Goal: Task Accomplishment & Management: Complete application form

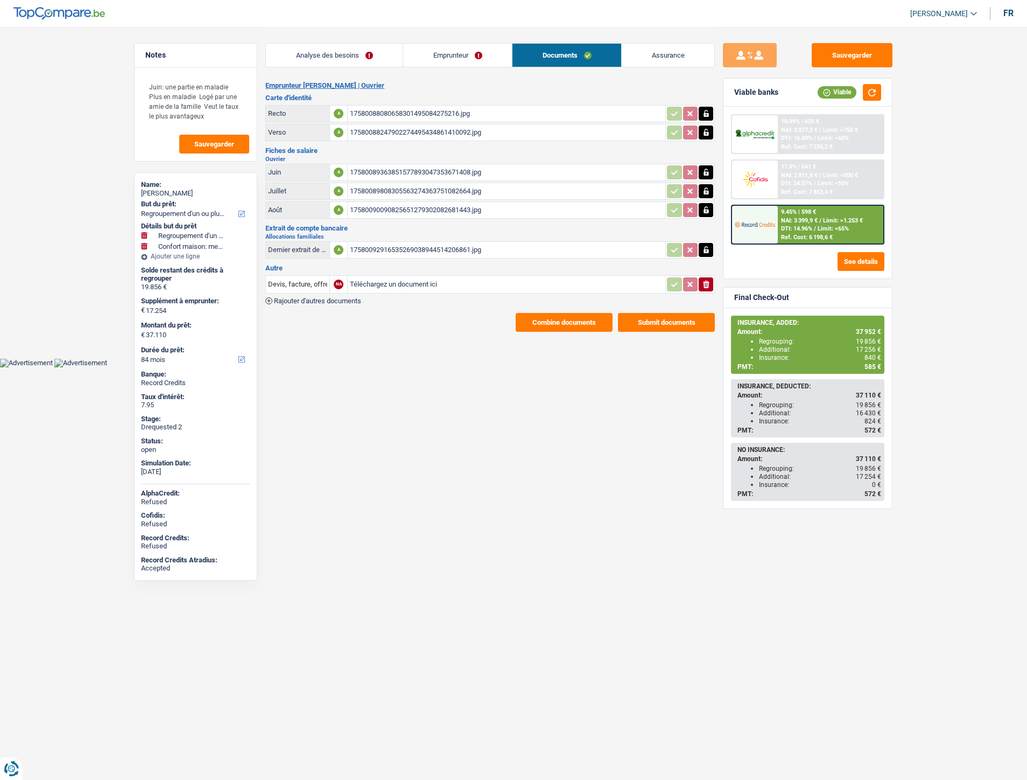
select select "refinancing"
select select "household"
select select "84"
click at [399, 278] on input "Téléchargez un document ici" at bounding box center [506, 284] width 313 height 16
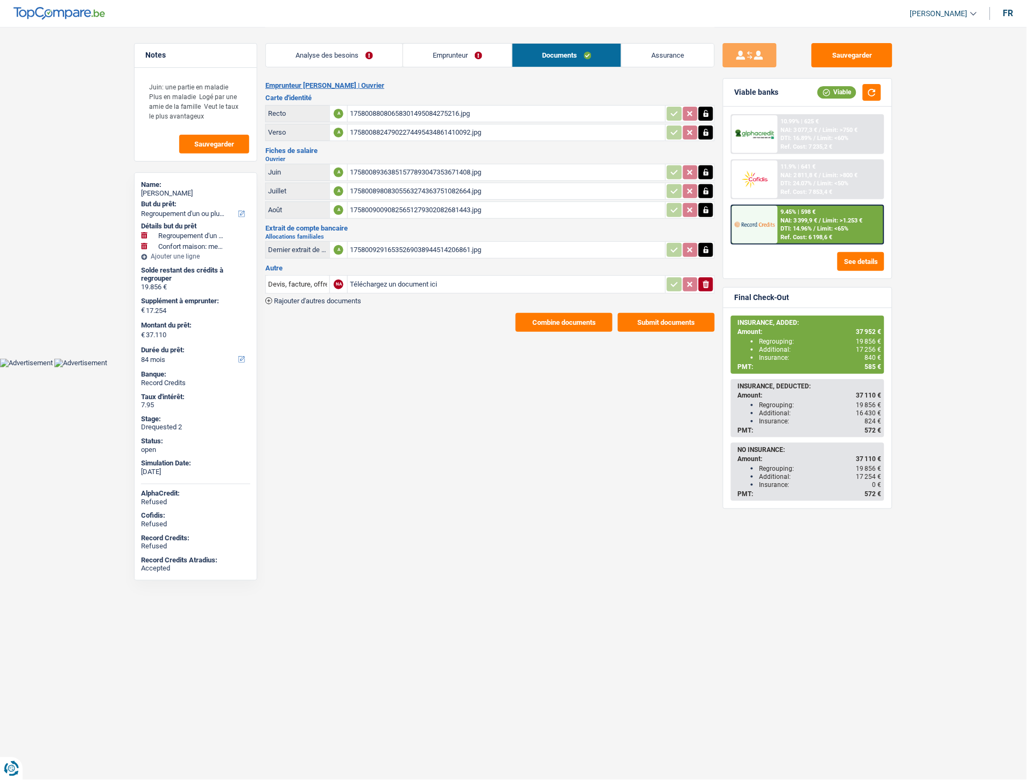
type input "C:\fakepath\Décompte.pdf"
click at [304, 283] on input "Devis, facture, offre, bon de commande" at bounding box center [297, 284] width 59 height 17
click at [310, 302] on li "Décompte de remboursement anticipé" at bounding box center [343, 305] width 144 height 13
type input "Décompte de remboursement anticipé"
click at [835, 60] on button "Sauvegarder" at bounding box center [852, 55] width 81 height 24
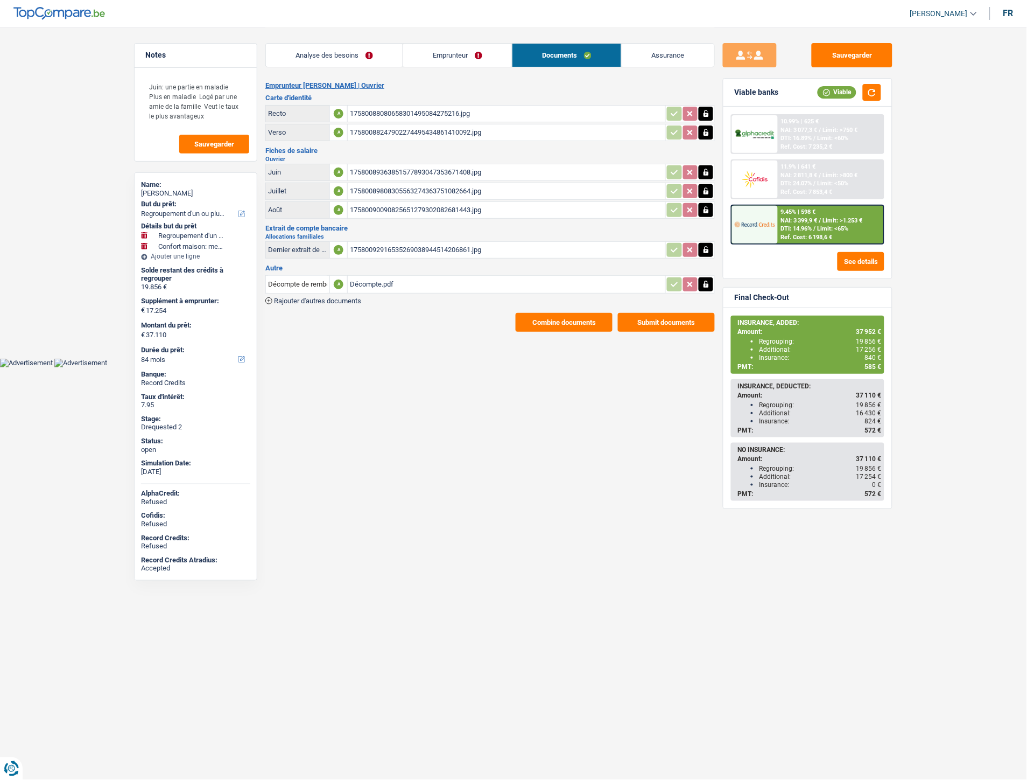
click at [450, 110] on div "17580088080658301495084275216.jpg" at bounding box center [506, 114] width 313 height 16
click at [420, 167] on div "17580089363851577893047353671408.jpg" at bounding box center [506, 172] width 313 height 16
click at [377, 244] on div "17580092916535269038944514206861.jpg" at bounding box center [506, 250] width 313 height 16
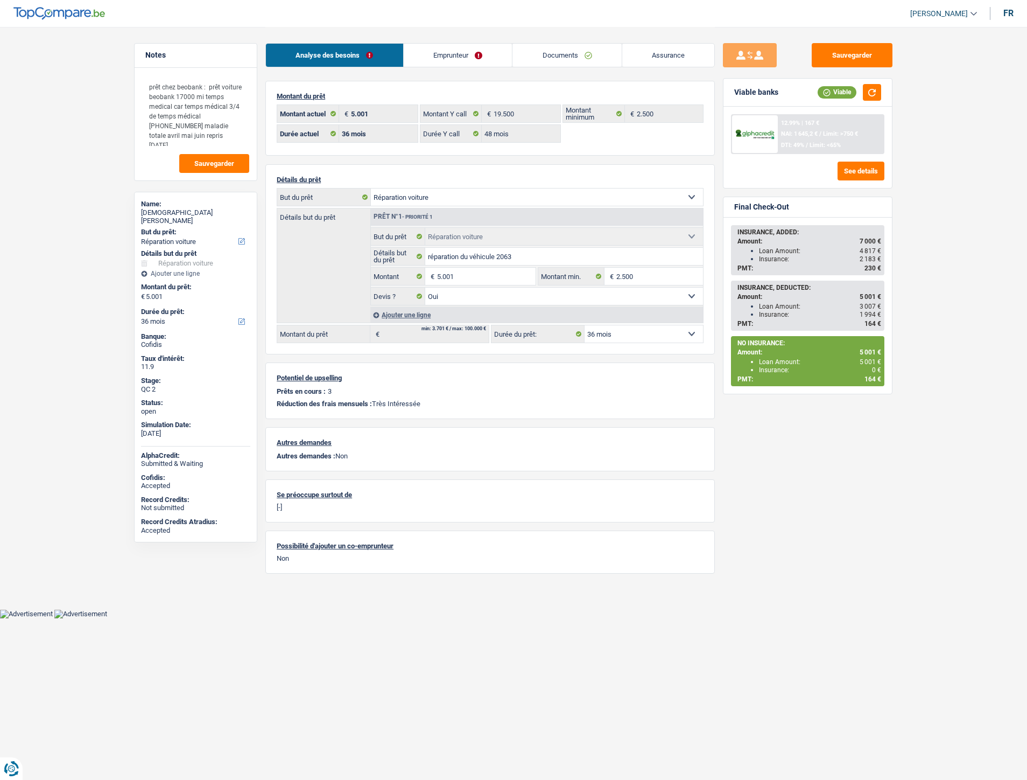
select select "carRepair"
select select "36"
select select "48"
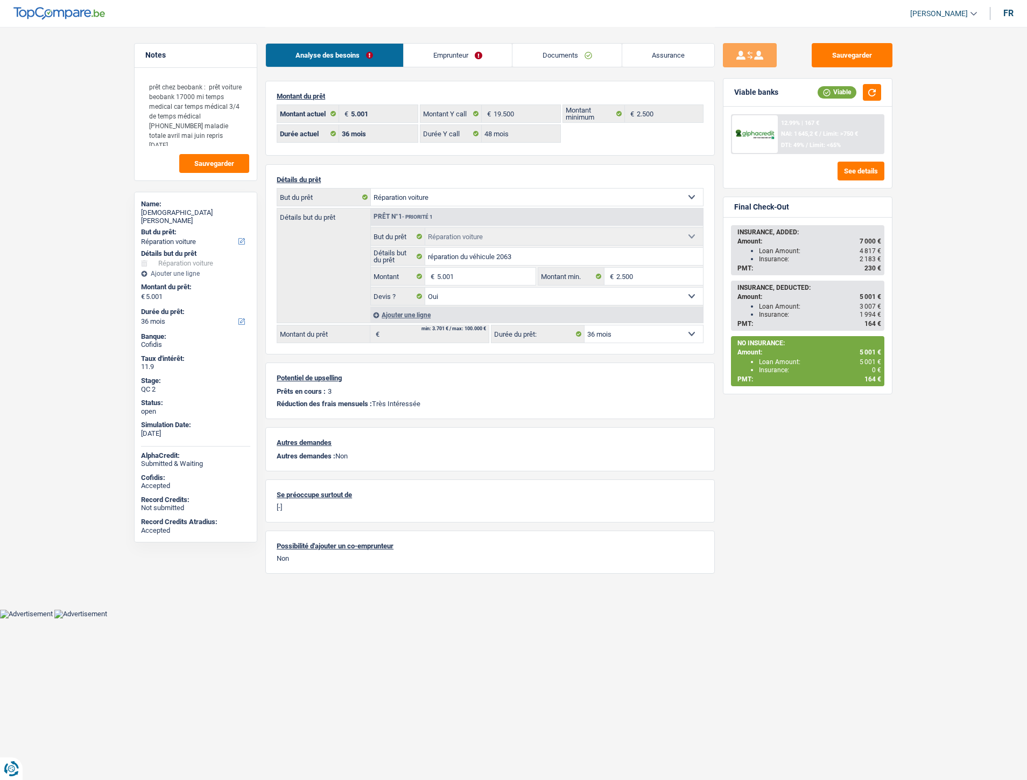
select select "carRepair"
select select "yes"
select select "36"
click at [444, 57] on link "Emprunteur" at bounding box center [458, 55] width 109 height 23
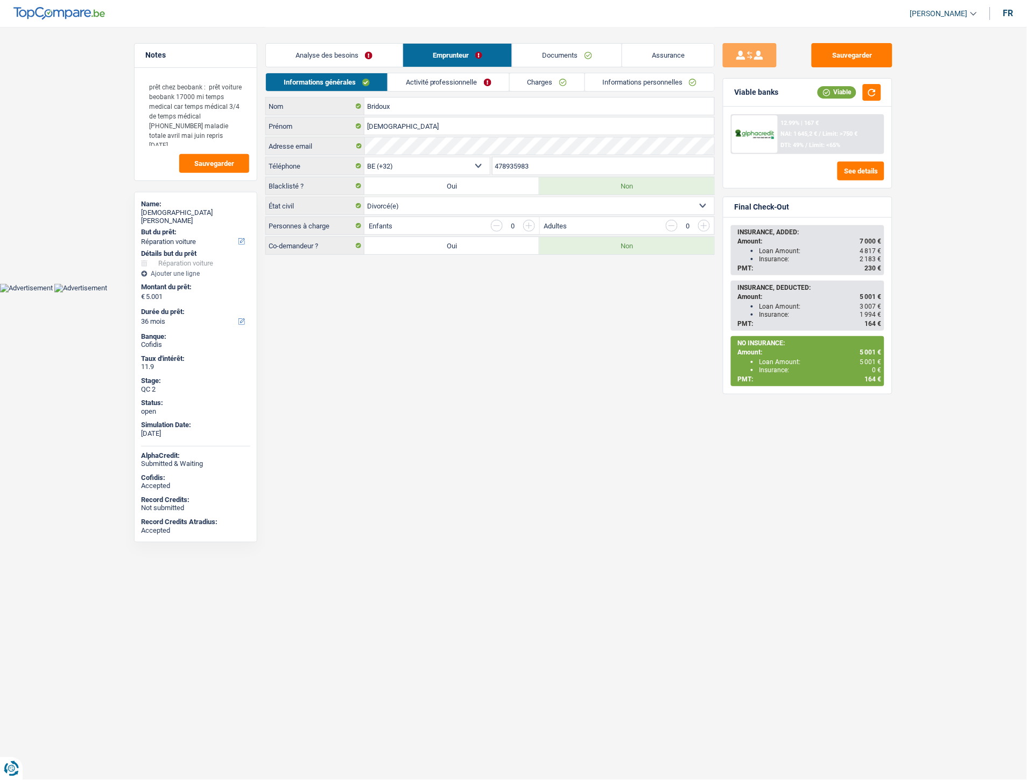
click at [685, 82] on link "Informations personnelles" at bounding box center [650, 82] width 130 height 18
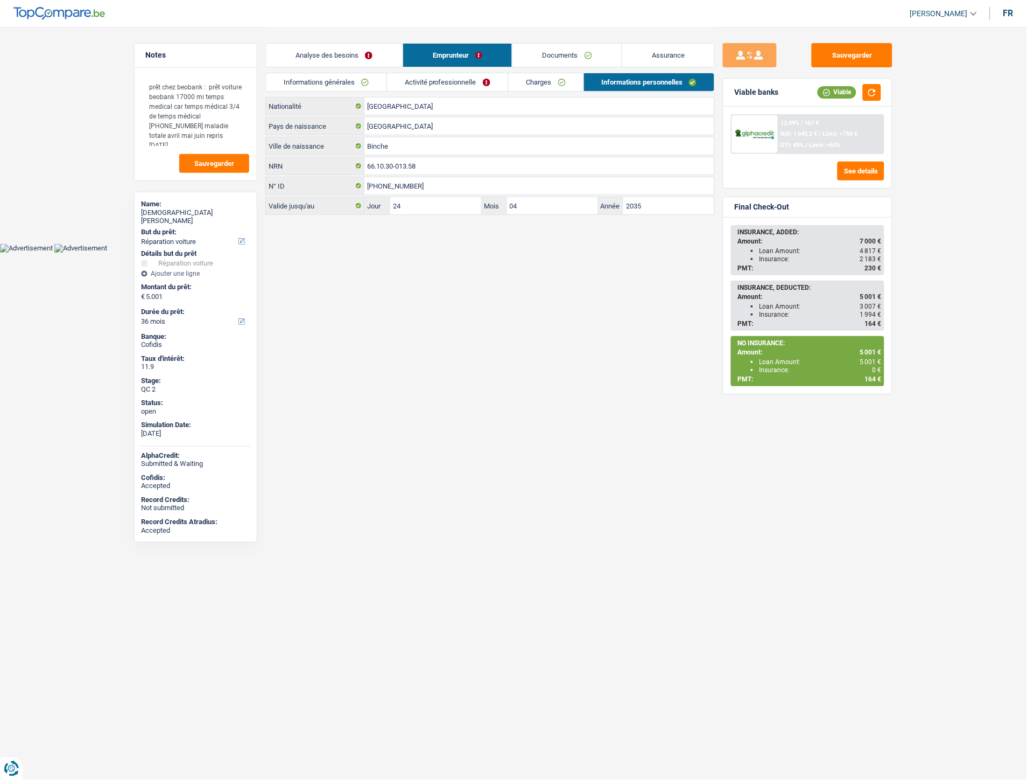
click at [331, 56] on link "Analyse des besoins" at bounding box center [334, 55] width 137 height 23
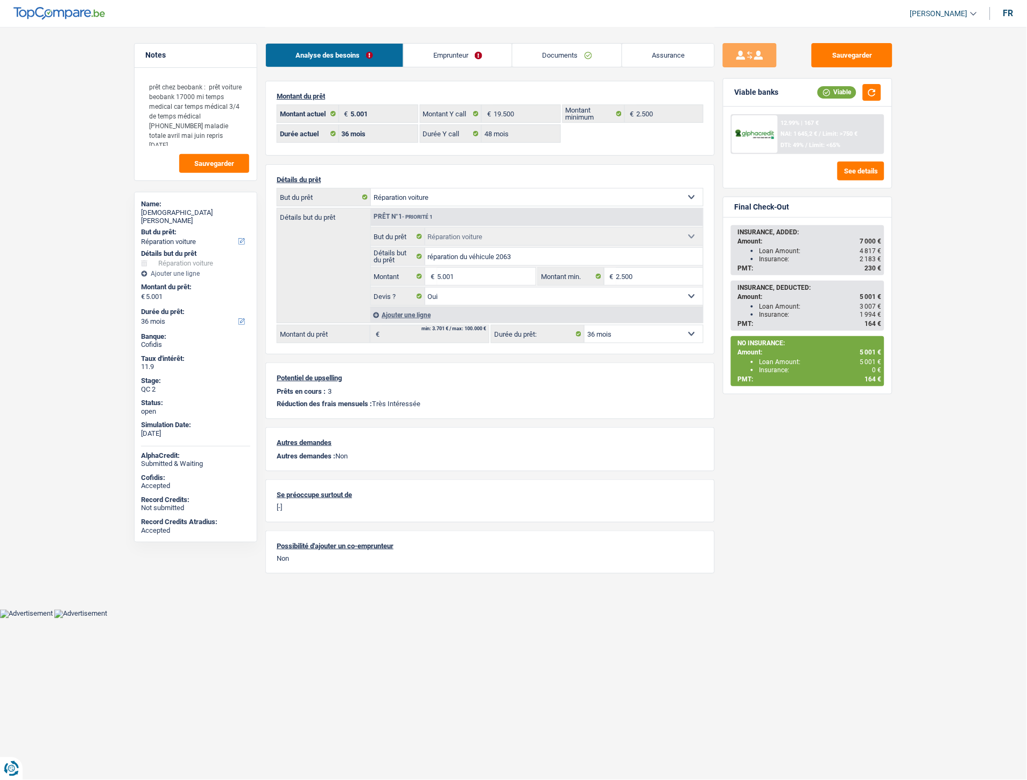
click at [451, 54] on link "Emprunteur" at bounding box center [458, 55] width 109 height 23
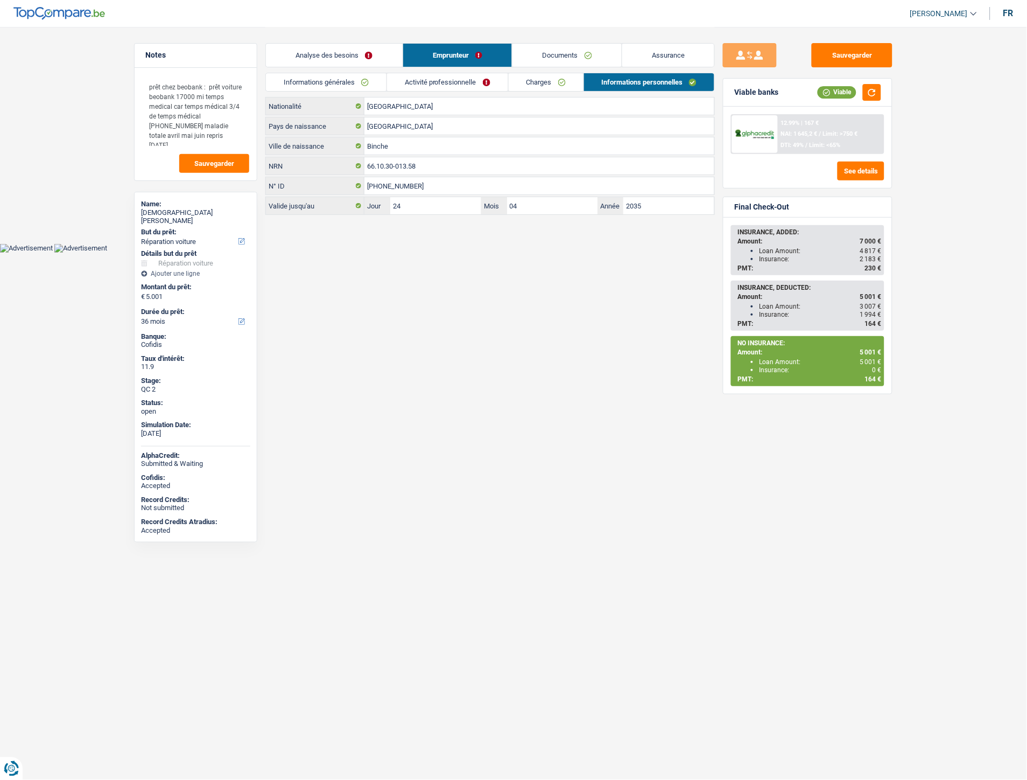
click at [334, 52] on link "Analyse des besoins" at bounding box center [334, 55] width 137 height 23
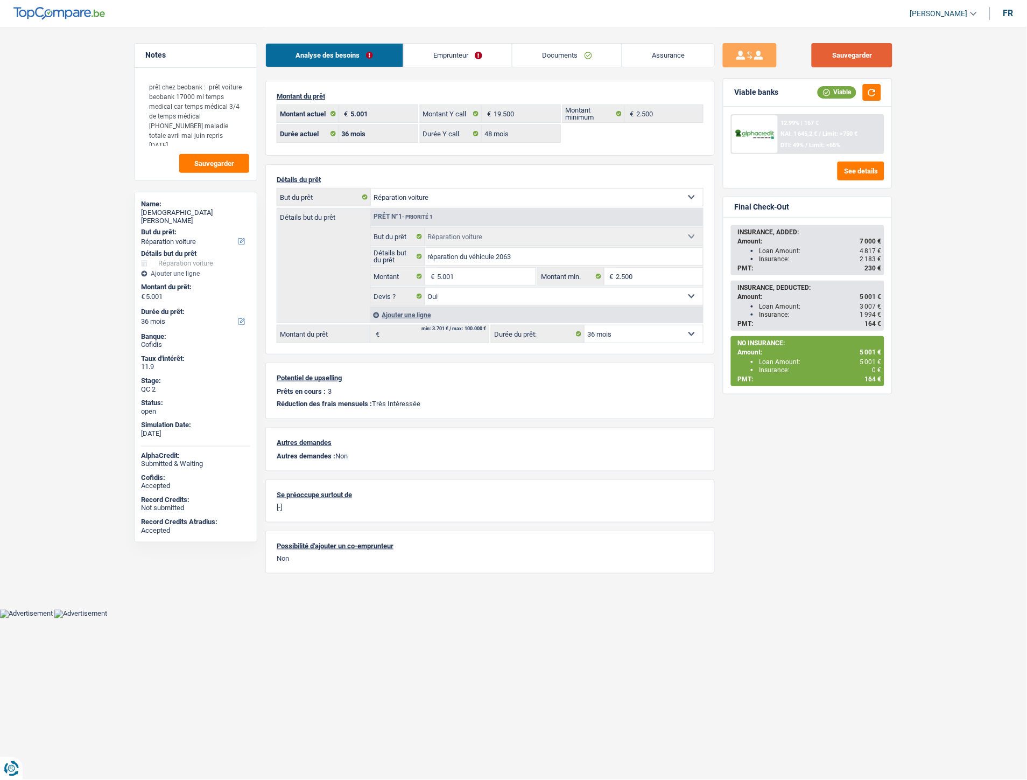
click at [864, 61] on button "Sauvegarder" at bounding box center [852, 55] width 81 height 24
drag, startPoint x: 871, startPoint y: 89, endPoint x: 878, endPoint y: 82, distance: 9.9
click at [872, 89] on button "button" at bounding box center [872, 92] width 18 height 17
click at [469, 60] on link "Emprunteur" at bounding box center [458, 55] width 109 height 23
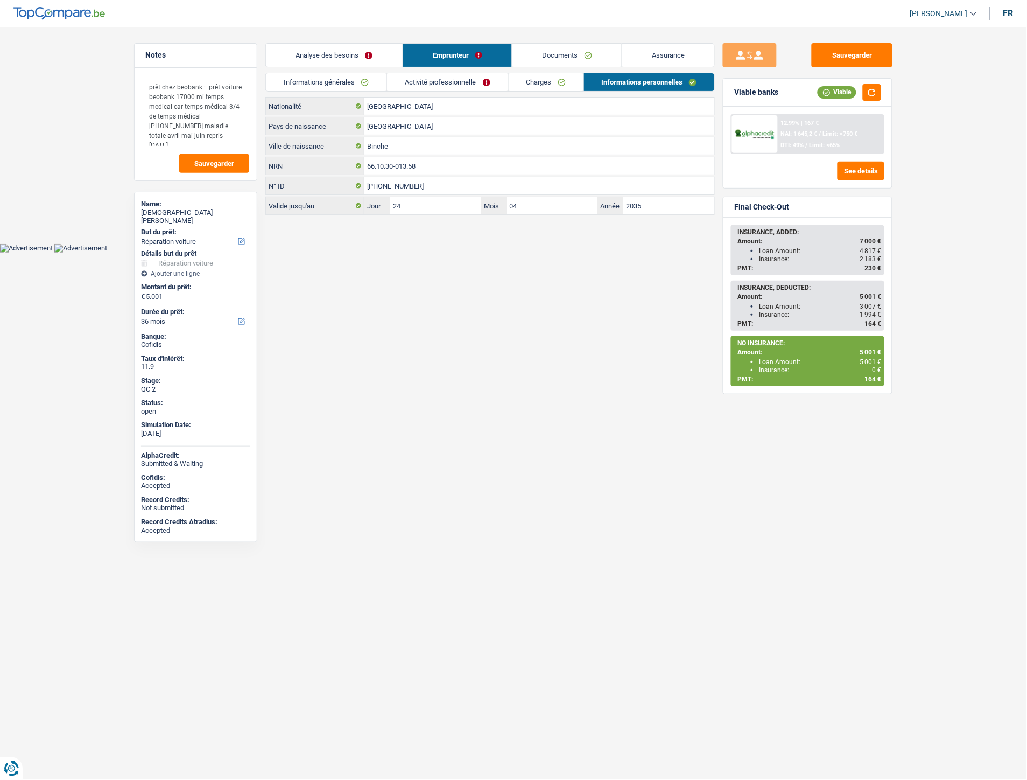
click at [545, 60] on link "Documents" at bounding box center [567, 55] width 109 height 23
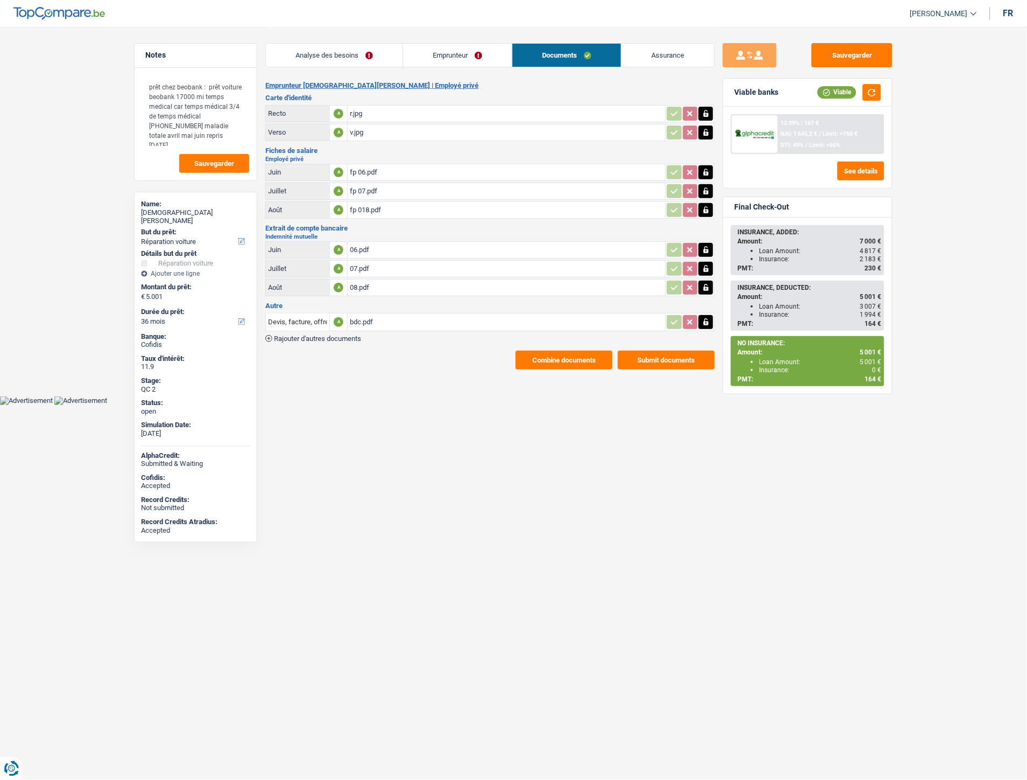
click at [298, 48] on link "Analyse des besoins" at bounding box center [334, 55] width 137 height 23
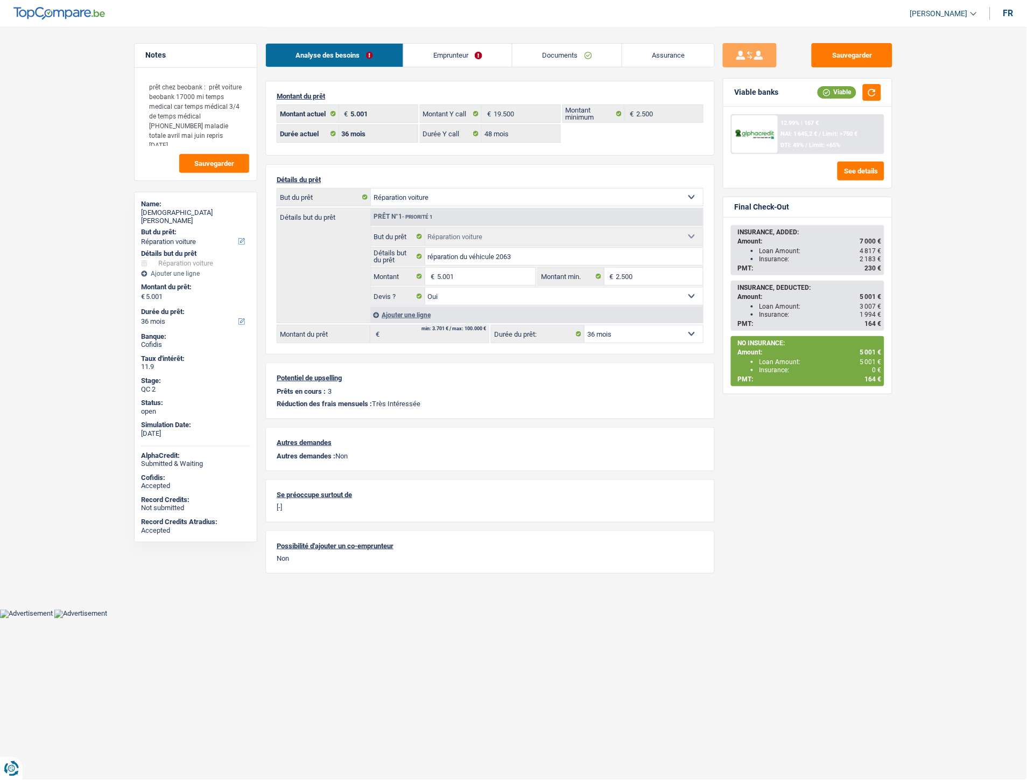
drag, startPoint x: 45, startPoint y: 174, endPoint x: 261, endPoint y: 136, distance: 218.8
click at [47, 173] on main "Notes prêt chez beobank : prêt voiture beobank 17000 mi temps medical car temps…" at bounding box center [513, 304] width 1027 height 609
click at [873, 90] on button "button" at bounding box center [872, 92] width 18 height 17
type input "5"
type input "6.501"
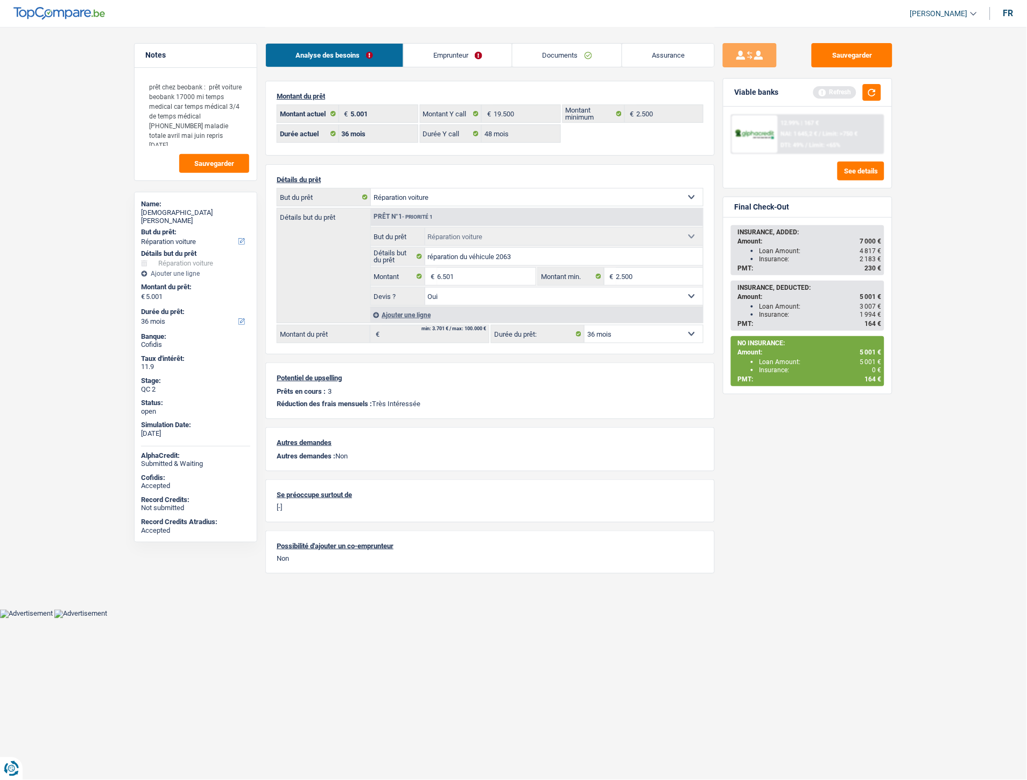
type input "6.501"
select select "42"
type input "6.501"
select select "42"
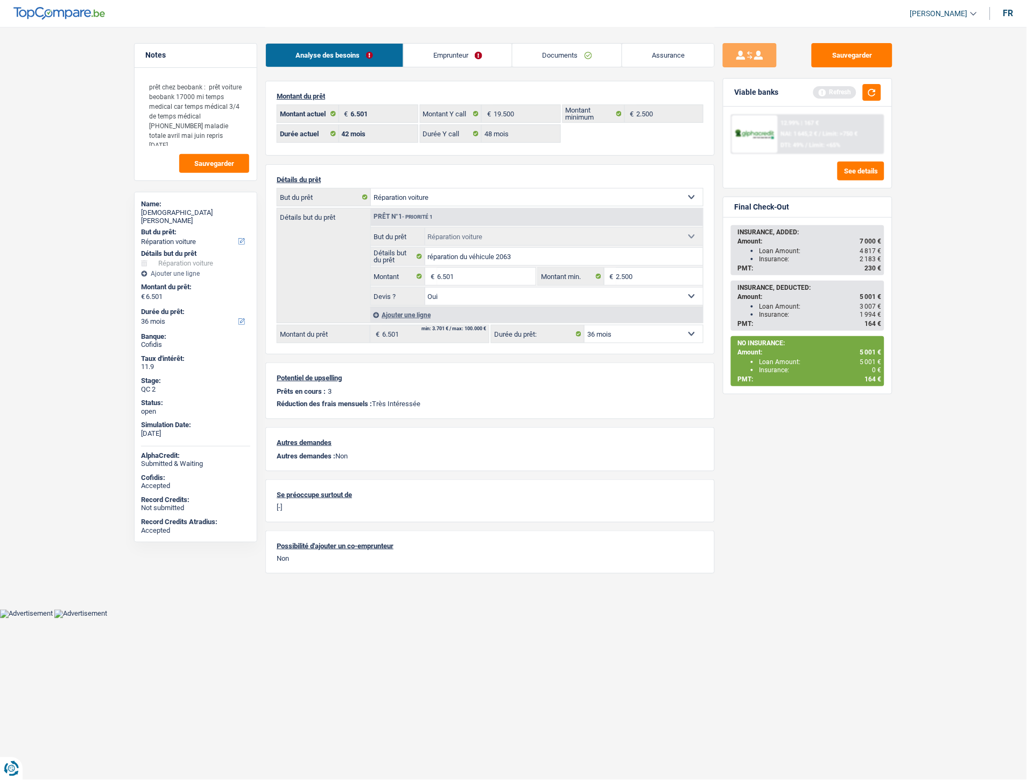
select select "42"
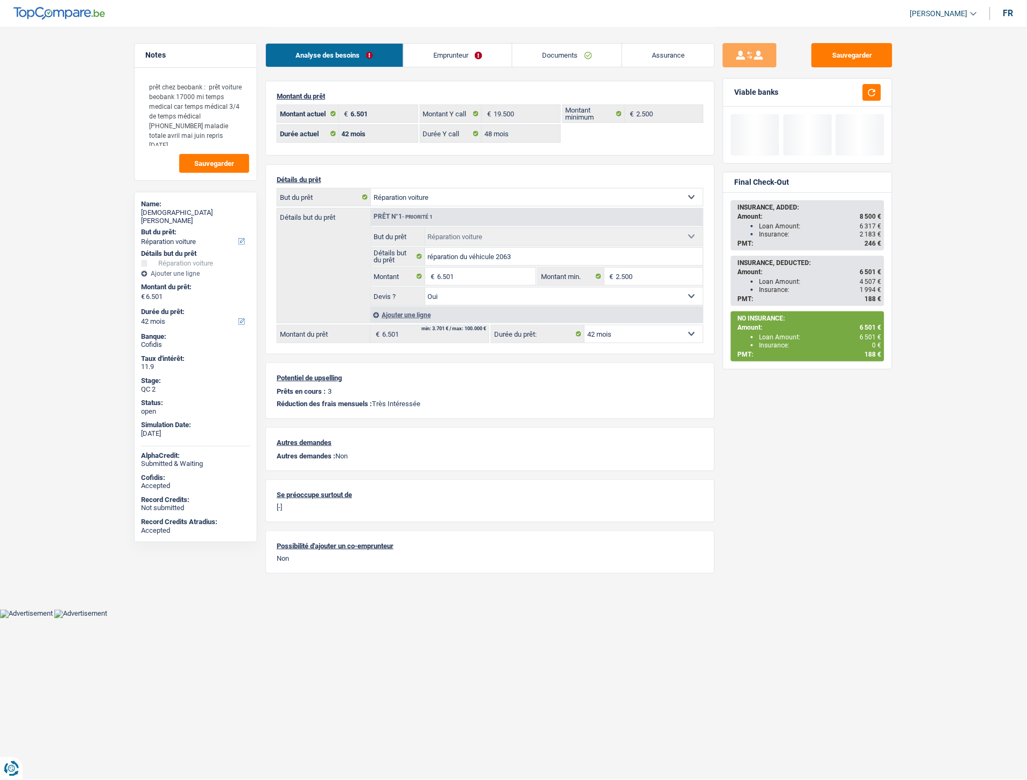
click at [797, 481] on div "Sauvegarder Viable banks Final Check-Out INSURANCE, ADDED: Amount: 8 500 € Loan…" at bounding box center [808, 402] width 186 height 719
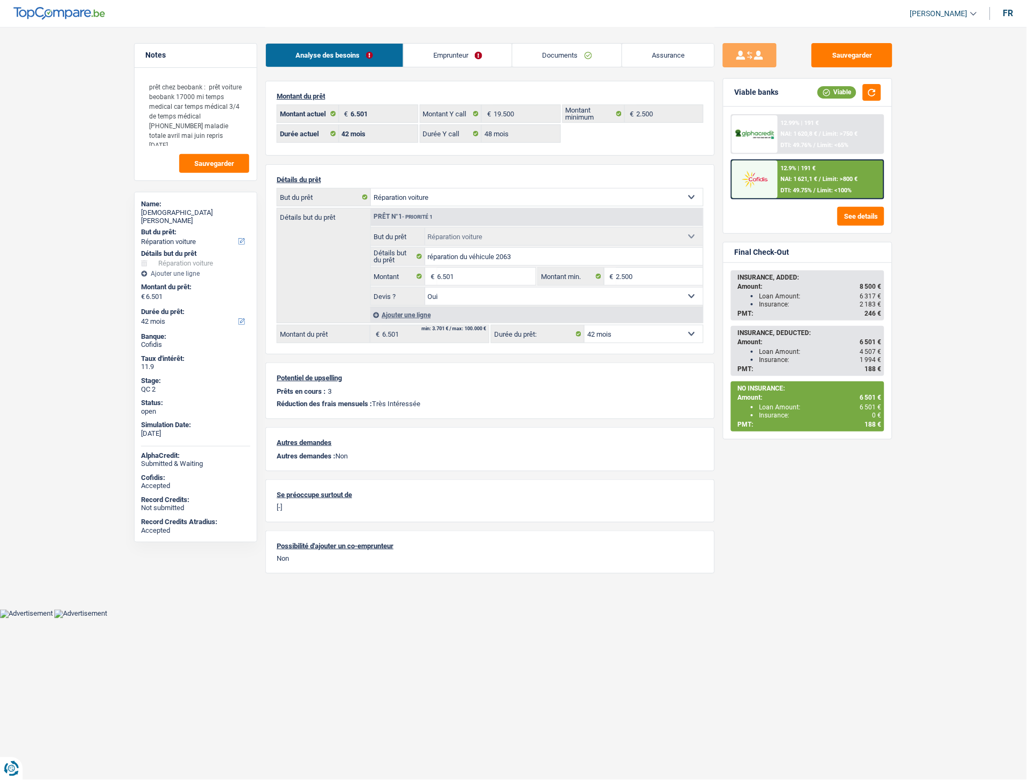
click at [790, 178] on span "NAI: 1 621,1 €" at bounding box center [799, 179] width 37 height 7
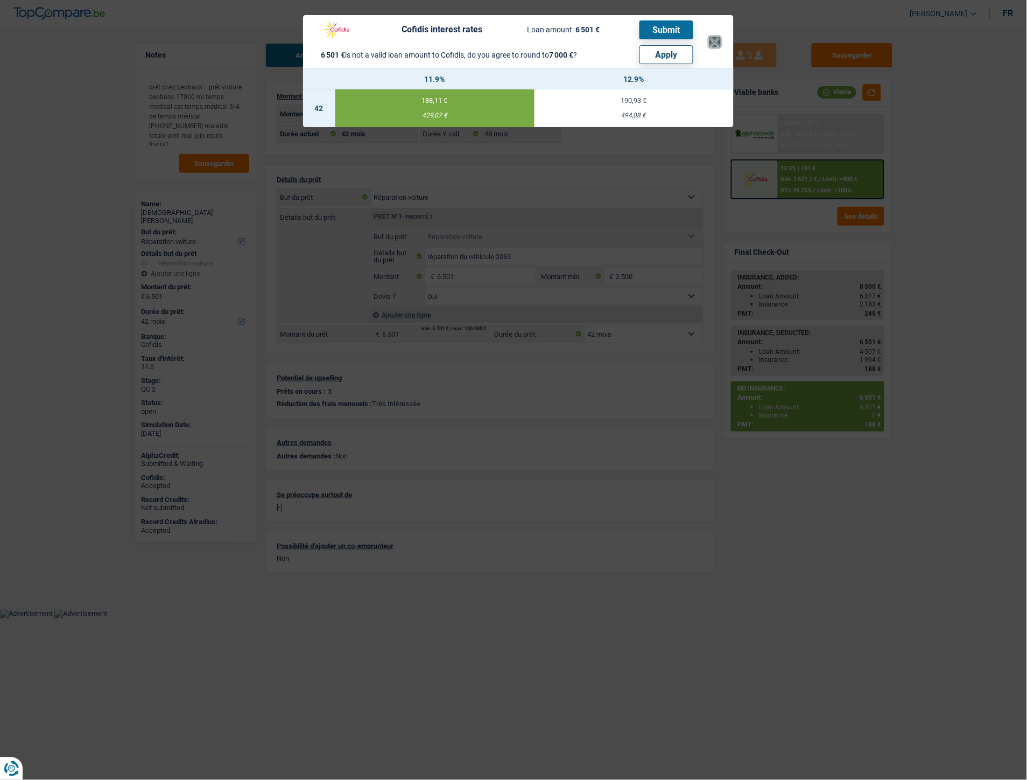
click at [719, 37] on button "×" at bounding box center [715, 42] width 11 height 11
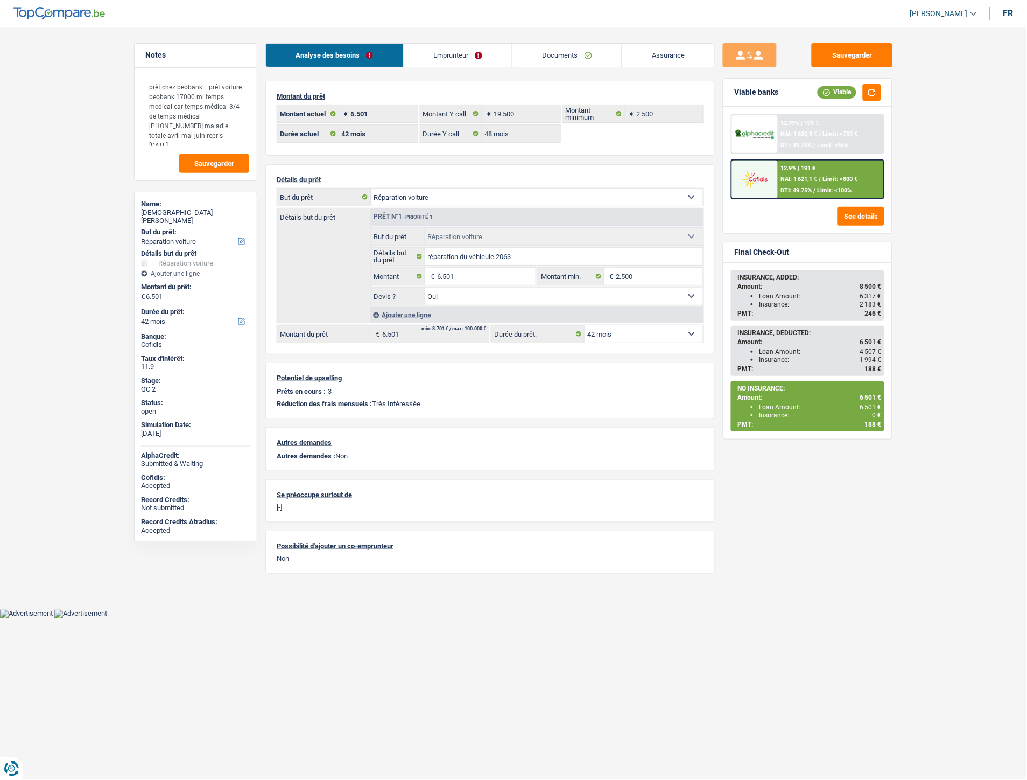
click at [789, 169] on div "12.9% | 191 €" at bounding box center [798, 168] width 35 height 7
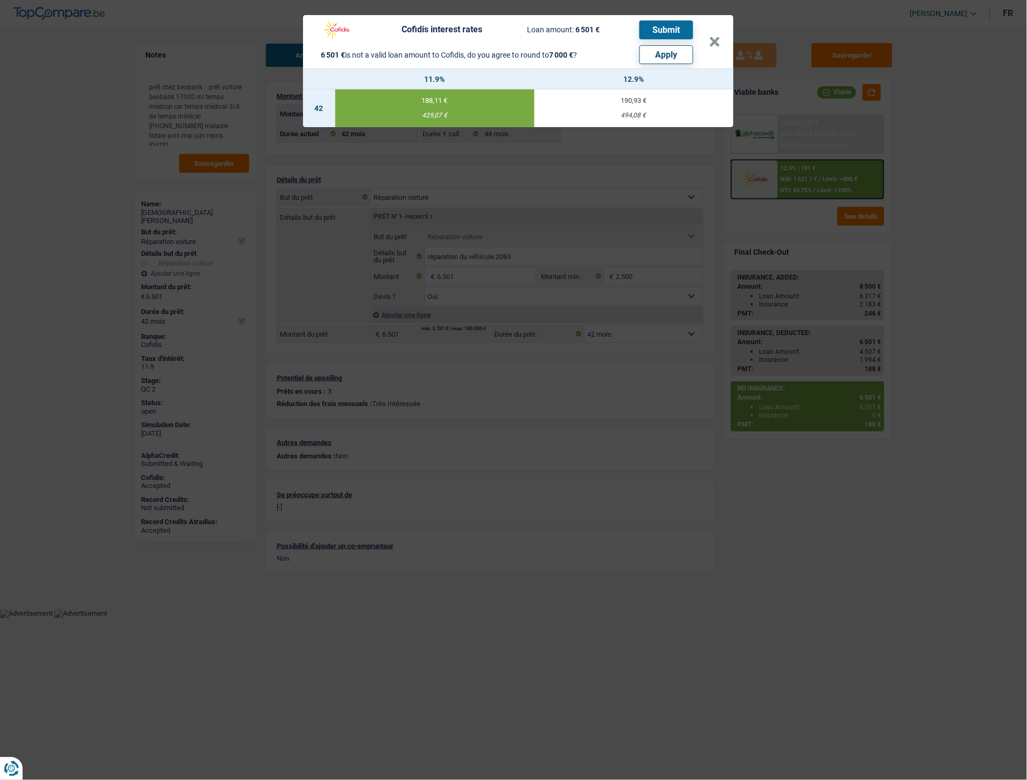
click at [684, 55] on button "Apply" at bounding box center [667, 54] width 54 height 19
type input "7.000"
select select "other"
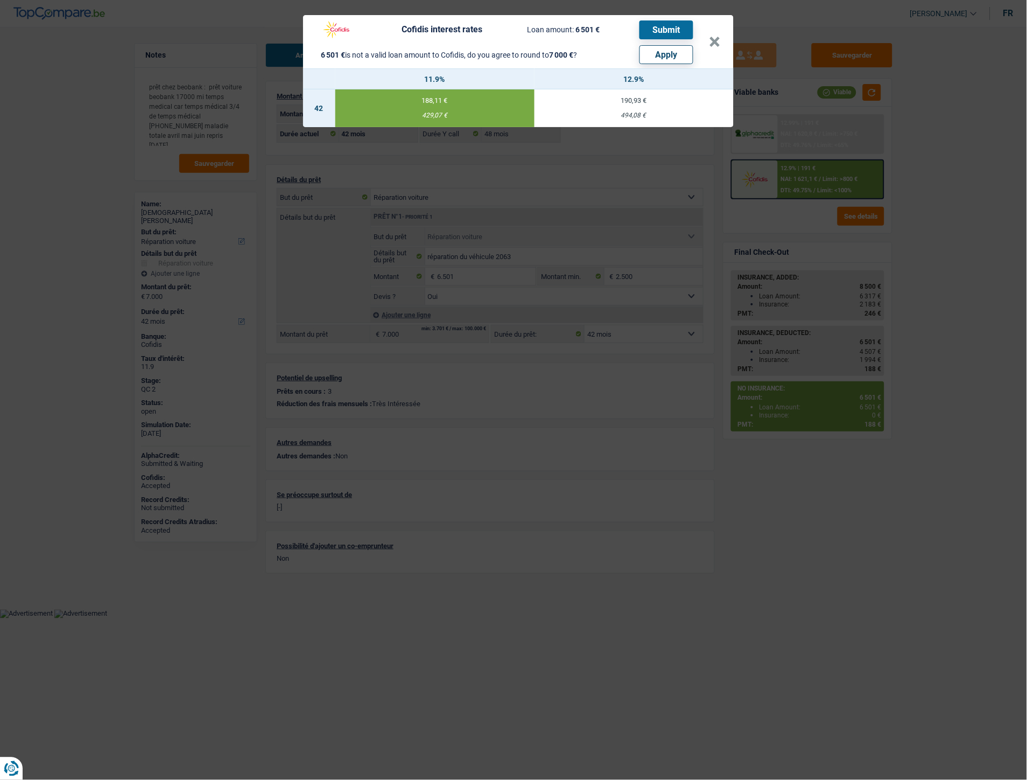
select select "other"
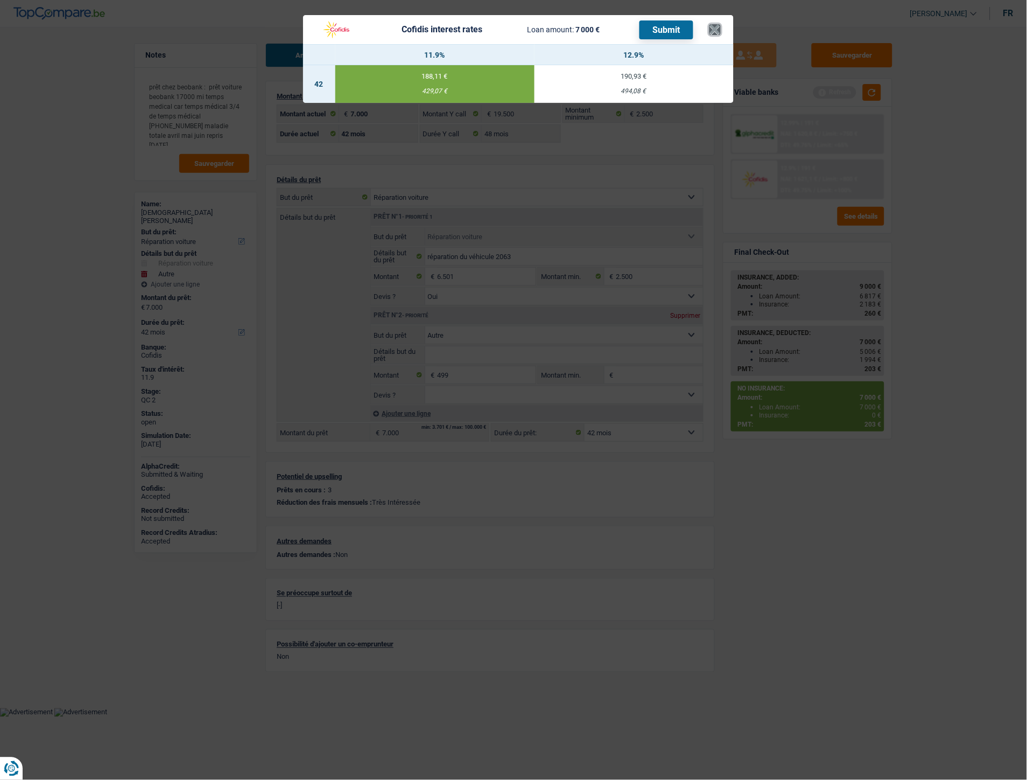
click at [715, 24] on button "×" at bounding box center [715, 29] width 11 height 11
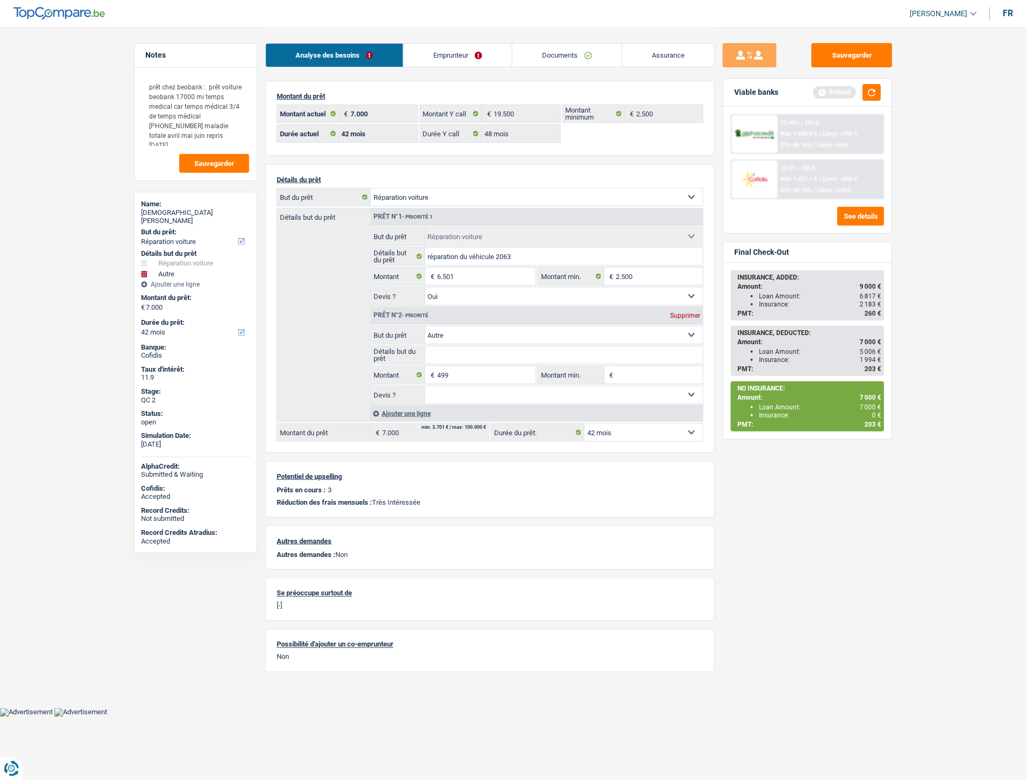
click at [784, 213] on div "See details" at bounding box center [807, 216] width 153 height 19
click at [854, 51] on button "Sauvegarder" at bounding box center [852, 55] width 81 height 24
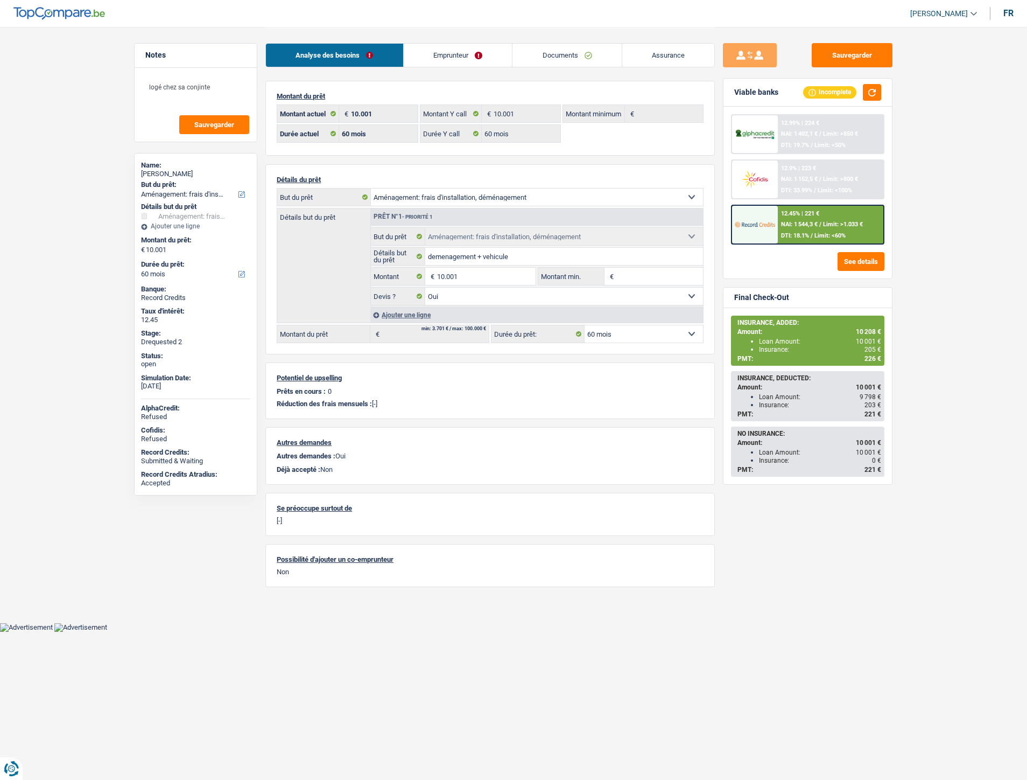
select select "movingOrInstallation"
select select "60"
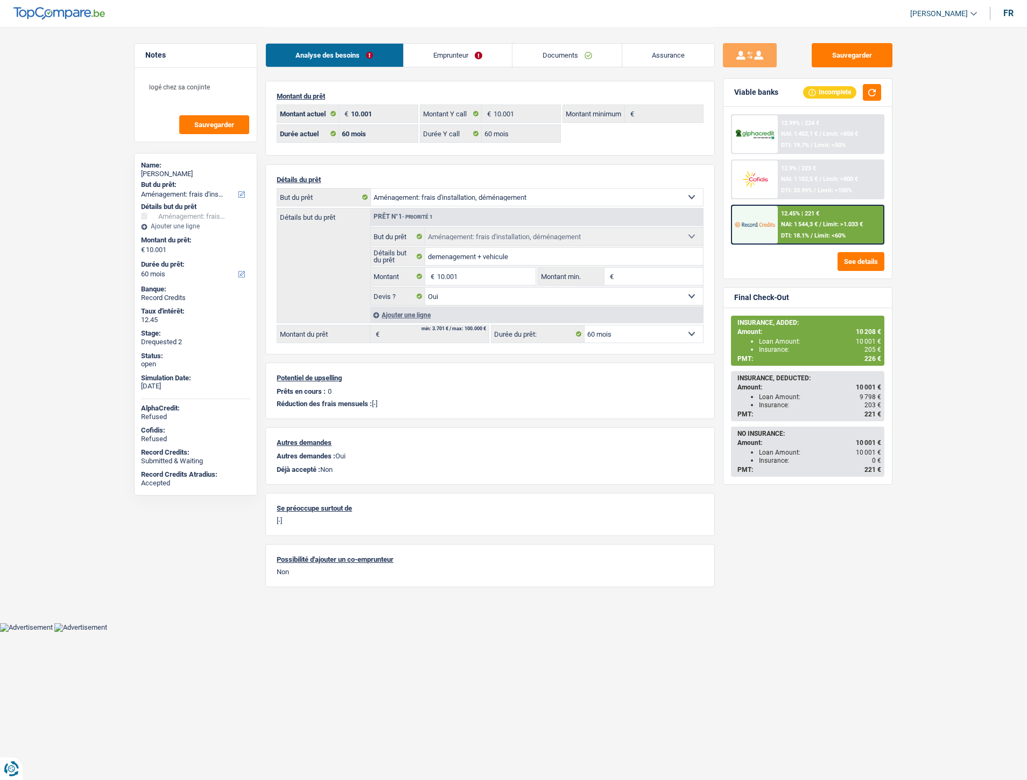
select select "movingOrInstallation"
select select "yes"
select select "60"
click at [784, 224] on span "NAI: 1 544,3 €" at bounding box center [799, 224] width 37 height 7
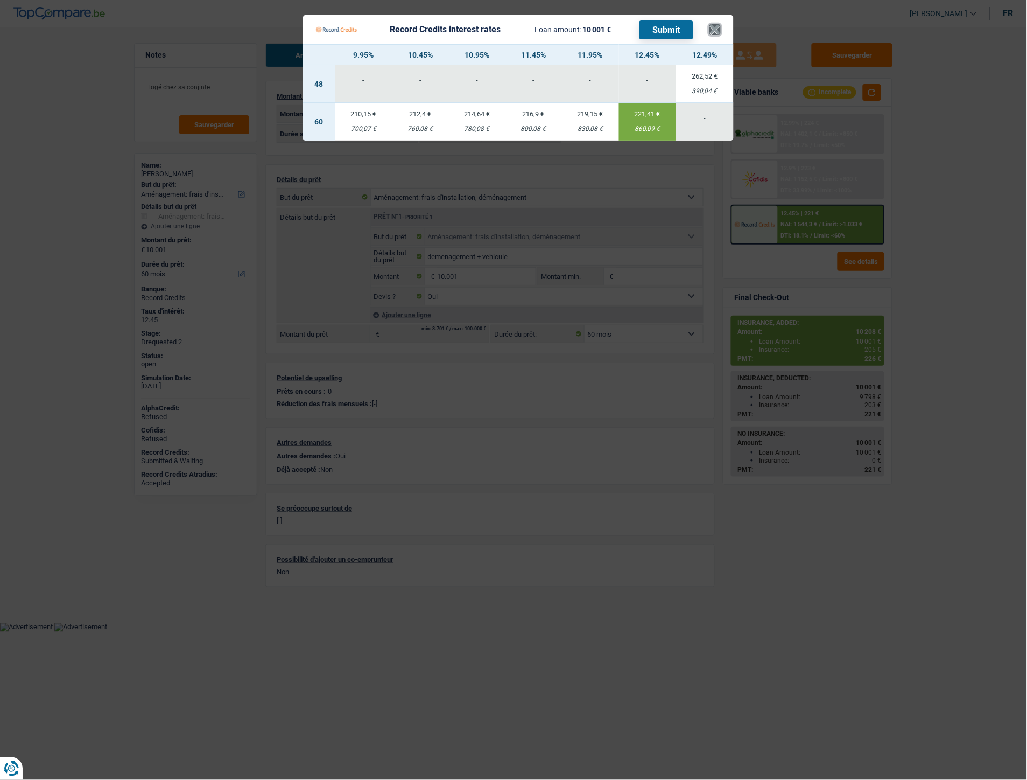
click at [718, 33] on button "×" at bounding box center [715, 29] width 11 height 11
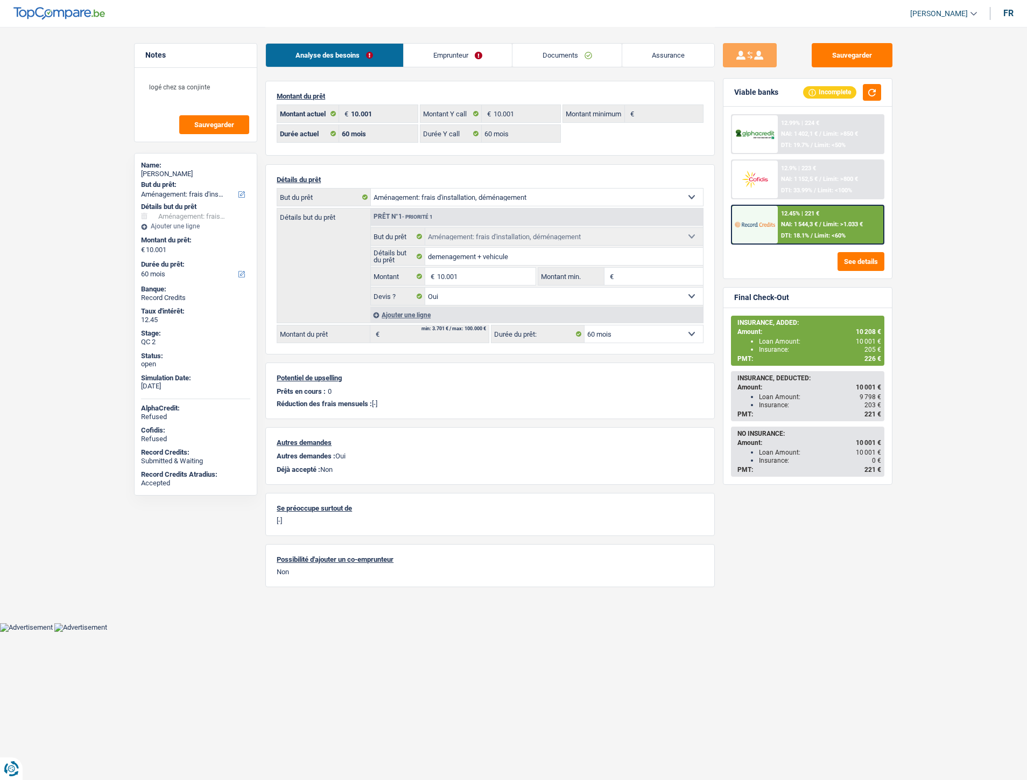
select select "movingOrInstallation"
select select "60"
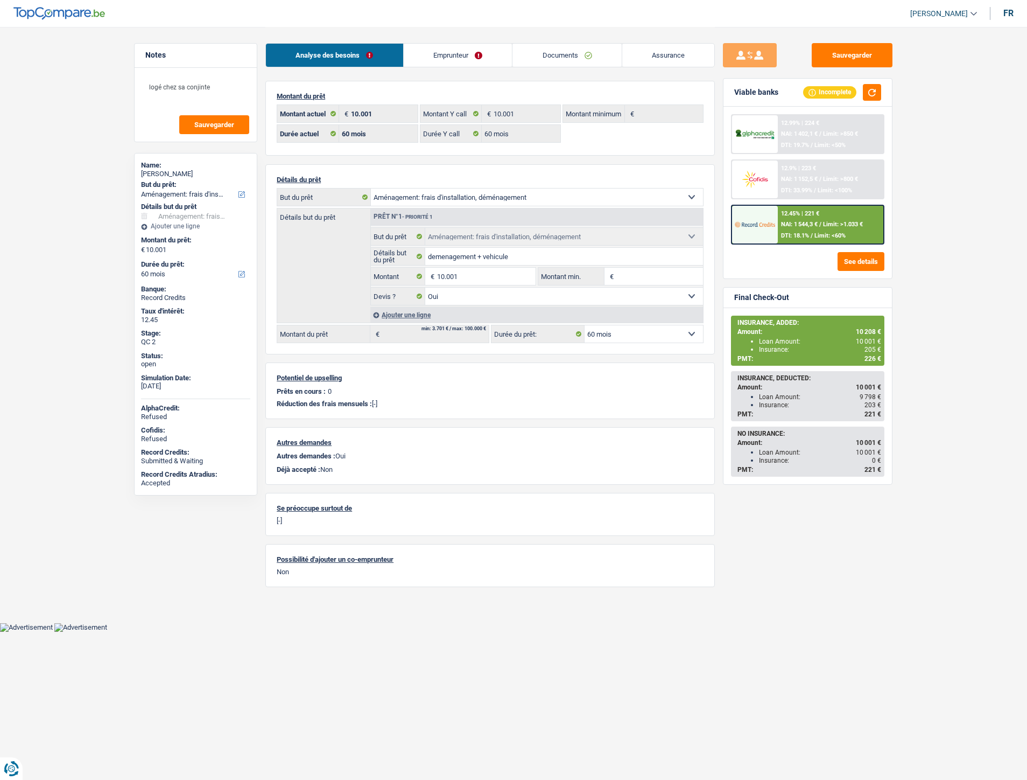
select select "movingOrInstallation"
select select "yes"
select select "60"
click at [587, 57] on link "Documents" at bounding box center [567, 55] width 109 height 23
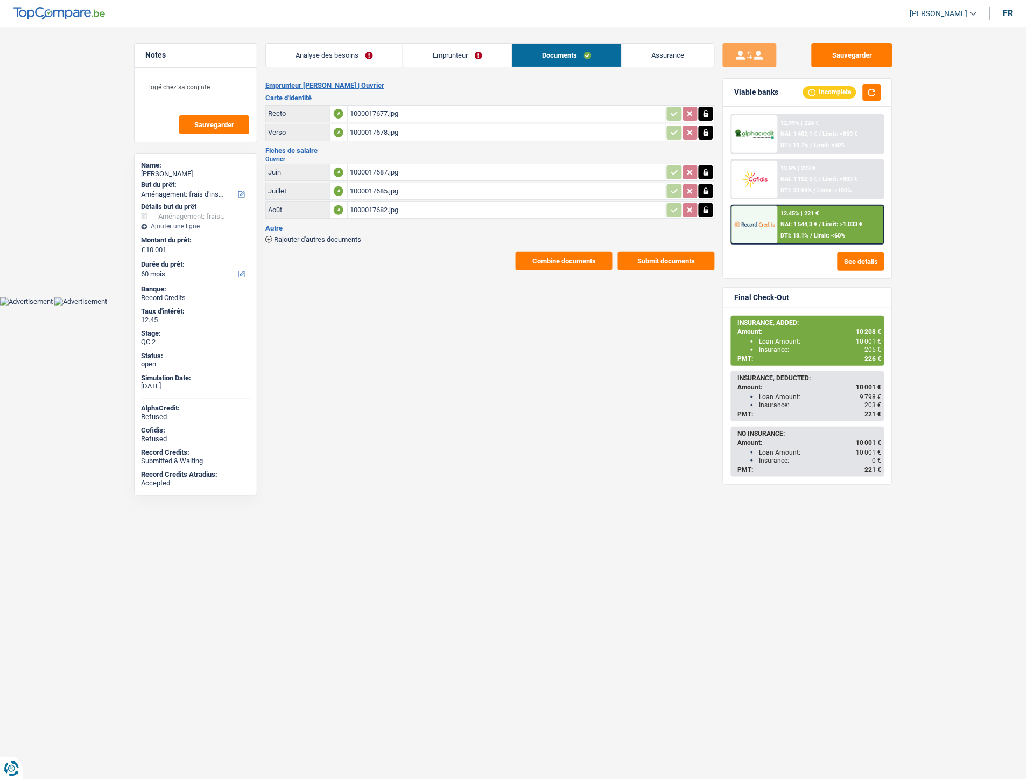
click at [341, 237] on span "Rajouter d'autres documents" at bounding box center [317, 239] width 87 height 7
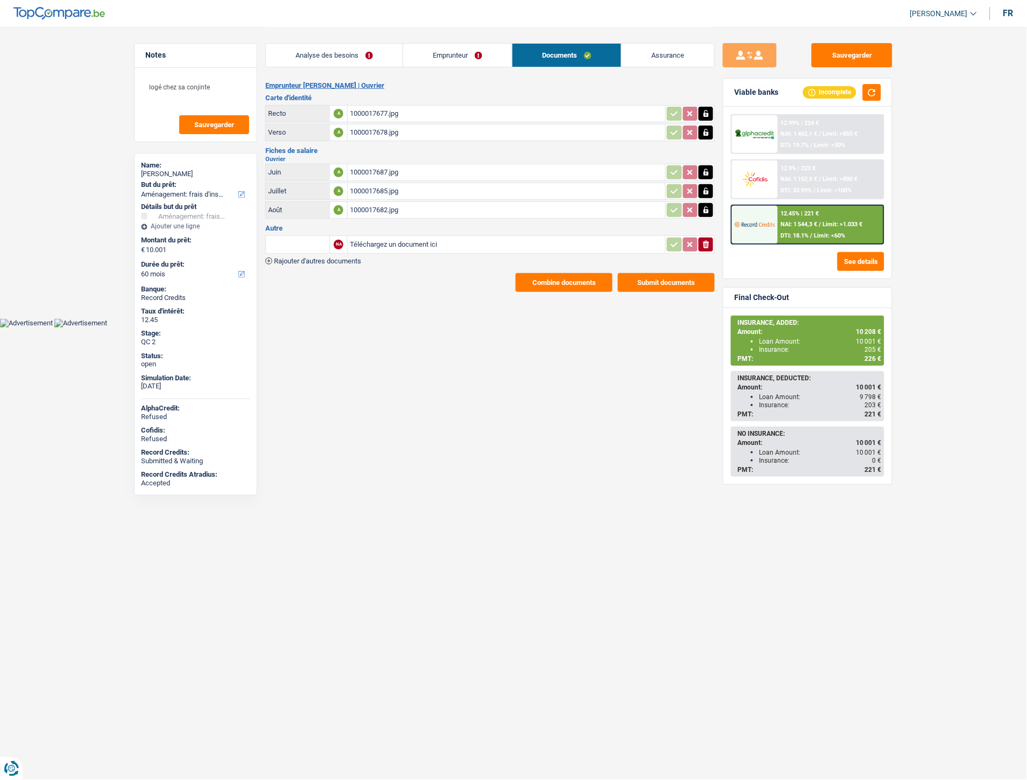
click at [340, 257] on span "Rajouter d'autres documents" at bounding box center [317, 260] width 87 height 7
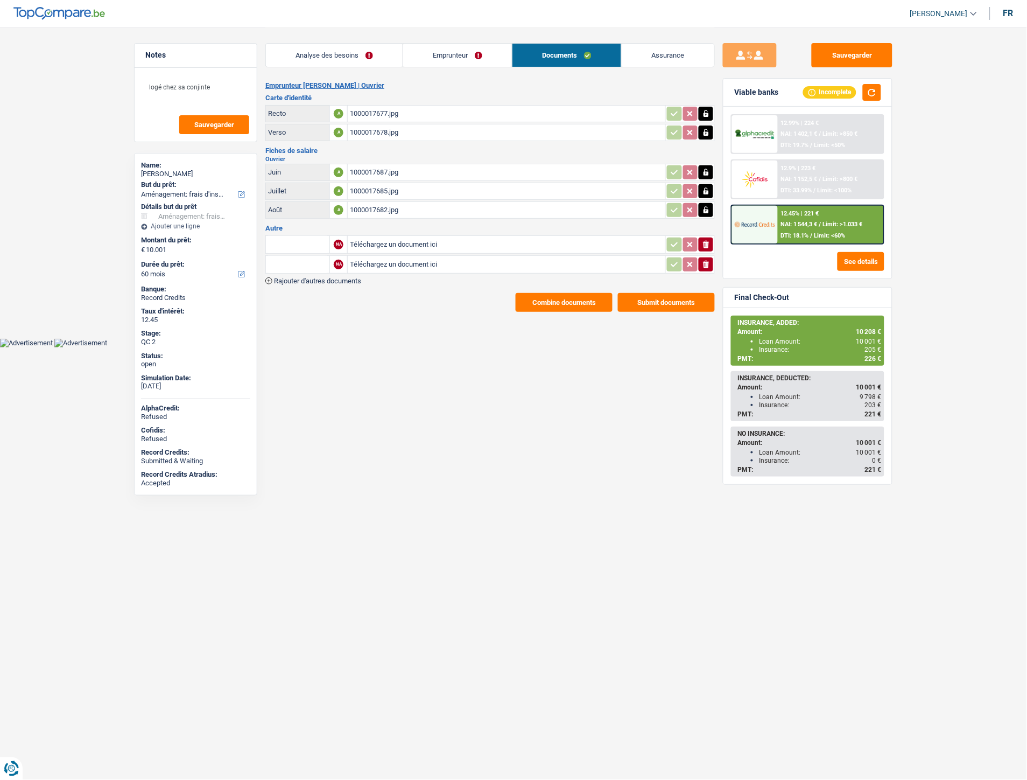
click at [371, 241] on input "Téléchargez un document ici" at bounding box center [506, 244] width 313 height 16
type input "C:\fakepath\1000017715.jpg"
click at [312, 239] on input "text" at bounding box center [297, 244] width 59 height 17
click at [299, 259] on li "Carte bancaire" at bounding box center [326, 265] width 110 height 13
type input "Carte bancaire"
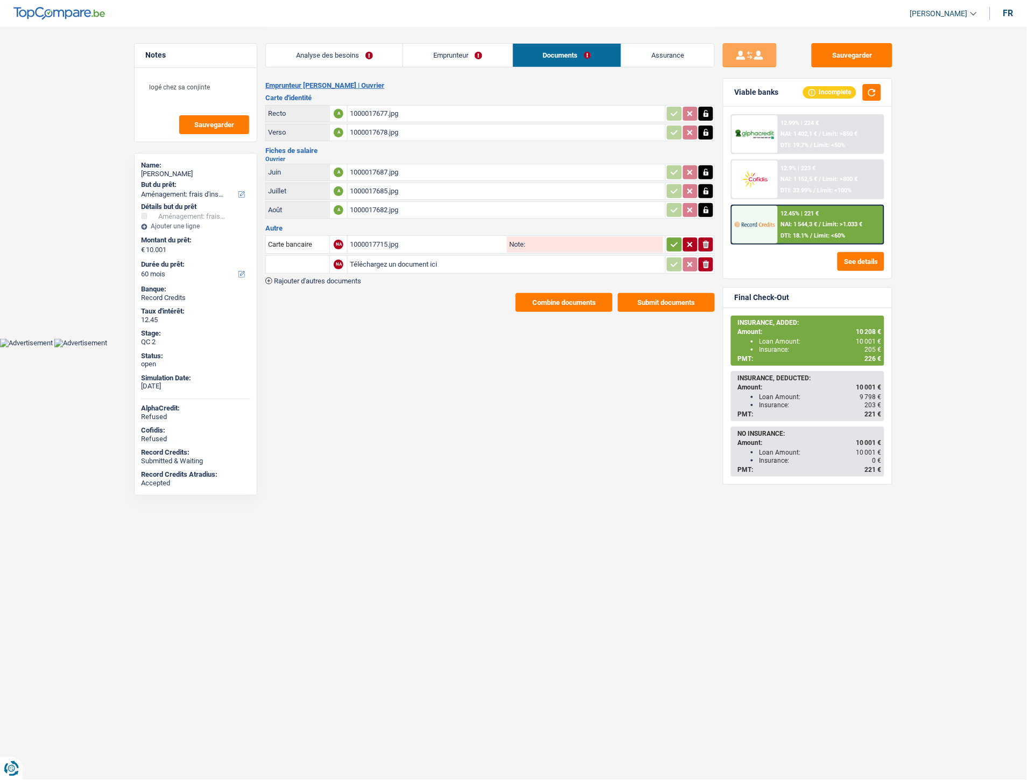
click at [381, 261] on input "Téléchargez un document ici" at bounding box center [506, 264] width 313 height 16
type input "C:\fakepath\1000017716.jpg"
click at [294, 262] on input "text" at bounding box center [297, 264] width 59 height 17
click at [297, 282] on li "Autre" at bounding box center [326, 285] width 110 height 13
type input "Autre"
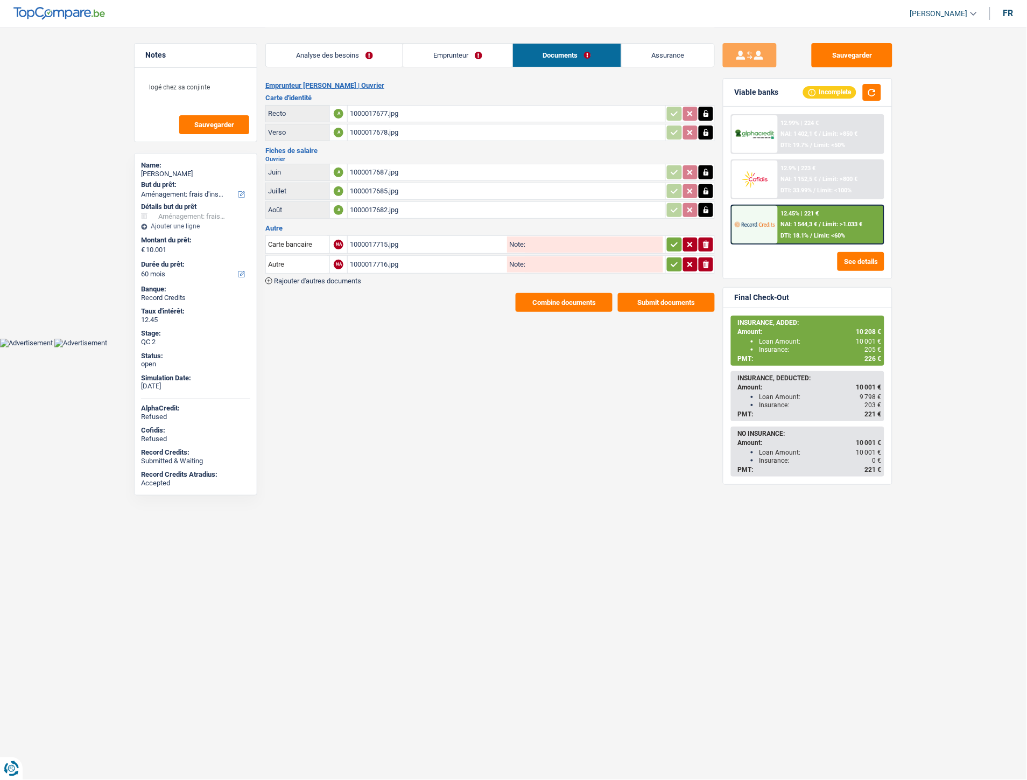
click at [676, 239] on icon "button" at bounding box center [674, 244] width 9 height 11
click at [671, 259] on icon "button" at bounding box center [674, 264] width 9 height 11
click at [844, 54] on button "Sauvegarder" at bounding box center [852, 55] width 81 height 24
drag, startPoint x: 876, startPoint y: 58, endPoint x: 628, endPoint y: 30, distance: 249.7
click at [876, 58] on button "Sauvegarder" at bounding box center [852, 55] width 81 height 24
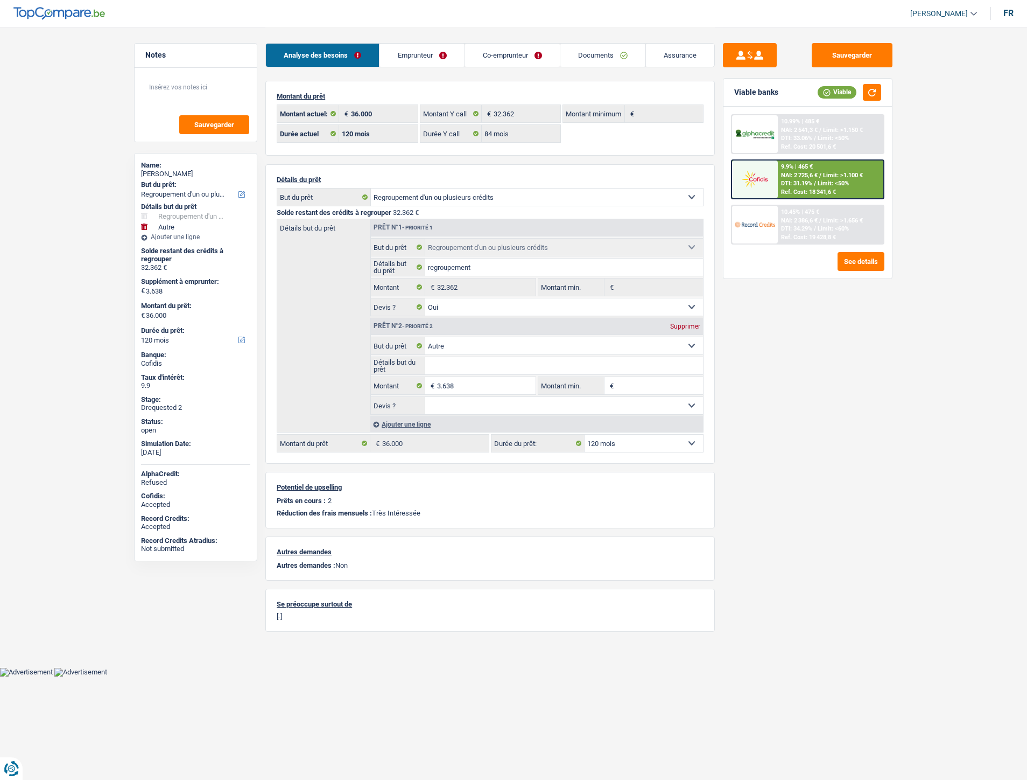
select select "refinancing"
select select "other"
select select "120"
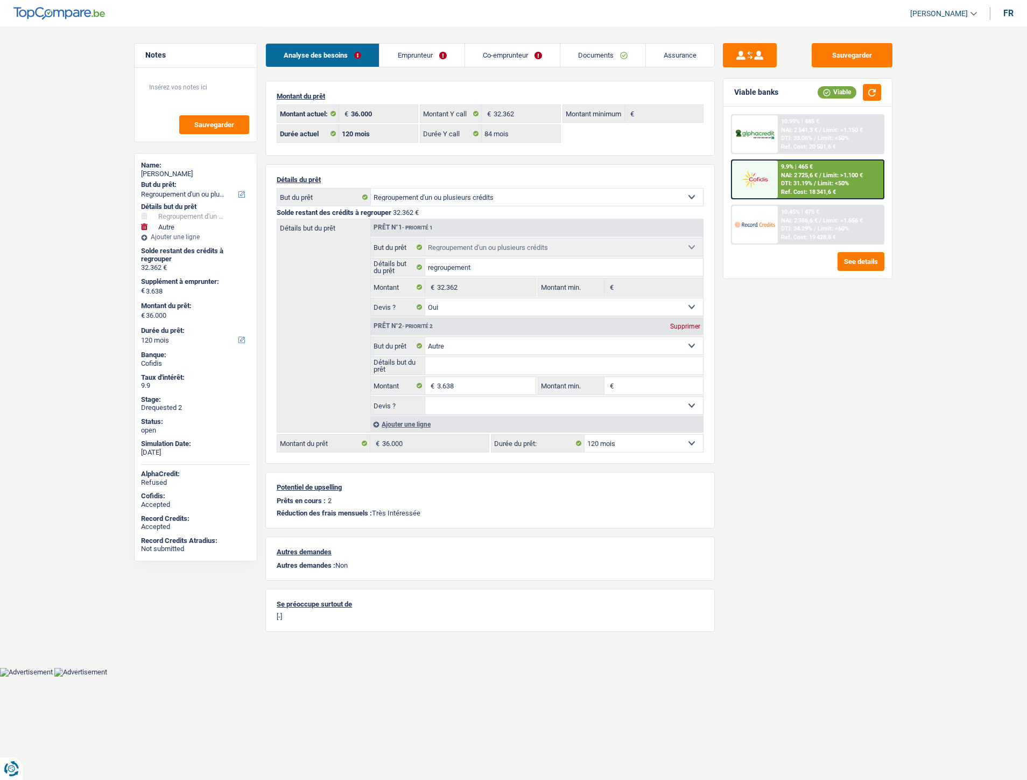
select select "84"
select select "refinancing"
select select "yes"
select select "other"
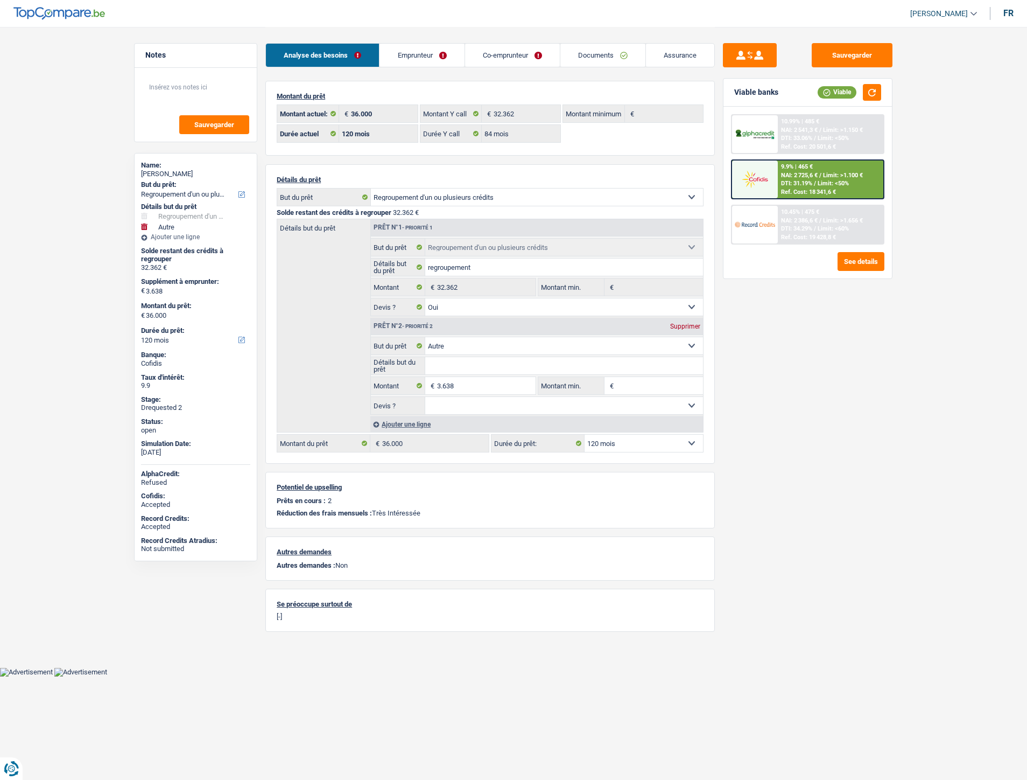
select select "120"
select select "rents"
select select "BE"
select select "personalLoan"
select select "other"
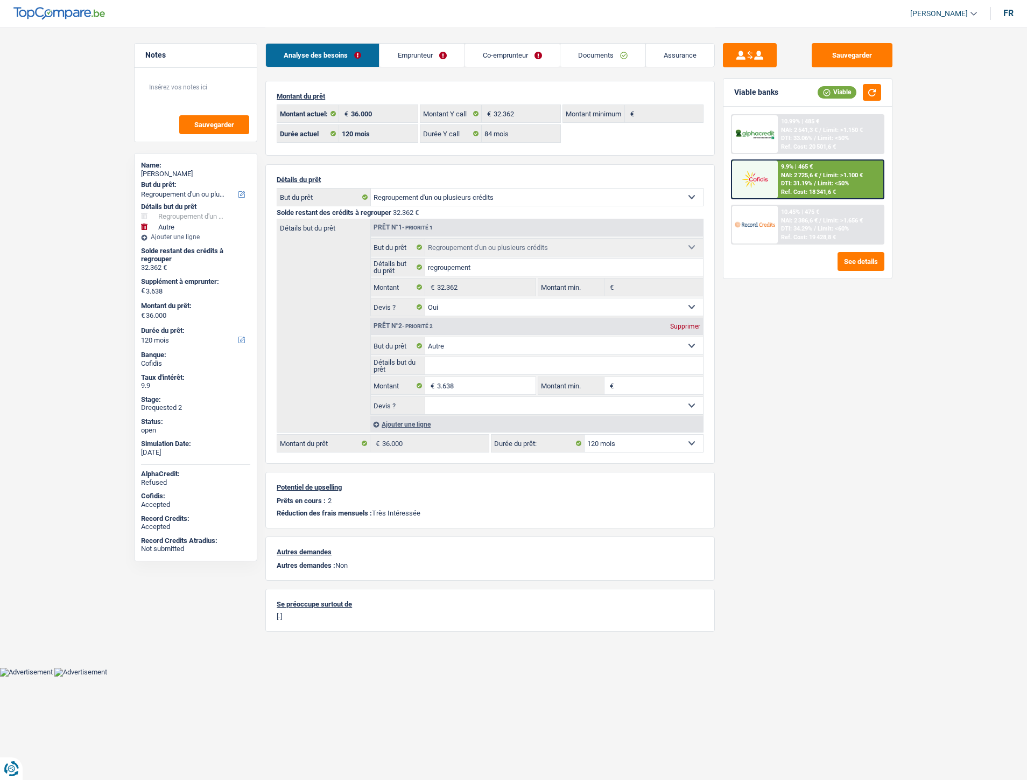
select select "84"
select select "cardOrCredit"
click at [428, 60] on link "Emprunteur" at bounding box center [422, 55] width 85 height 23
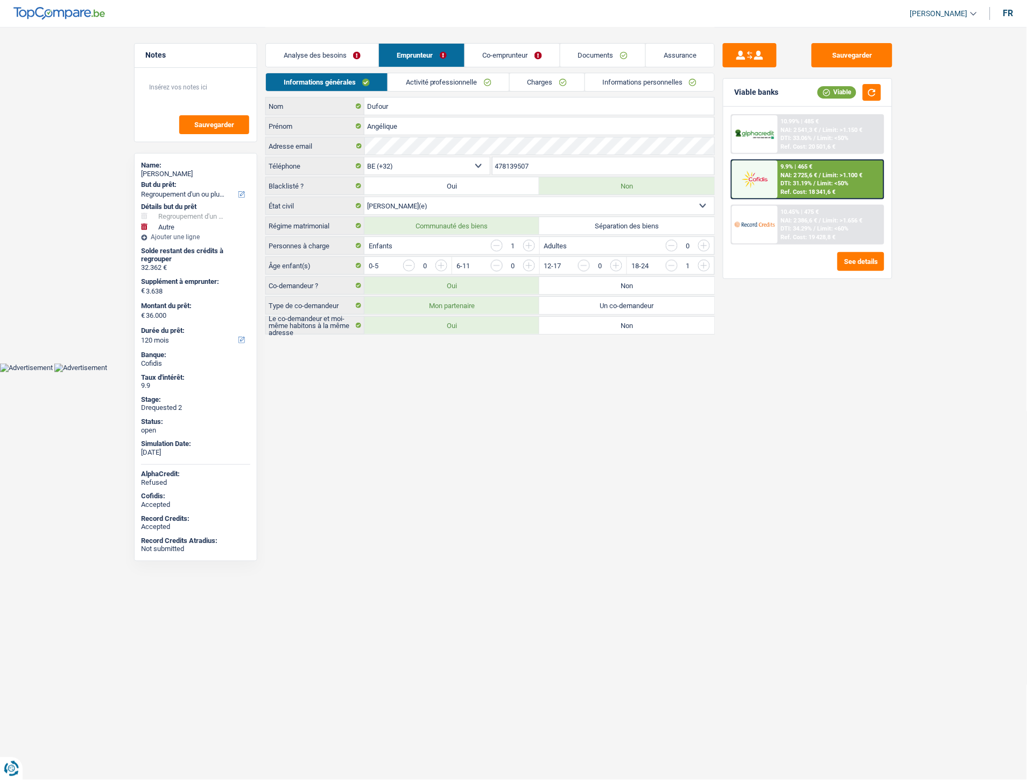
click at [535, 85] on link "Charges" at bounding box center [547, 82] width 75 height 18
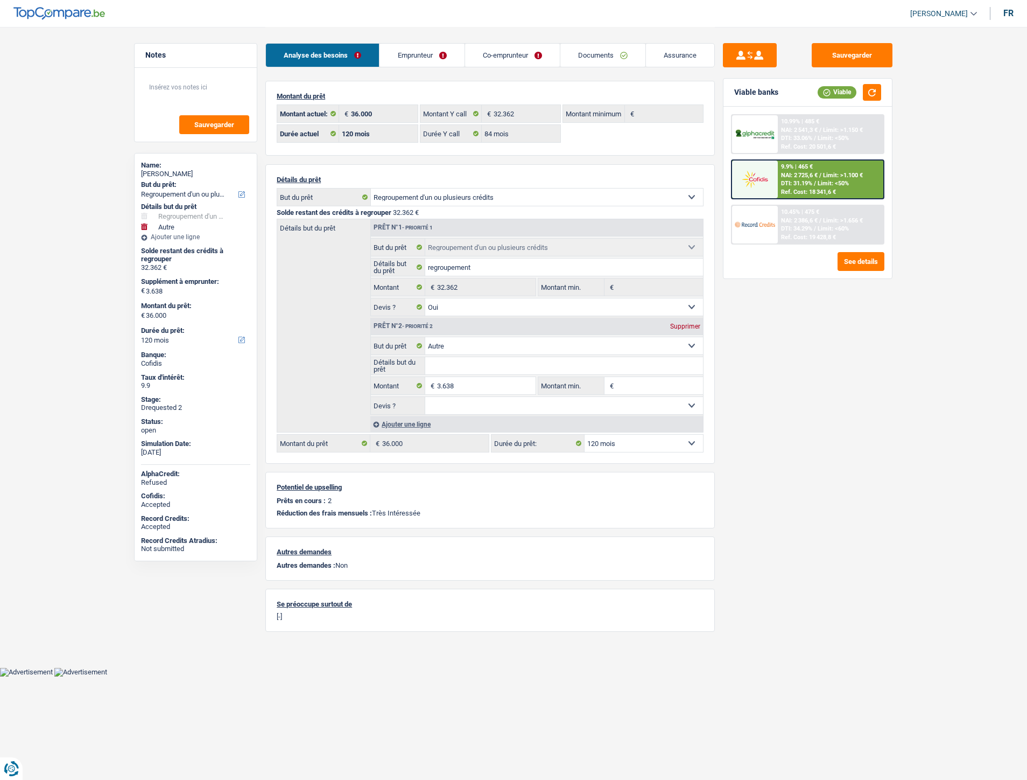
select select "refinancing"
select select "other"
select select "120"
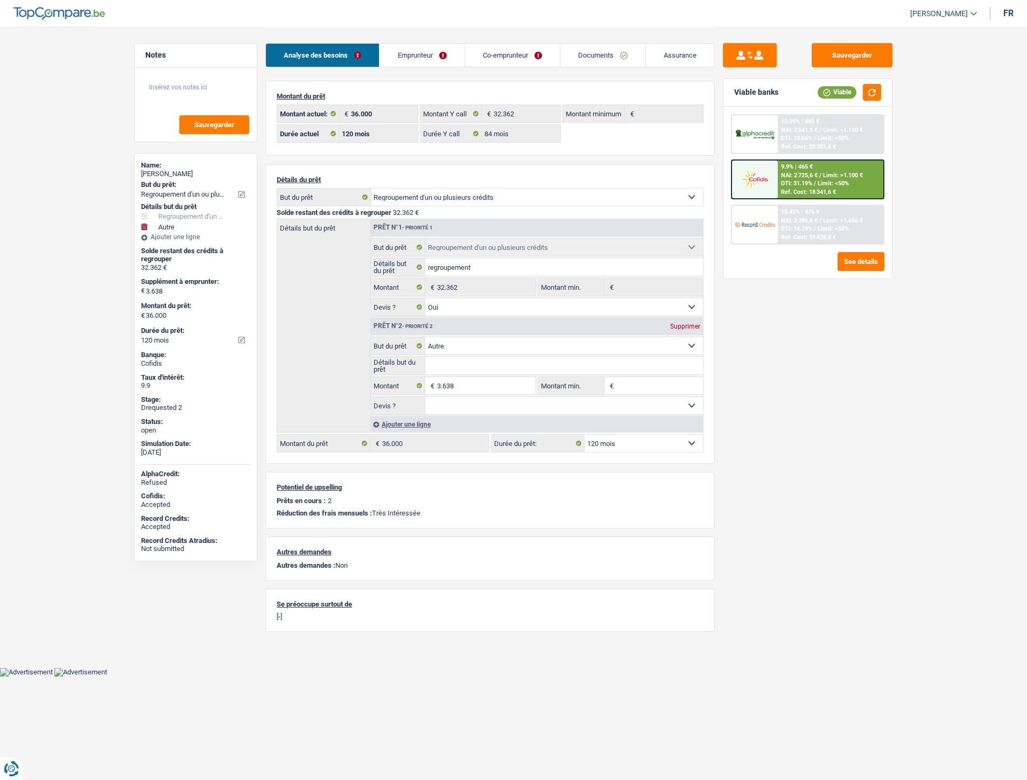
select select "84"
select select "refinancing"
select select "yes"
select select "other"
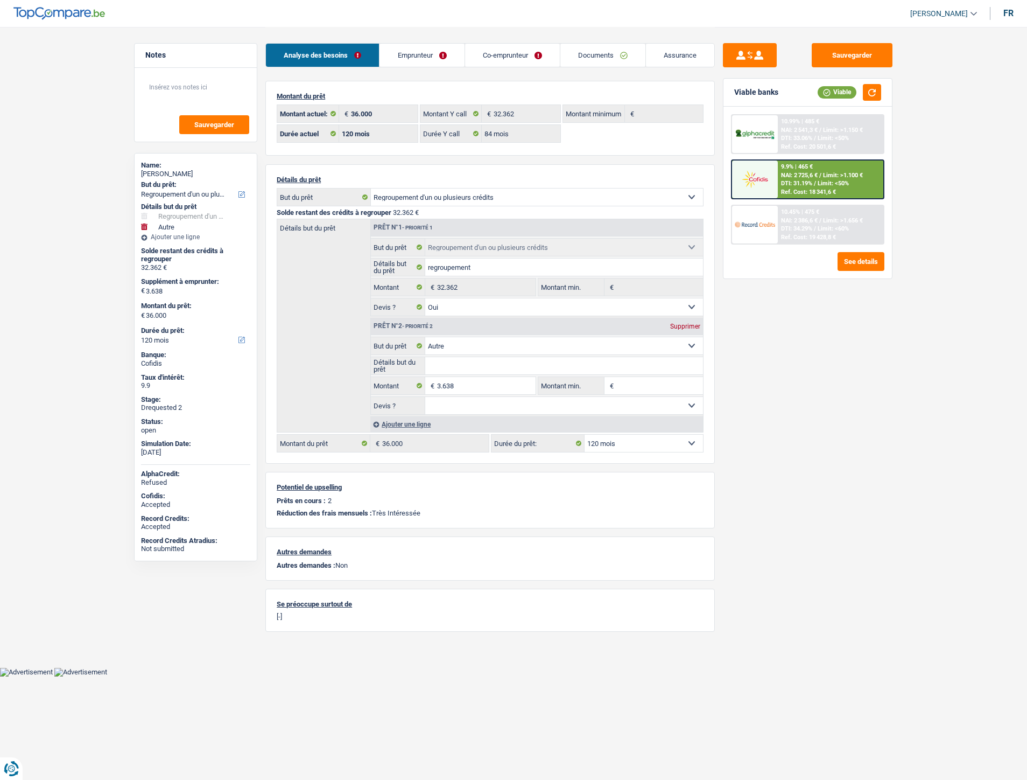
select select "120"
drag, startPoint x: 410, startPoint y: 55, endPoint x: 531, endPoint y: 52, distance: 120.6
click at [410, 55] on link "Emprunteur" at bounding box center [422, 55] width 85 height 23
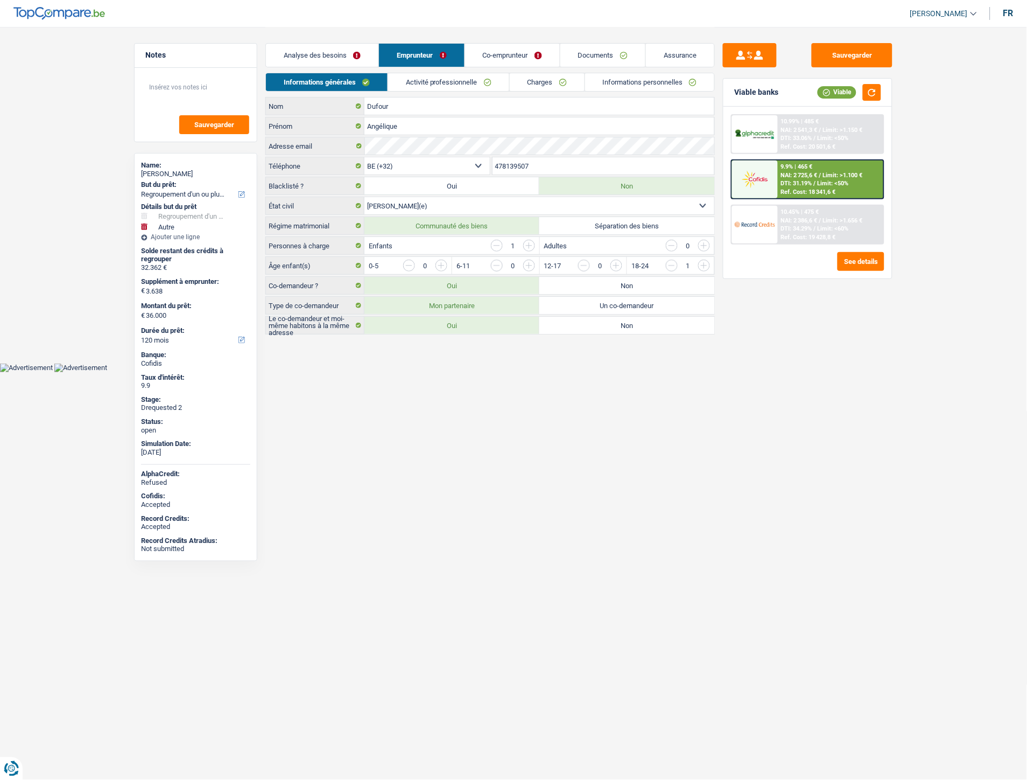
click at [671, 82] on link "Informations personnelles" at bounding box center [650, 82] width 130 height 18
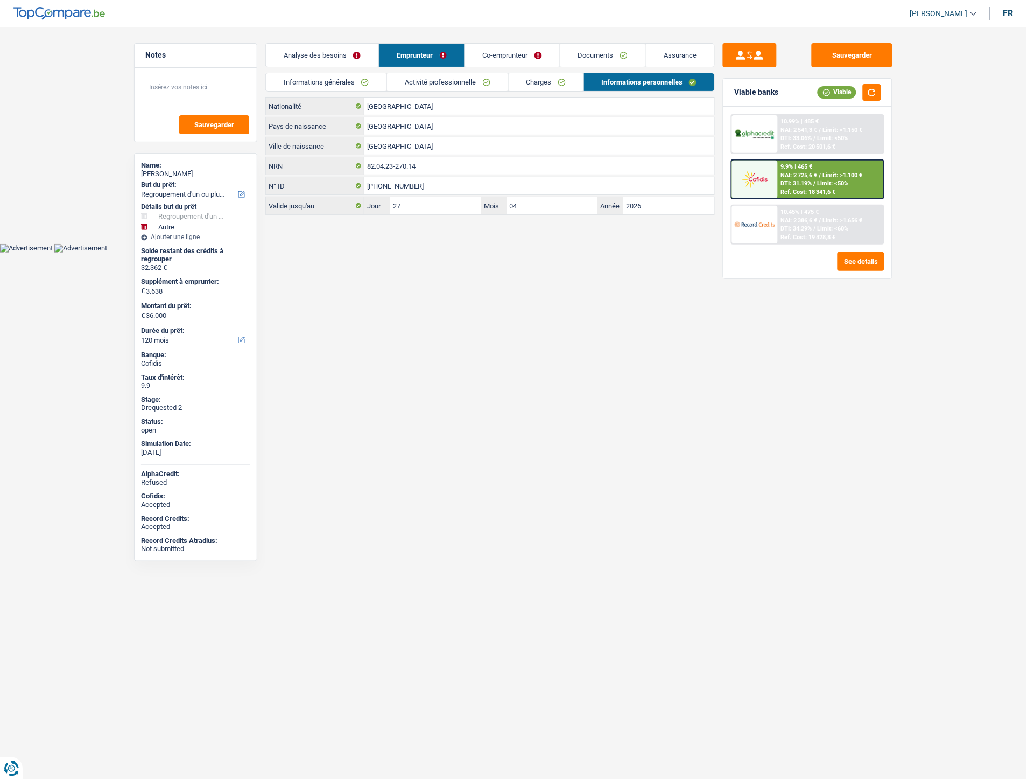
click at [340, 55] on link "Analyse des besoins" at bounding box center [322, 55] width 113 height 23
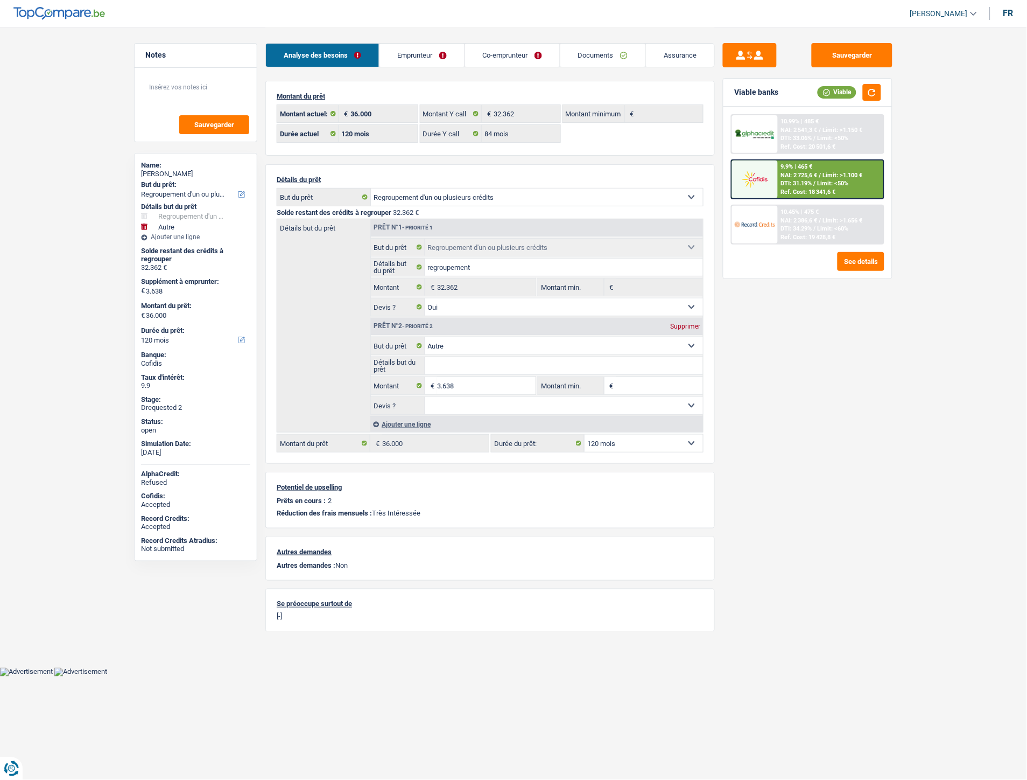
click at [437, 52] on link "Emprunteur" at bounding box center [422, 55] width 85 height 23
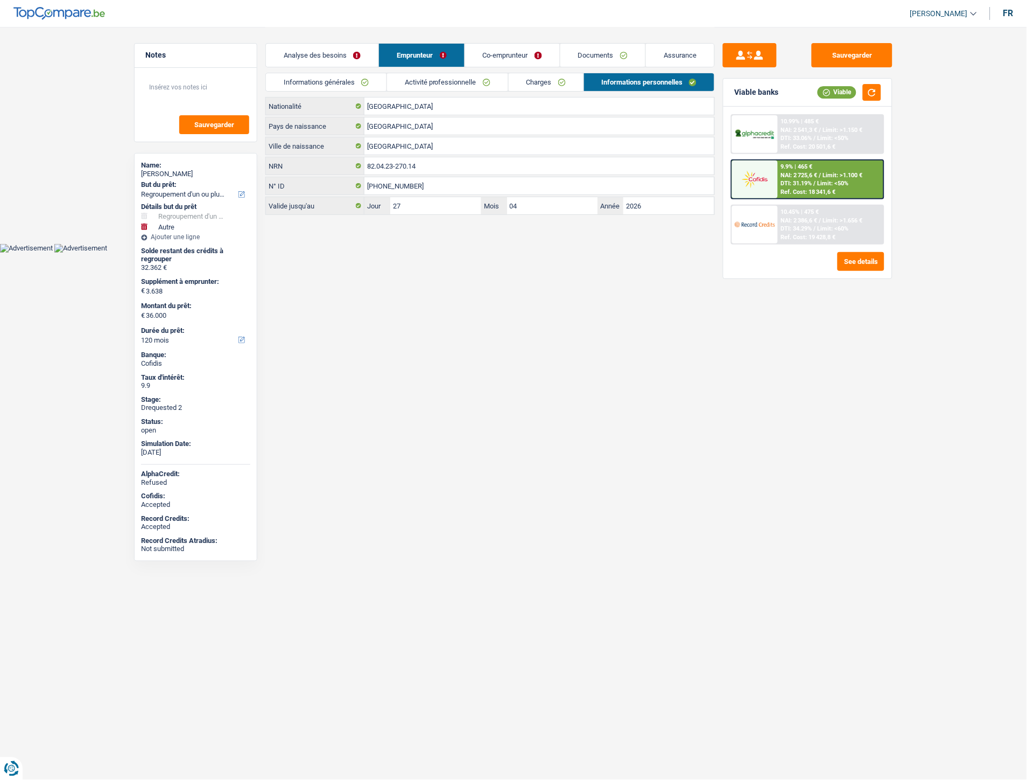
click at [535, 83] on link "Charges" at bounding box center [546, 82] width 75 height 18
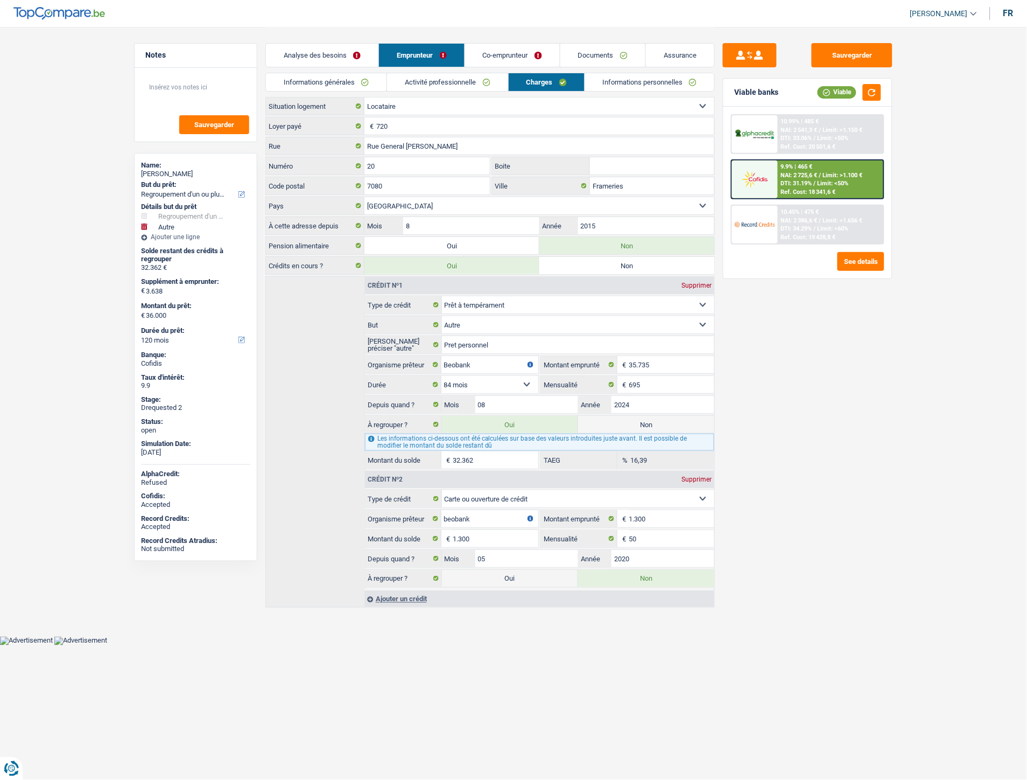
click at [471, 83] on link "Activité professionnelle" at bounding box center [447, 82] width 121 height 18
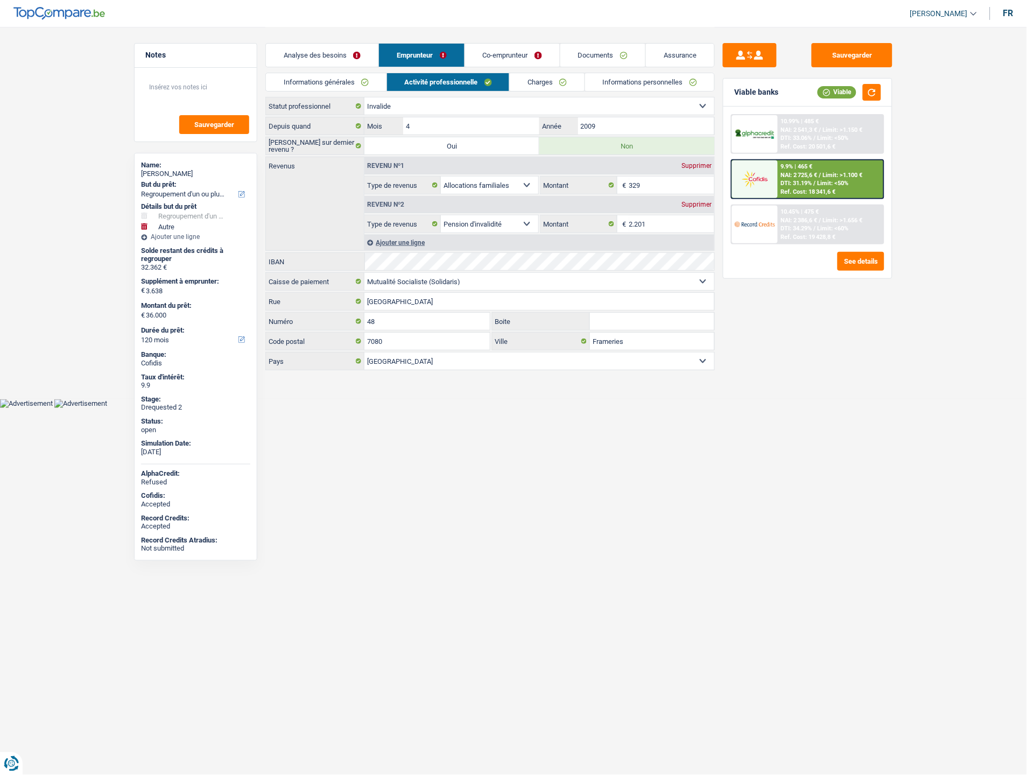
click at [593, 52] on link "Documents" at bounding box center [602, 55] width 85 height 23
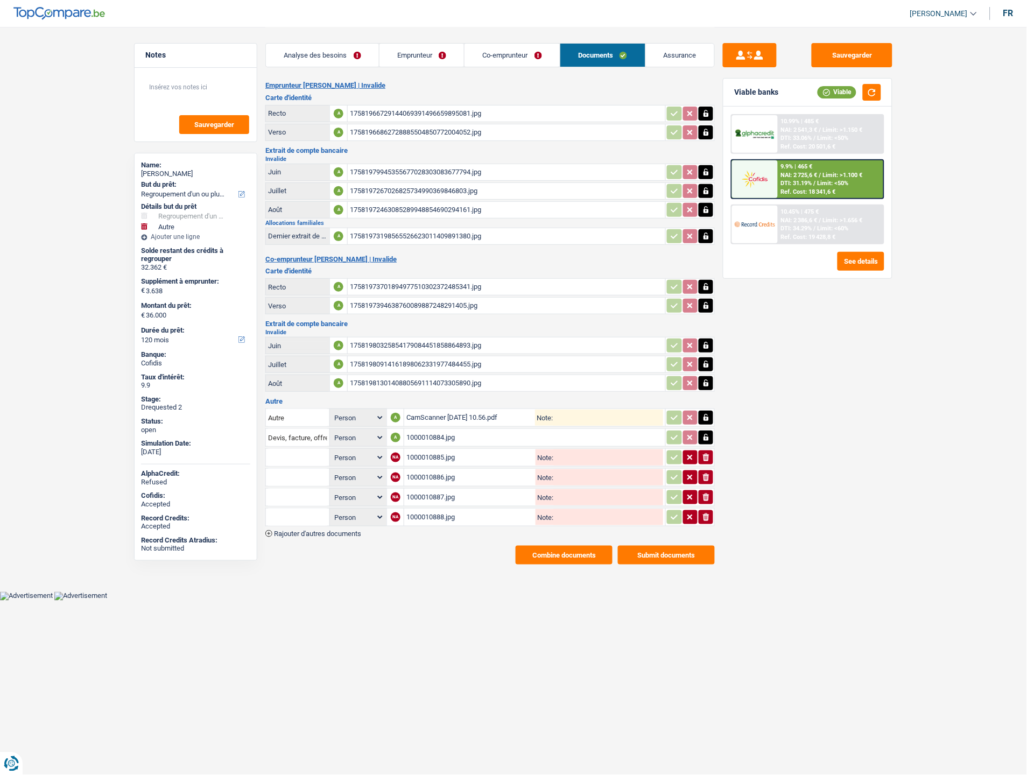
click at [341, 530] on span "Rajouter d'autres documents" at bounding box center [317, 533] width 87 height 7
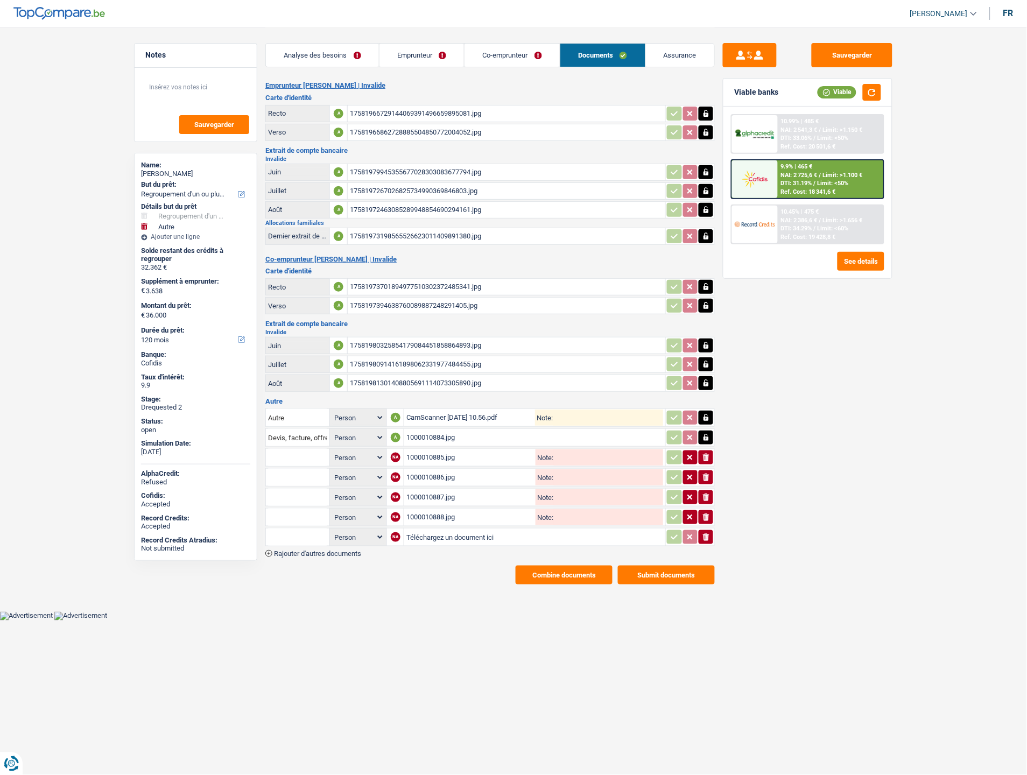
click at [423, 529] on input "Téléchargez un document ici" at bounding box center [534, 537] width 257 height 16
type input "C:\fakepath\Décompte Beo.pdf"
click at [276, 529] on input "text" at bounding box center [297, 537] width 59 height 17
click at [293, 552] on li "Décompte de remboursement anticipé" at bounding box center [343, 558] width 144 height 13
type input "Décompte de remboursement anticipé"
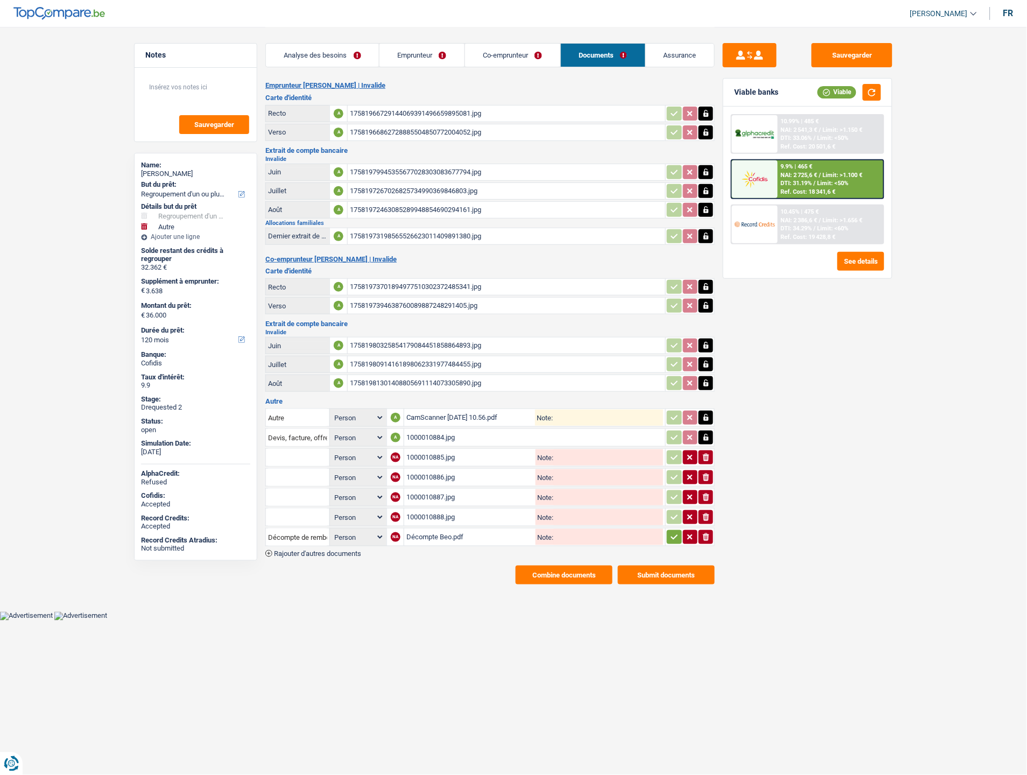
click at [676, 532] on icon "button" at bounding box center [674, 537] width 9 height 11
click at [863, 60] on button "Sauvegarder" at bounding box center [852, 55] width 81 height 24
click at [429, 61] on link "Emprunteur" at bounding box center [422, 55] width 85 height 23
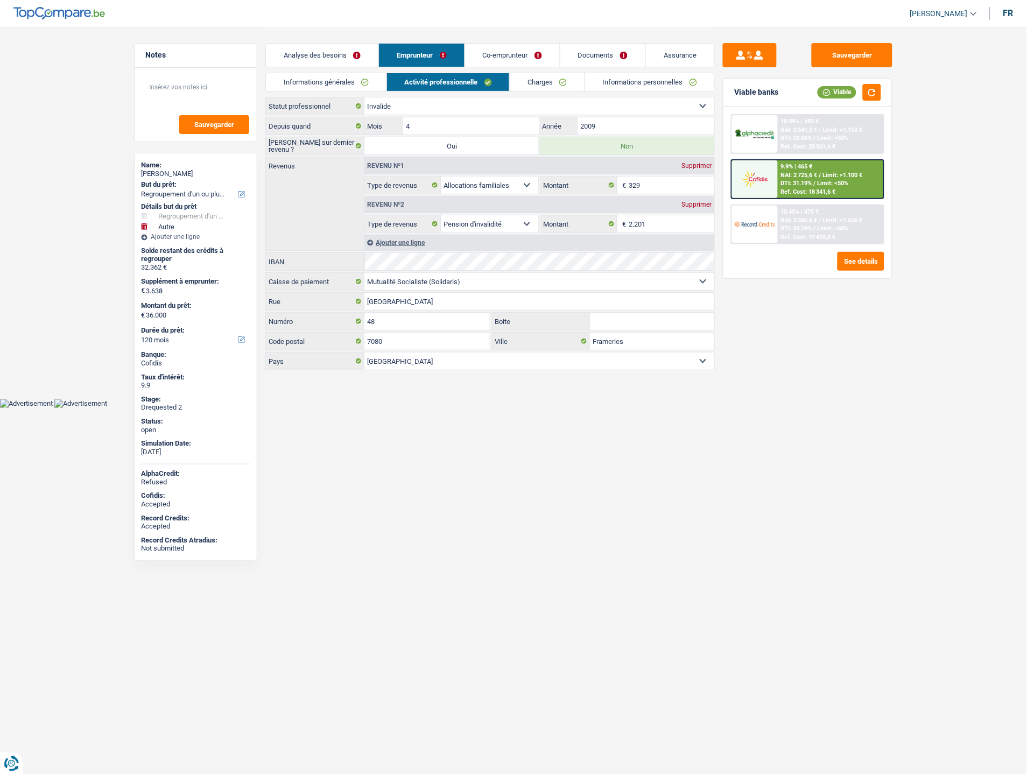
click at [537, 85] on link "Charges" at bounding box center [547, 82] width 75 height 18
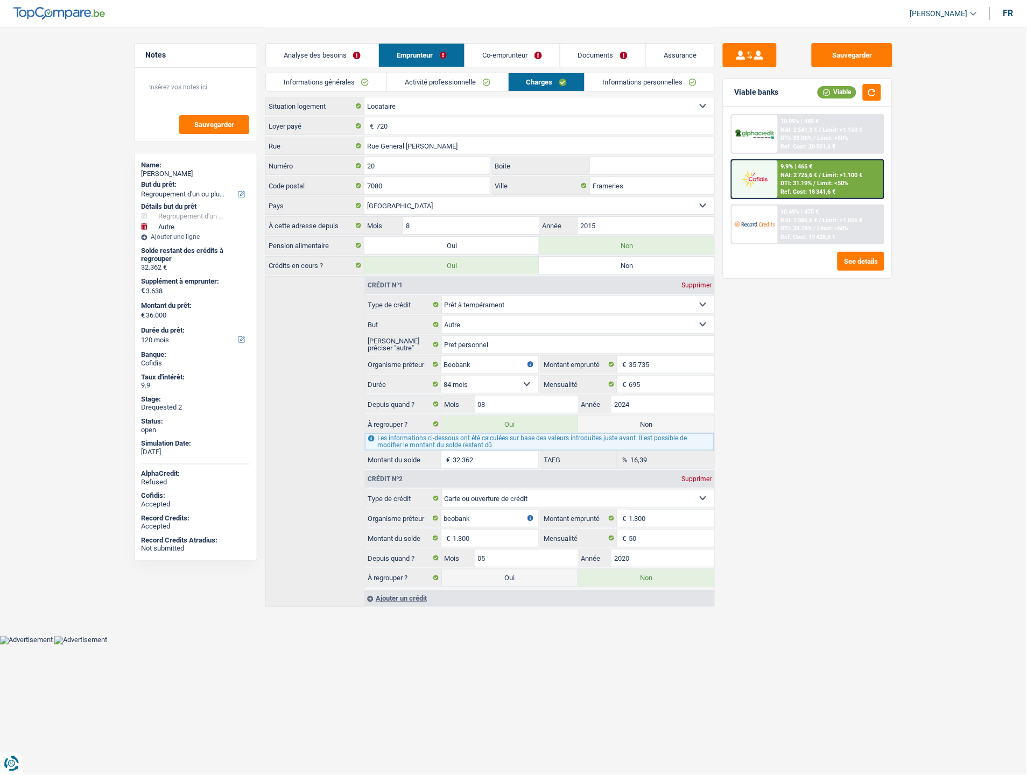
click at [592, 55] on link "Documents" at bounding box center [602, 55] width 85 height 23
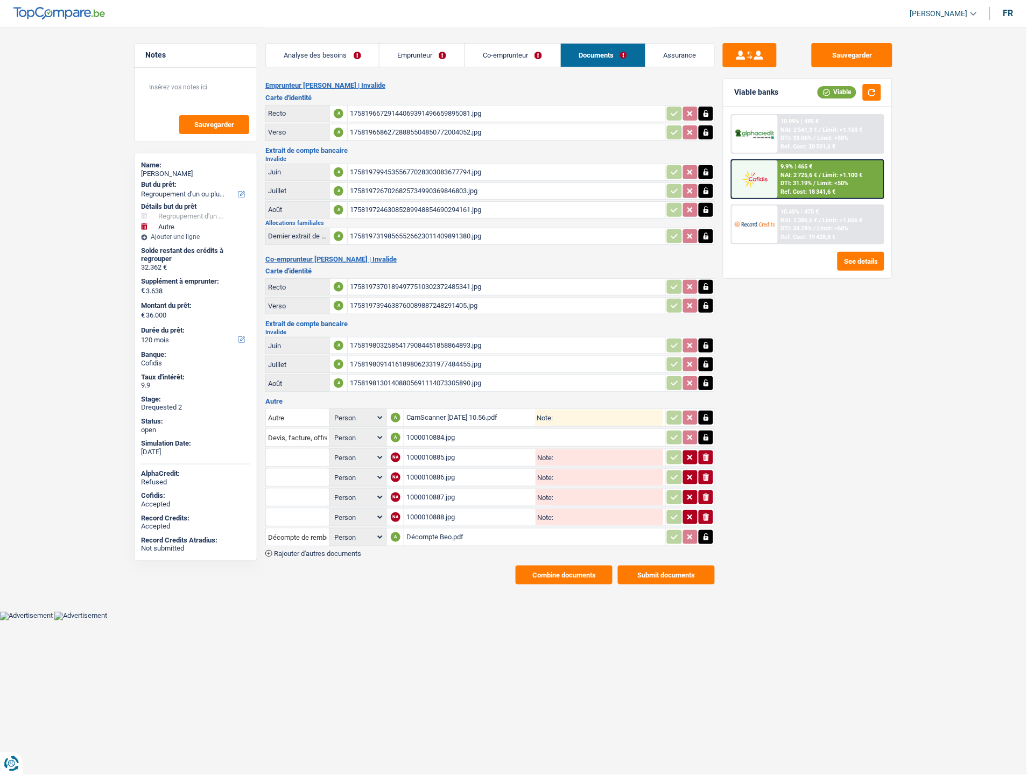
click at [455, 529] on div "Décompte Beo.pdf" at bounding box center [534, 537] width 257 height 16
click at [431, 54] on link "Emprunteur" at bounding box center [422, 55] width 85 height 23
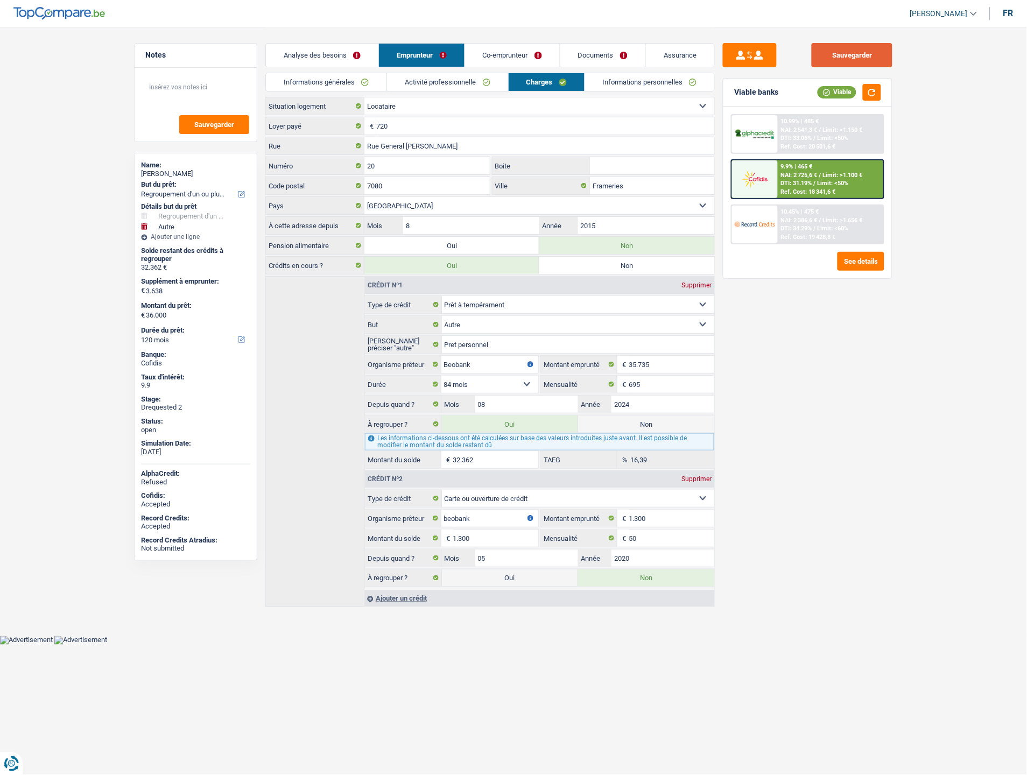
click at [870, 58] on button "Sauvegarder" at bounding box center [852, 55] width 81 height 24
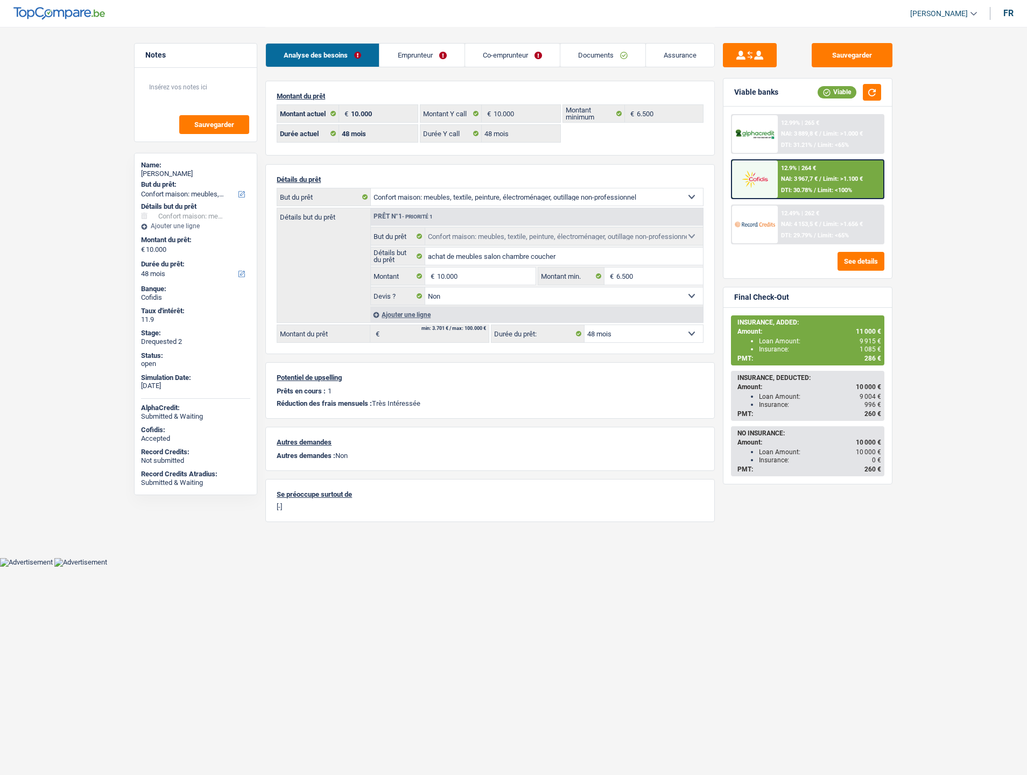
select select "household"
select select "48"
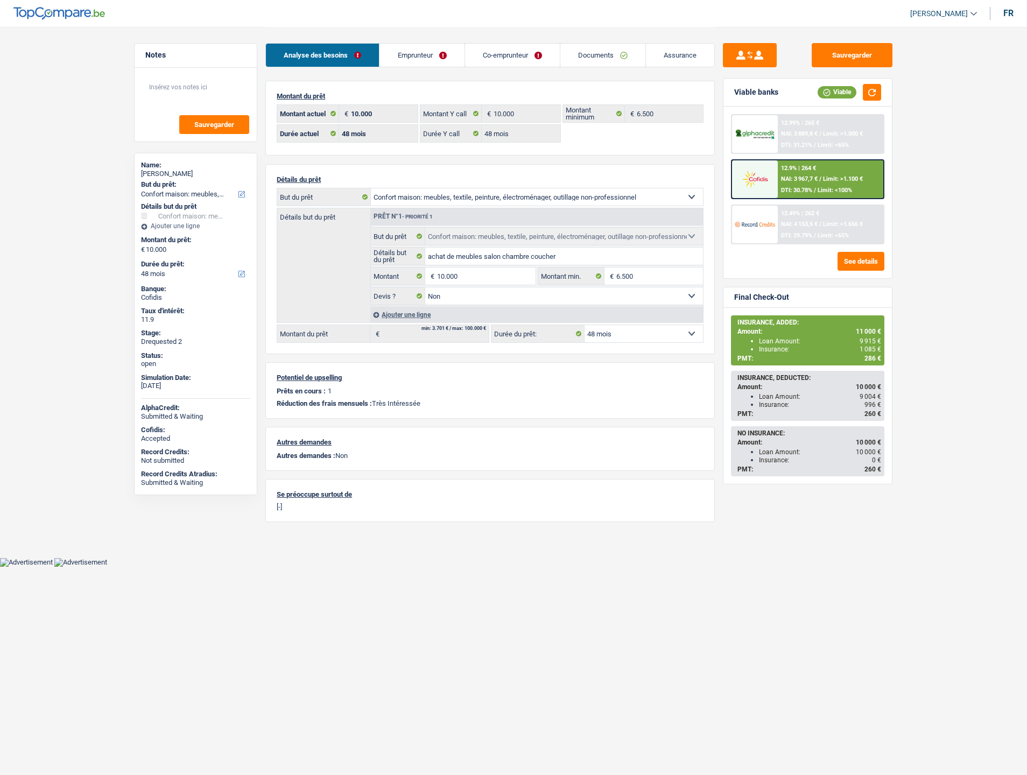
select select "household"
select select "false"
select select "48"
click at [689, 47] on link "Assurance" at bounding box center [680, 55] width 68 height 23
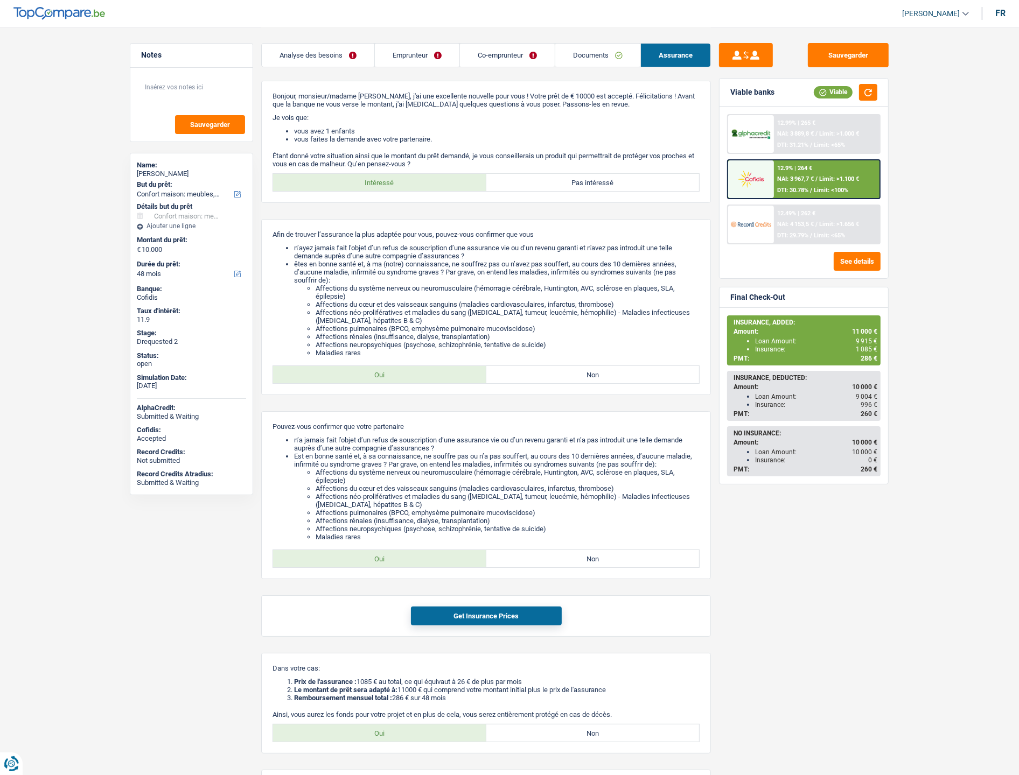
click at [411, 49] on link "Emprunteur" at bounding box center [417, 55] width 85 height 23
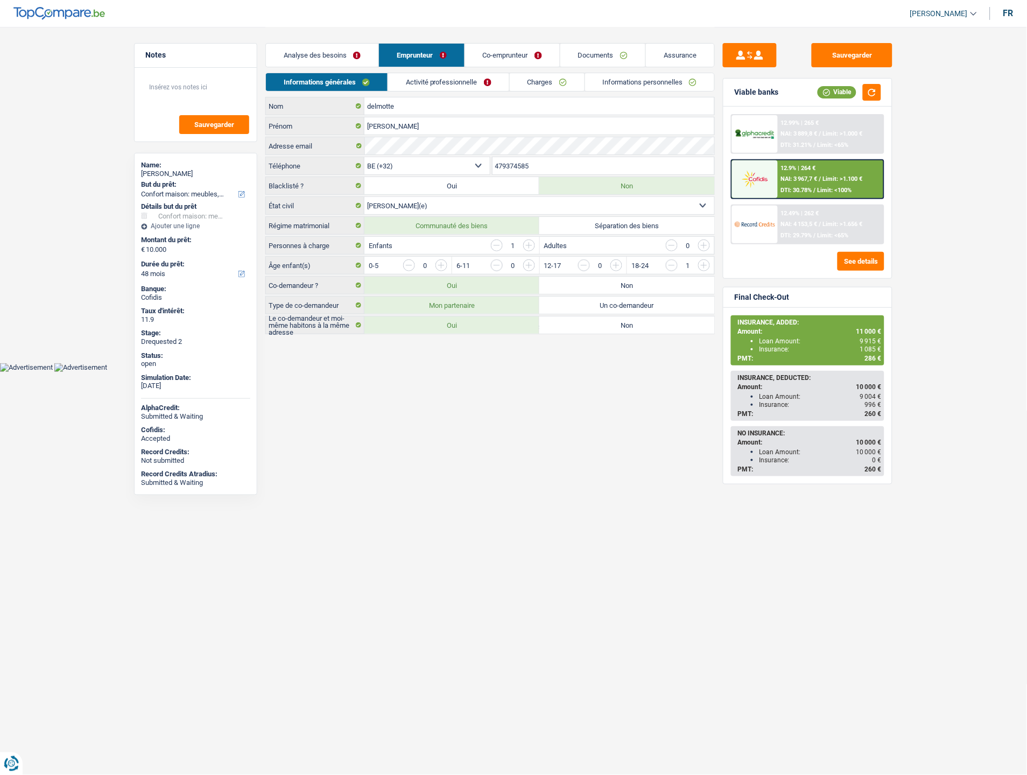
click at [619, 76] on link "Informations personnelles" at bounding box center [650, 82] width 130 height 18
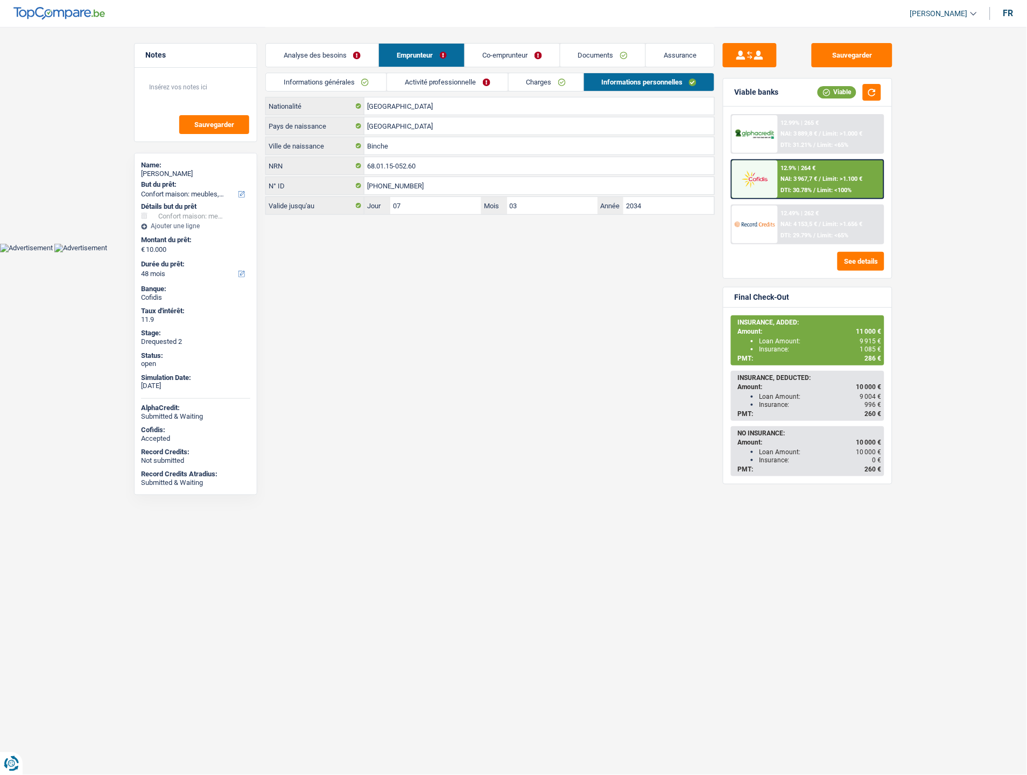
click at [600, 55] on link "Documents" at bounding box center [602, 55] width 85 height 23
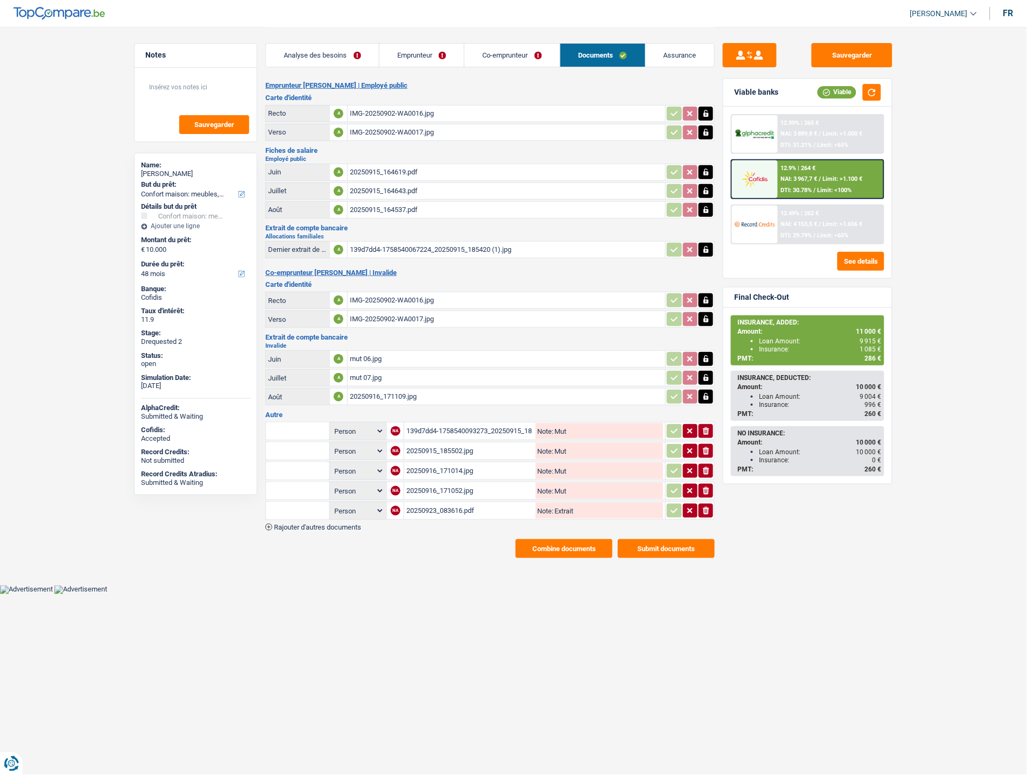
click at [544, 544] on button "Combine documents" at bounding box center [564, 548] width 97 height 19
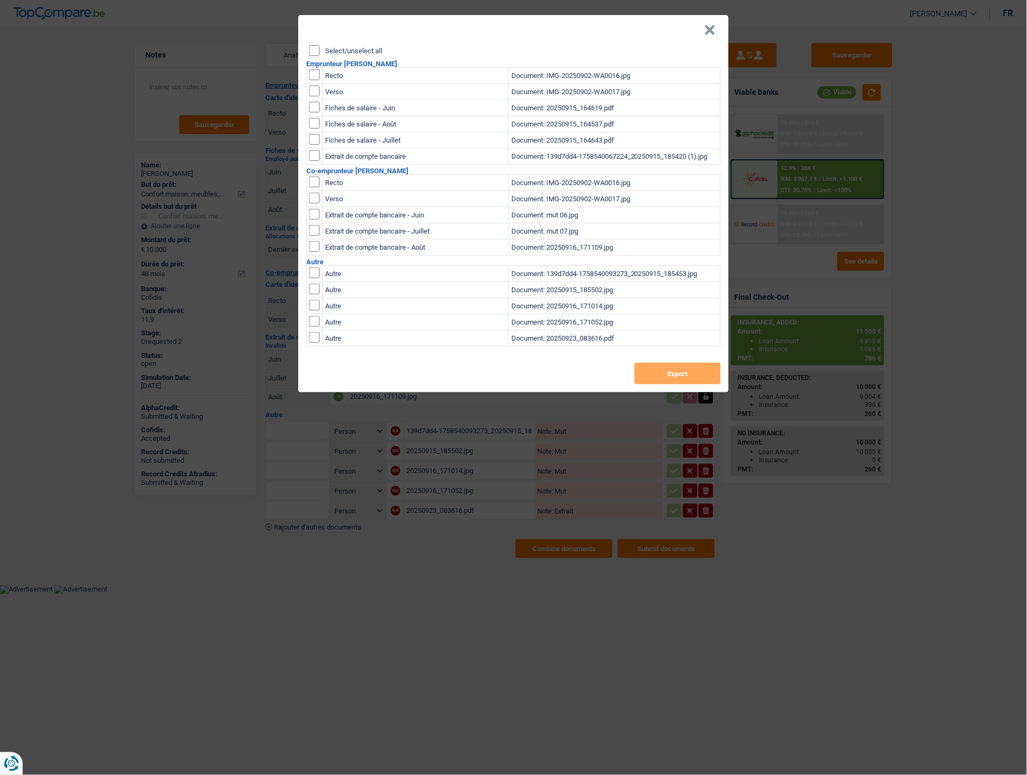
click at [313, 74] on input "checkbox" at bounding box center [314, 74] width 11 height 11
checkbox input "true"
click at [317, 92] on input "checkbox" at bounding box center [314, 91] width 11 height 11
checkbox input "true"
click at [660, 377] on button "Export" at bounding box center [678, 374] width 86 height 22
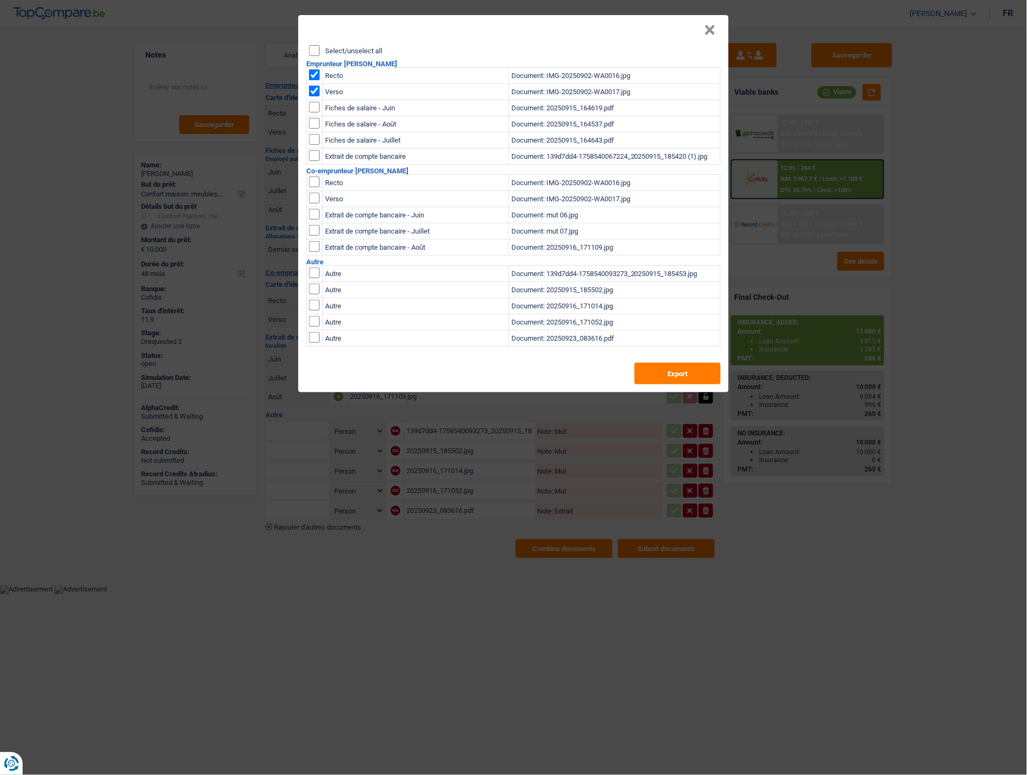
drag, startPoint x: 711, startPoint y: 30, endPoint x: 413, endPoint y: 104, distance: 307.3
click at [711, 30] on button "×" at bounding box center [710, 30] width 11 height 11
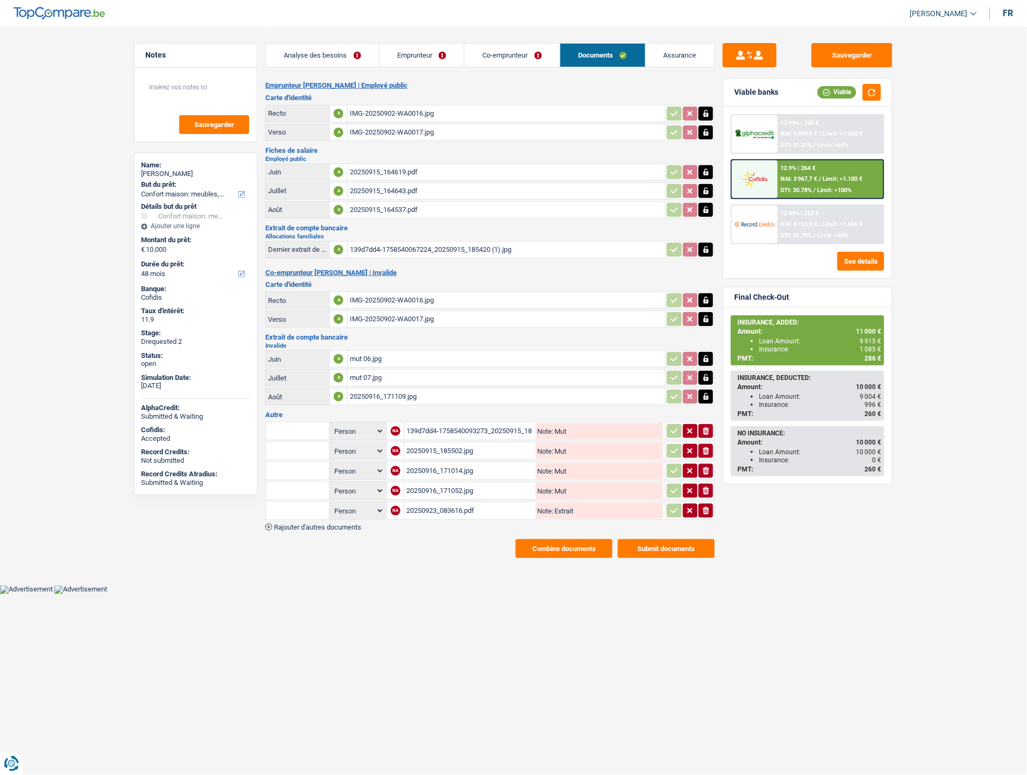
click at [523, 63] on link "Co-emprunteur" at bounding box center [512, 55] width 95 height 23
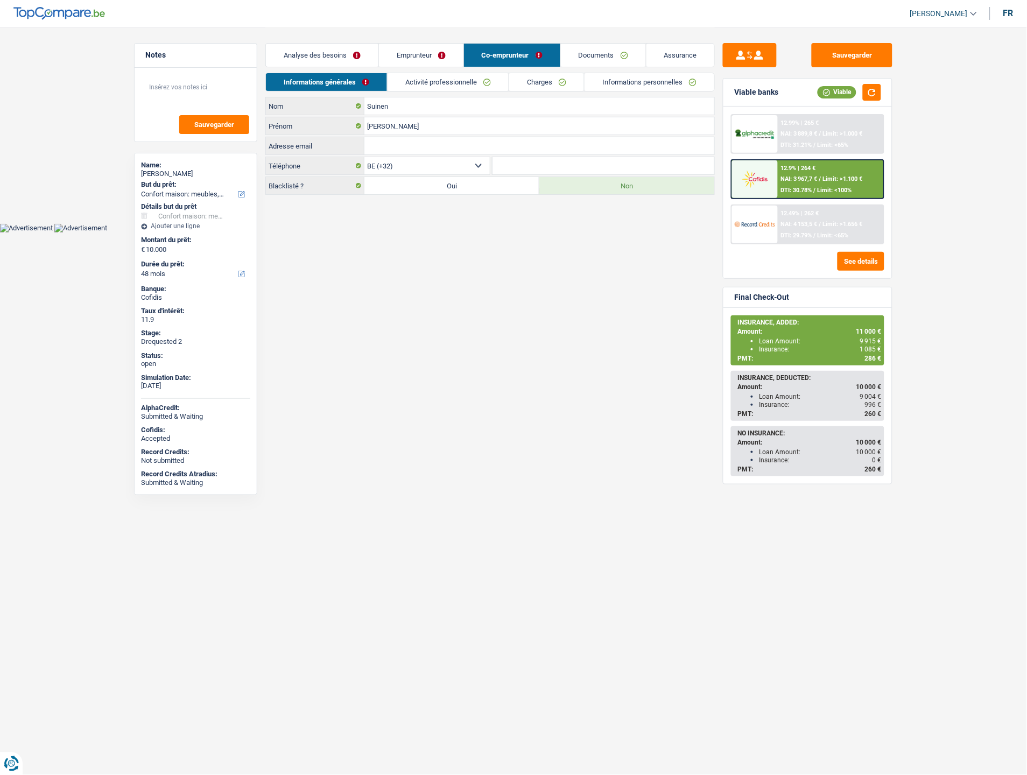
click at [615, 55] on link "Documents" at bounding box center [603, 55] width 85 height 23
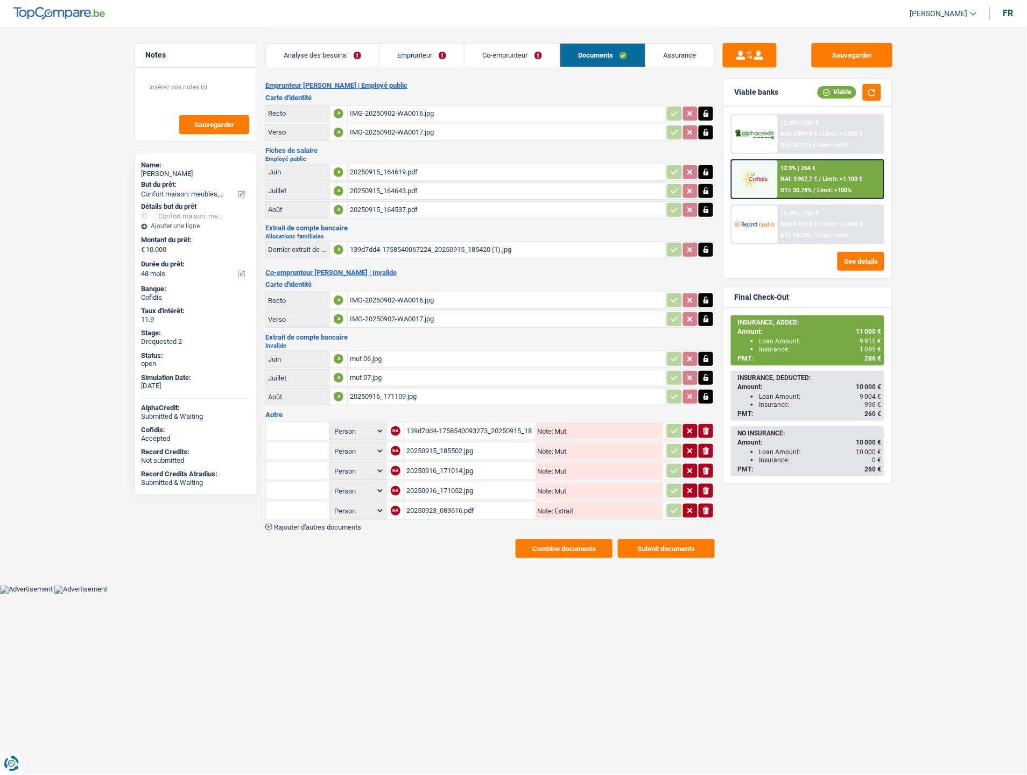
click at [535, 539] on button "Combine documents" at bounding box center [564, 548] width 97 height 19
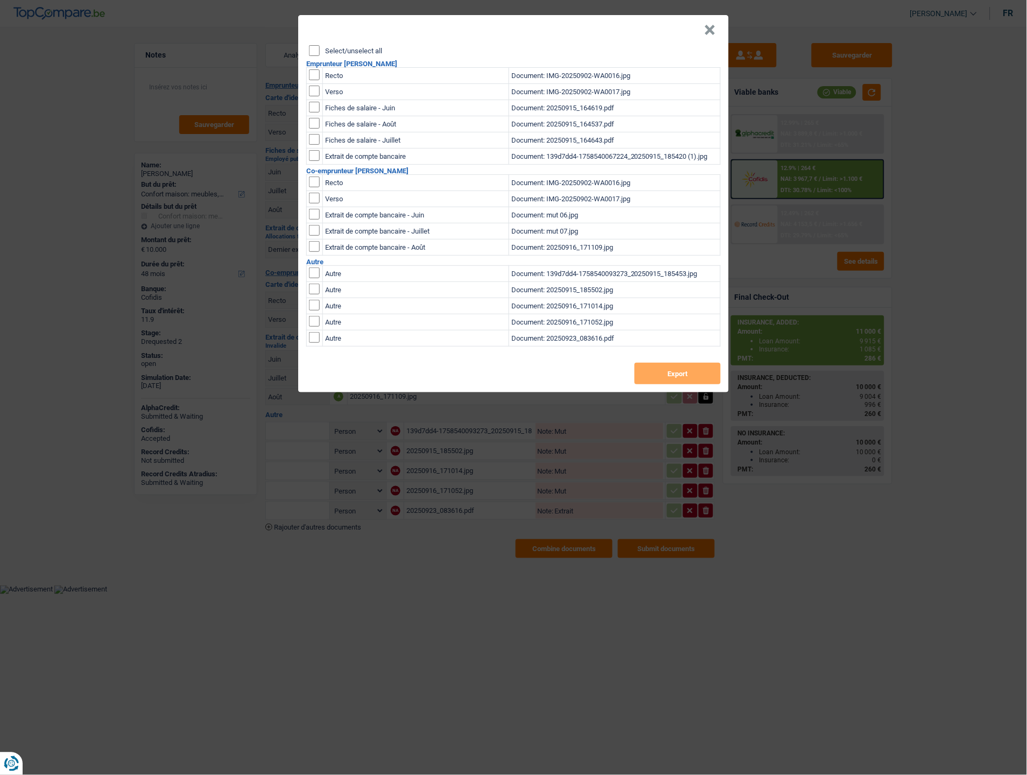
click at [310, 182] on input "checkbox" at bounding box center [314, 182] width 11 height 11
checkbox input "true"
click at [315, 199] on input "checkbox" at bounding box center [314, 198] width 11 height 11
checkbox input "true"
click at [658, 369] on button "Export" at bounding box center [678, 374] width 86 height 22
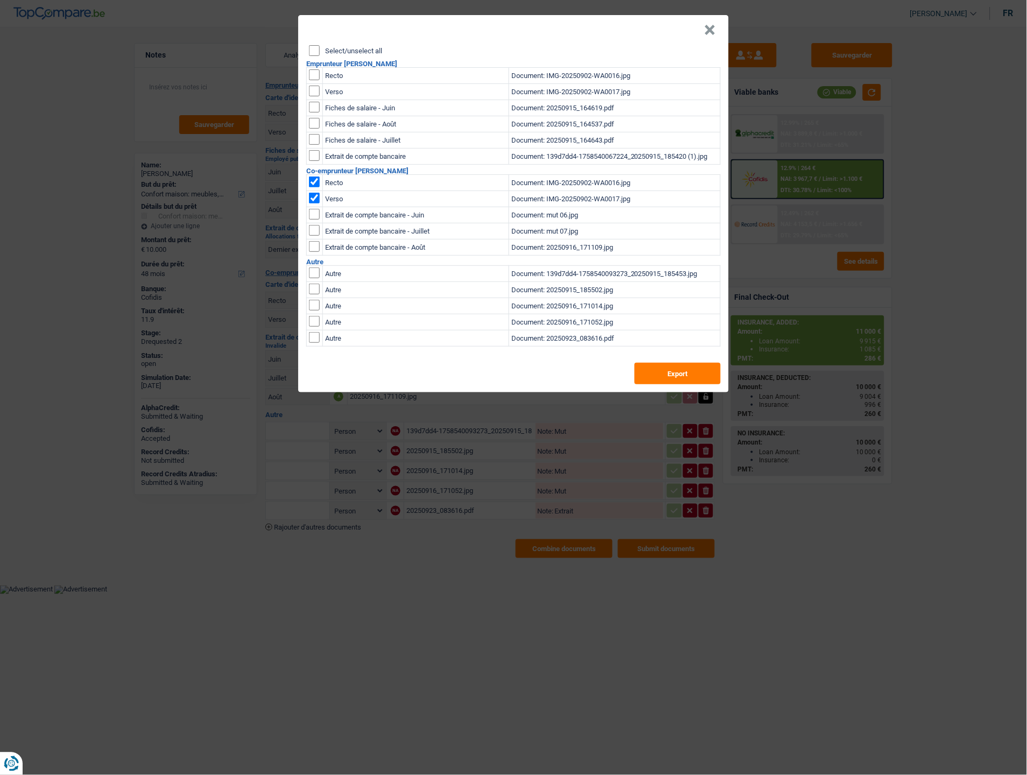
click at [717, 30] on header "×" at bounding box center [513, 30] width 431 height 30
click at [714, 33] on button "×" at bounding box center [710, 30] width 11 height 11
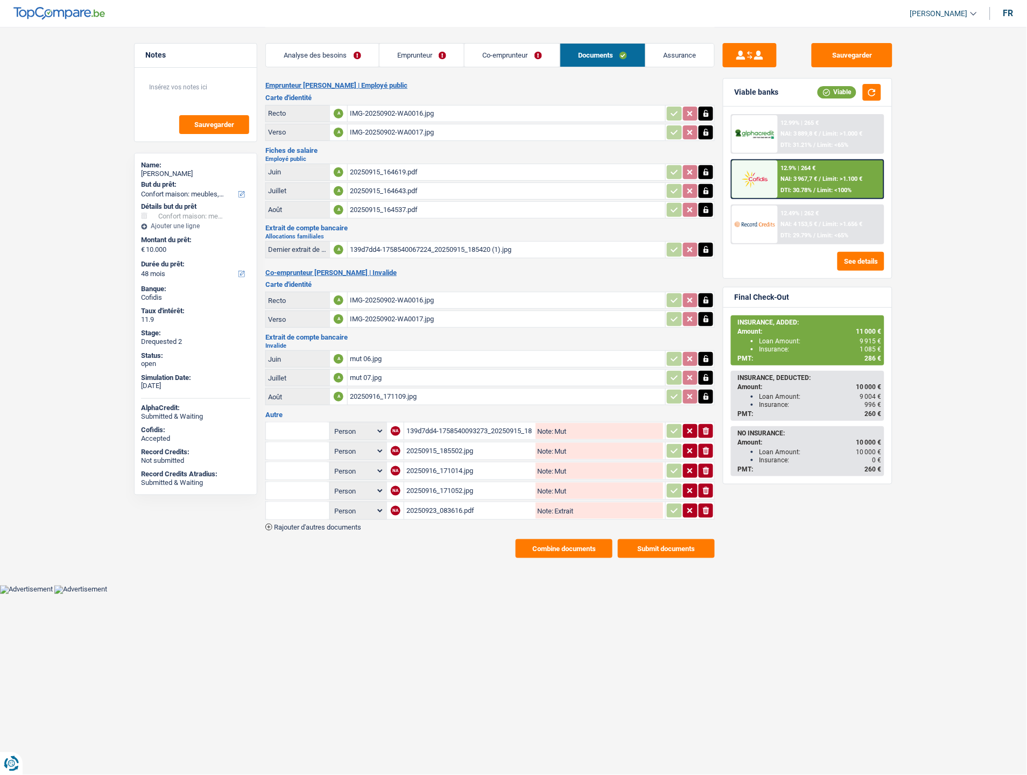
click at [416, 53] on link "Emprunteur" at bounding box center [422, 55] width 85 height 23
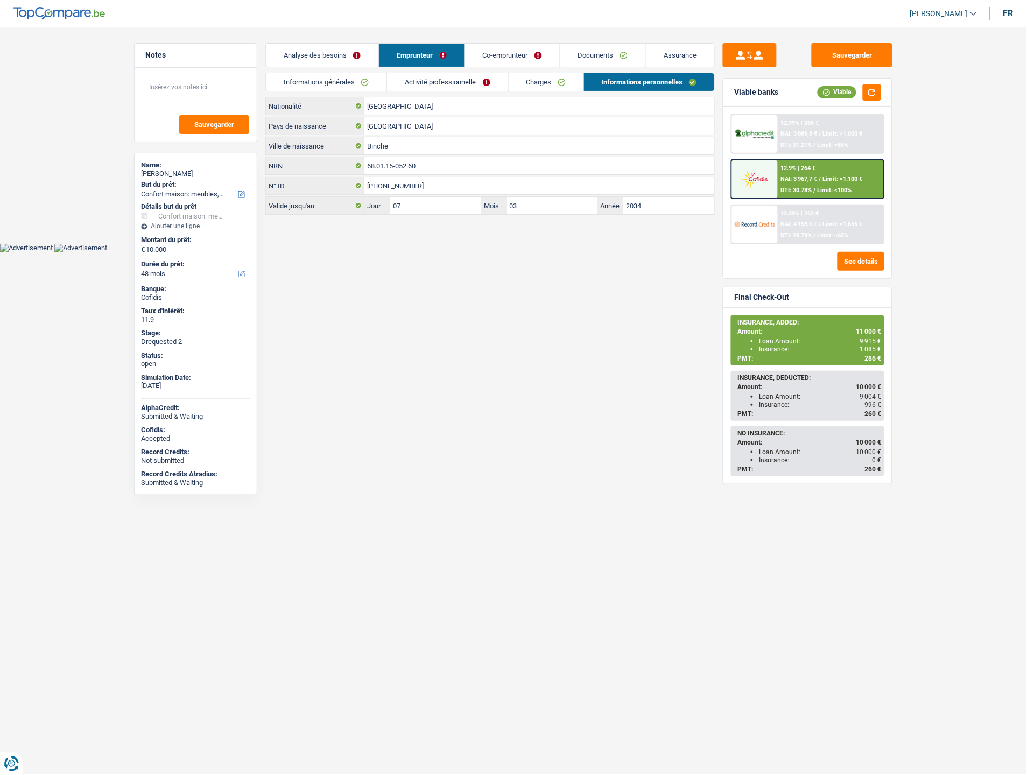
click at [531, 83] on link "Charges" at bounding box center [546, 82] width 75 height 18
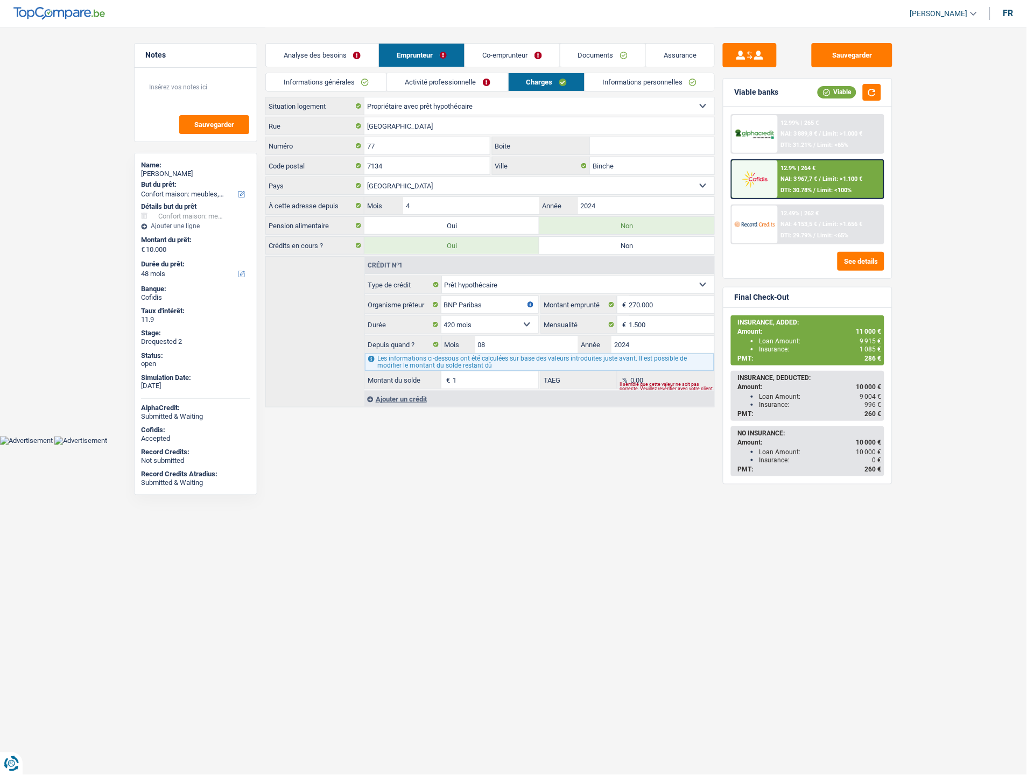
click at [440, 80] on link "Activité professionnelle" at bounding box center [447, 82] width 121 height 18
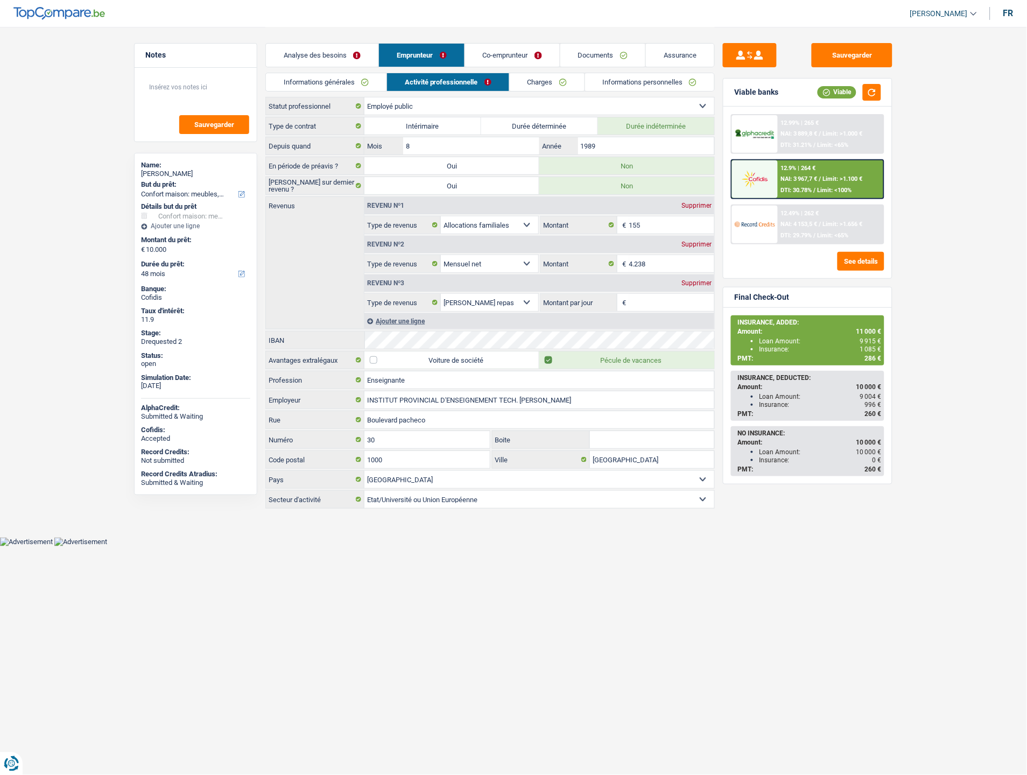
click at [325, 77] on link "Informations générales" at bounding box center [326, 82] width 121 height 18
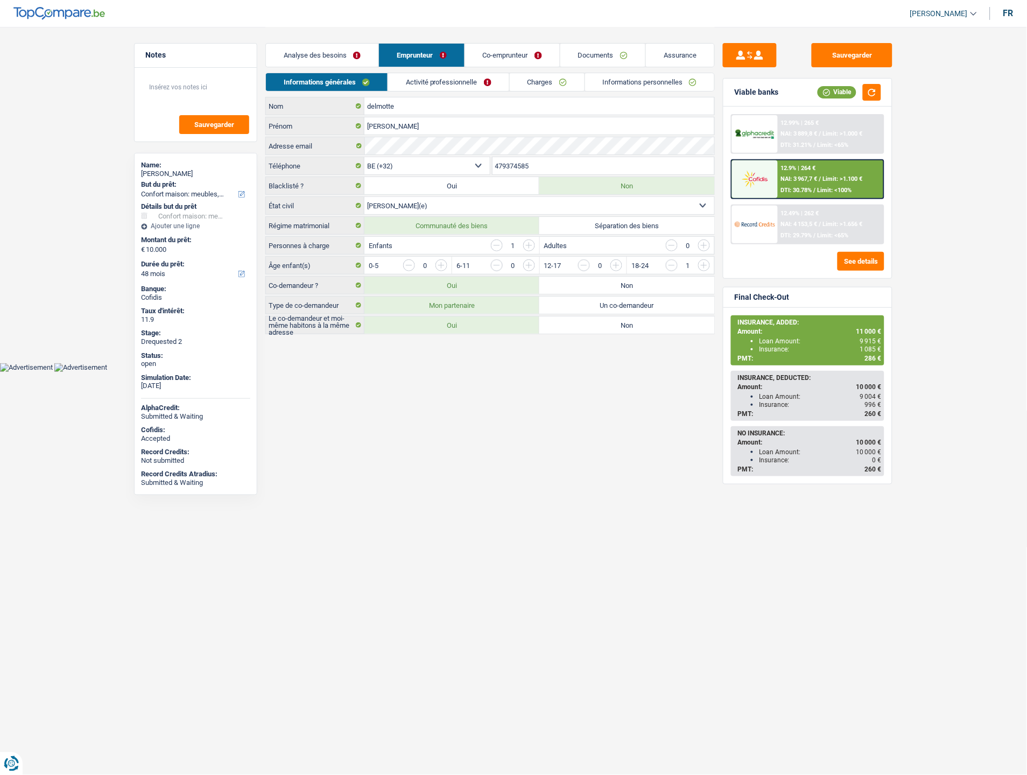
drag, startPoint x: 546, startPoint y: 165, endPoint x: 494, endPoint y: 163, distance: 52.3
click at [483, 165] on div "BE (+32) LU (+352) Sélectionner une option Téléphone 479374585 Téléphone" at bounding box center [490, 167] width 450 height 20
drag, startPoint x: 583, startPoint y: 56, endPoint x: 544, endPoint y: 90, distance: 52.3
click at [583, 56] on link "Documents" at bounding box center [602, 55] width 85 height 23
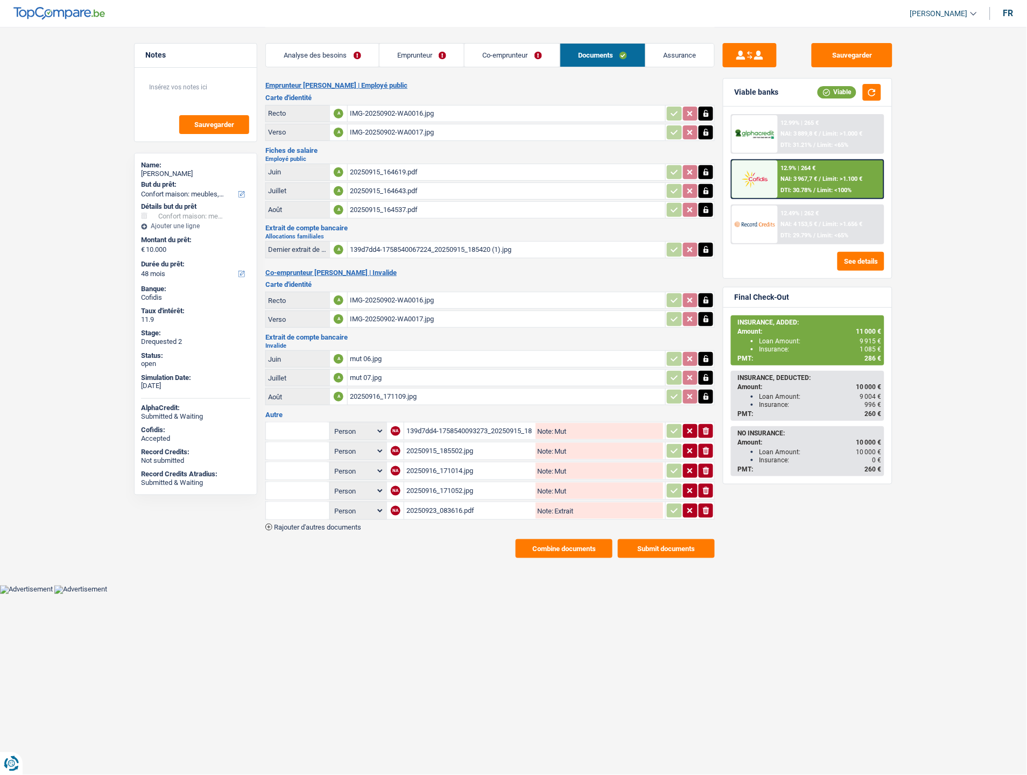
click at [406, 127] on div "IMG-20250902-WA0017.jpg" at bounding box center [506, 132] width 313 height 16
click at [527, 539] on button "Combine documents" at bounding box center [564, 548] width 97 height 19
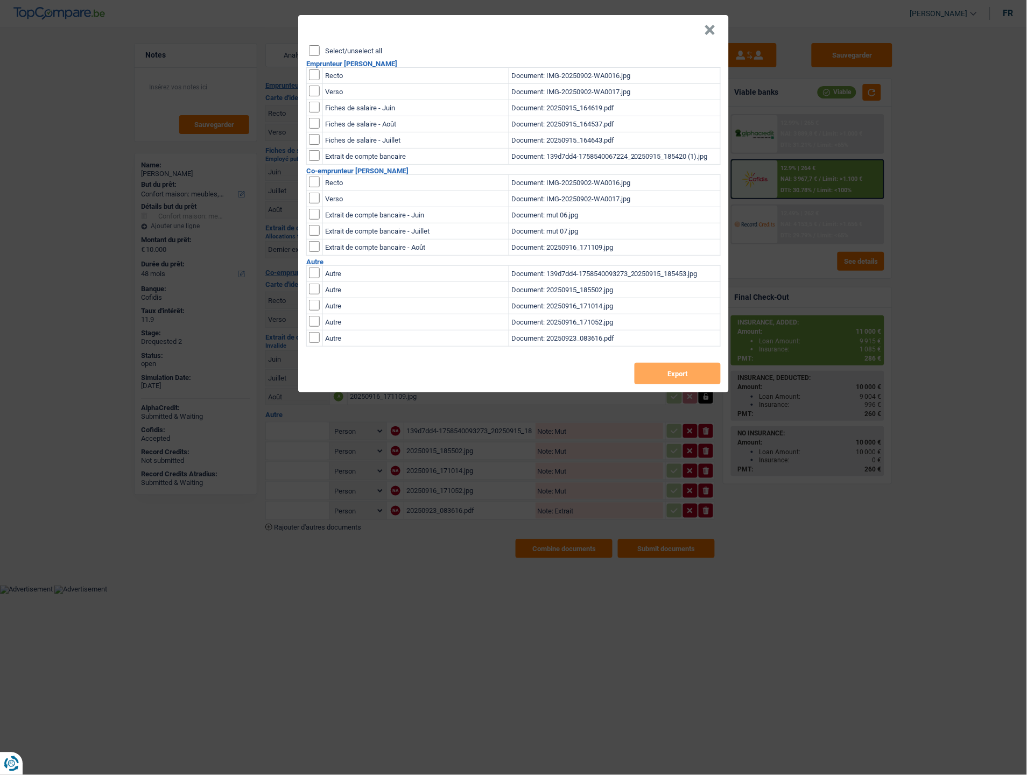
click at [316, 90] on input "checkbox" at bounding box center [314, 91] width 11 height 11
checkbox input "true"
click at [688, 366] on button "Export" at bounding box center [678, 374] width 86 height 22
click at [714, 33] on button "×" at bounding box center [710, 30] width 11 height 11
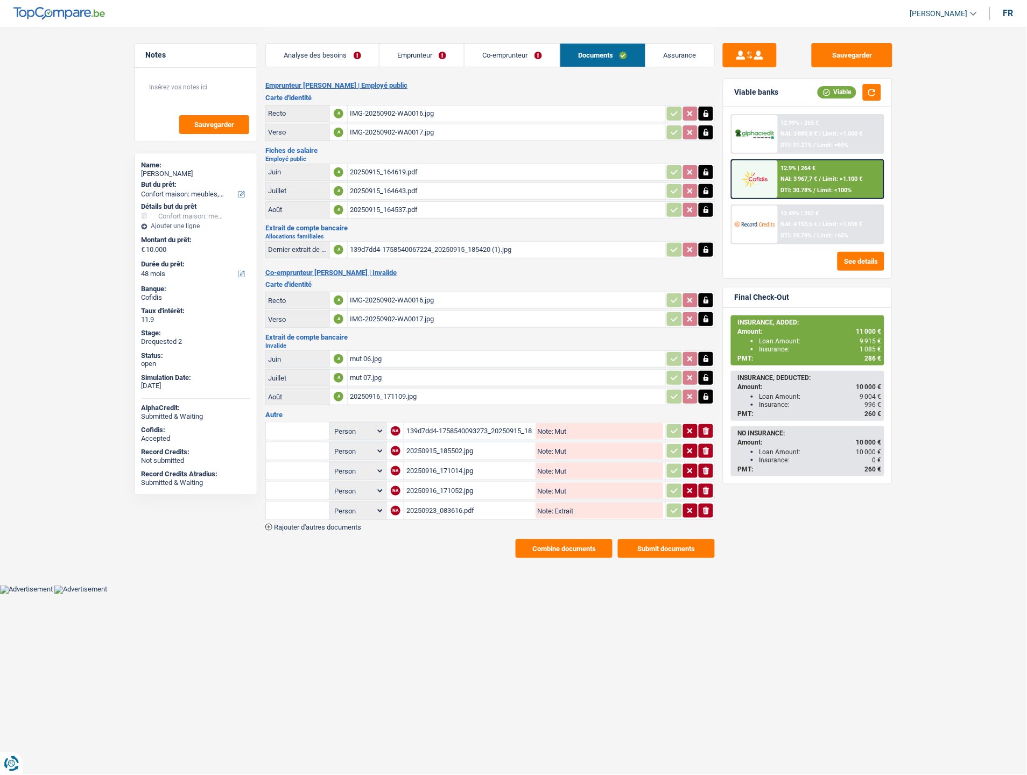
click at [418, 55] on link "Emprunteur" at bounding box center [422, 55] width 85 height 23
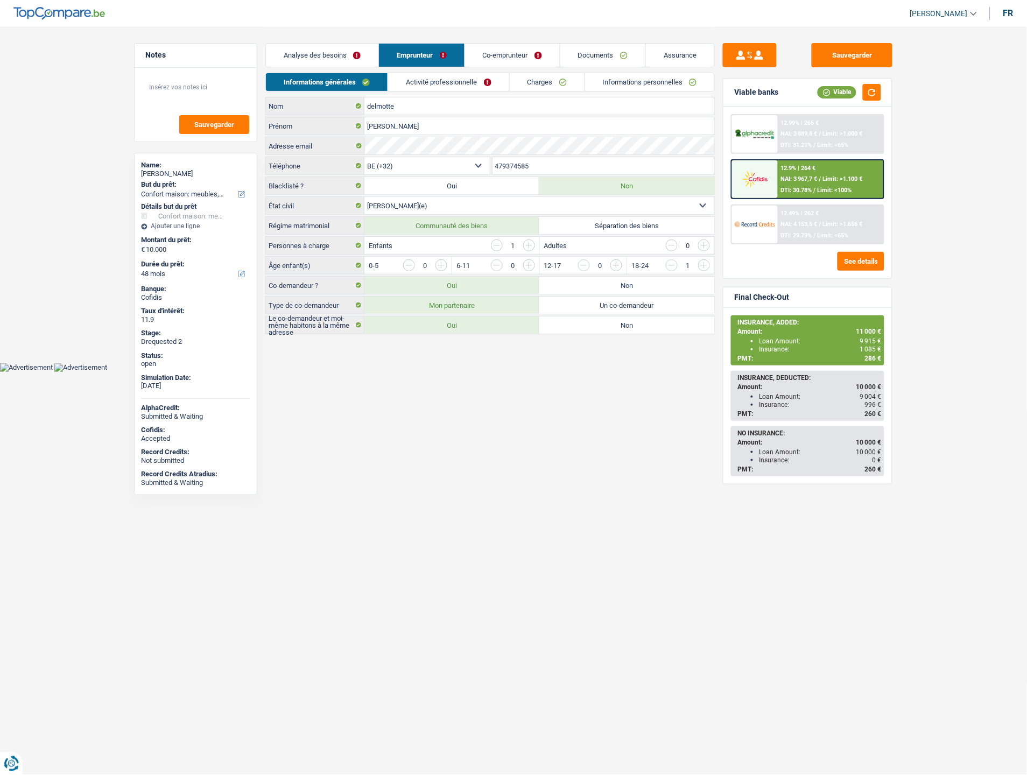
click at [544, 83] on link "Charges" at bounding box center [547, 82] width 75 height 18
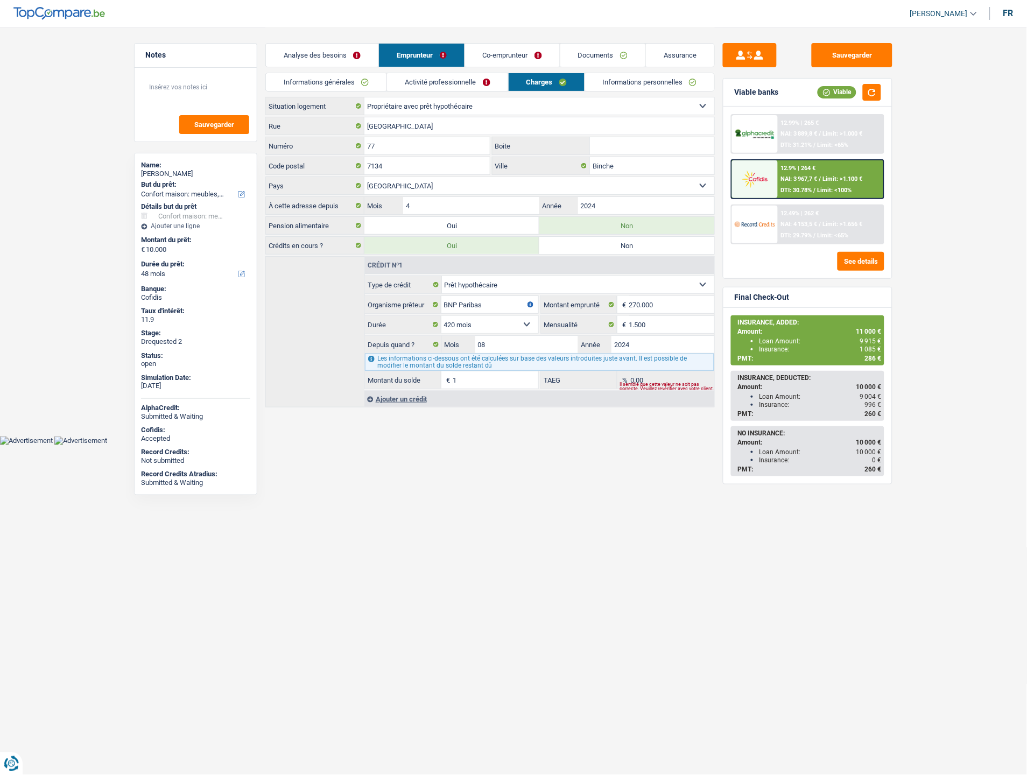
click at [444, 85] on link "Activité professionnelle" at bounding box center [447, 82] width 121 height 18
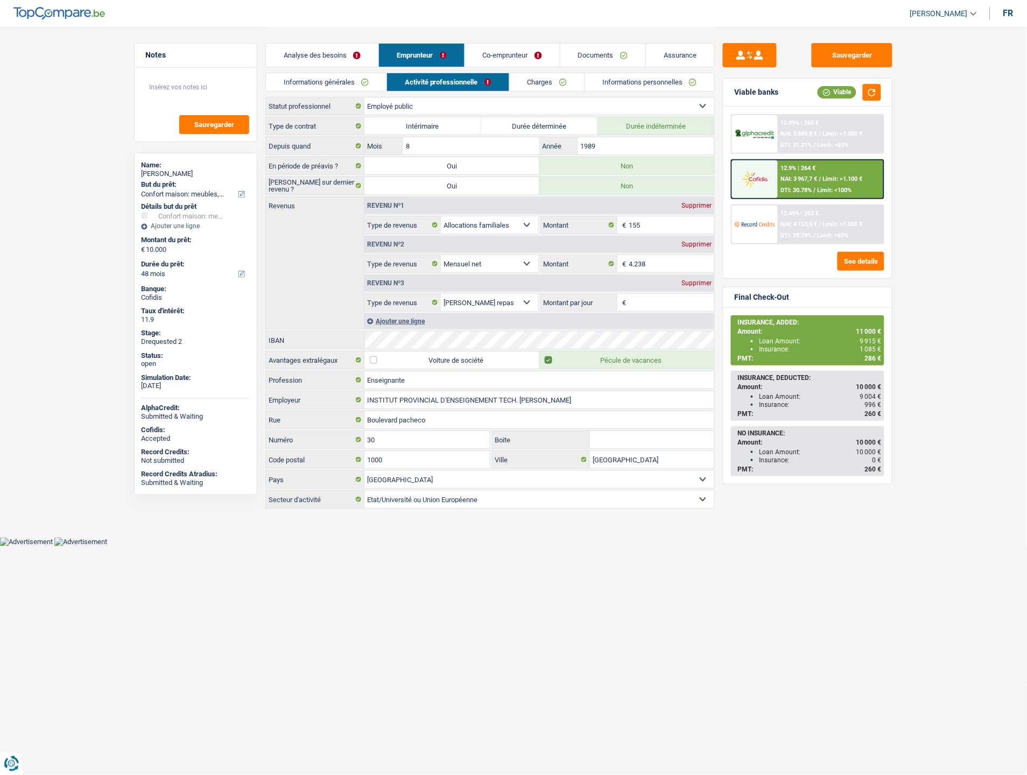
click at [542, 84] on link "Charges" at bounding box center [547, 82] width 75 height 18
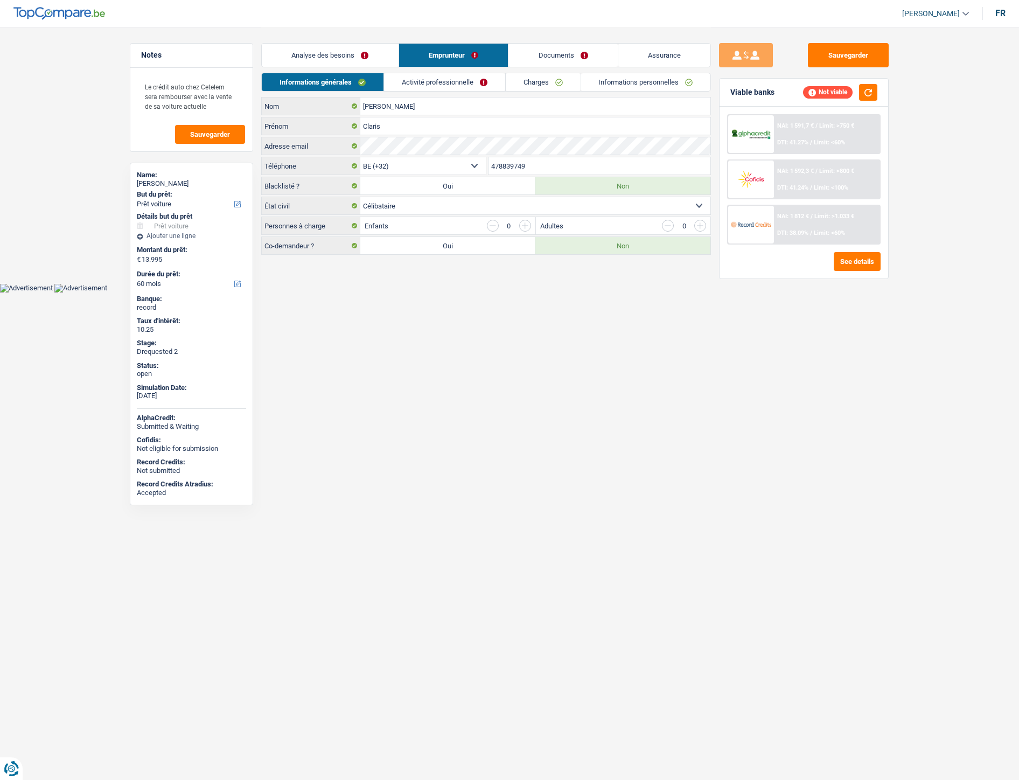
select select "car"
select select "60"
select select "32"
select select "single"
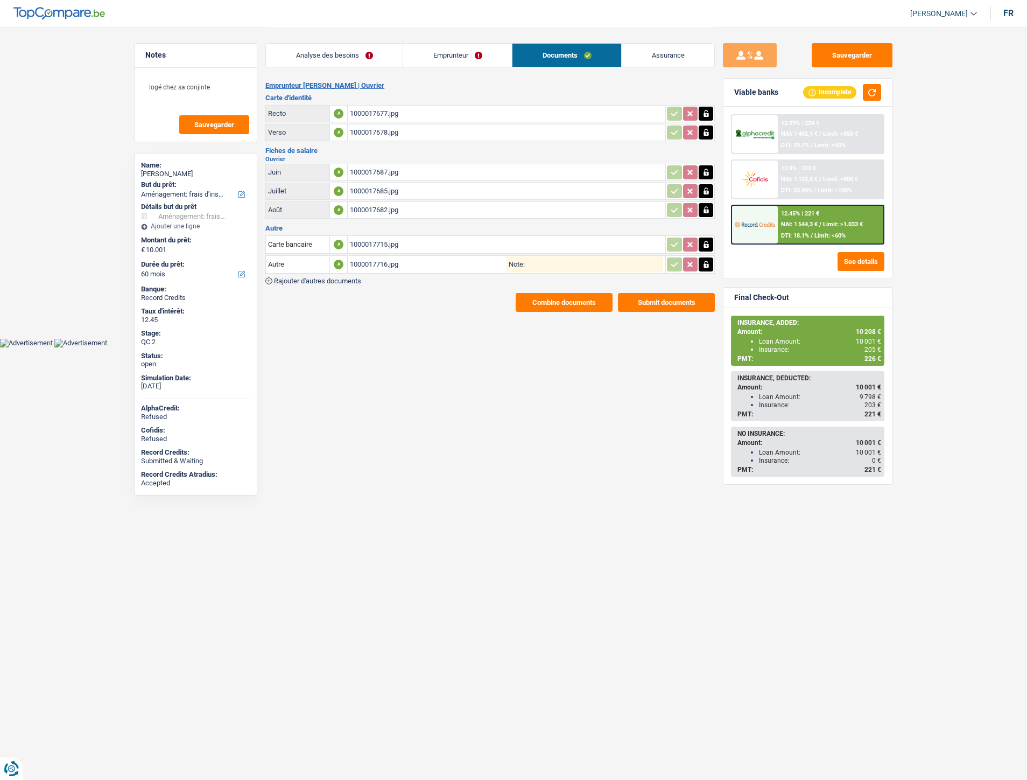
select select "movingOrInstallation"
select select "60"
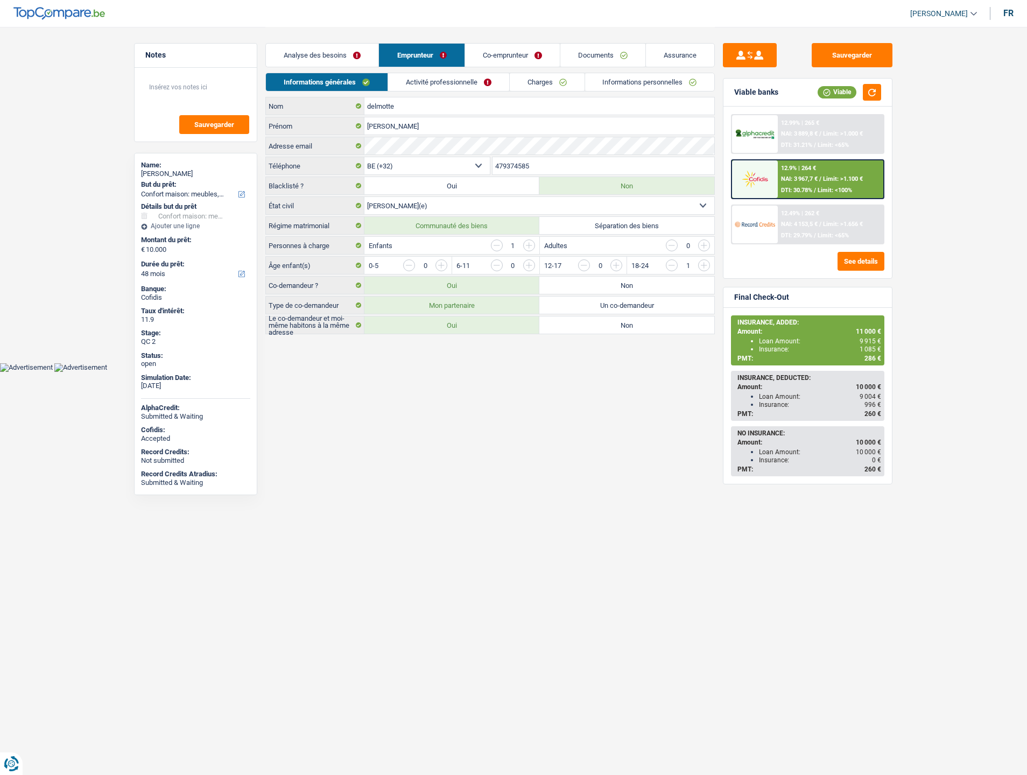
select select "household"
select select "48"
select select "32"
select select "married"
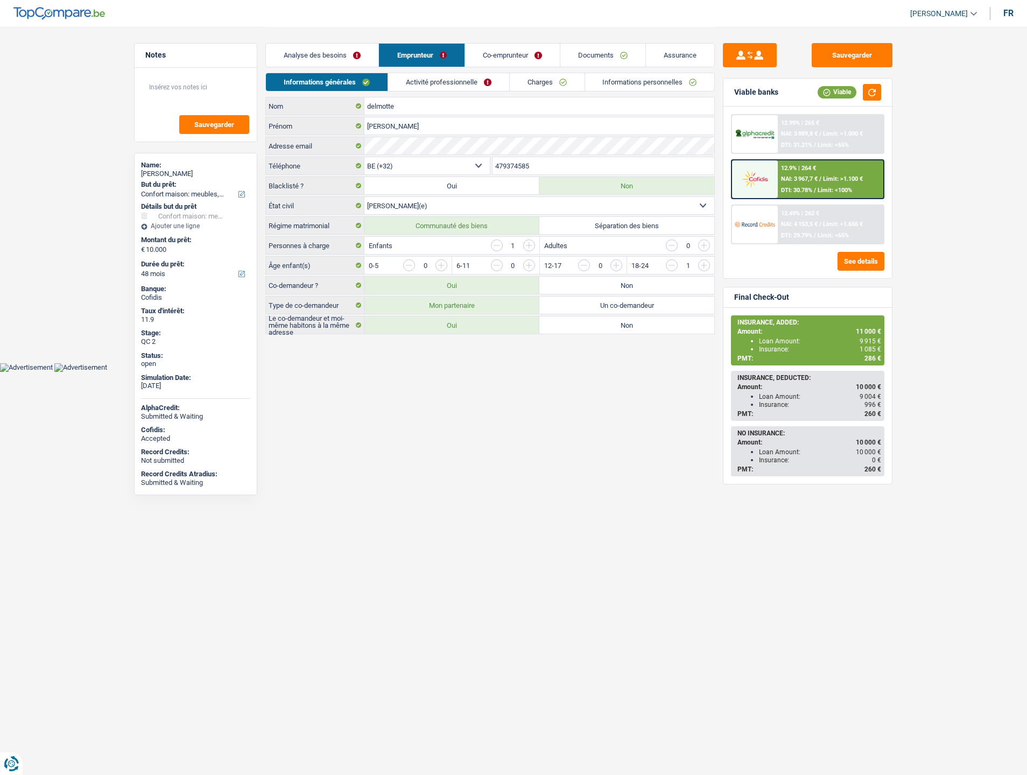
select select "ownerWithMortgage"
select select "BE"
select select "mortgage"
select select "420"
click at [507, 54] on link "Co-emprunteur" at bounding box center [512, 55] width 95 height 23
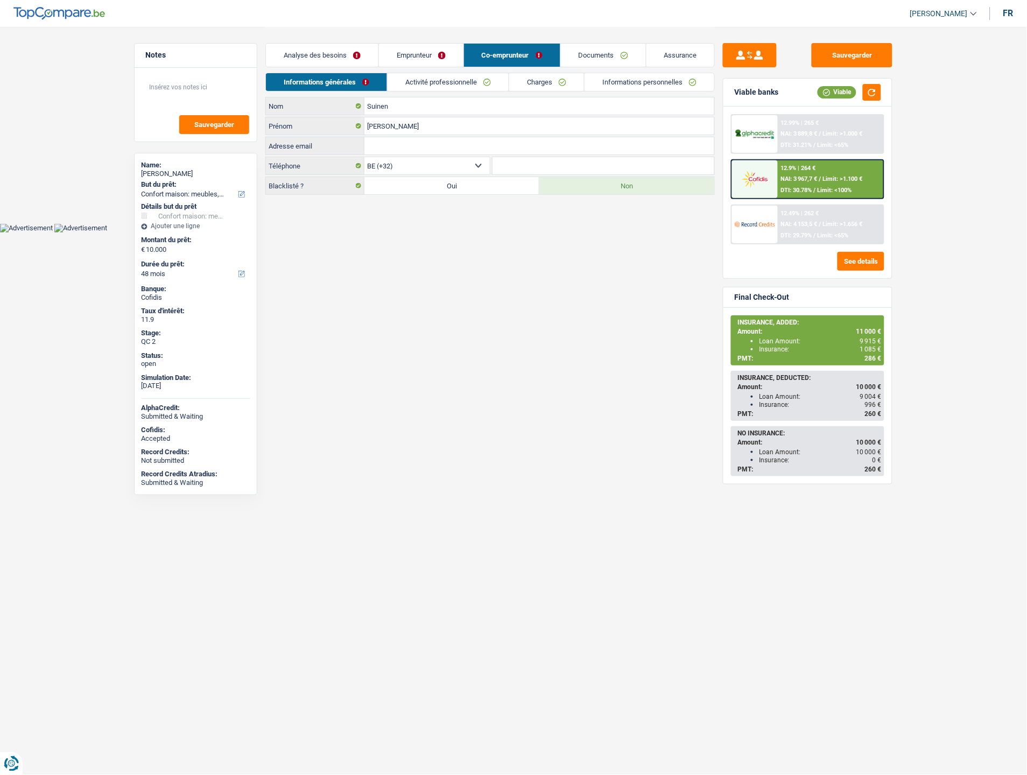
click at [429, 55] on link "Emprunteur" at bounding box center [421, 55] width 85 height 23
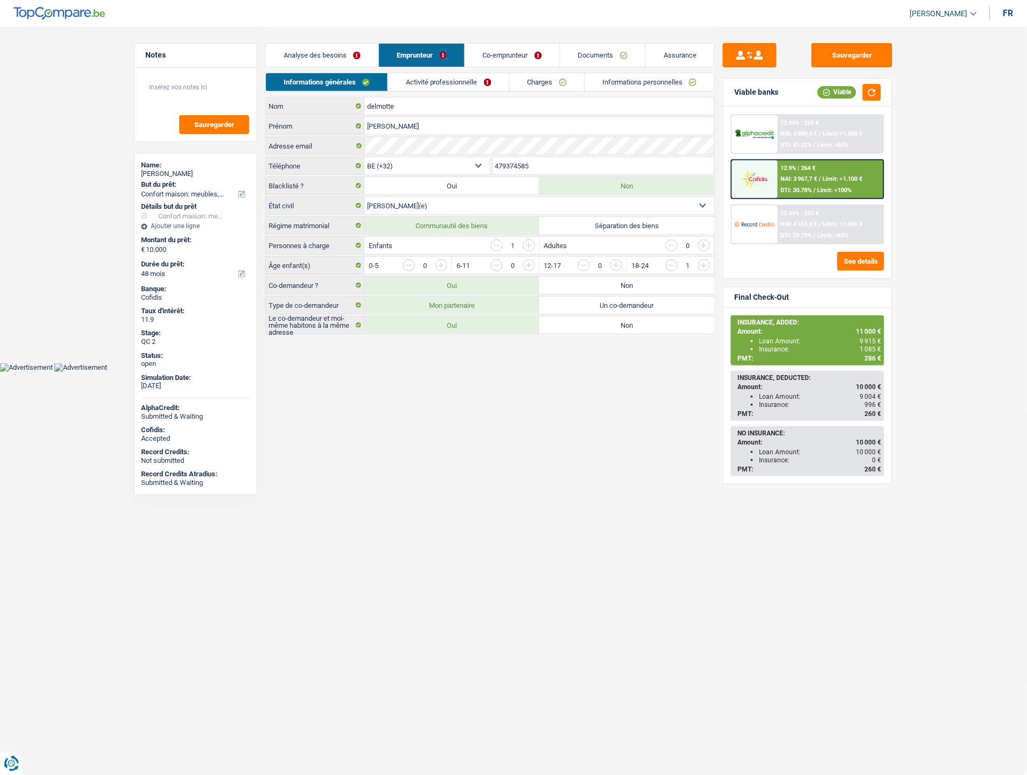
click at [534, 79] on link "Charges" at bounding box center [547, 82] width 75 height 18
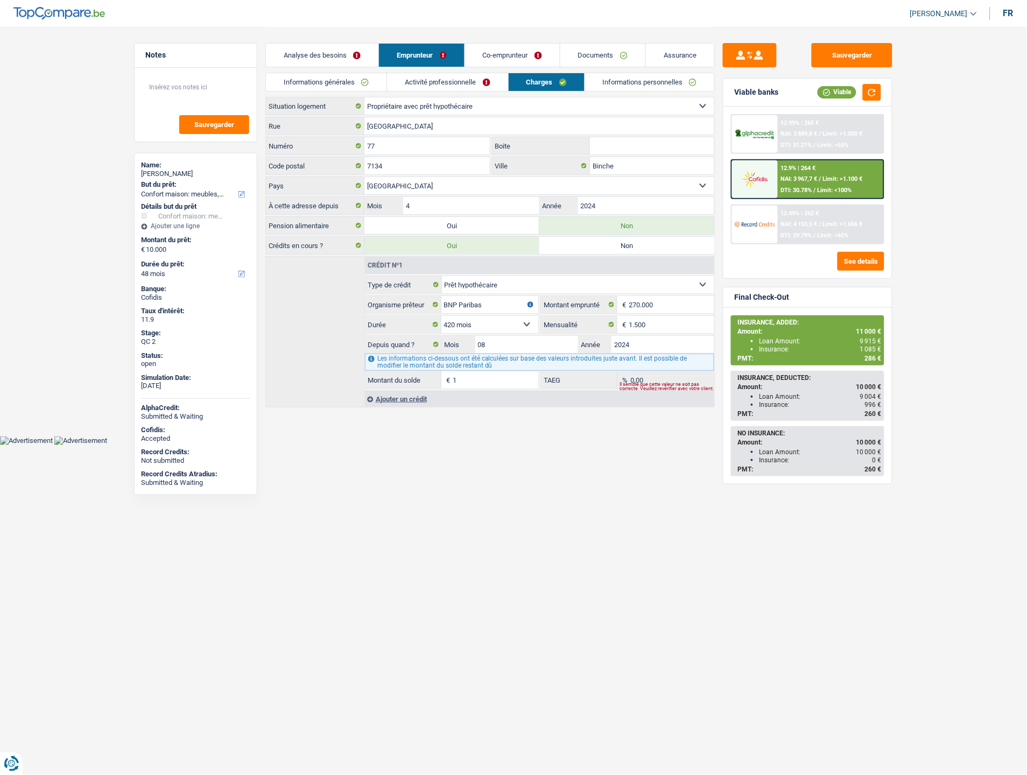
click at [442, 82] on link "Activité professionnelle" at bounding box center [447, 82] width 121 height 18
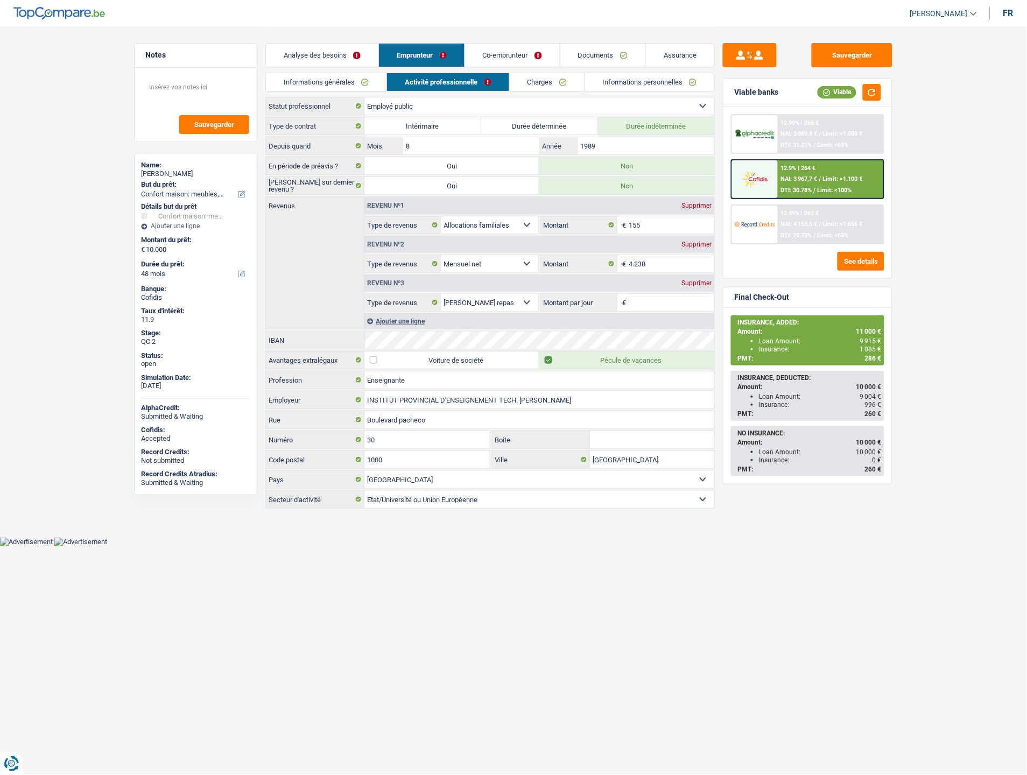
click at [526, 89] on link "Charges" at bounding box center [547, 82] width 75 height 18
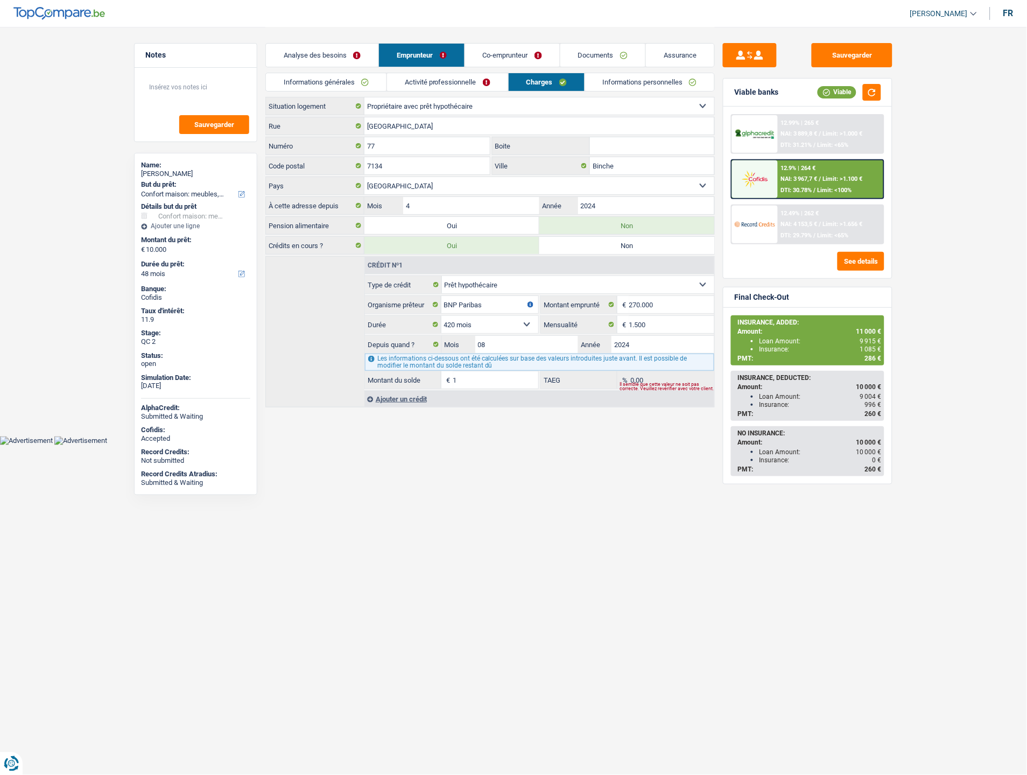
click at [406, 82] on link "Activité professionnelle" at bounding box center [447, 82] width 121 height 18
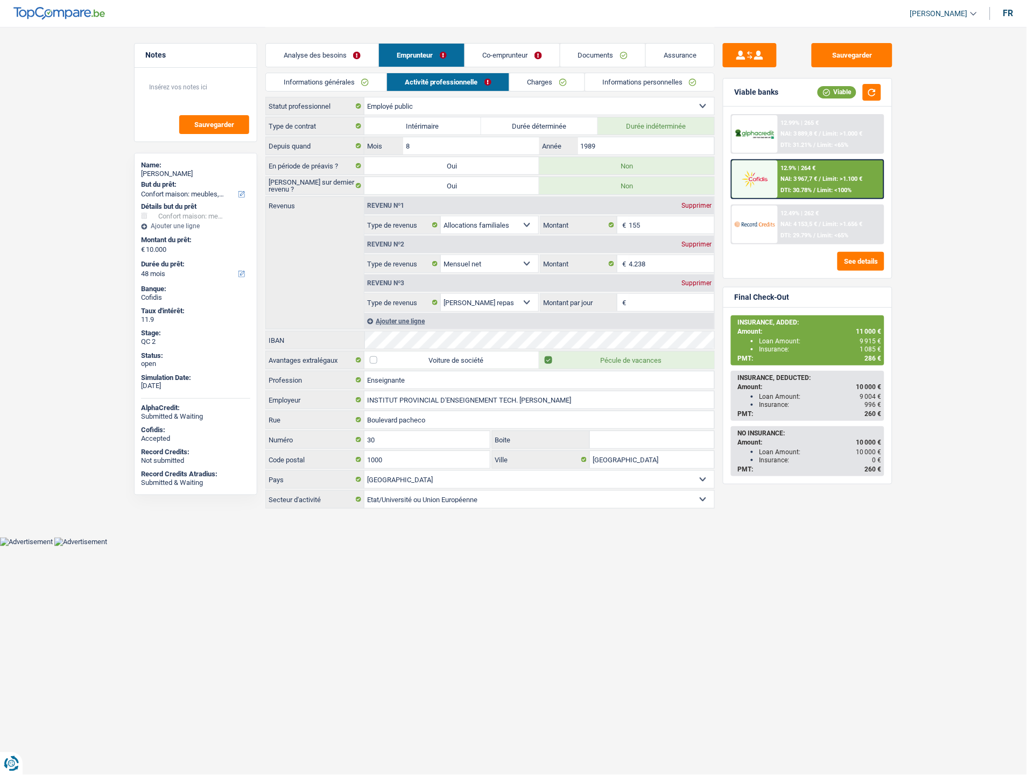
click at [359, 85] on link "Informations générales" at bounding box center [326, 82] width 121 height 18
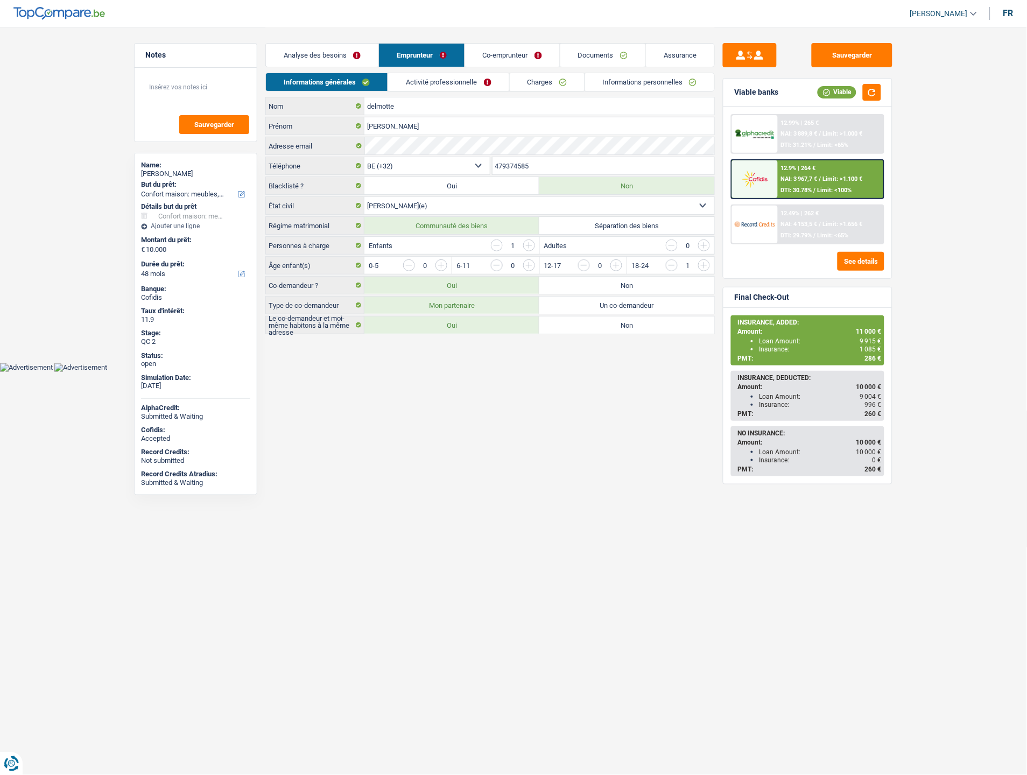
click at [441, 78] on link "Activité professionnelle" at bounding box center [448, 82] width 121 height 18
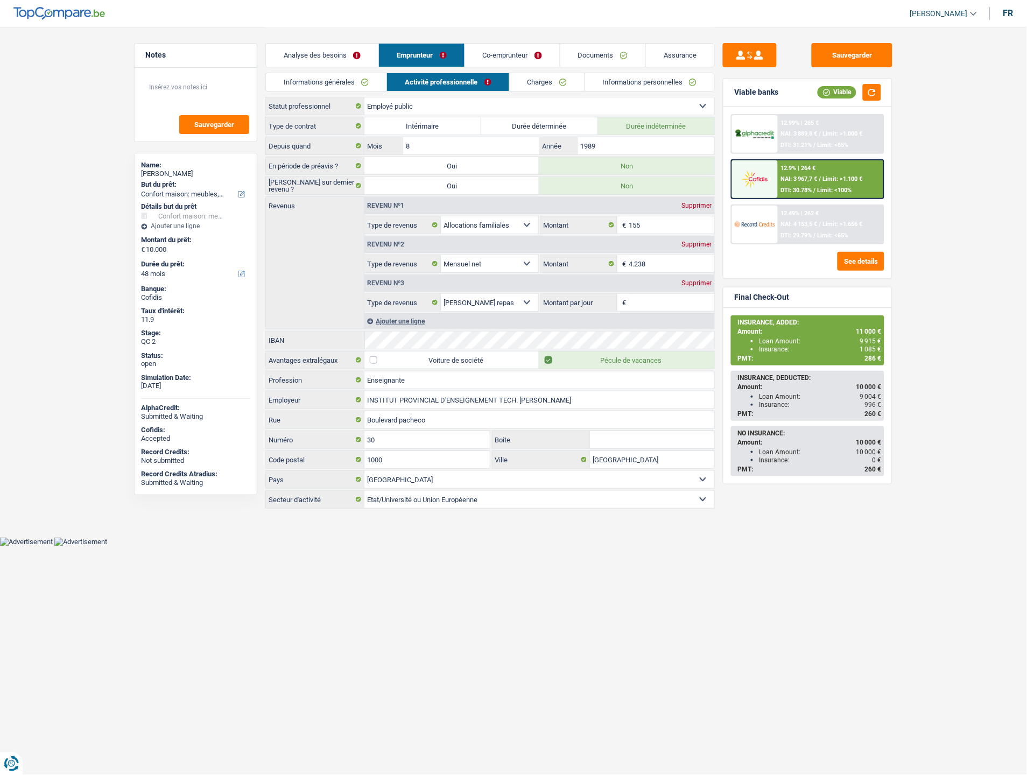
click at [530, 83] on link "Charges" at bounding box center [547, 82] width 75 height 18
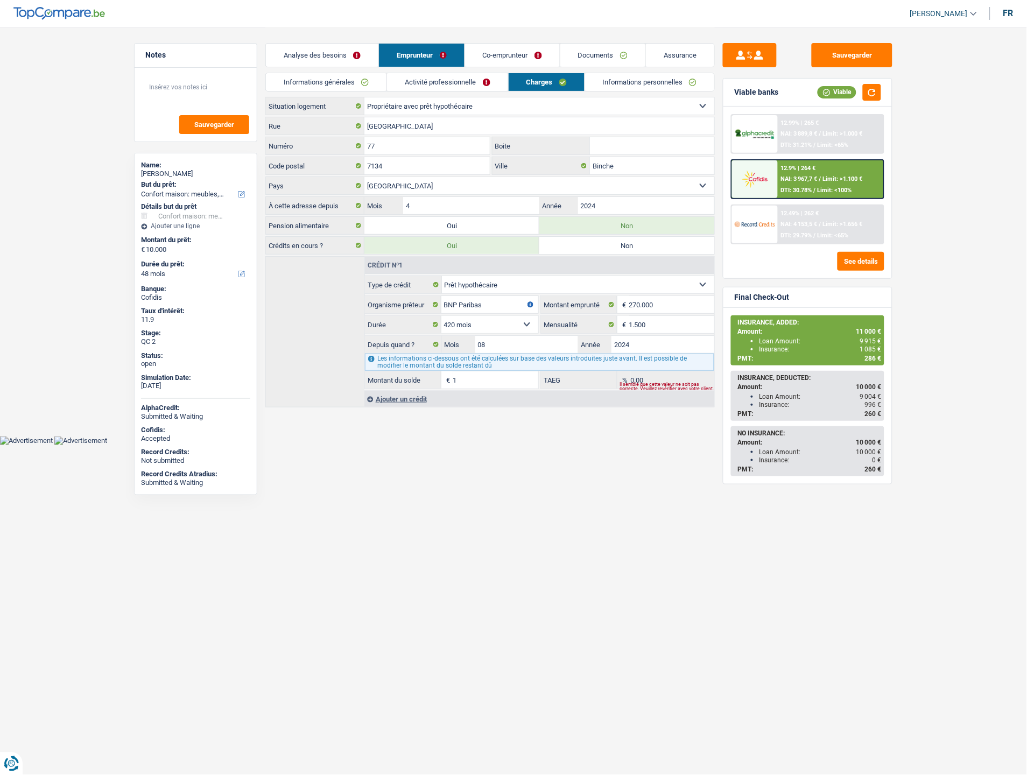
click at [519, 51] on link "Co-emprunteur" at bounding box center [512, 55] width 95 height 23
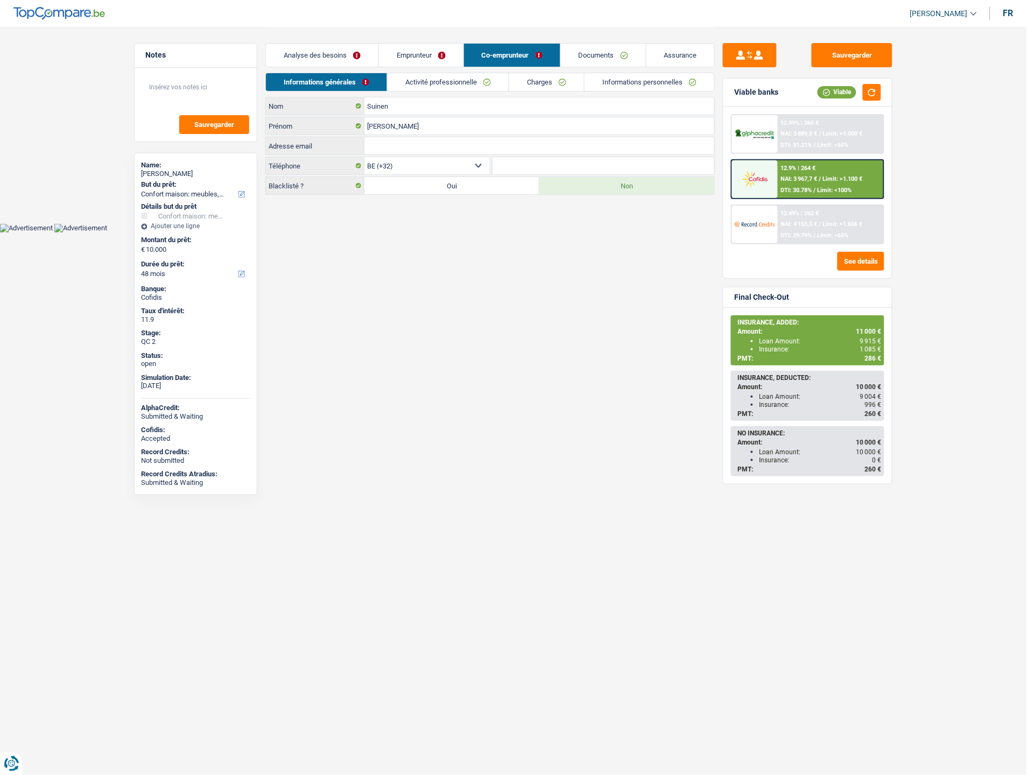
click at [544, 82] on link "Charges" at bounding box center [546, 82] width 75 height 18
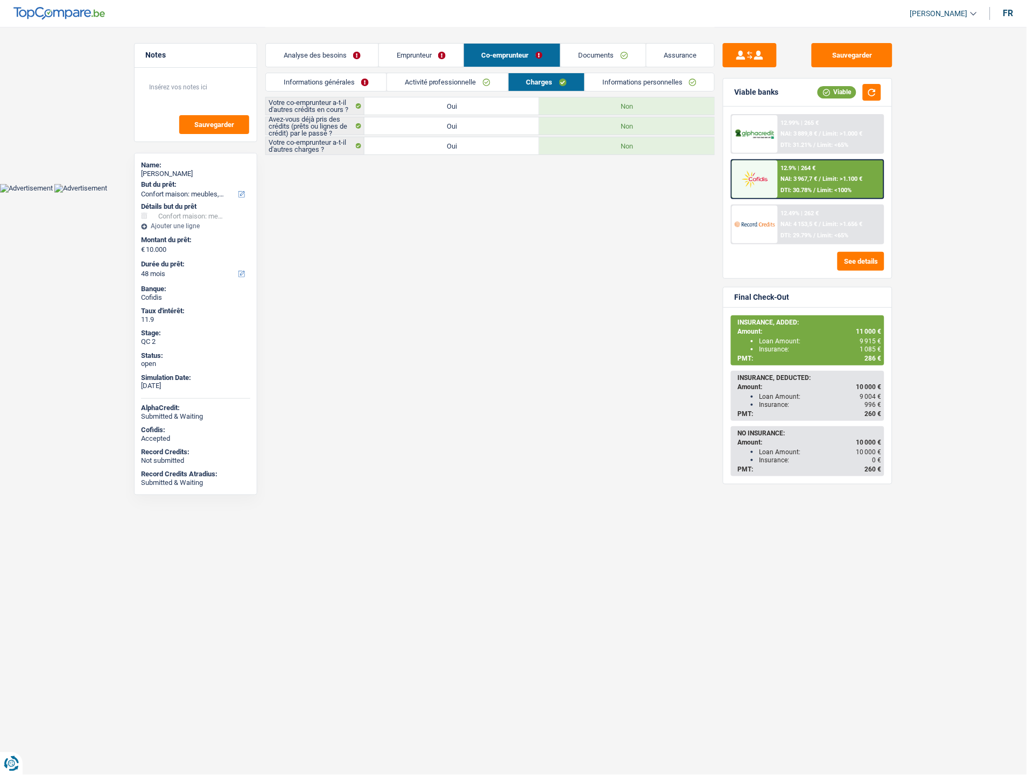
click at [413, 83] on link "Activité professionnelle" at bounding box center [447, 82] width 121 height 18
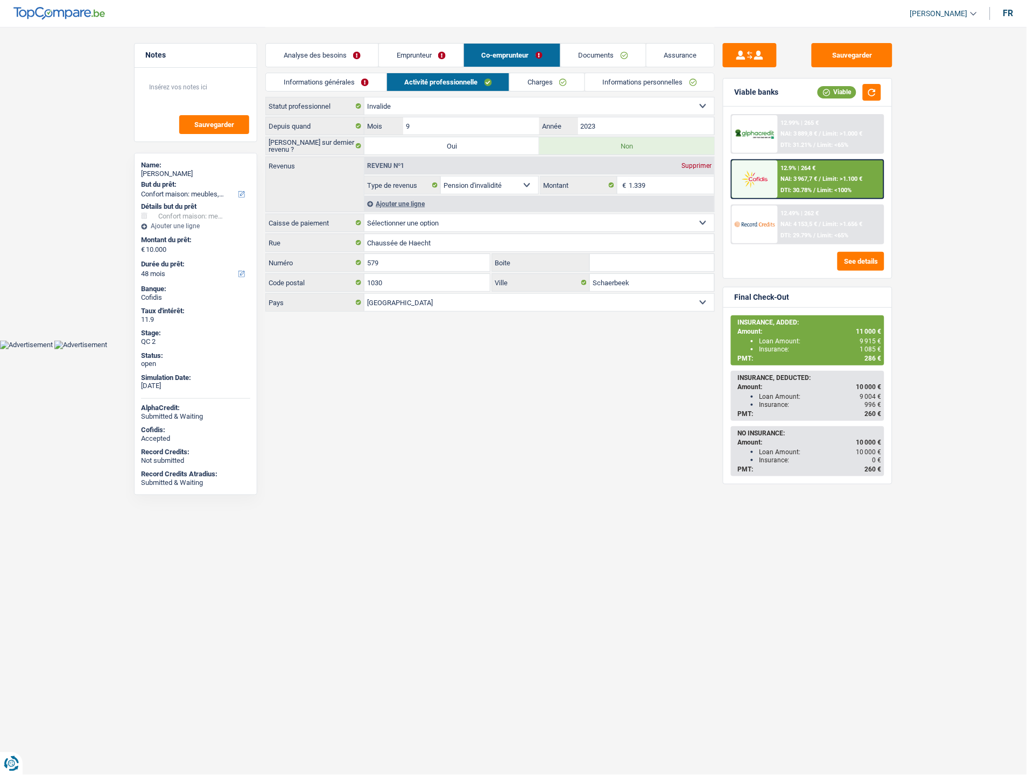
click at [542, 85] on link "Charges" at bounding box center [547, 82] width 75 height 18
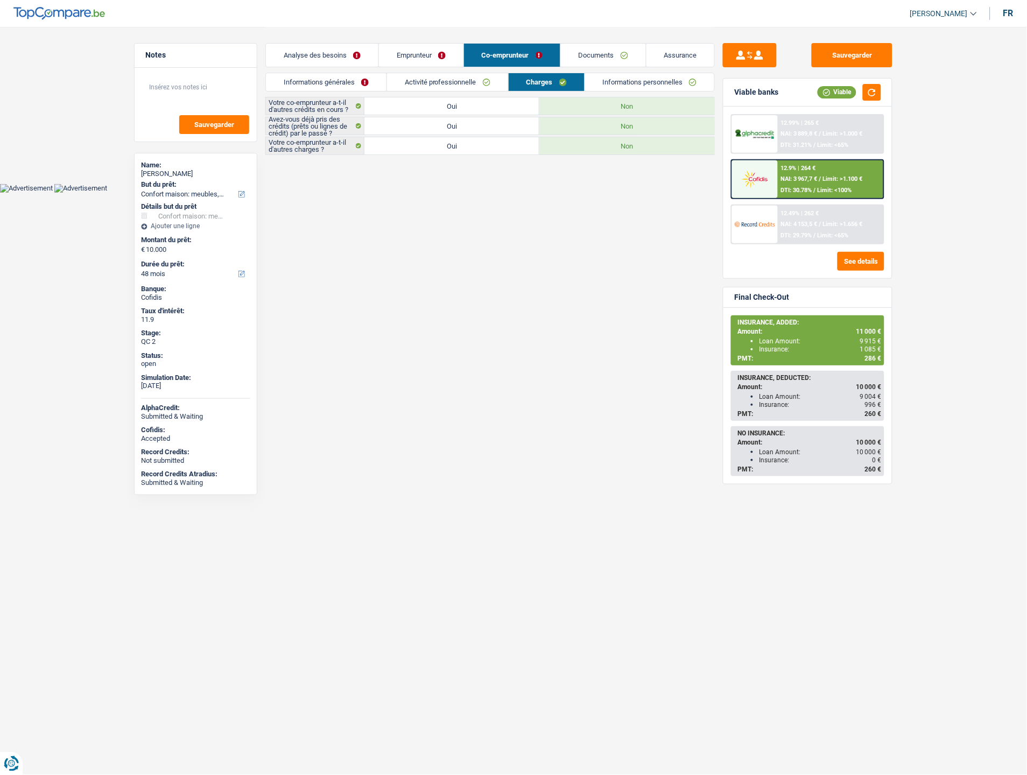
click at [467, 87] on link "Activité professionnelle" at bounding box center [447, 82] width 121 height 18
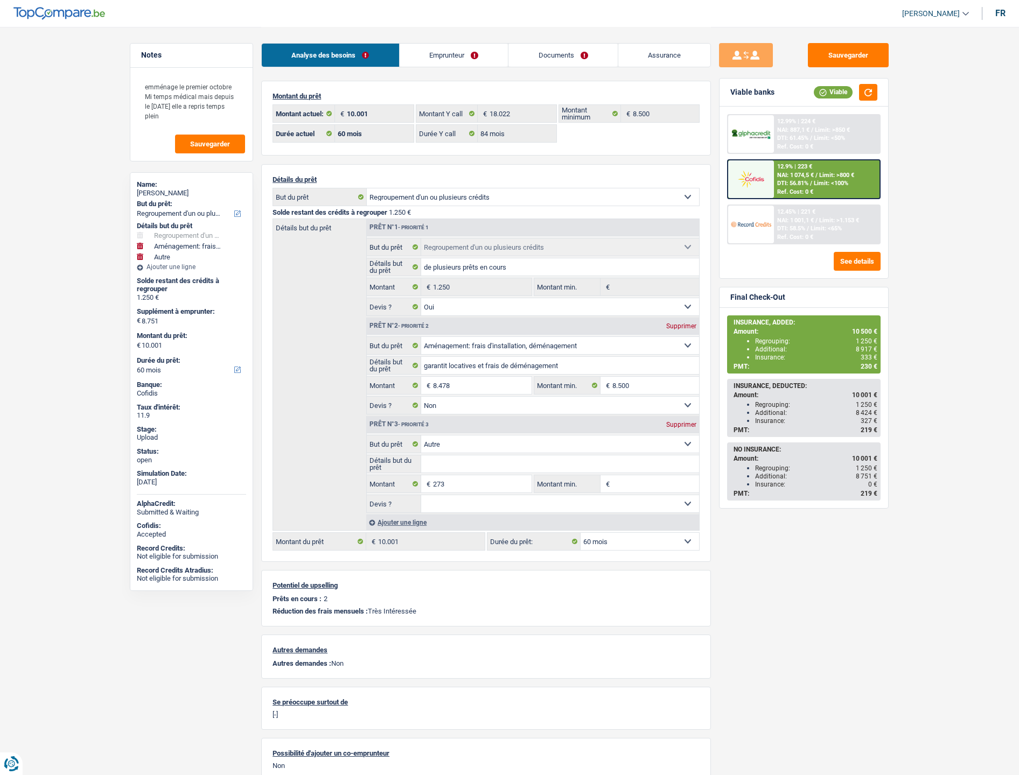
select select "refinancing"
select select "movingOrInstallation"
select select "other"
select select "60"
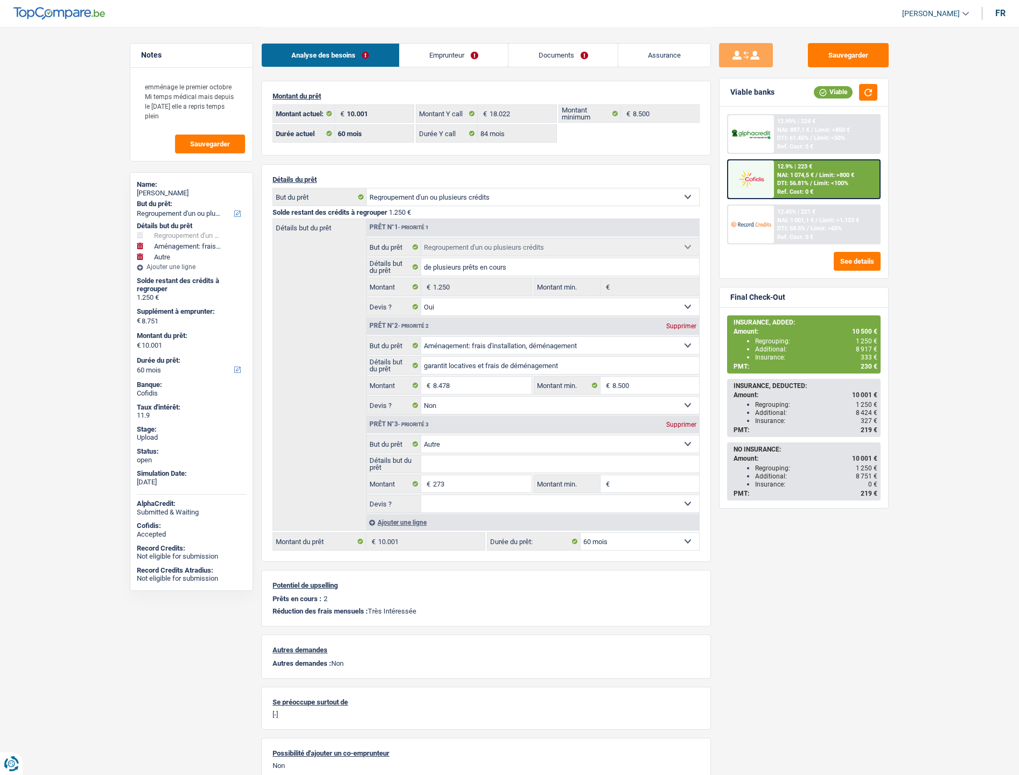
select select "60"
select select "84"
select select "refinancing"
select select "yes"
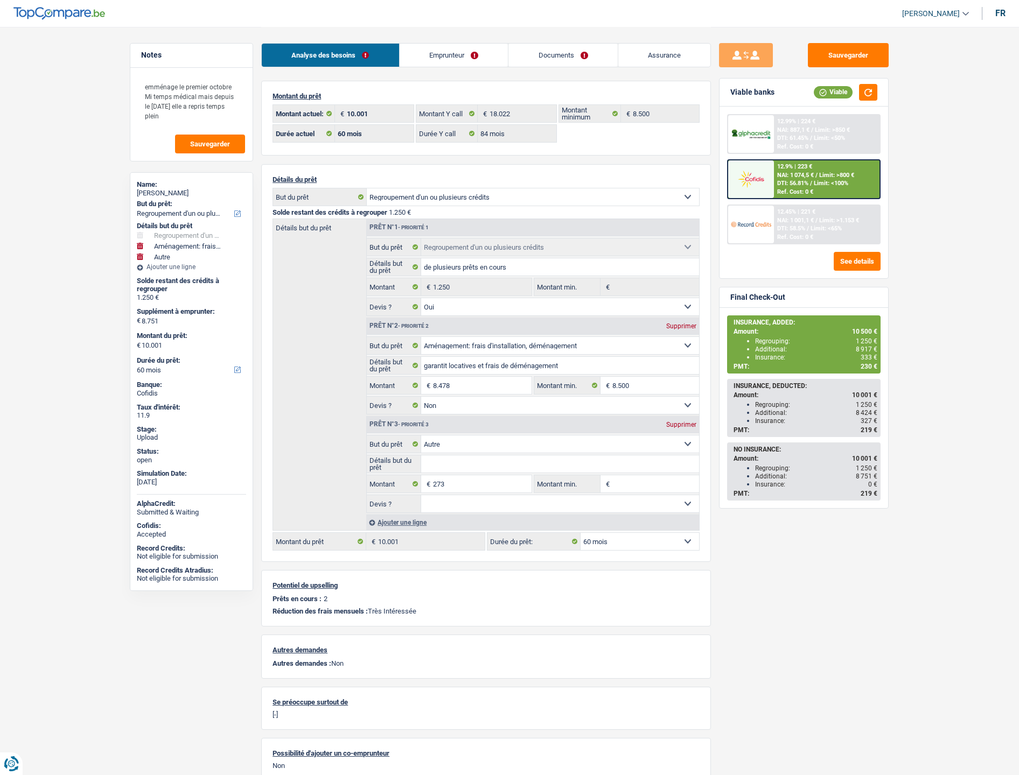
select select "movingOrInstallation"
select select "false"
select select "other"
select select "60"
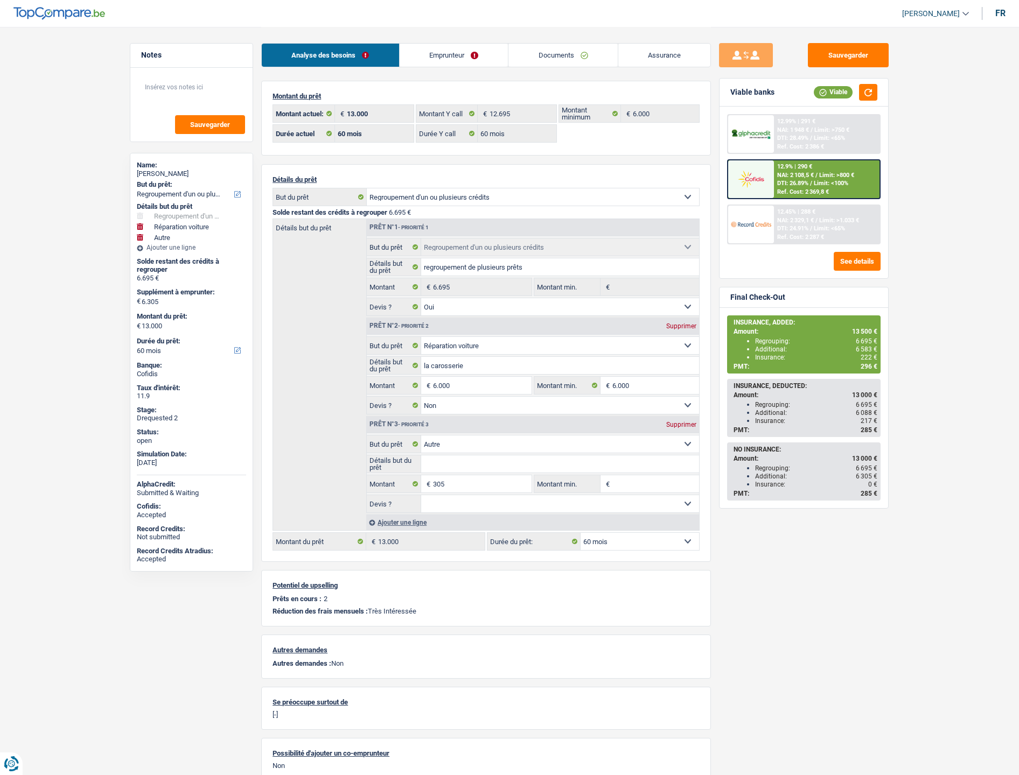
select select "refinancing"
select select "carRepair"
select select "other"
select select "60"
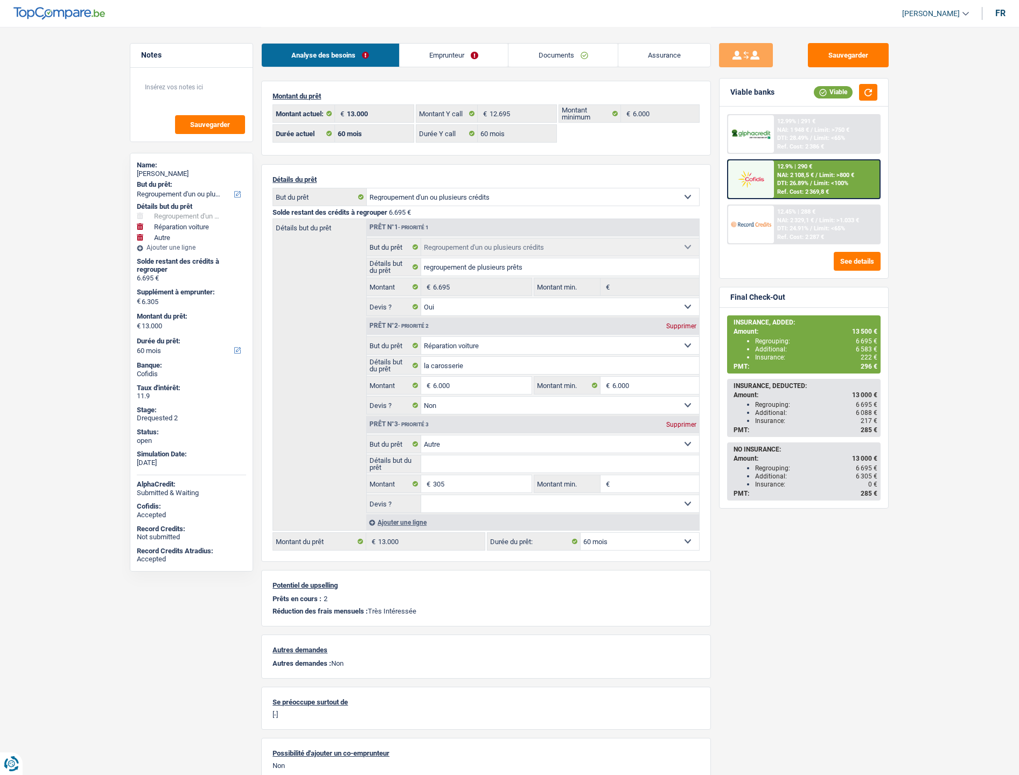
select select "60"
select select "refinancing"
select select "yes"
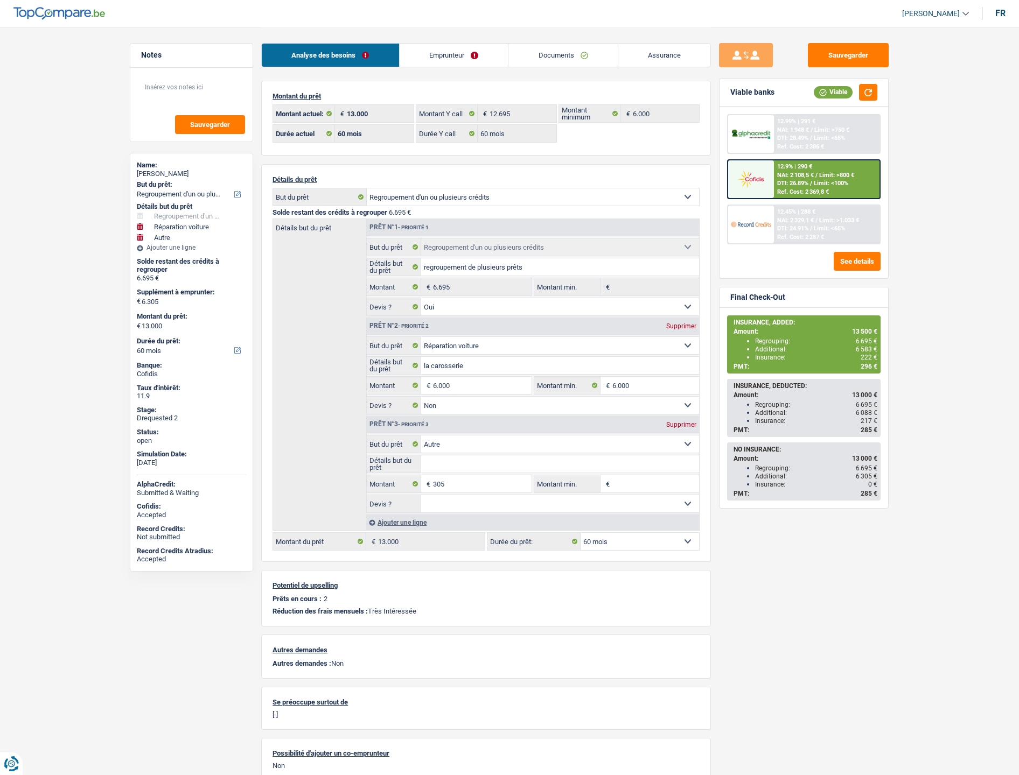
select select "carRepair"
select select "false"
select select "other"
select select "60"
click at [445, 66] on link "Emprunteur" at bounding box center [453, 55] width 109 height 23
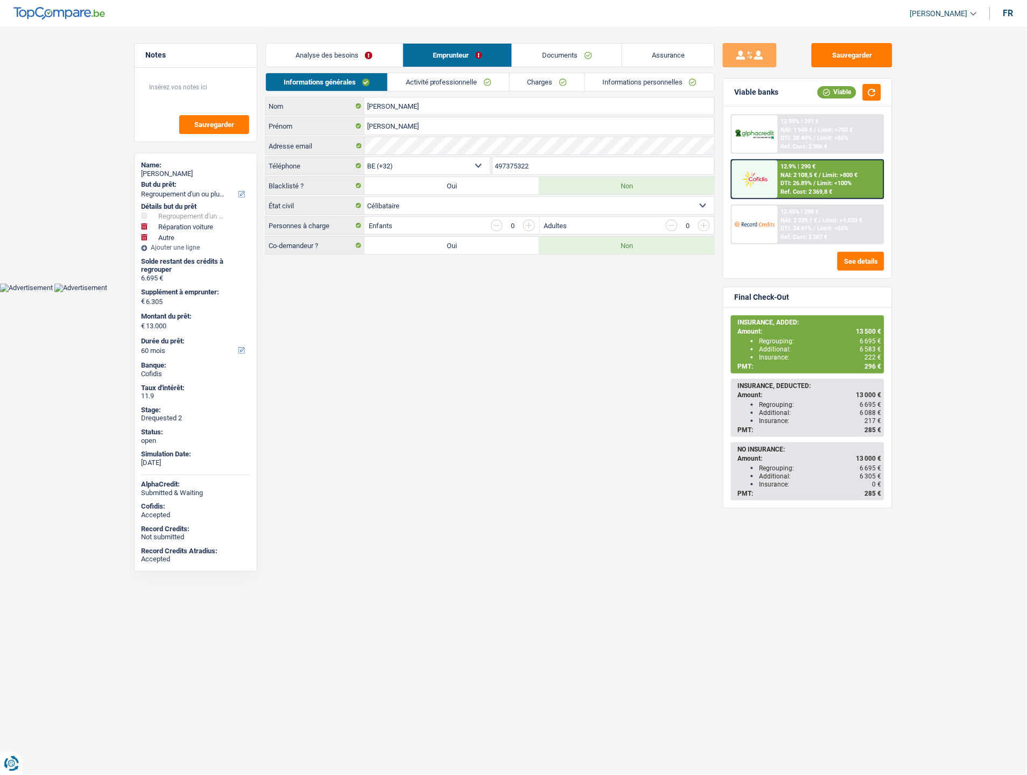
click at [466, 88] on link "Activité professionnelle" at bounding box center [448, 82] width 121 height 18
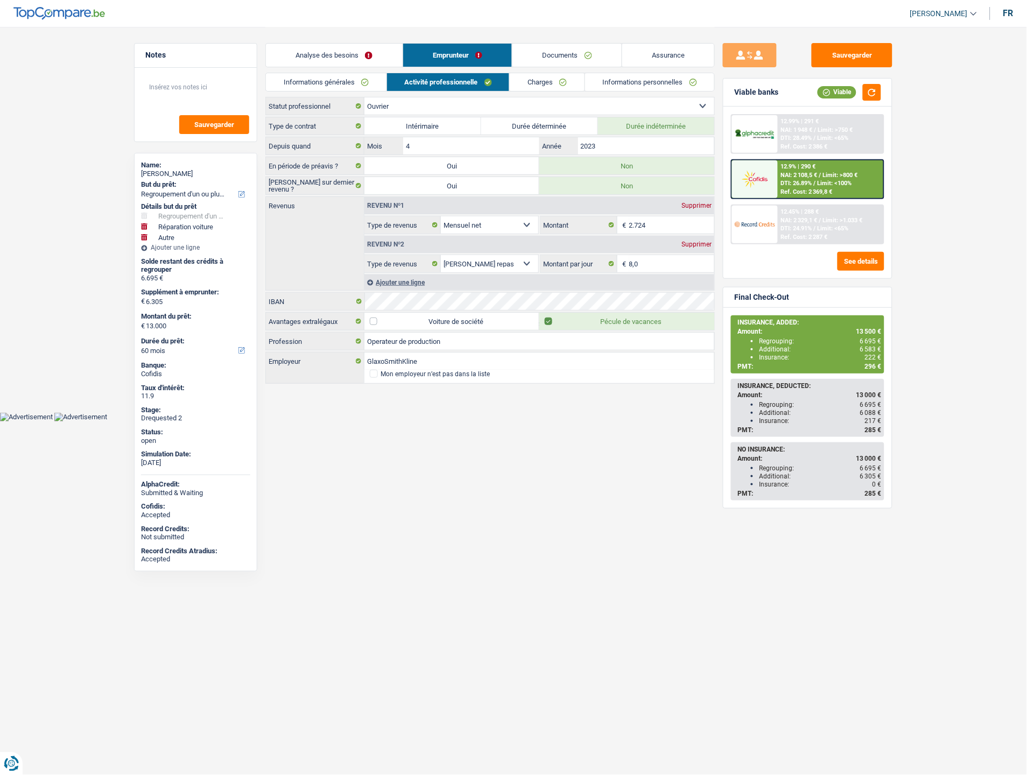
click at [559, 82] on link "Charges" at bounding box center [547, 82] width 75 height 18
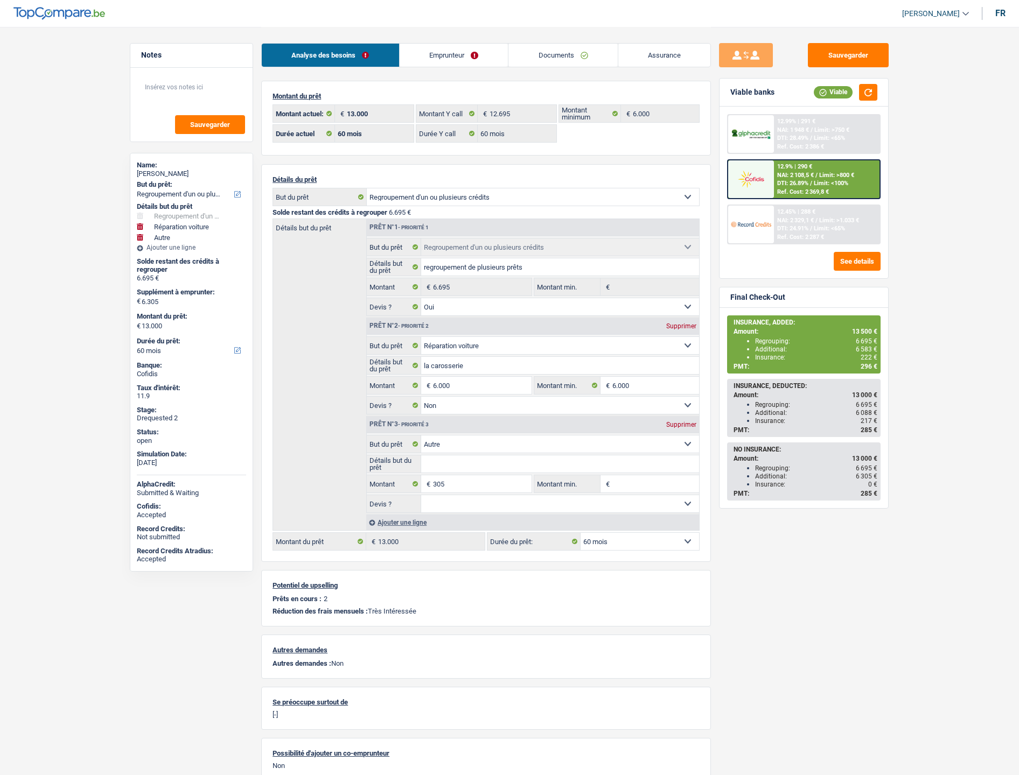
select select "refinancing"
select select "carRepair"
select select "other"
select select "60"
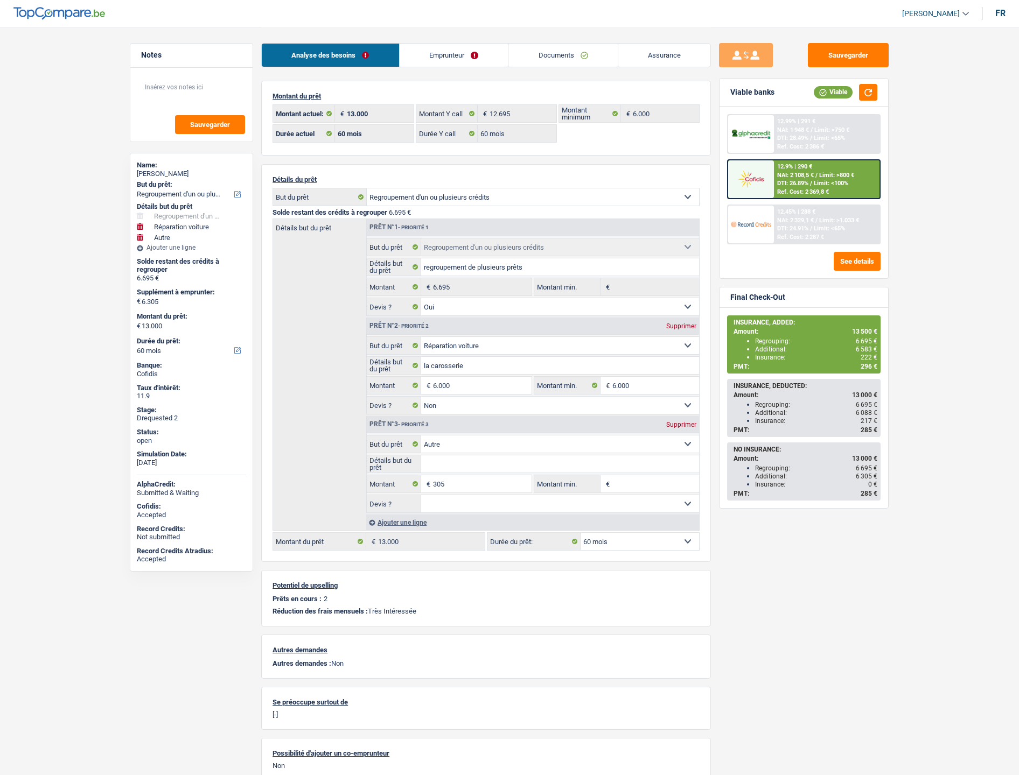
select select "60"
select select "refinancing"
select select "yes"
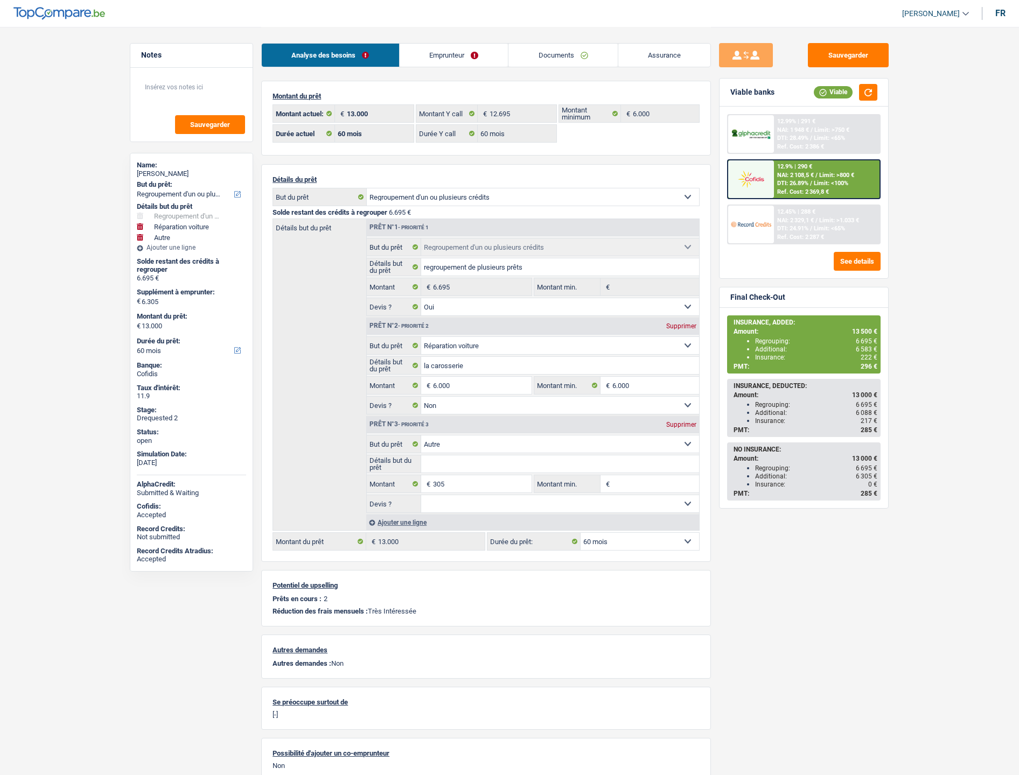
select select "carRepair"
select select "false"
select select "other"
select select "60"
click at [556, 57] on link "Documents" at bounding box center [562, 55] width 109 height 23
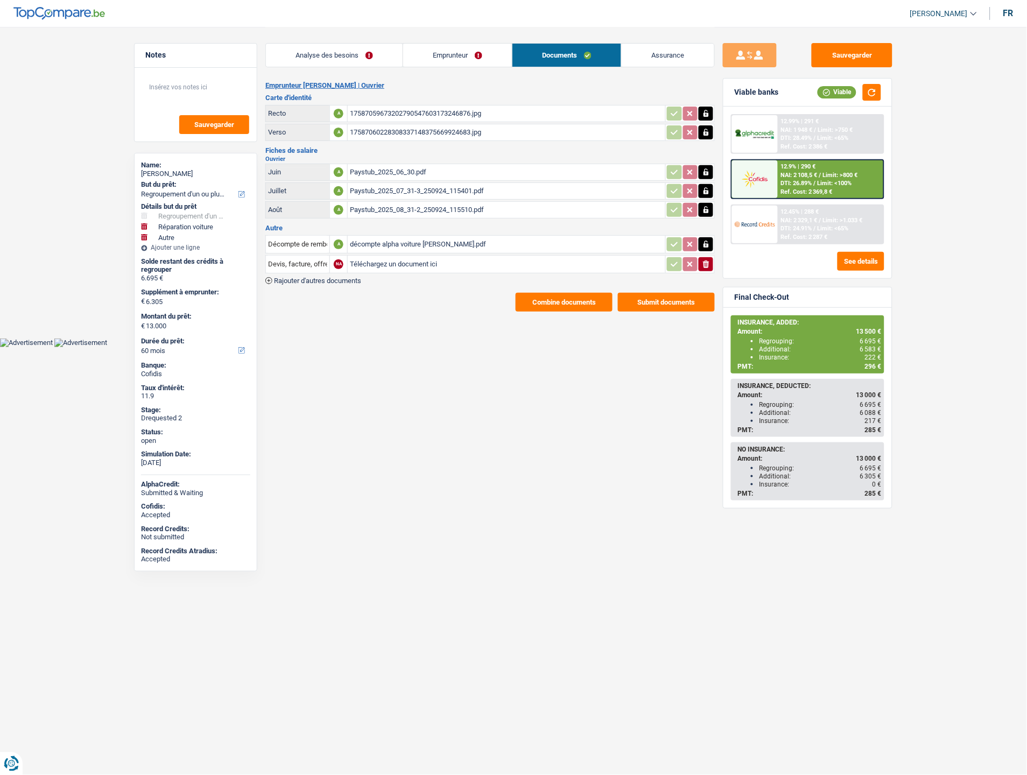
click at [426, 236] on div "décompte alpha voiture mr batista.pdf" at bounding box center [506, 244] width 313 height 16
click at [397, 239] on div "décompte alpha voiture mr batista.pdf" at bounding box center [506, 244] width 313 height 16
click at [470, 54] on link "Emprunteur" at bounding box center [457, 55] width 109 height 23
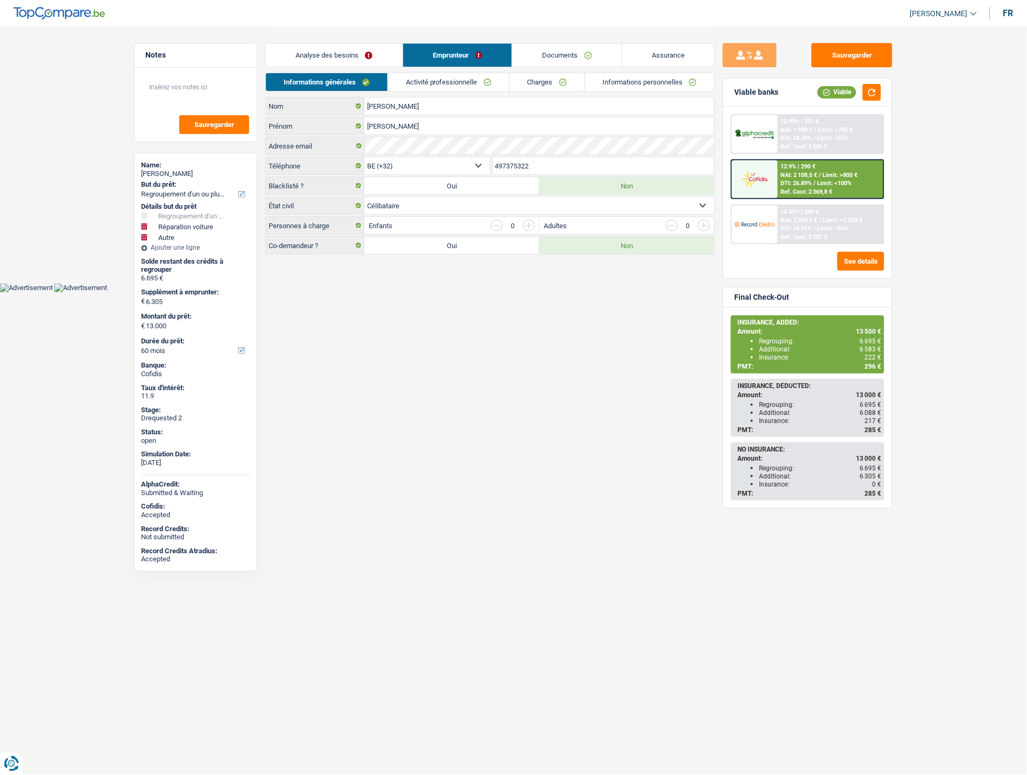
click at [661, 73] on link "Informations personnelles" at bounding box center [650, 82] width 130 height 18
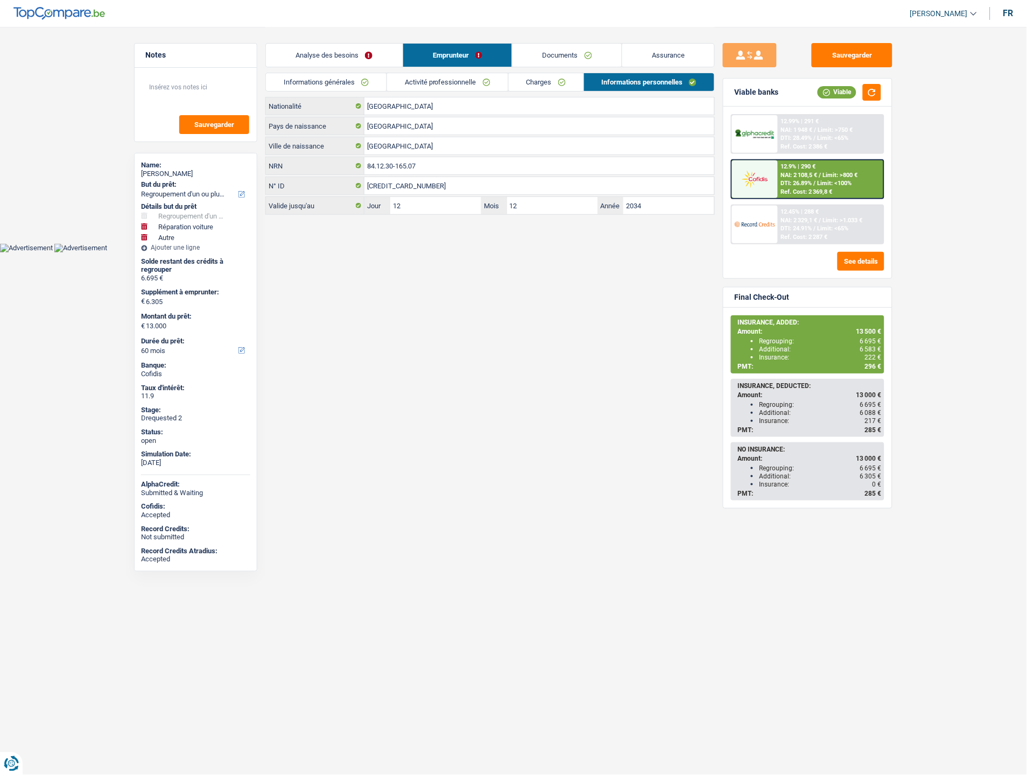
click at [691, 51] on link "Assurance" at bounding box center [668, 55] width 93 height 23
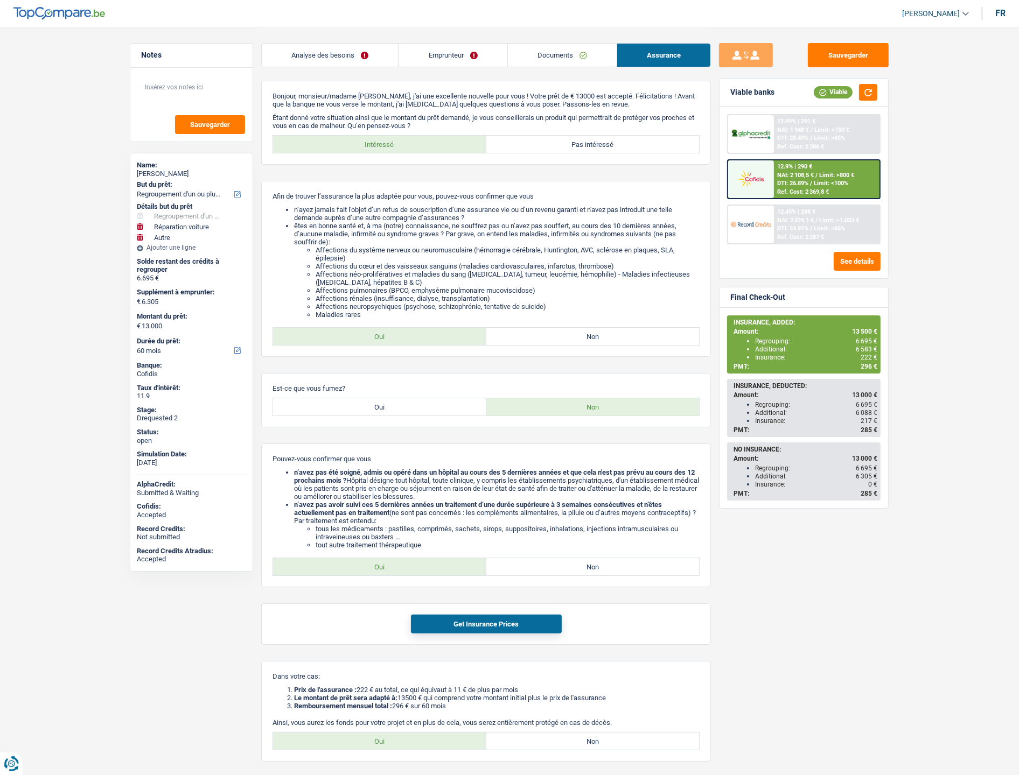
click at [457, 58] on link "Emprunteur" at bounding box center [452, 55] width 108 height 23
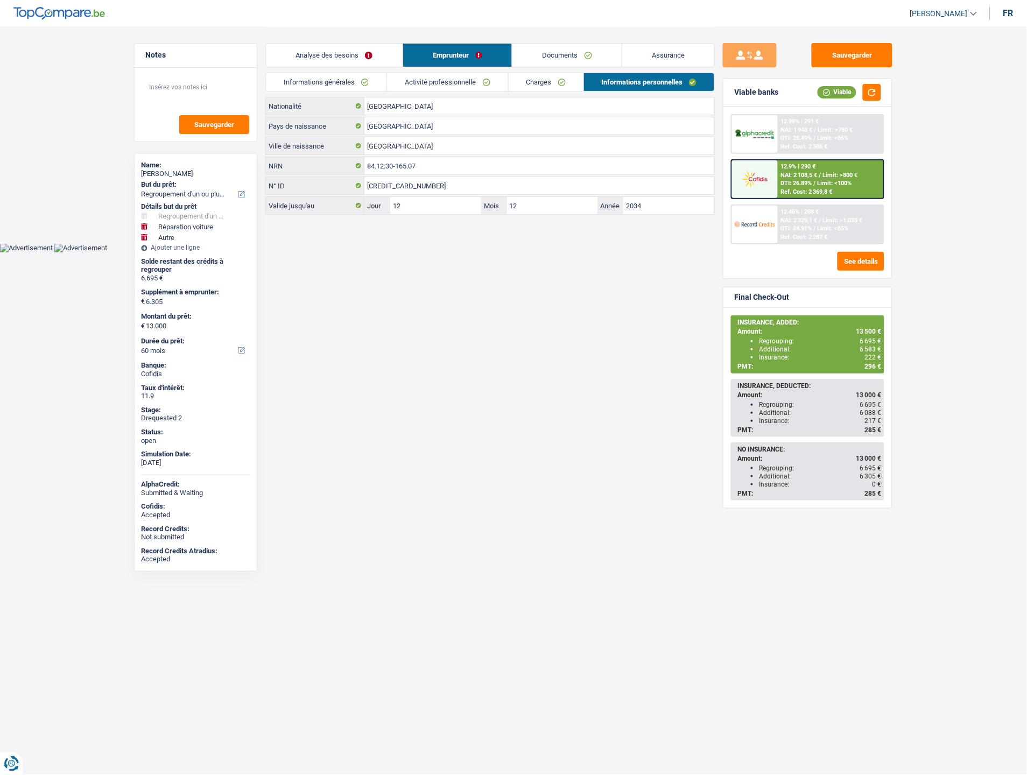
click at [563, 55] on link "Documents" at bounding box center [567, 55] width 109 height 23
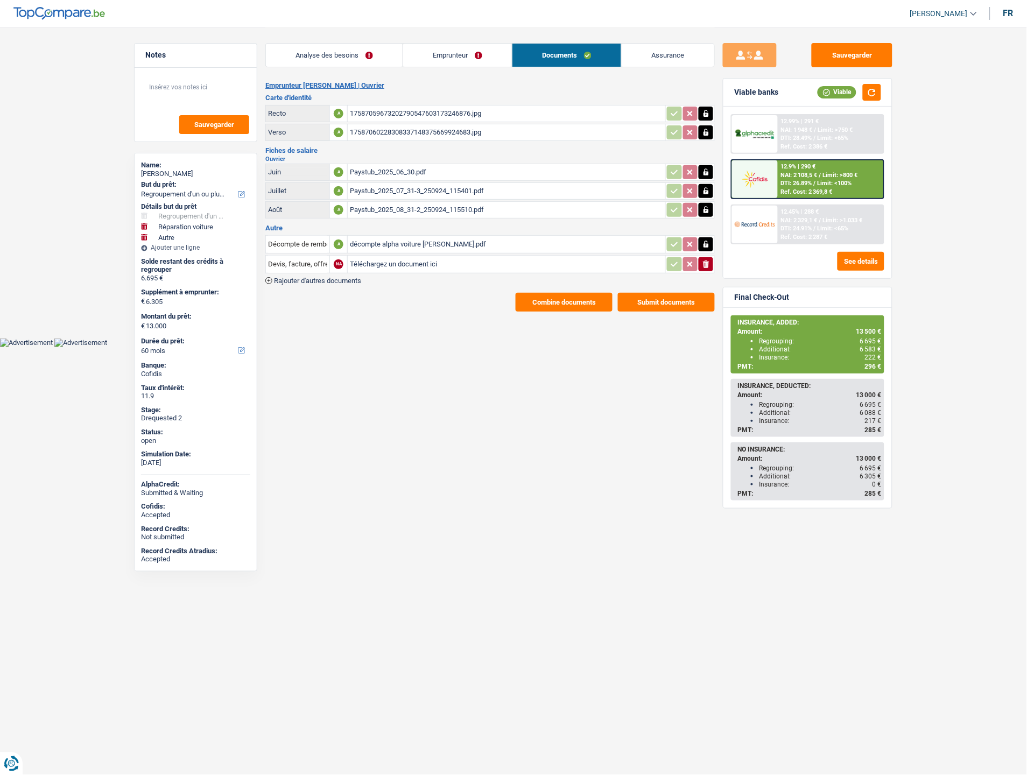
click at [531, 298] on button "Combine documents" at bounding box center [564, 302] width 97 height 19
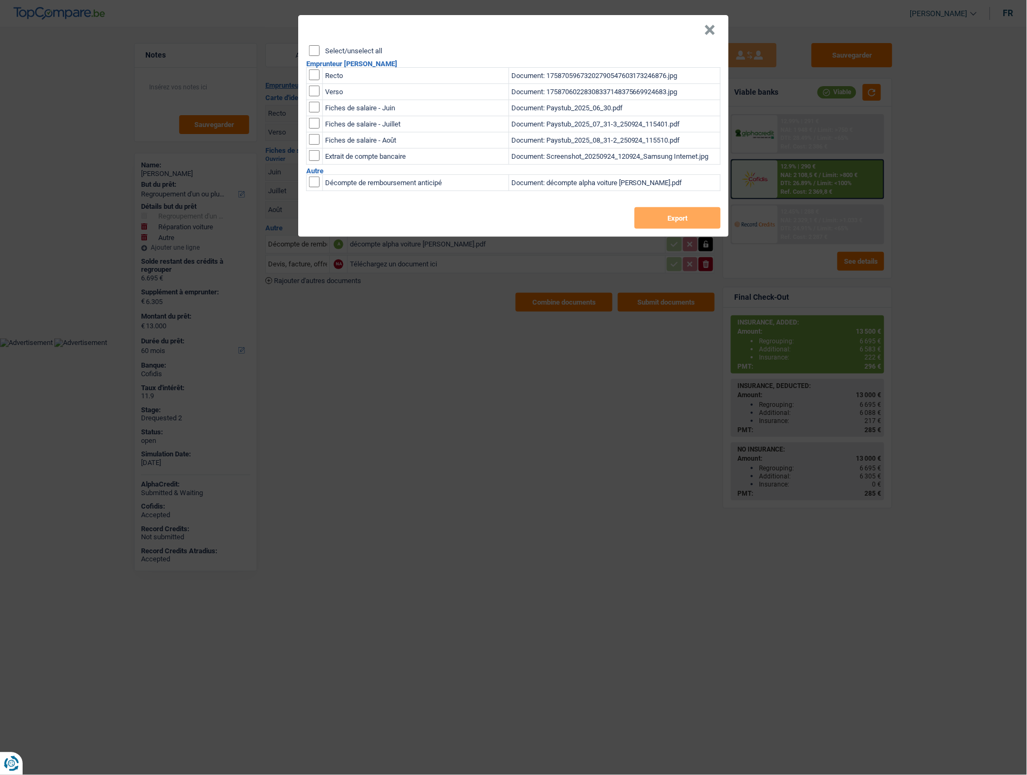
click at [316, 74] on input "checkbox" at bounding box center [314, 74] width 11 height 11
checkbox input "true"
click at [316, 92] on input "checkbox" at bounding box center [314, 91] width 11 height 11
checkbox input "true"
click at [680, 223] on button "Export" at bounding box center [678, 218] width 86 height 22
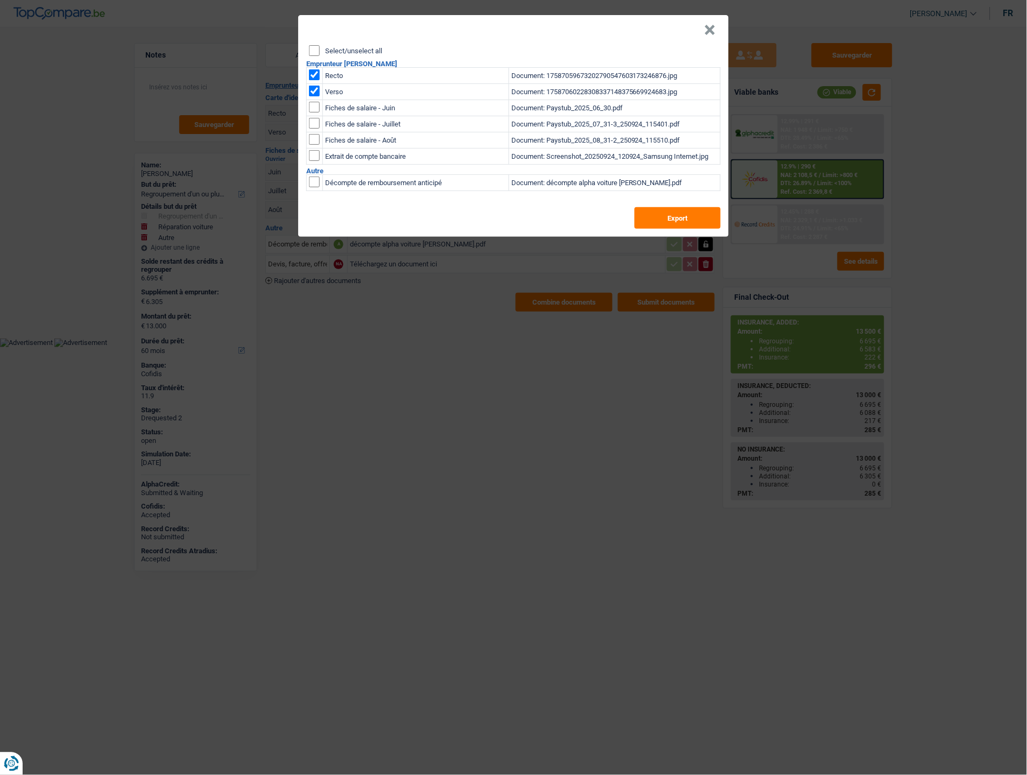
click at [712, 27] on button "×" at bounding box center [710, 30] width 11 height 11
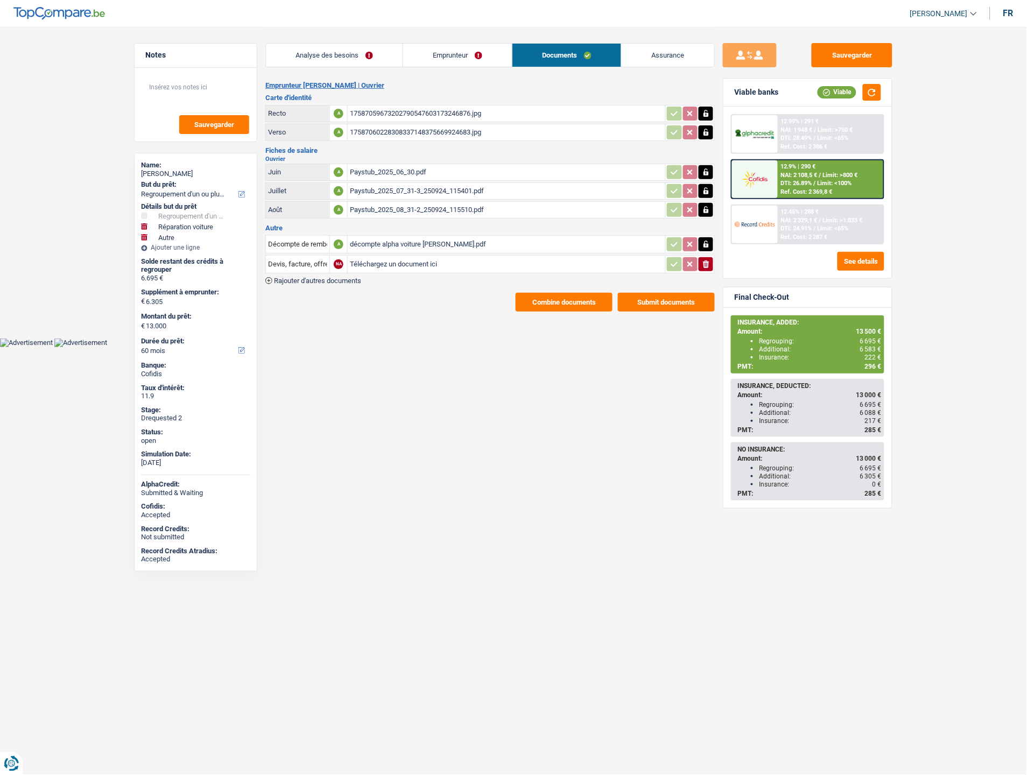
click at [413, 347] on html "Vous avez le contrôle de vos données Nous utilisons des cookies, tout comme nos…" at bounding box center [513, 173] width 1027 height 347
click at [451, 61] on link "Emprunteur" at bounding box center [457, 55] width 109 height 23
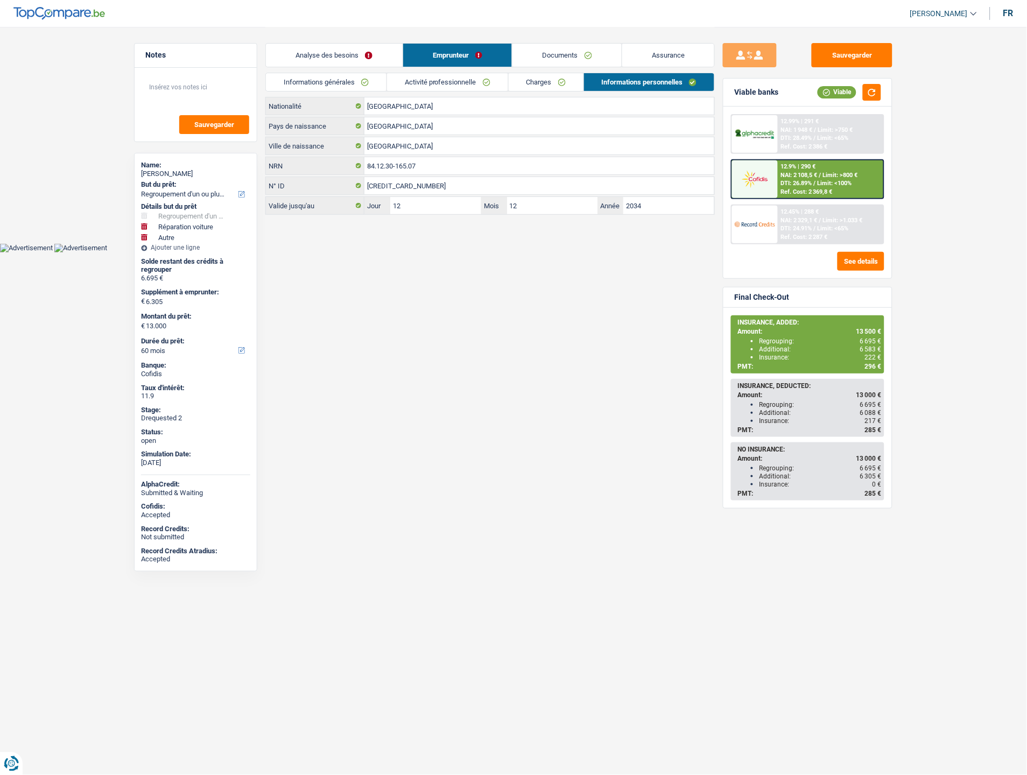
click at [526, 79] on link "Charges" at bounding box center [546, 82] width 75 height 18
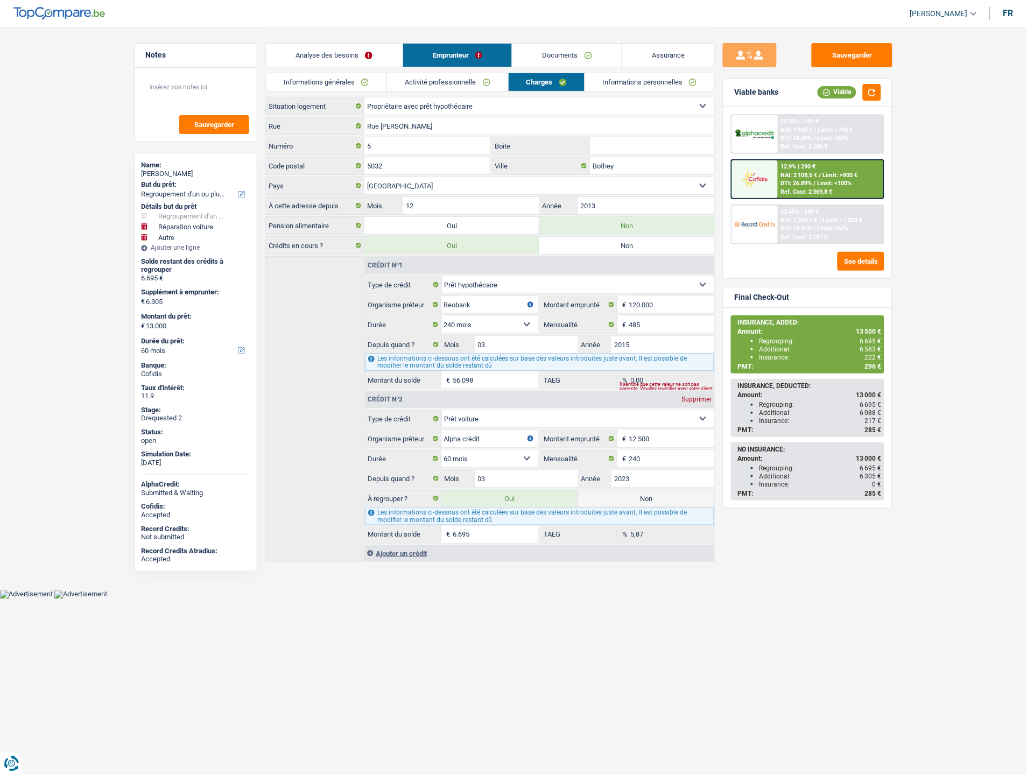
click at [451, 73] on link "Activité professionnelle" at bounding box center [447, 82] width 121 height 18
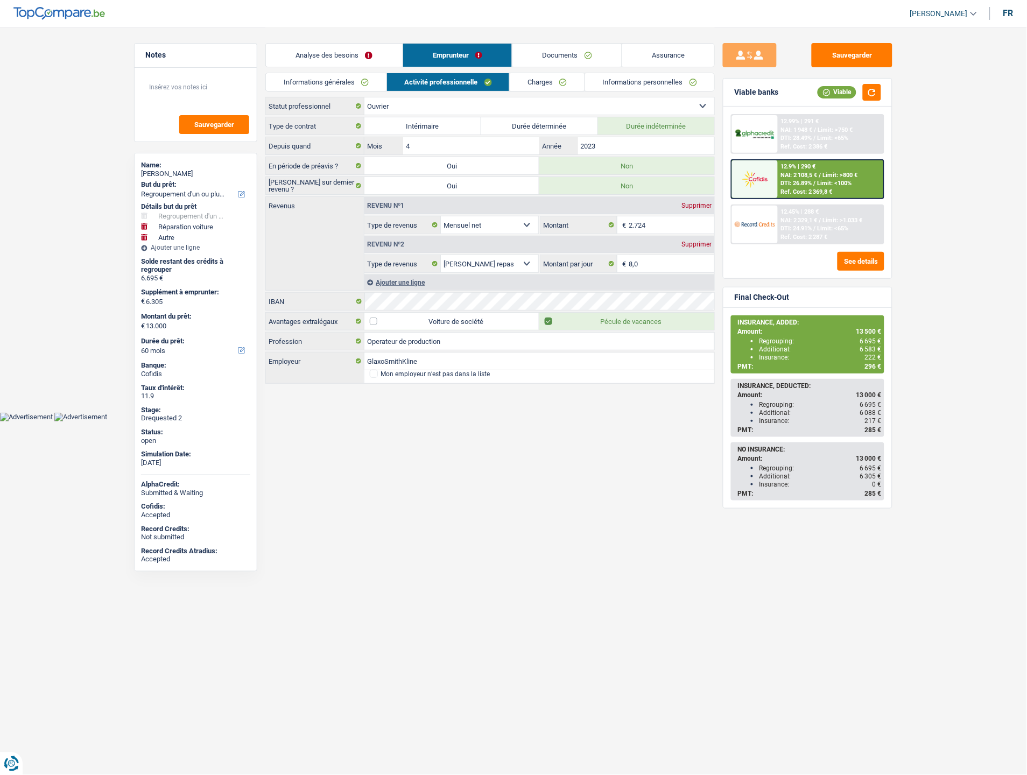
click at [344, 74] on link "Informations générales" at bounding box center [326, 82] width 121 height 18
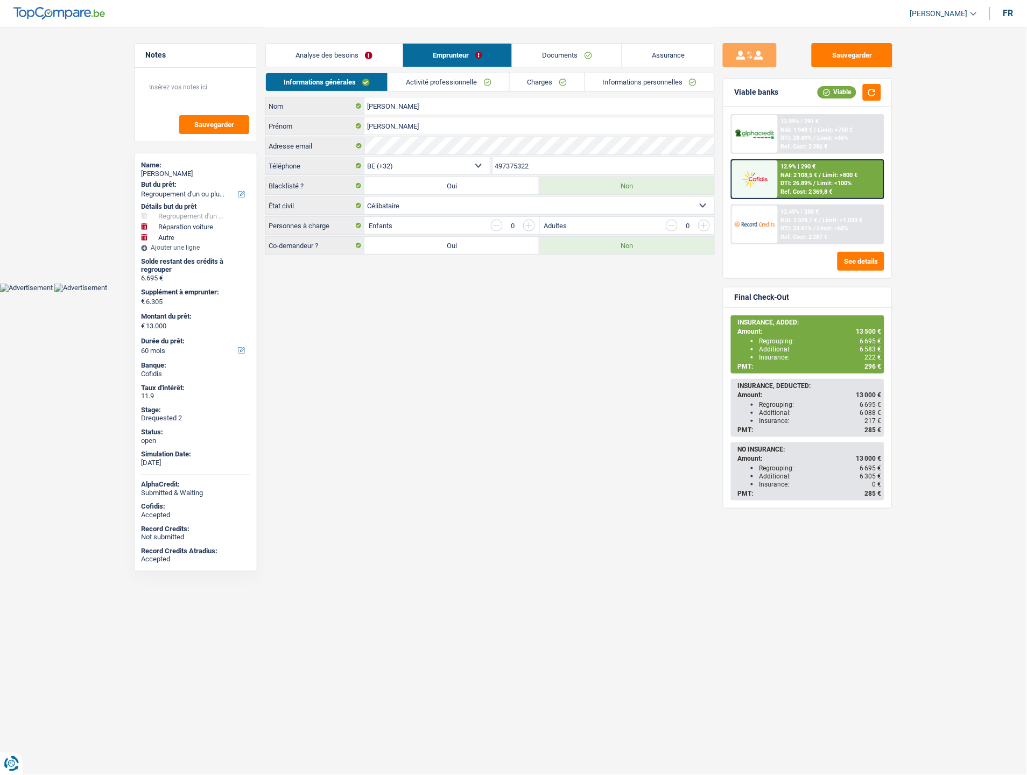
drag, startPoint x: 530, startPoint y: 167, endPoint x: 492, endPoint y: 167, distance: 37.7
click at [493, 167] on input "497375322" at bounding box center [604, 165] width 222 height 17
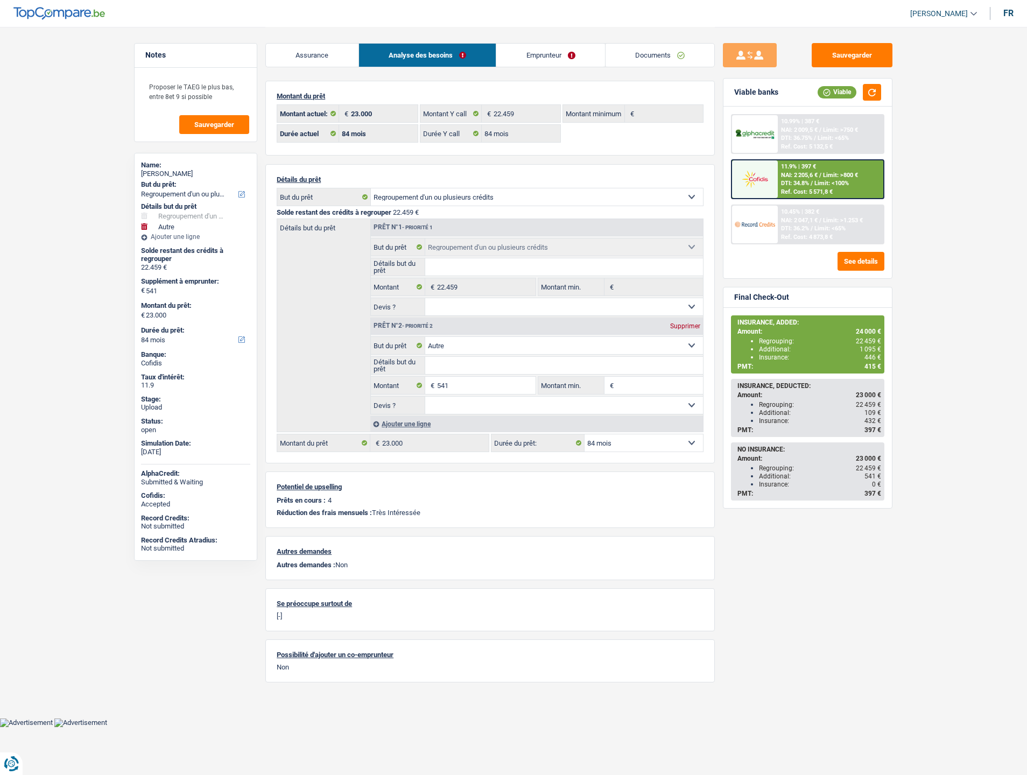
select select "refinancing"
select select "other"
select select "84"
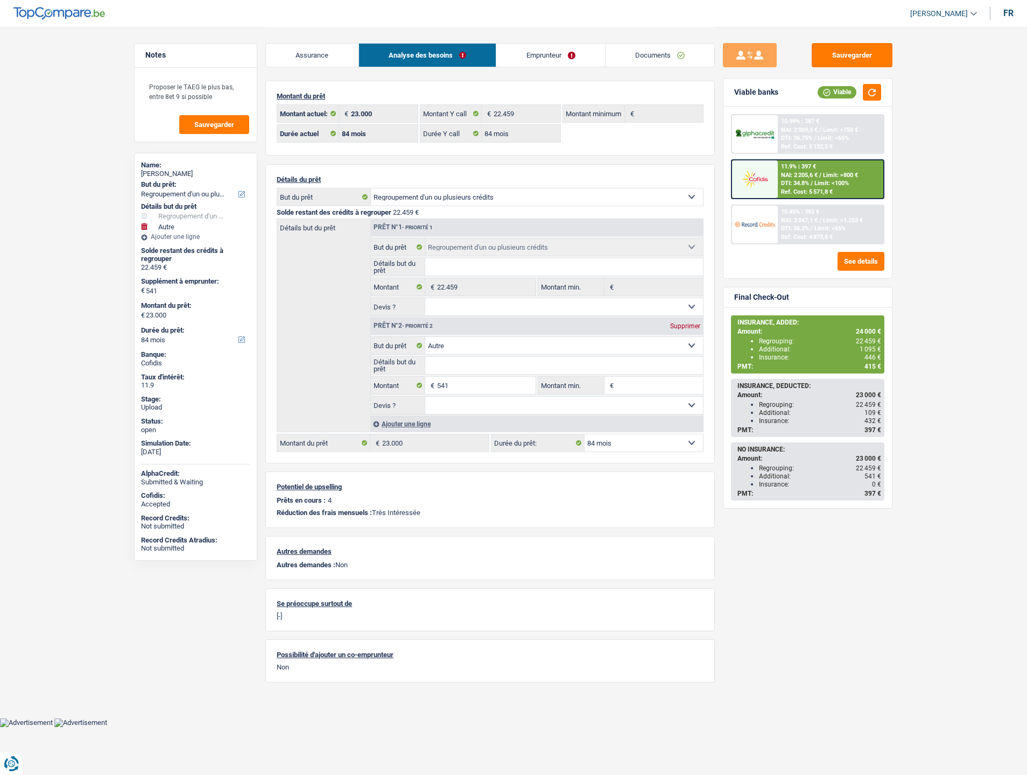
select select "84"
select select "refinancing"
select select "other"
select select "84"
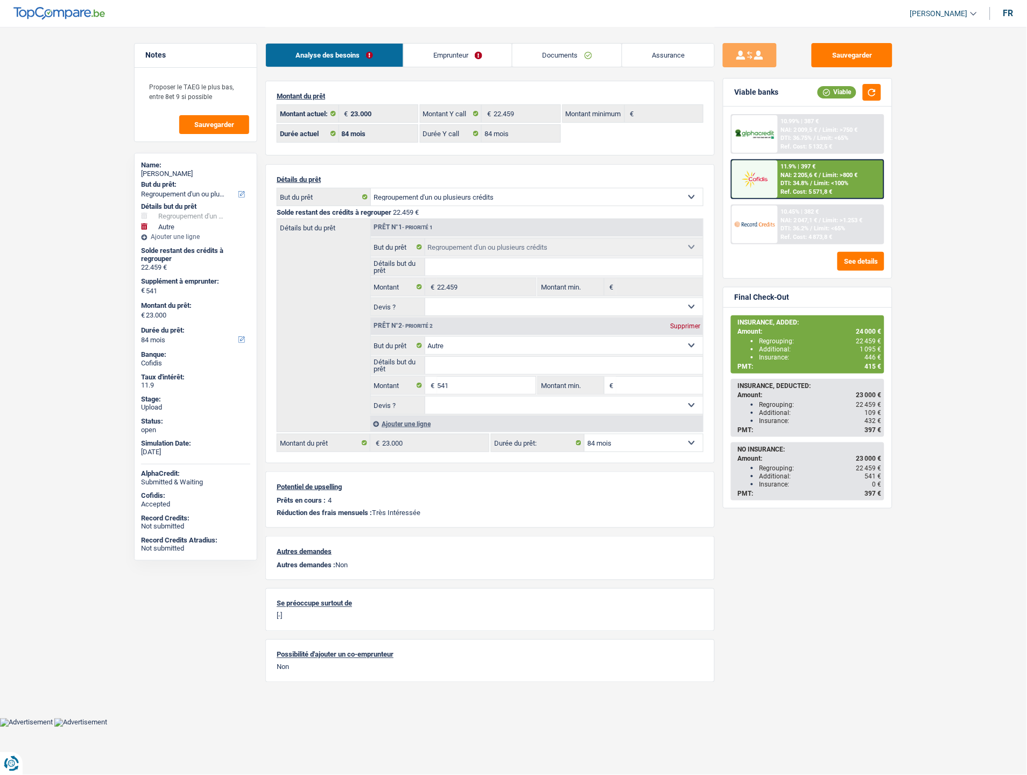
click at [665, 56] on link "Assurance" at bounding box center [668, 55] width 93 height 23
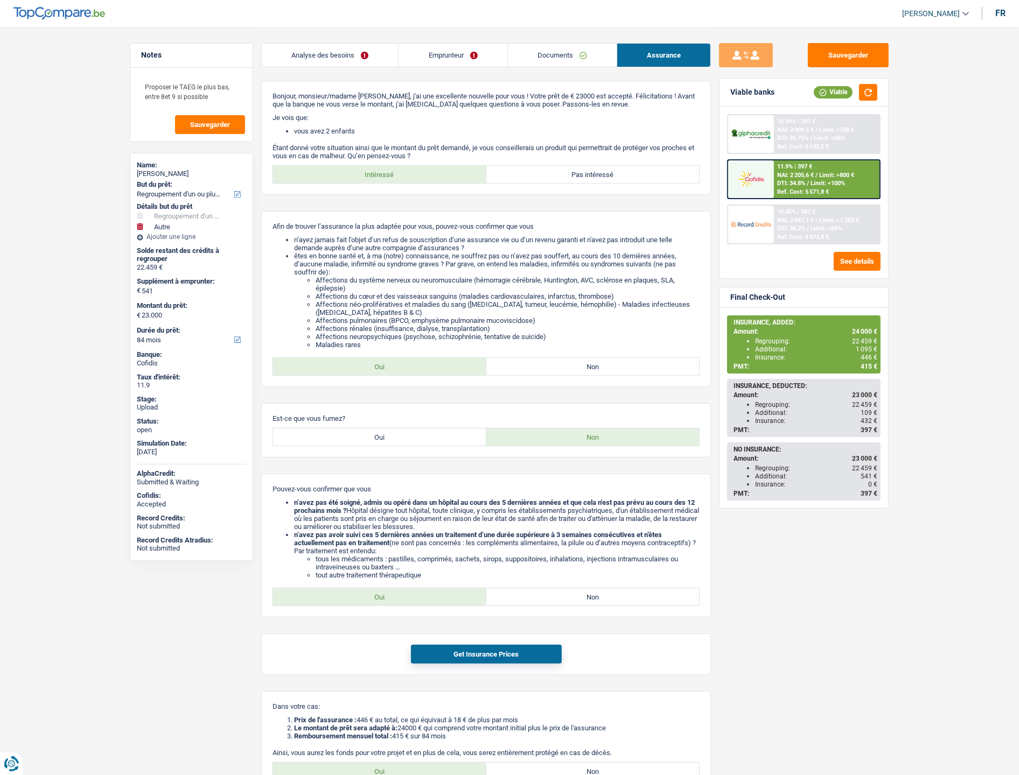
click at [562, 44] on link "Documents" at bounding box center [562, 55] width 109 height 23
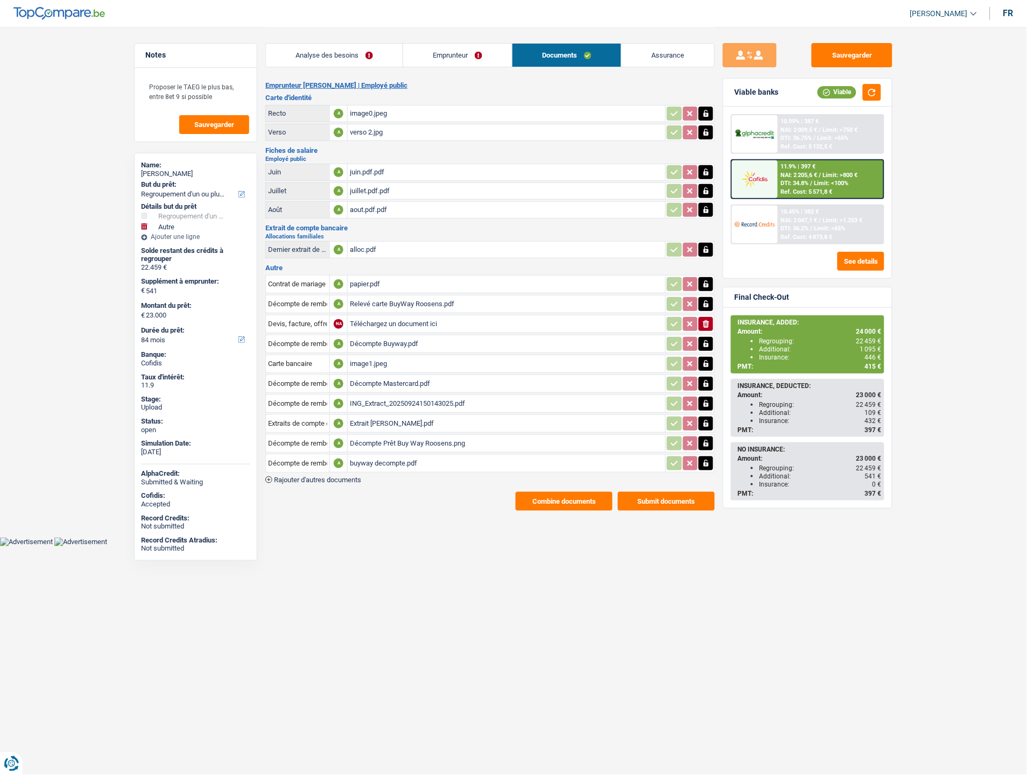
click at [467, 60] on link "Emprunteur" at bounding box center [457, 55] width 109 height 23
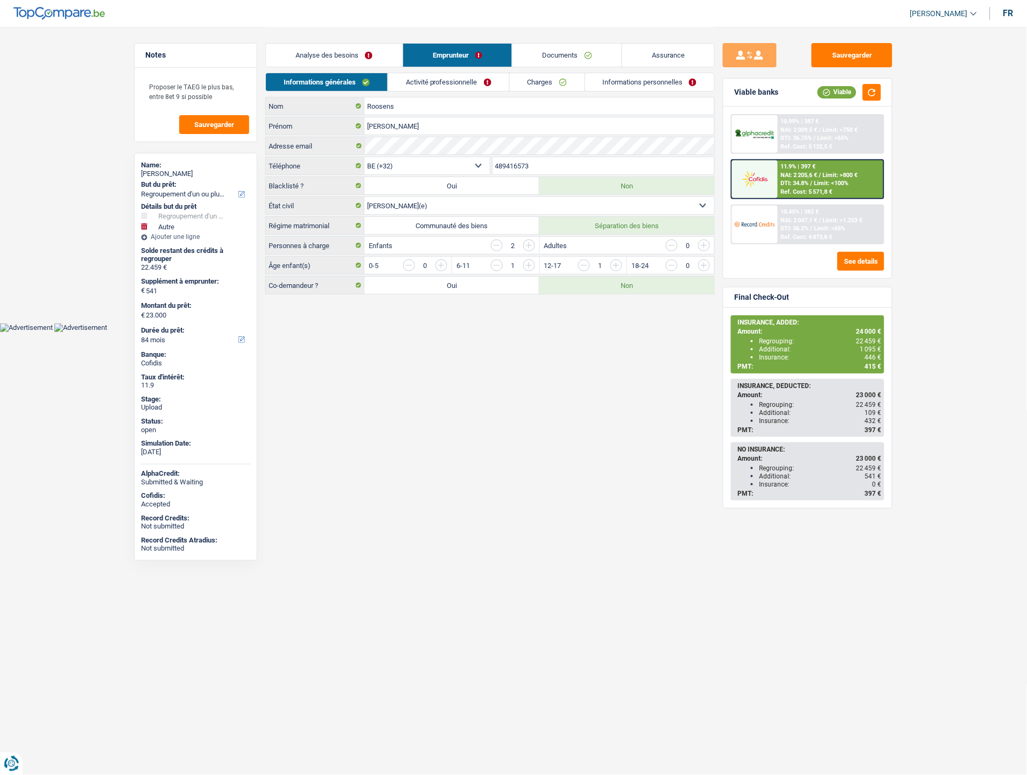
click at [637, 85] on link "Informations personnelles" at bounding box center [650, 82] width 130 height 18
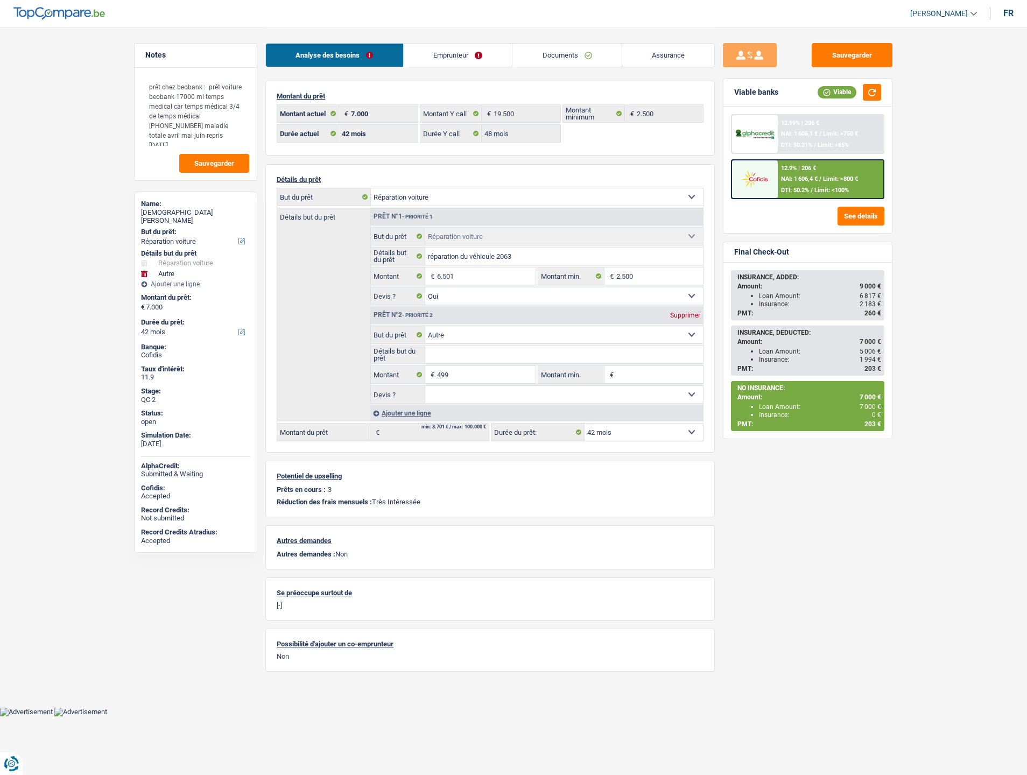
select select "carRepair"
select select "other"
select select "42"
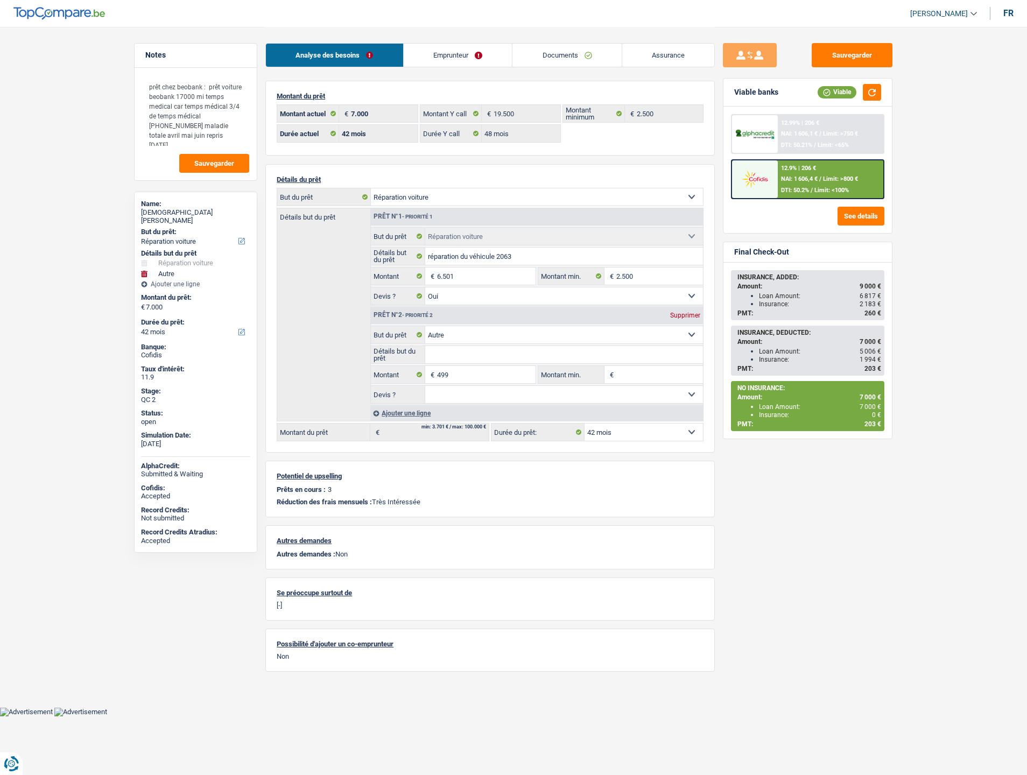
select select "48"
select select "carRepair"
select select "yes"
select select "other"
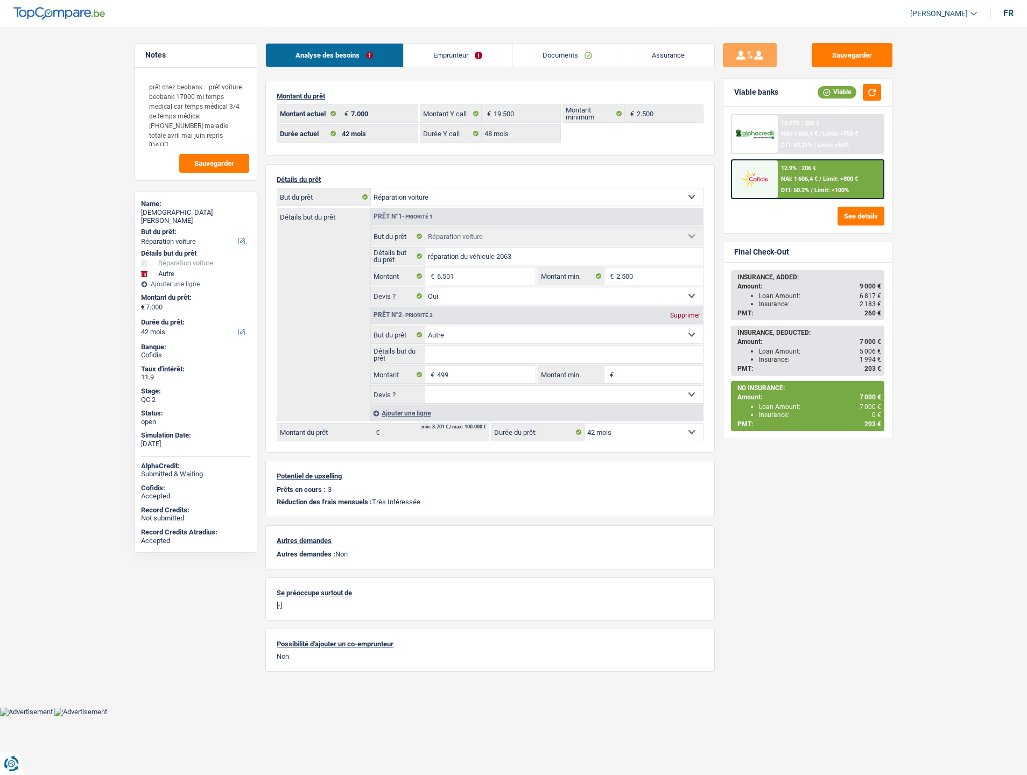
select select "42"
click at [783, 177] on span "NAI: 1 606,4 €" at bounding box center [799, 179] width 37 height 7
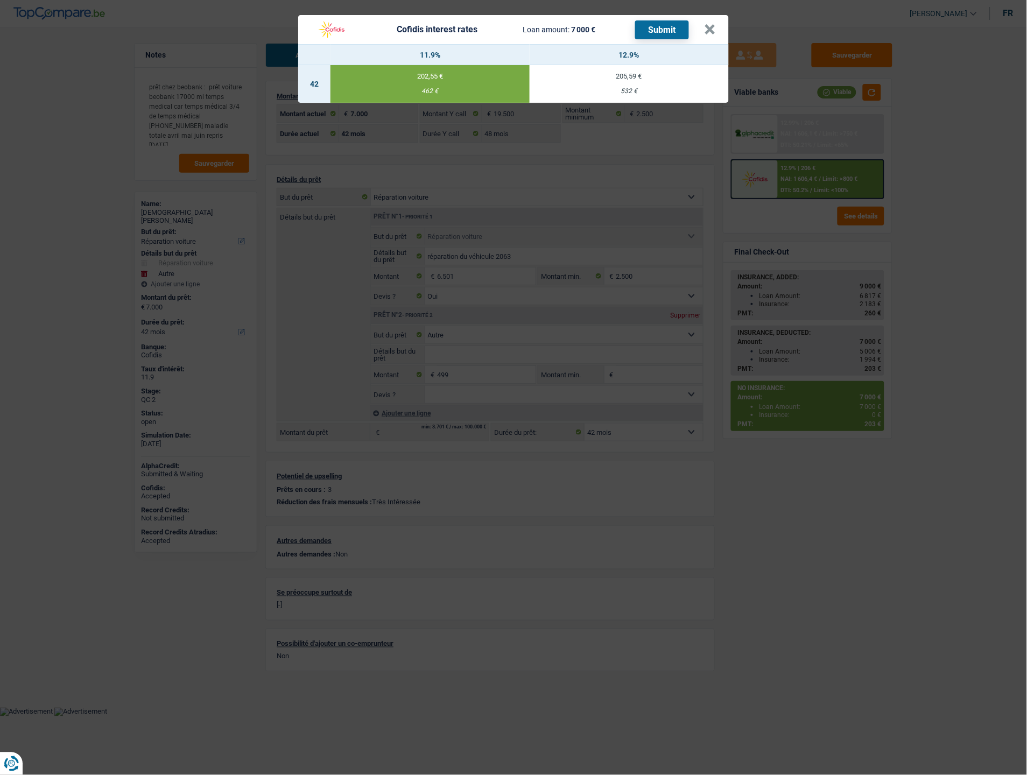
click at [658, 29] on button "Submit" at bounding box center [662, 29] width 54 height 19
click at [708, 31] on button "×" at bounding box center [710, 29] width 11 height 11
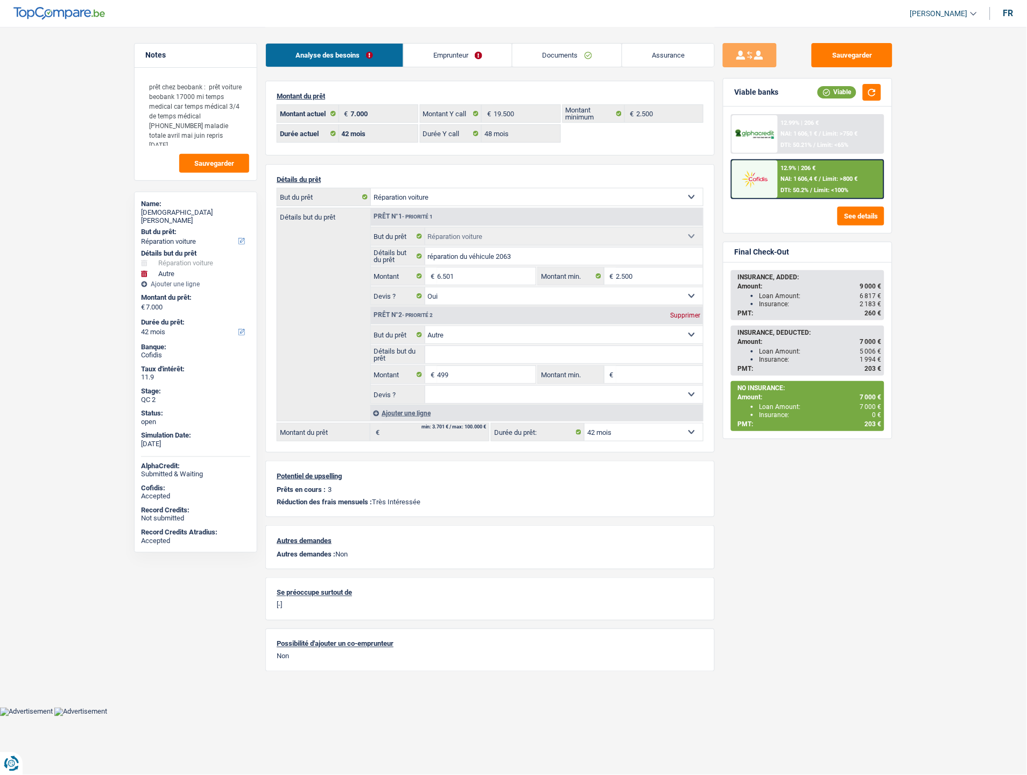
click at [940, 237] on main "Notes prêt chez beobank : prêt voiture beobank 17000 mi temps medical car temps…" at bounding box center [513, 353] width 1027 height 707
click at [786, 190] on span "DTI: 50.2%" at bounding box center [795, 190] width 28 height 7
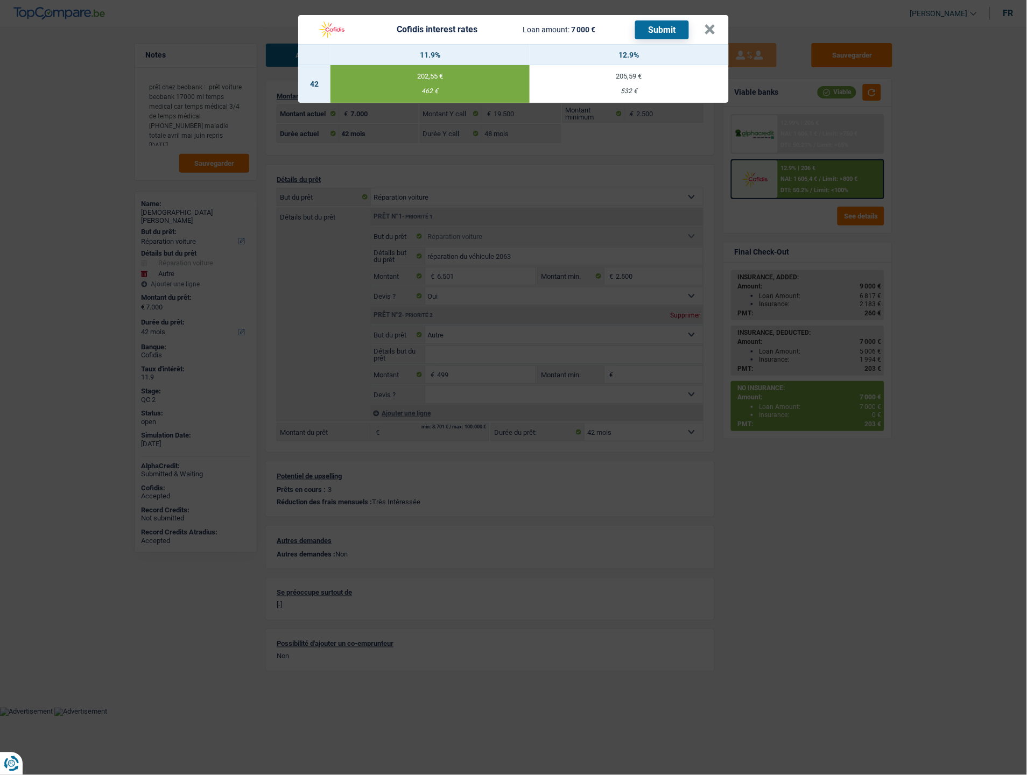
click at [659, 27] on button "Submit" at bounding box center [662, 29] width 54 height 19
click at [712, 26] on button "×" at bounding box center [710, 29] width 11 height 11
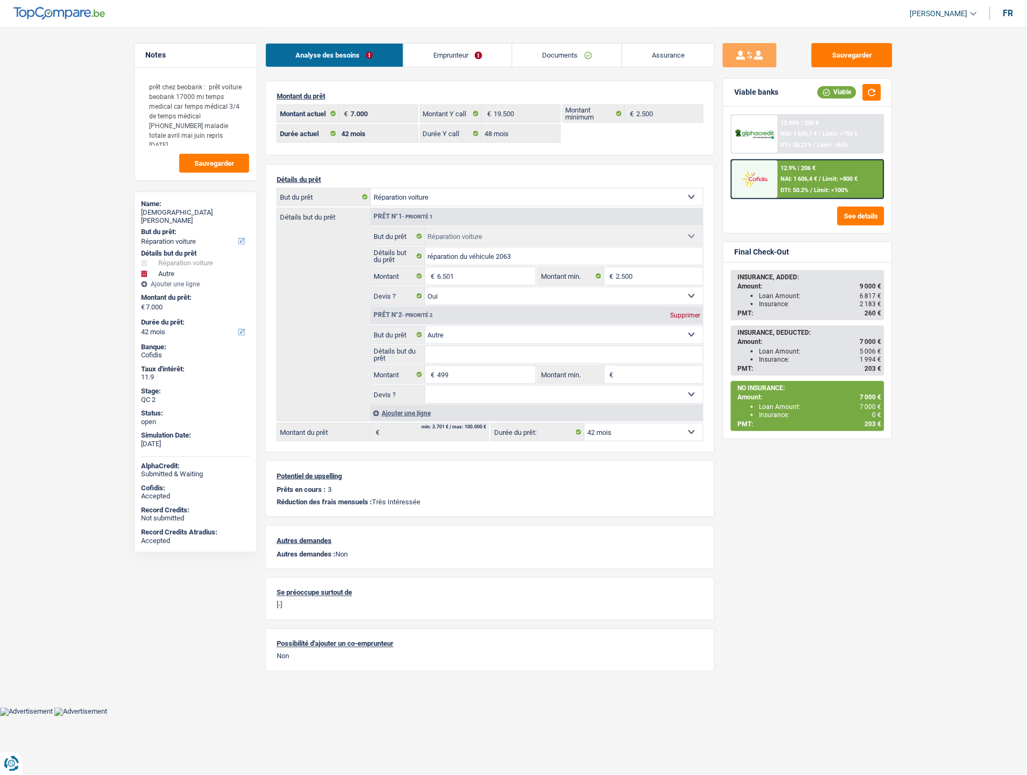
click at [440, 67] on li "Emprunteur" at bounding box center [457, 55] width 109 height 24
click at [440, 55] on link "Emprunteur" at bounding box center [458, 55] width 109 height 23
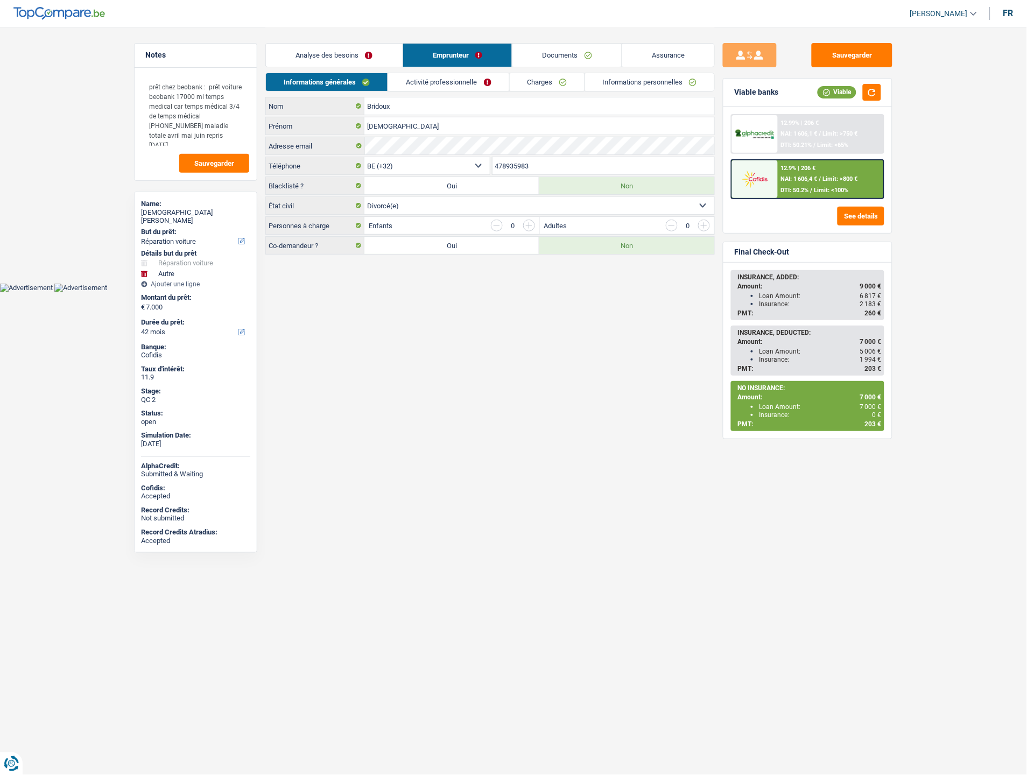
click at [455, 89] on link "Activité professionnelle" at bounding box center [448, 82] width 121 height 18
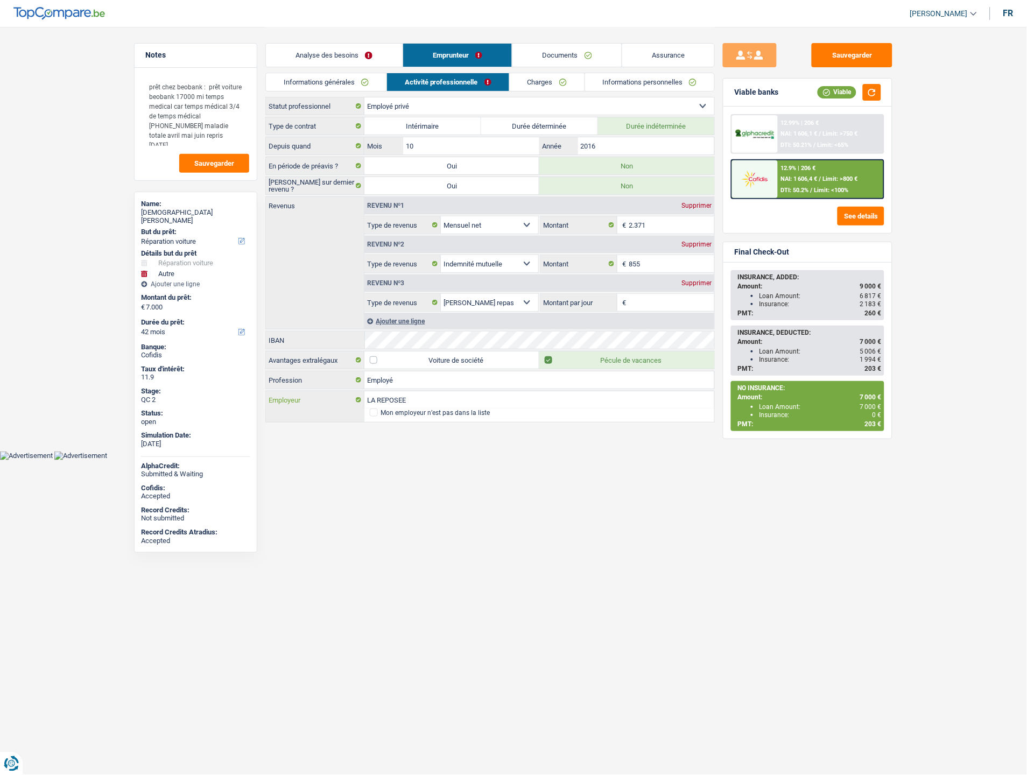
click at [373, 409] on input "LA REPOSEE" at bounding box center [539, 399] width 350 height 17
click at [373, 417] on span at bounding box center [374, 413] width 8 height 8
click at [370, 413] on input "Mon employeur n’est pas dans la liste" at bounding box center [370, 413] width 0 height 0
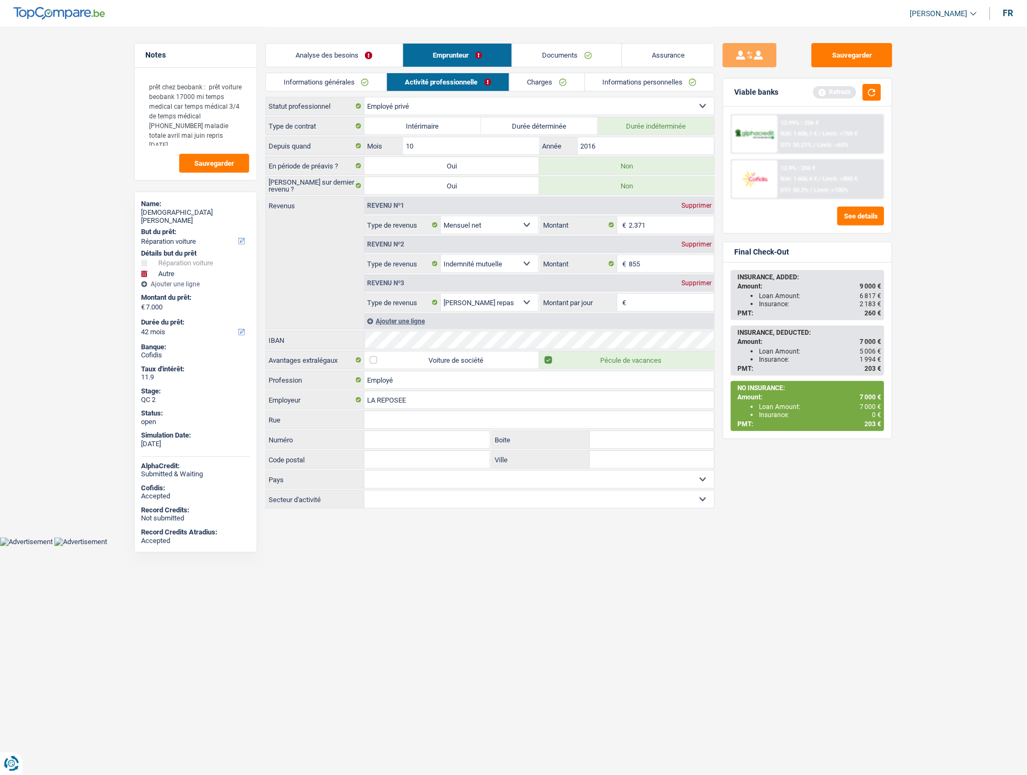
click at [698, 281] on div "Supprimer" at bounding box center [697, 283] width 36 height 6
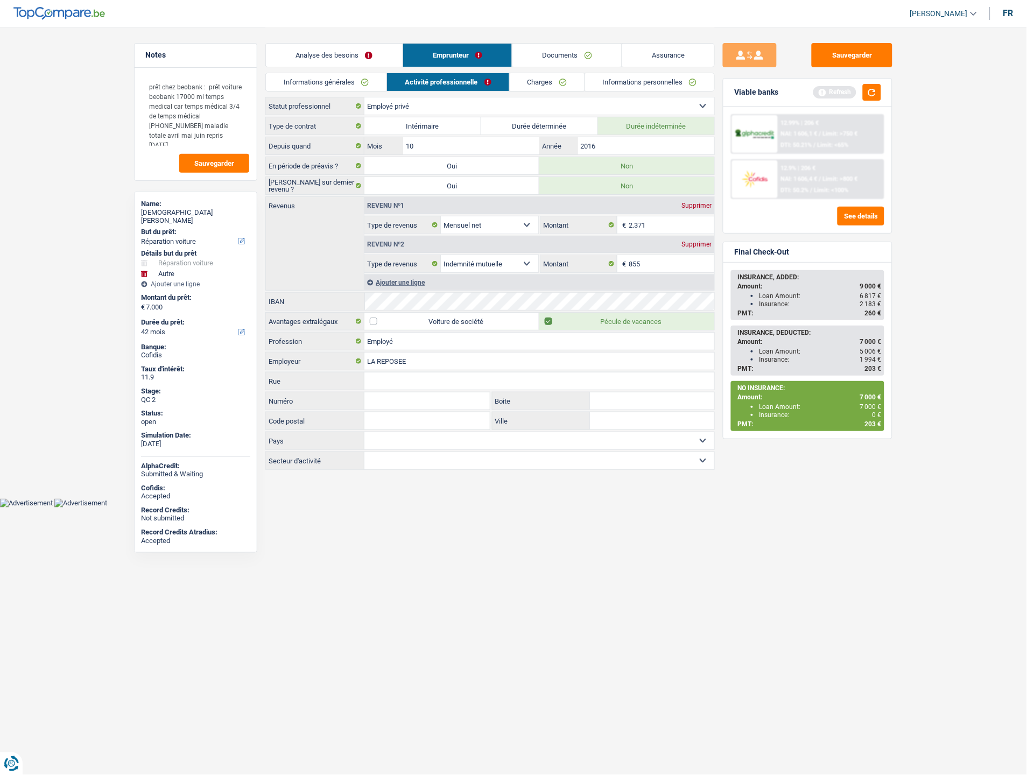
click at [545, 83] on link "Charges" at bounding box center [547, 82] width 75 height 18
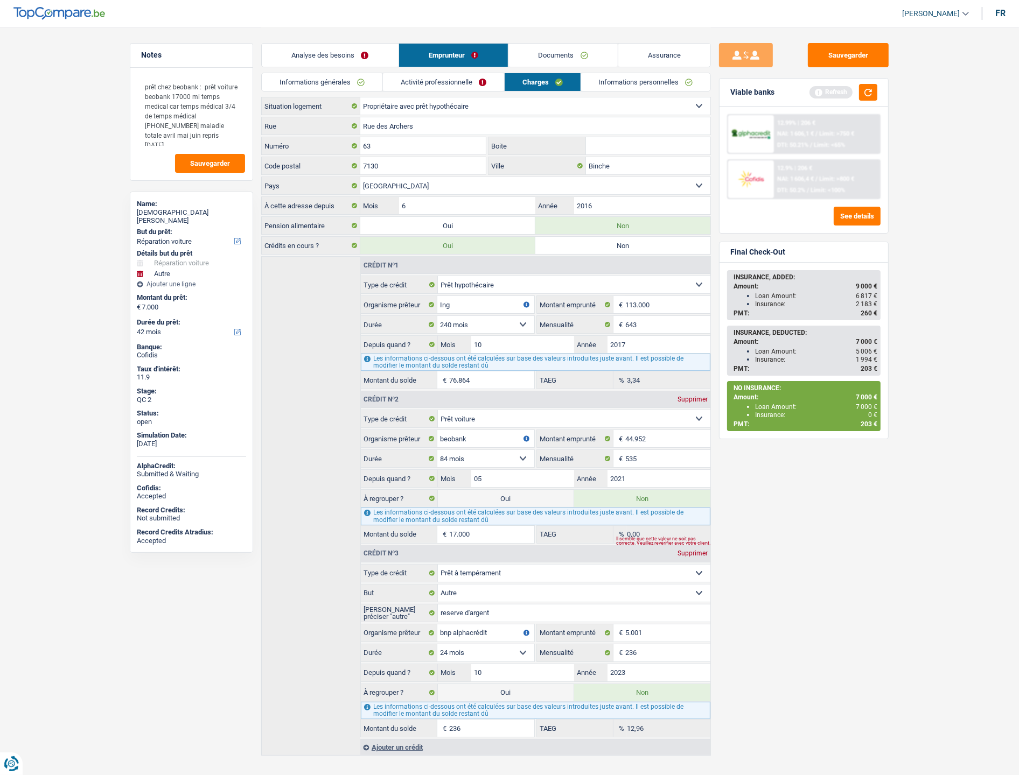
click at [670, 81] on link "Informations personnelles" at bounding box center [646, 82] width 130 height 18
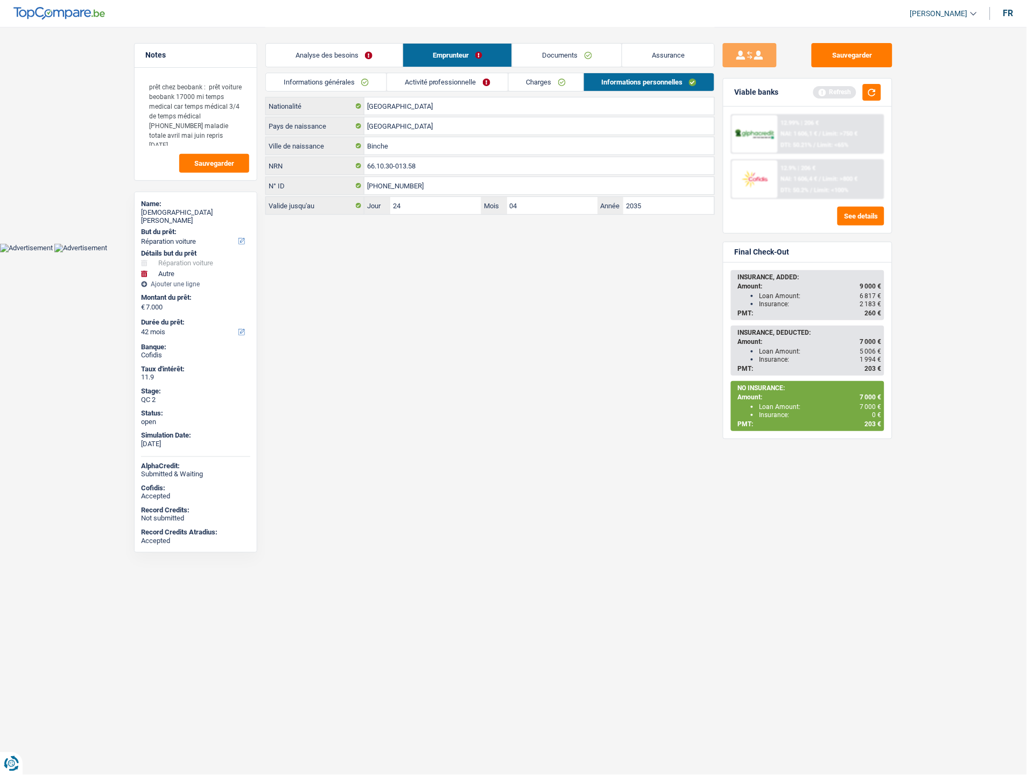
click at [469, 73] on li "Activité professionnelle" at bounding box center [448, 82] width 122 height 19
click at [468, 77] on link "Activité professionnelle" at bounding box center [447, 82] width 121 height 18
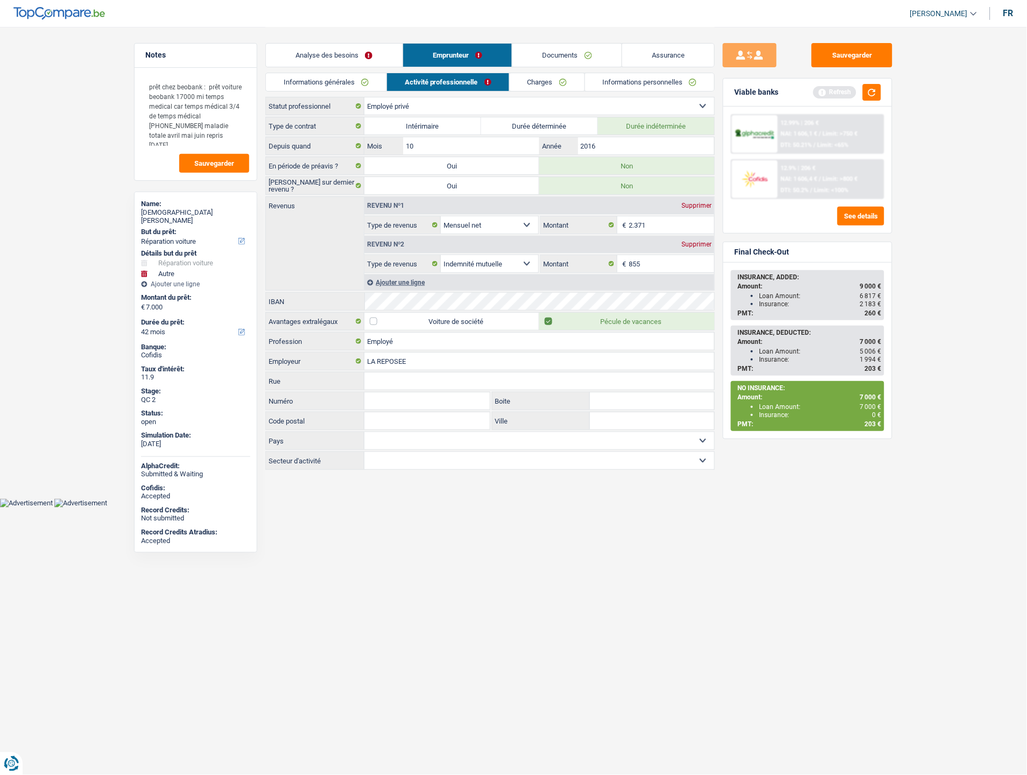
click at [391, 384] on input "Rue" at bounding box center [539, 381] width 350 height 17
click at [396, 385] on input "Rue" at bounding box center [539, 381] width 350 height 17
click at [388, 383] on input "Rue" at bounding box center [539, 381] width 350 height 17
paste input "Rue du Chemin de fer"
type input "Rue du Chemin de fer"
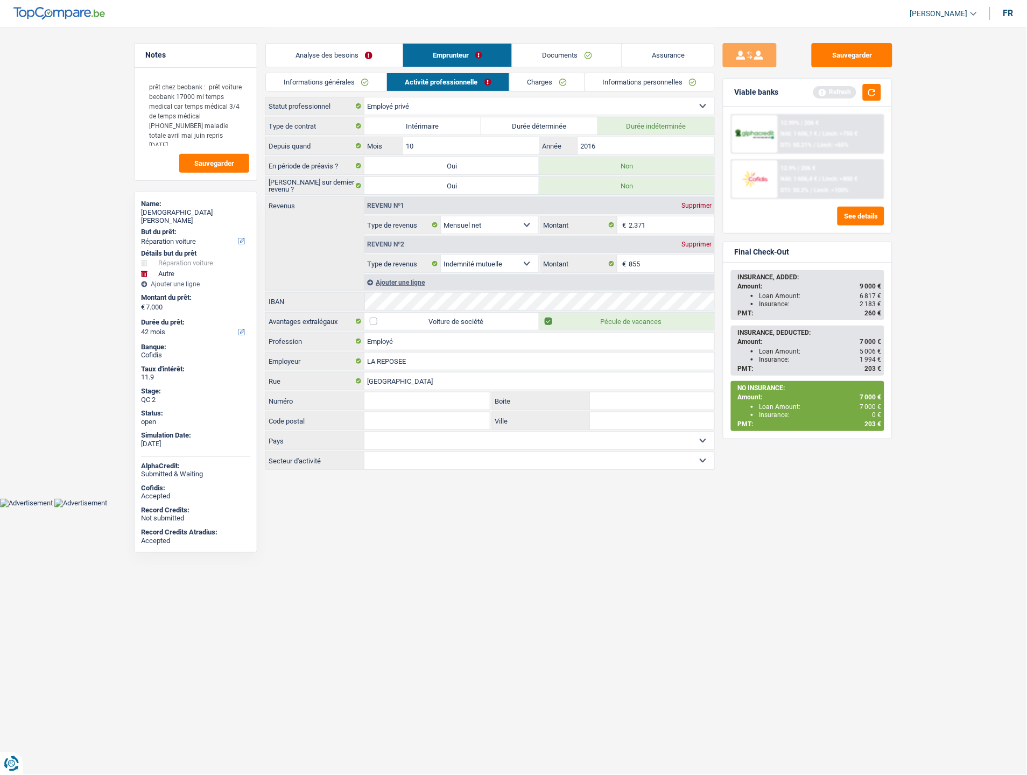
click at [386, 399] on input "Numéro" at bounding box center [426, 400] width 125 height 17
type input "1"
click at [441, 418] on input "Code postal" at bounding box center [426, 420] width 125 height 17
type input "7033"
click at [644, 424] on input "Ville" at bounding box center [652, 420] width 124 height 17
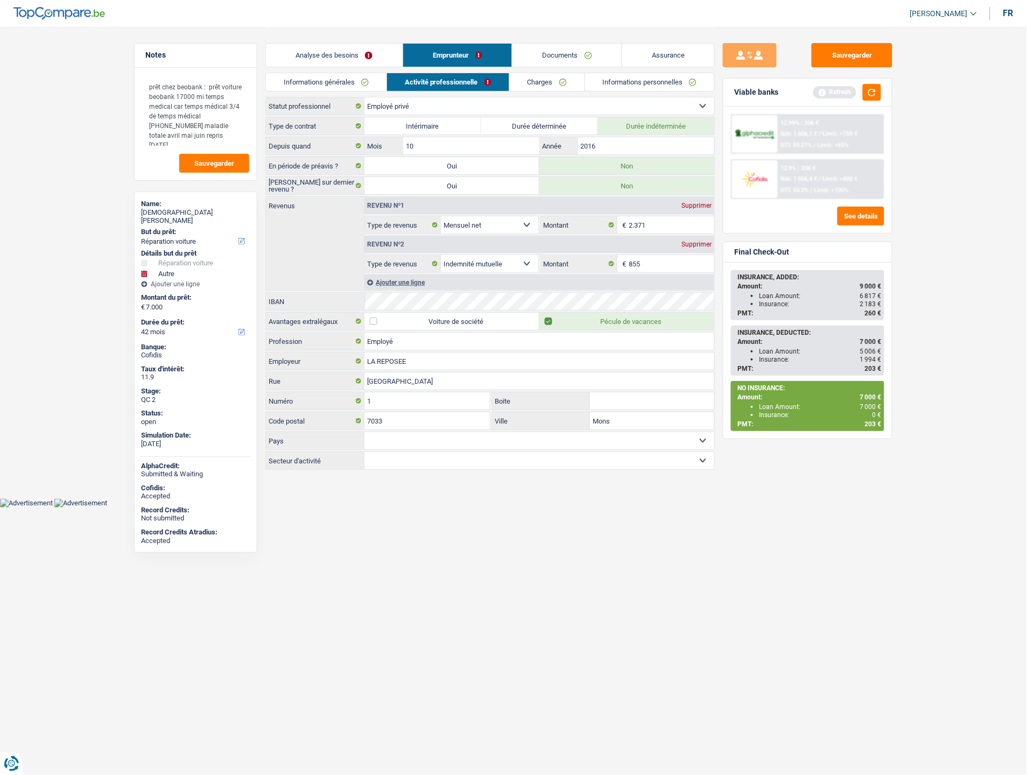
type input "Mons"
click at [546, 58] on link "Documents" at bounding box center [567, 55] width 109 height 23
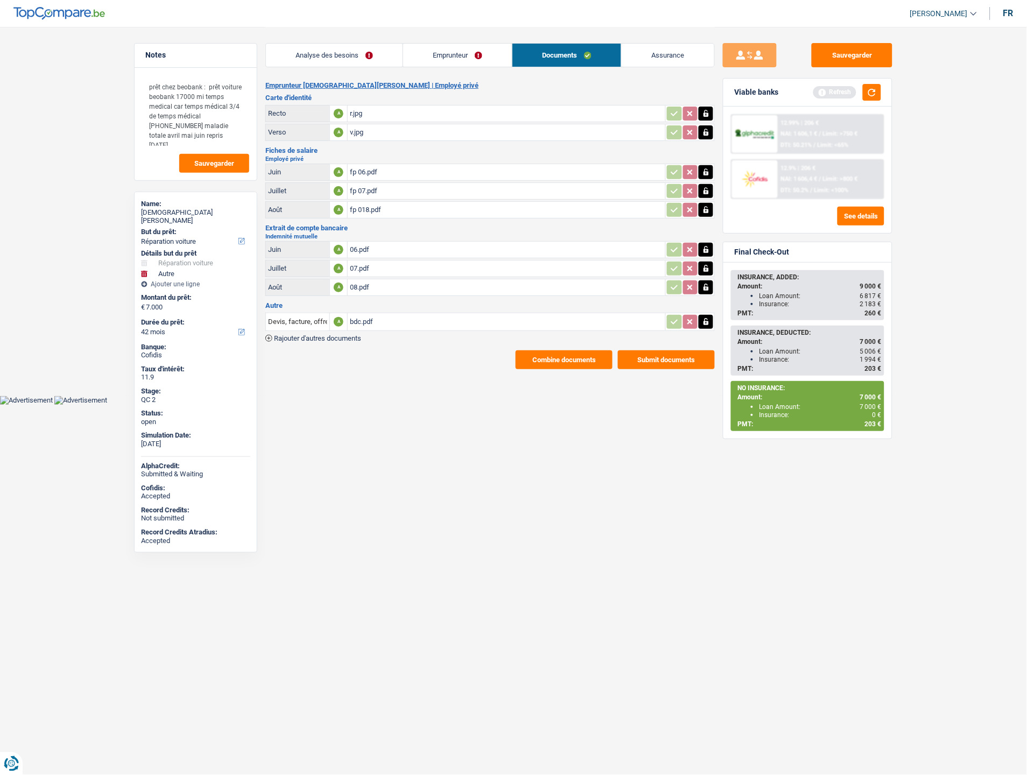
click at [469, 58] on link "Emprunteur" at bounding box center [457, 55] width 109 height 23
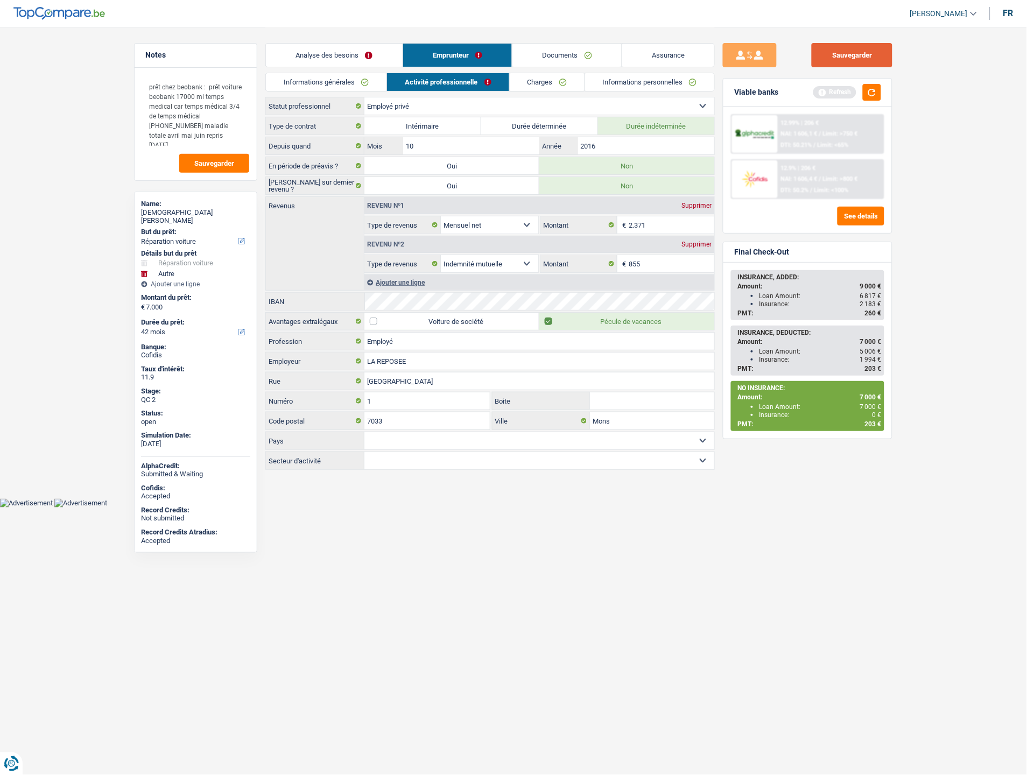
click at [864, 51] on button "Sauvegarder" at bounding box center [852, 55] width 81 height 24
click at [422, 438] on select "Belgique France Allemagne Italie Luxembourg Pays-Bas Espagne Suisse Sélectionne…" at bounding box center [539, 440] width 350 height 17
select select "BE"
click at [364, 434] on select "Belgique France Allemagne Italie Luxembourg Pays-Bas Espagne Suisse Sélectionne…" at bounding box center [539, 440] width 350 height 17
click at [423, 457] on select "Agriculture/Pêche Industrie Horeca Courier/Fitness/Taxi Construction Banques/As…" at bounding box center [539, 460] width 350 height 17
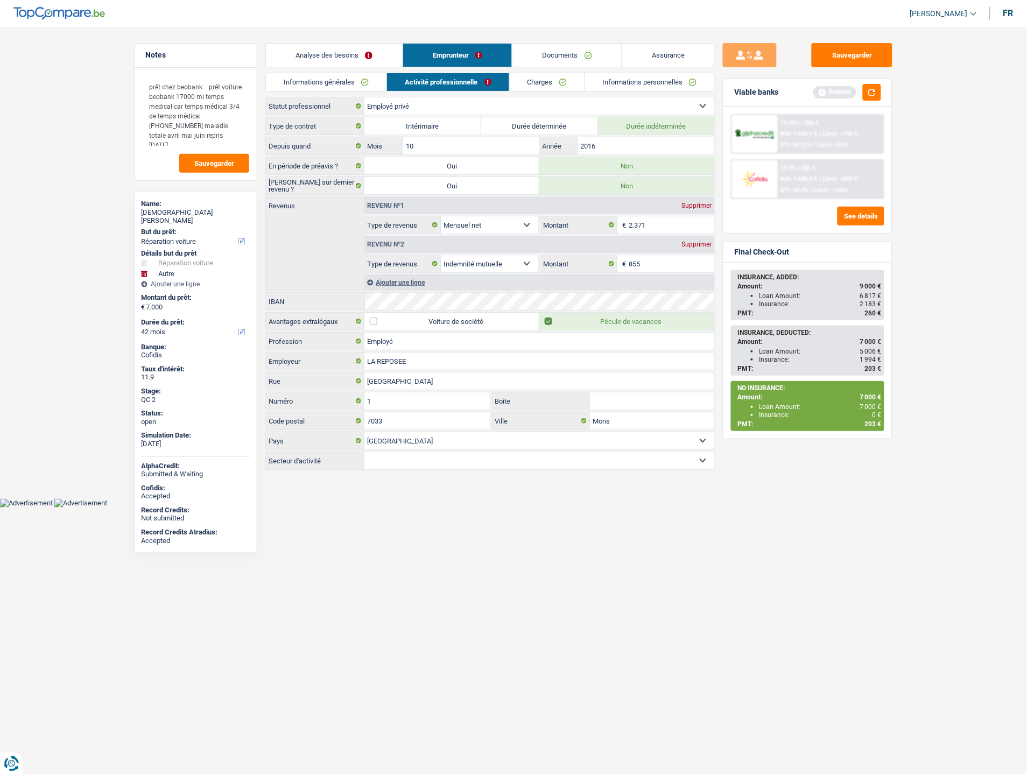
click at [379, 463] on select "Agriculture/Pêche Industrie Horeca Courier/Fitness/Taxi Construction Banques/As…" at bounding box center [539, 460] width 350 height 17
select select "smallCompanies"
click at [364, 454] on select "Agriculture/Pêche Industrie Horeca Courier/Fitness/Taxi Construction Banques/As…" at bounding box center [539, 460] width 350 height 17
click at [854, 61] on button "Sauvegarder" at bounding box center [852, 55] width 81 height 24
click at [299, 51] on link "Analyse des besoins" at bounding box center [334, 55] width 137 height 23
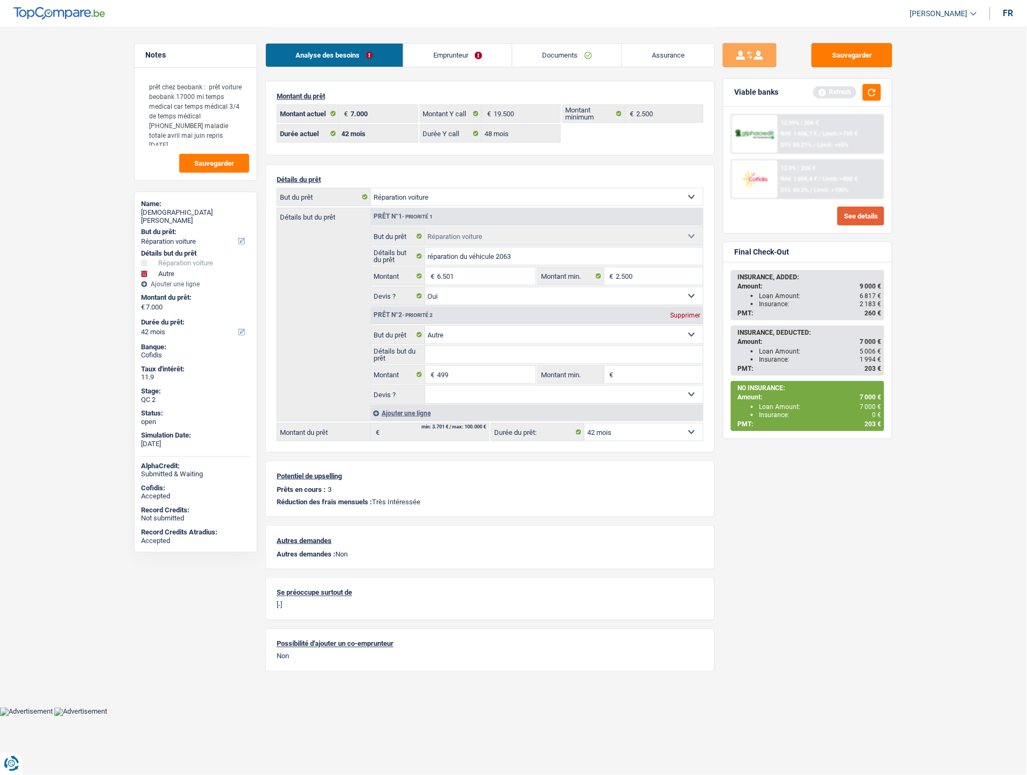
click at [858, 208] on button "See details" at bounding box center [861, 216] width 47 height 19
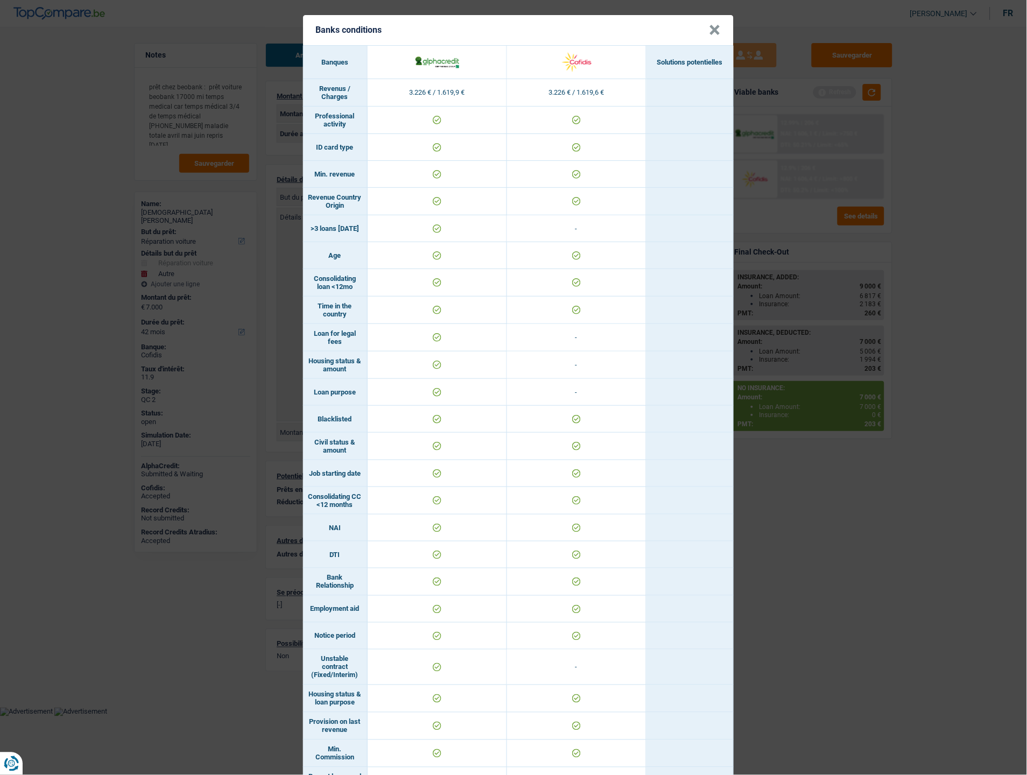
click at [704, 33] on header "Banks conditions ×" at bounding box center [518, 30] width 431 height 30
click at [710, 29] on button "×" at bounding box center [715, 30] width 11 height 11
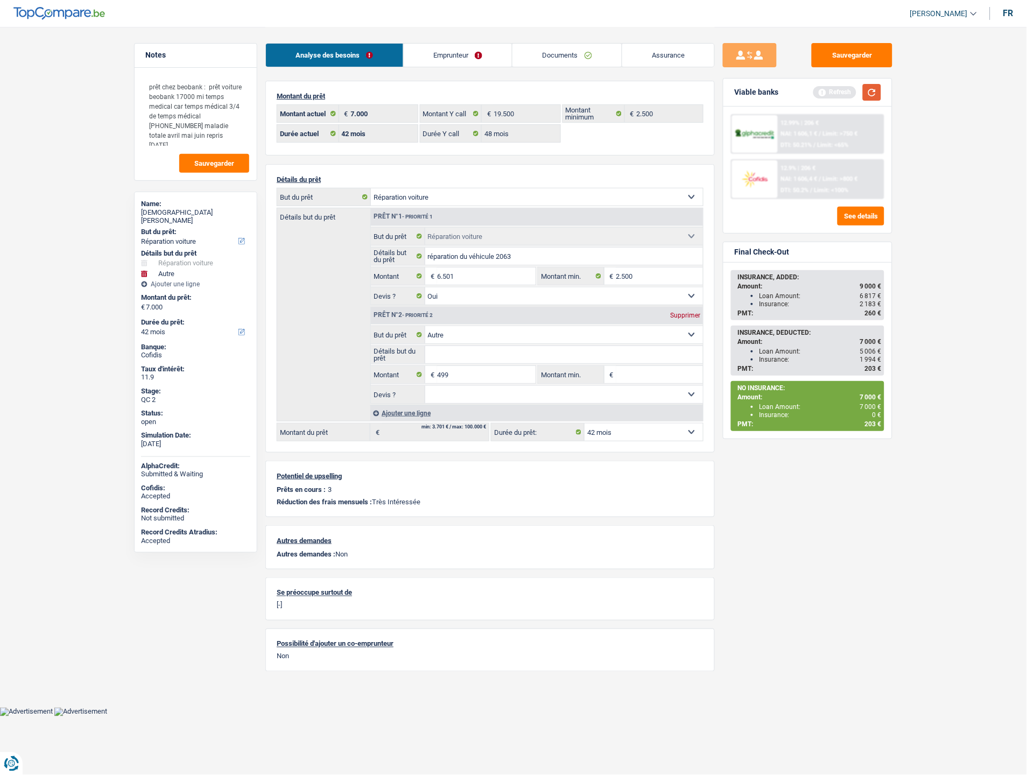
click at [873, 97] on button "button" at bounding box center [872, 92] width 18 height 17
click at [841, 176] on span "Limit: >800 €" at bounding box center [840, 179] width 35 height 7
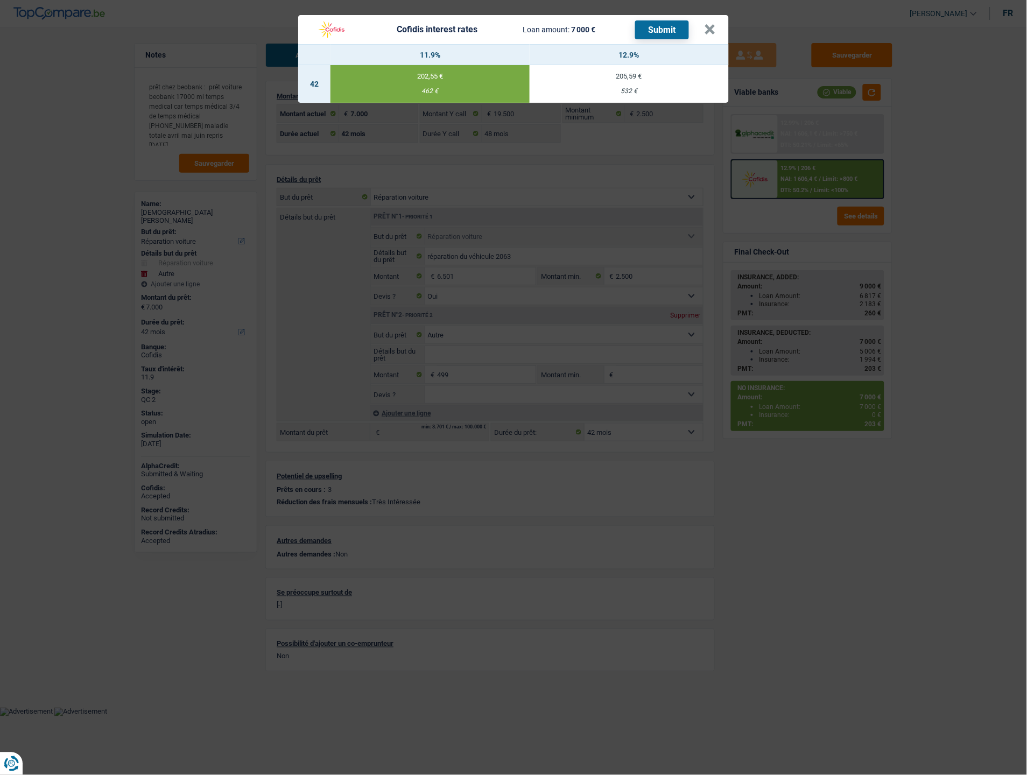
click at [648, 27] on button "Submit" at bounding box center [662, 29] width 54 height 19
click at [709, 27] on button "×" at bounding box center [710, 29] width 11 height 11
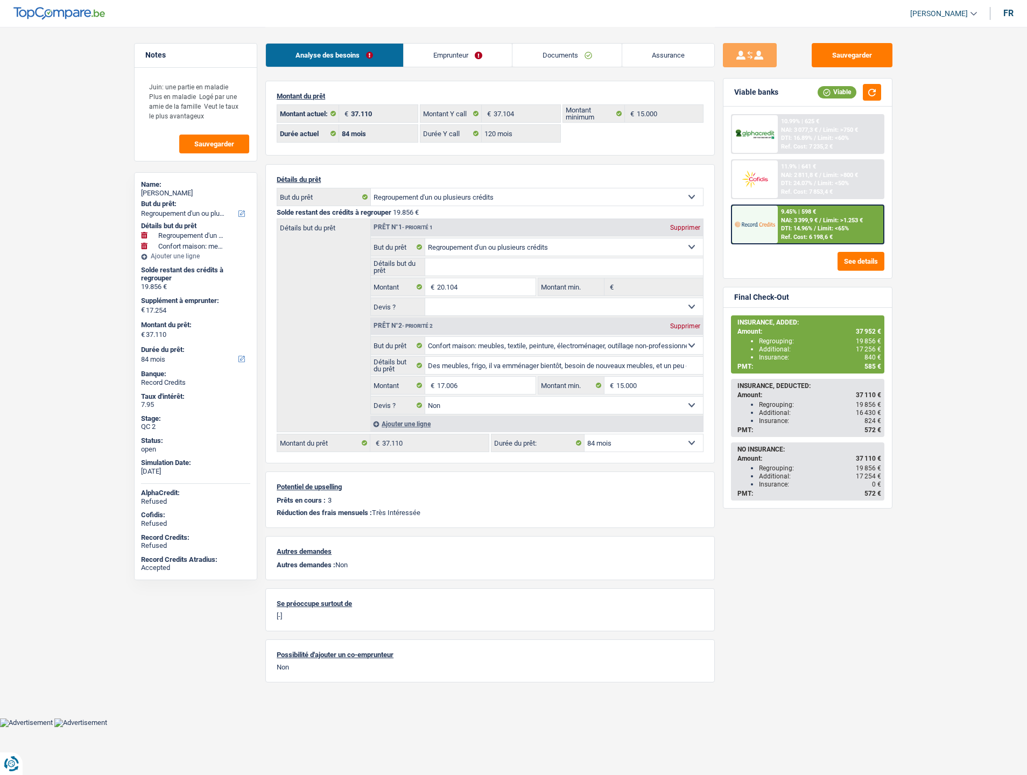
select select "refinancing"
select select "household"
select select "84"
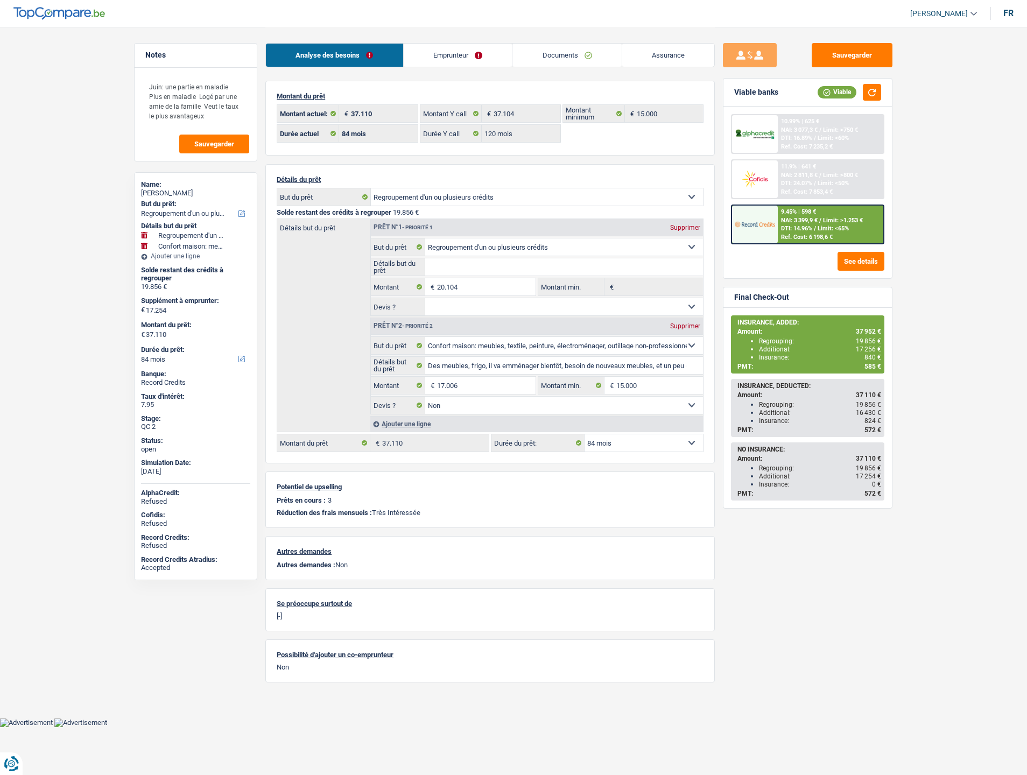
select select "120"
select select "refinancing"
select select "household"
select select "false"
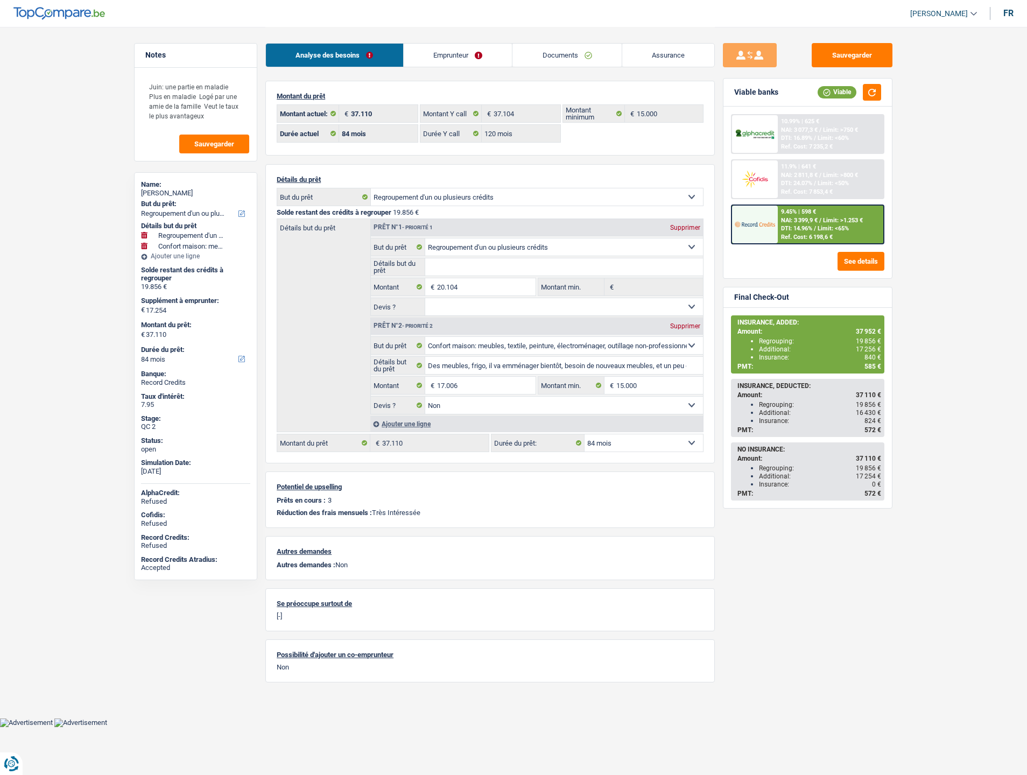
select select "84"
click at [584, 65] on link "Documents" at bounding box center [567, 55] width 109 height 23
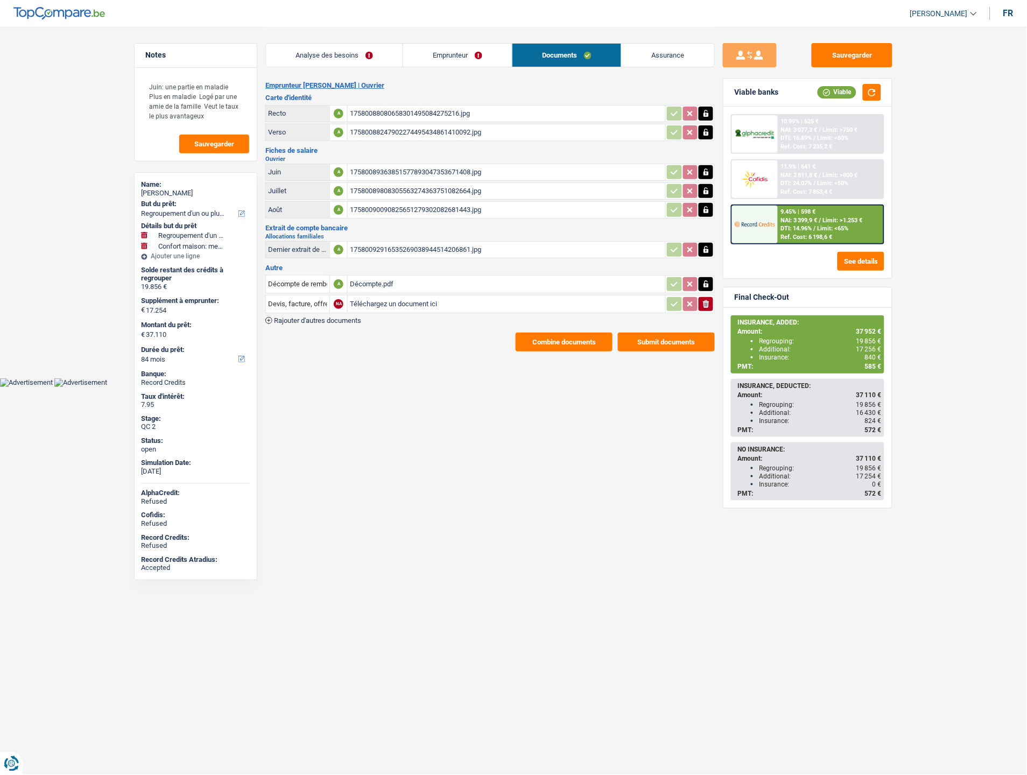
click at [655, 57] on link "Assurance" at bounding box center [668, 55] width 93 height 23
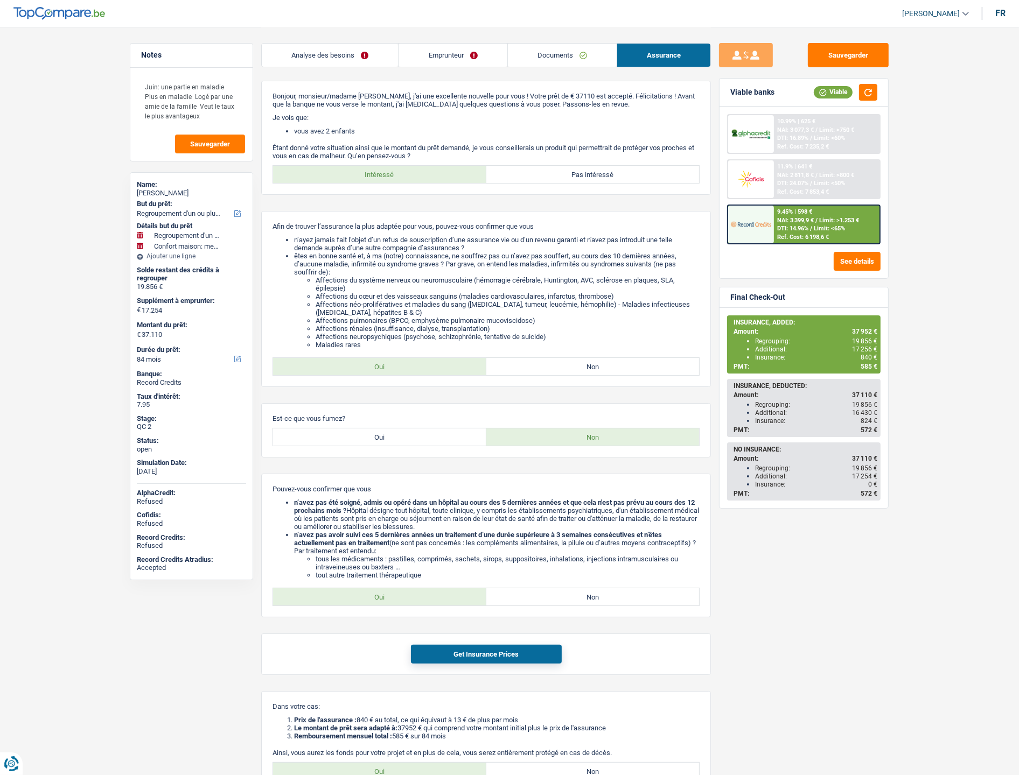
click at [560, 52] on link "Documents" at bounding box center [562, 55] width 109 height 23
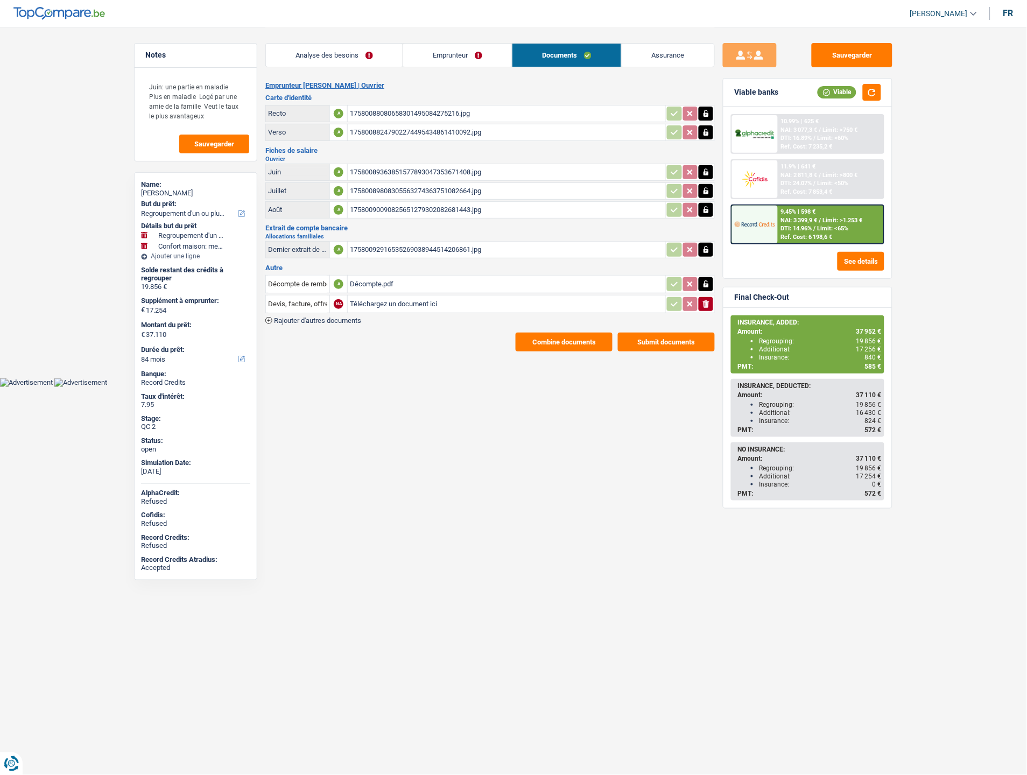
click at [375, 277] on div "Décompte.pdf" at bounding box center [506, 284] width 313 height 16
click at [438, 56] on link "Emprunteur" at bounding box center [457, 55] width 109 height 23
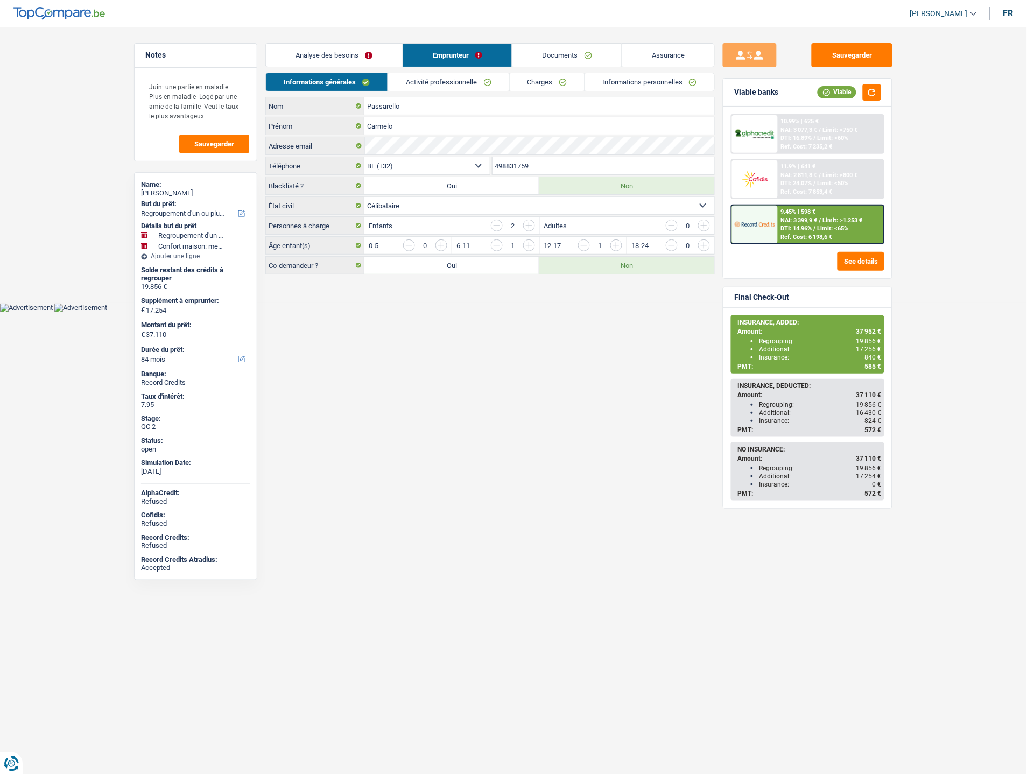
click at [541, 81] on link "Charges" at bounding box center [547, 82] width 75 height 18
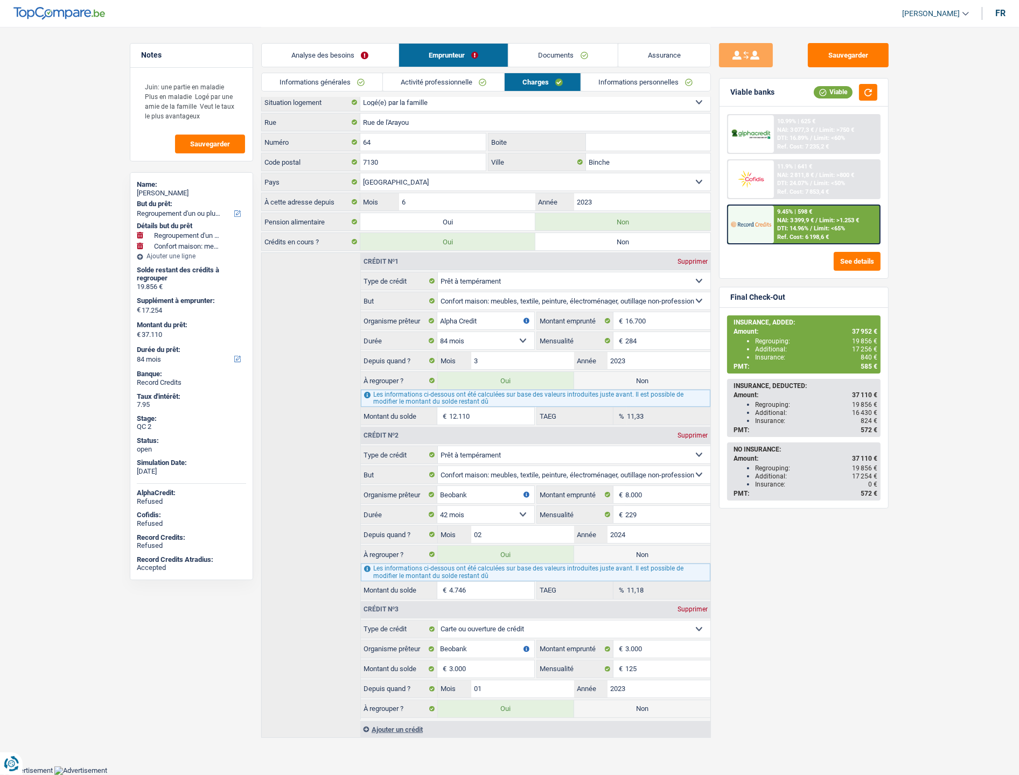
scroll to position [6, 0]
click at [553, 50] on link "Documents" at bounding box center [562, 55] width 109 height 23
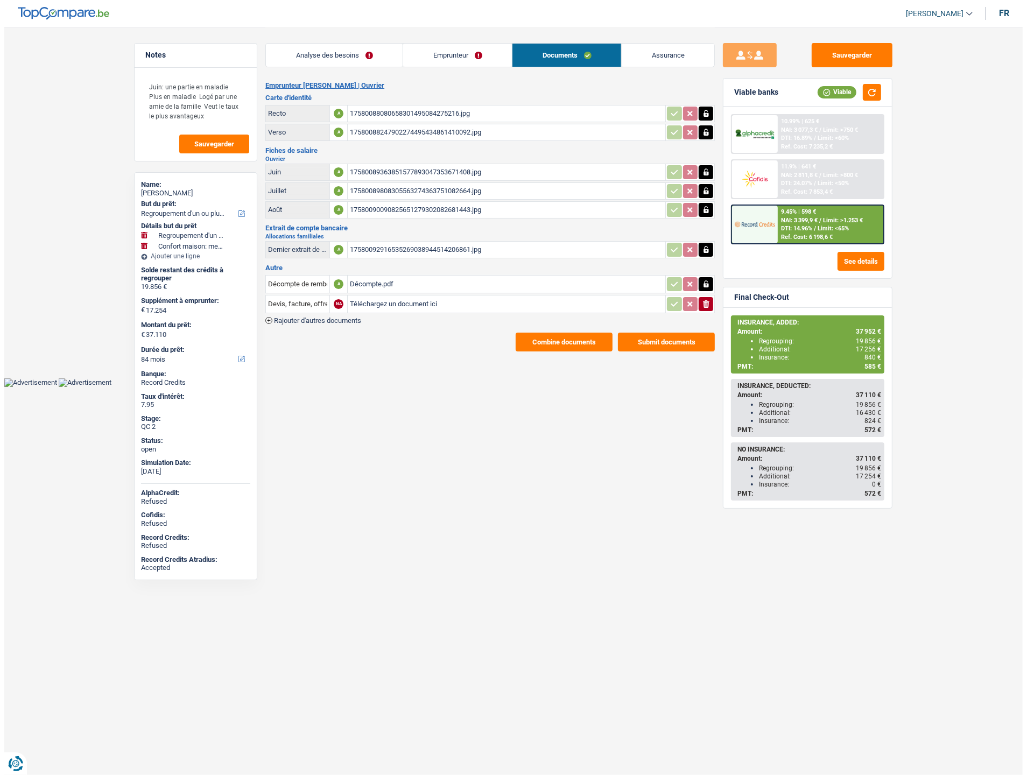
scroll to position [0, 0]
click at [383, 281] on div "Décompte.pdf" at bounding box center [506, 284] width 313 height 16
click at [433, 51] on link "Emprunteur" at bounding box center [457, 55] width 109 height 23
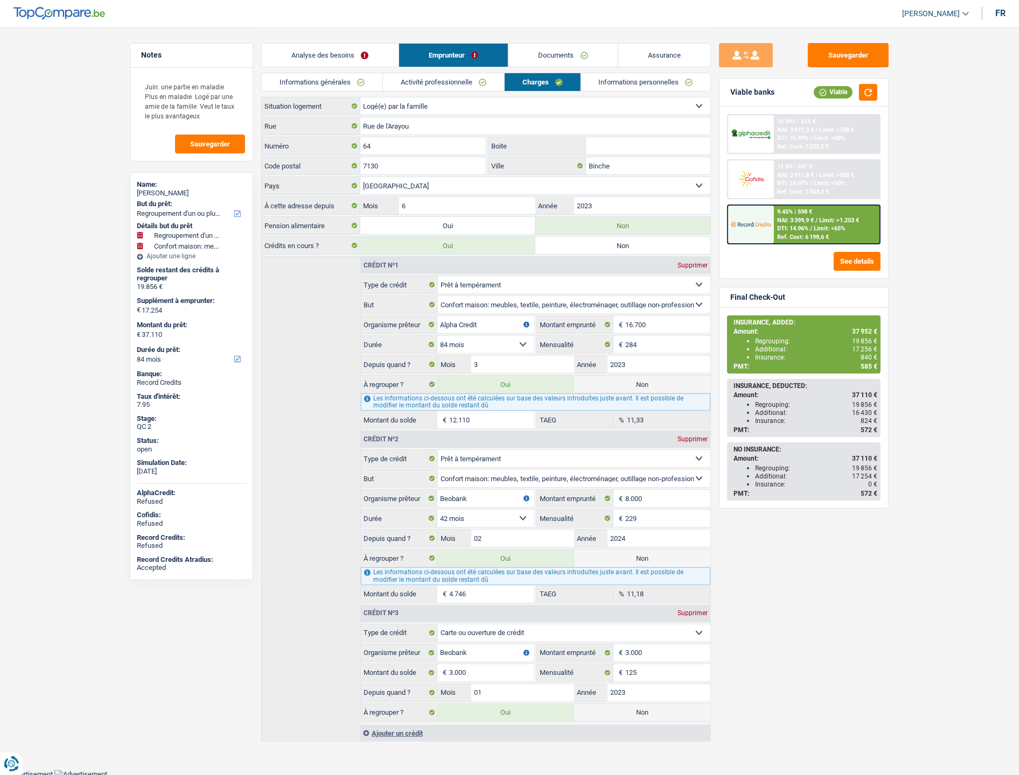
click at [450, 87] on link "Activité professionnelle" at bounding box center [443, 82] width 121 height 18
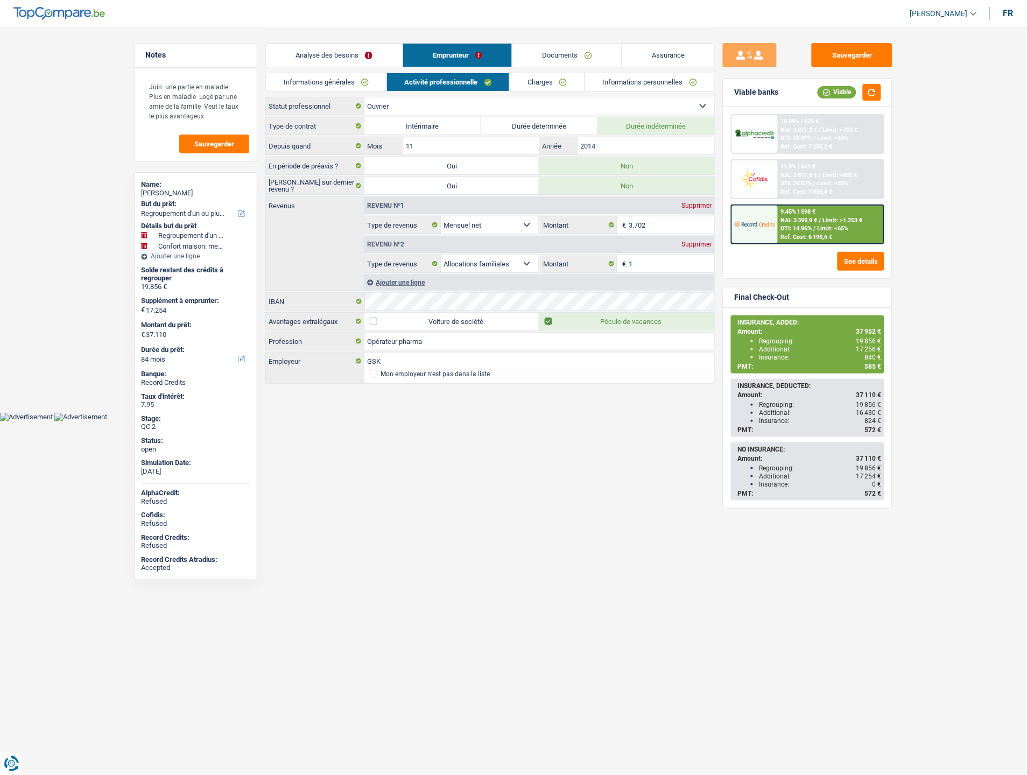
drag, startPoint x: 338, startPoint y: 79, endPoint x: 350, endPoint y: 77, distance: 12.5
click at [338, 78] on link "Informations générales" at bounding box center [326, 82] width 121 height 18
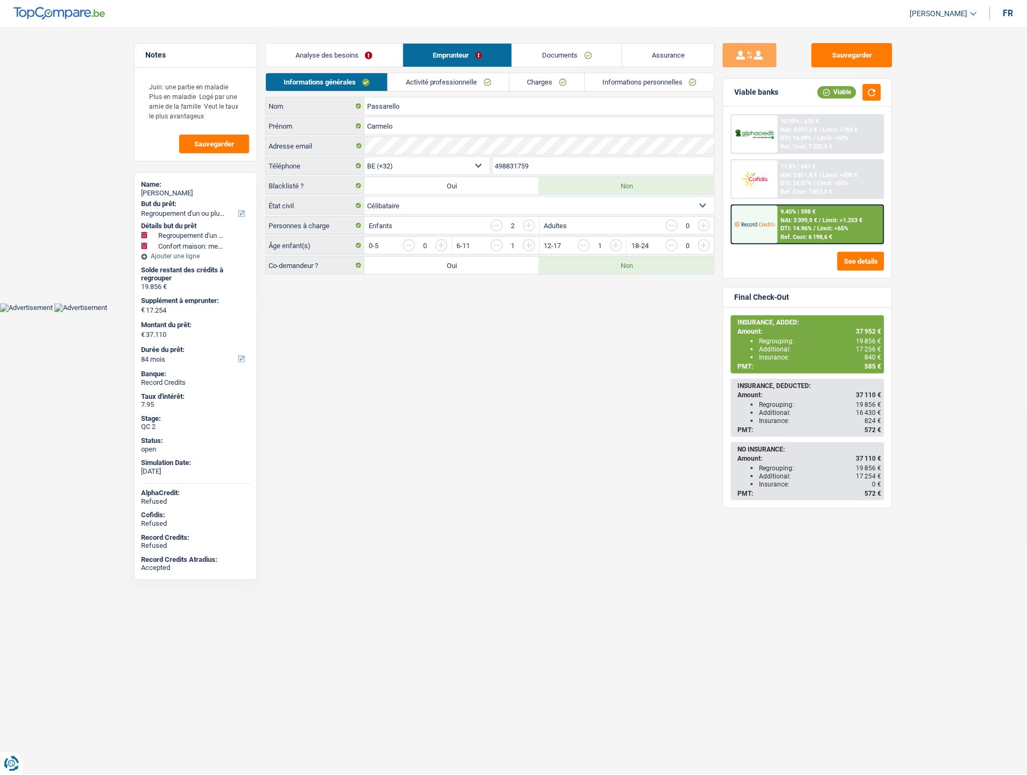
drag, startPoint x: 532, startPoint y: 166, endPoint x: 492, endPoint y: 163, distance: 39.9
click at [493, 163] on input "498831759" at bounding box center [604, 165] width 222 height 17
click at [559, 54] on link "Documents" at bounding box center [567, 55] width 109 height 23
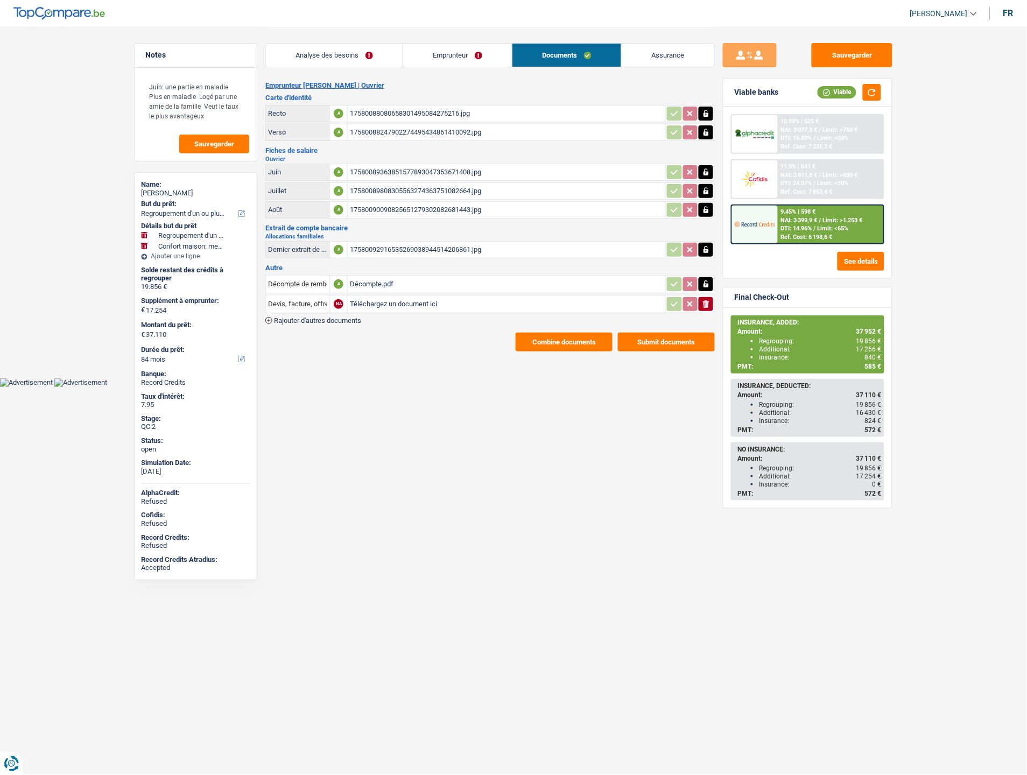
click at [533, 338] on button "Combine documents" at bounding box center [564, 342] width 97 height 19
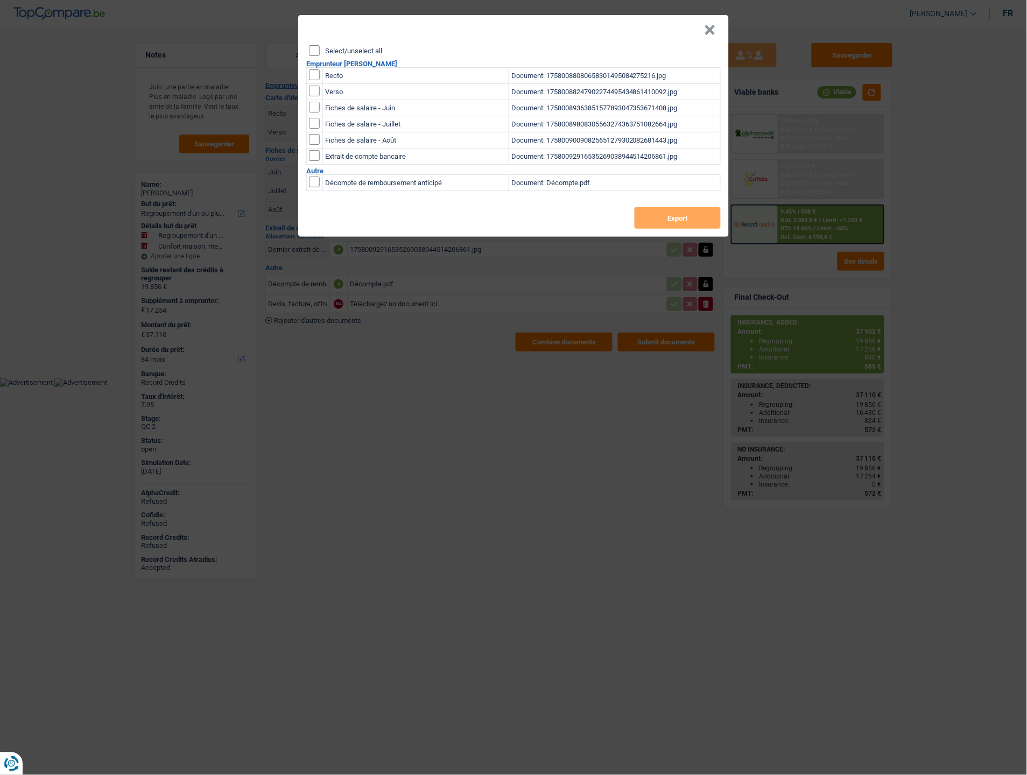
click at [313, 76] on input "checkbox" at bounding box center [314, 74] width 11 height 11
checkbox input "true"
click at [316, 89] on input "checkbox" at bounding box center [314, 91] width 11 height 11
checkbox input "true"
click at [661, 212] on button "Export" at bounding box center [678, 218] width 86 height 22
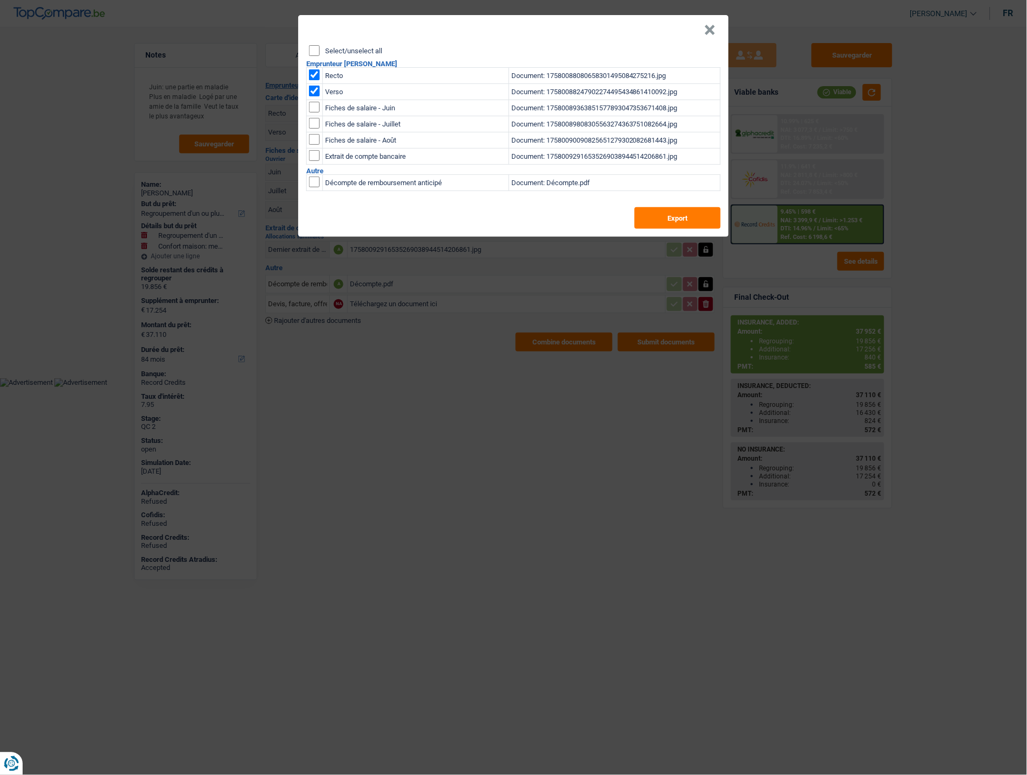
click at [406, 381] on div "× Select/unselect all Emprunteur Carmelo Passarello Recto Document: 17580088080…" at bounding box center [513, 387] width 1027 height 775
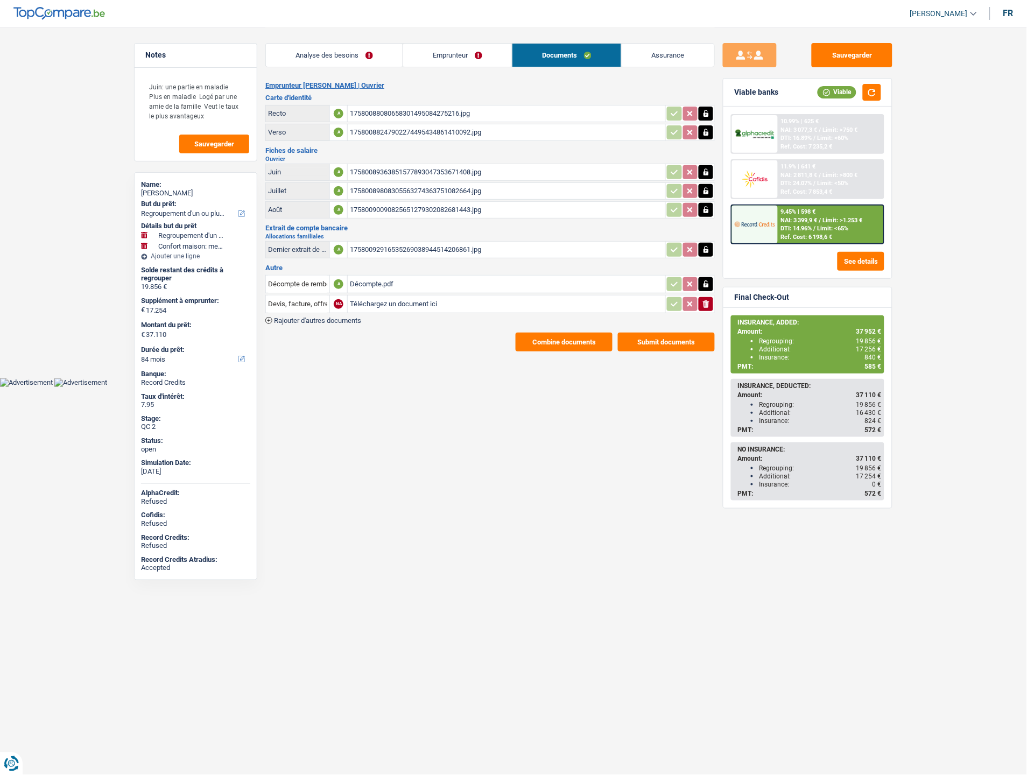
click at [374, 283] on div "Décompte.pdf" at bounding box center [506, 284] width 313 height 16
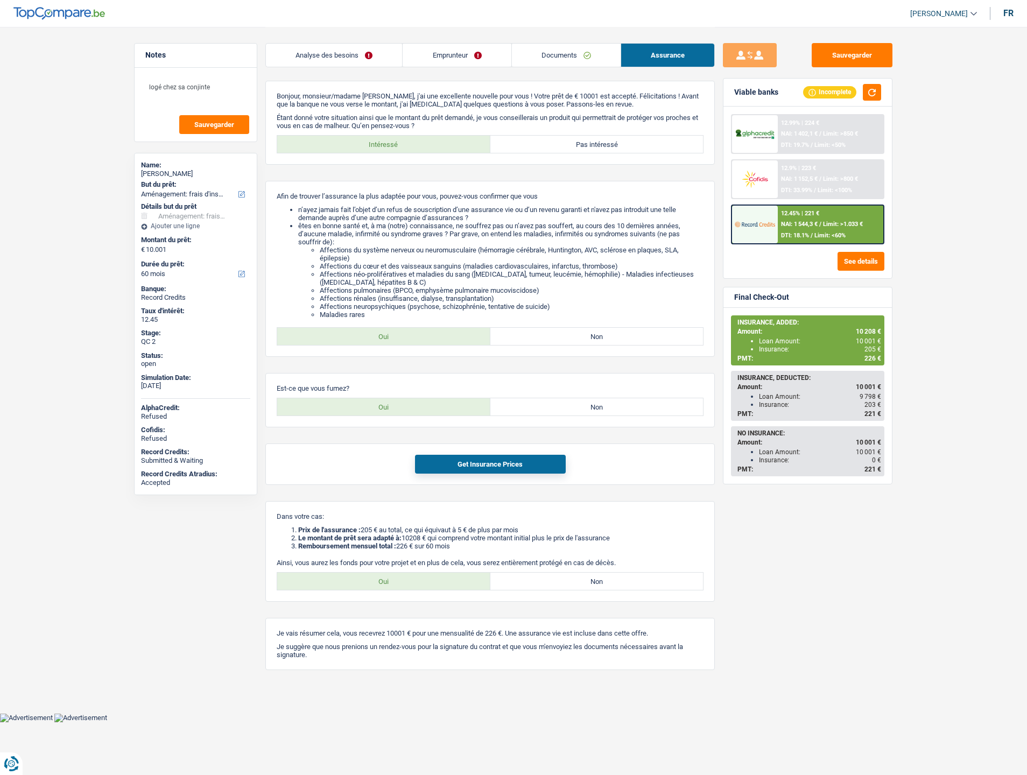
select select "movingOrInstallation"
select select "60"
click at [207, 421] on div "Notes logé chez sa conjinte Sauvegarder Name: [PERSON_NAME] But du prêt: Confor…" at bounding box center [513, 357] width 775 height 660
drag, startPoint x: 126, startPoint y: 644, endPoint x: 136, endPoint y: 621, distance: 25.6
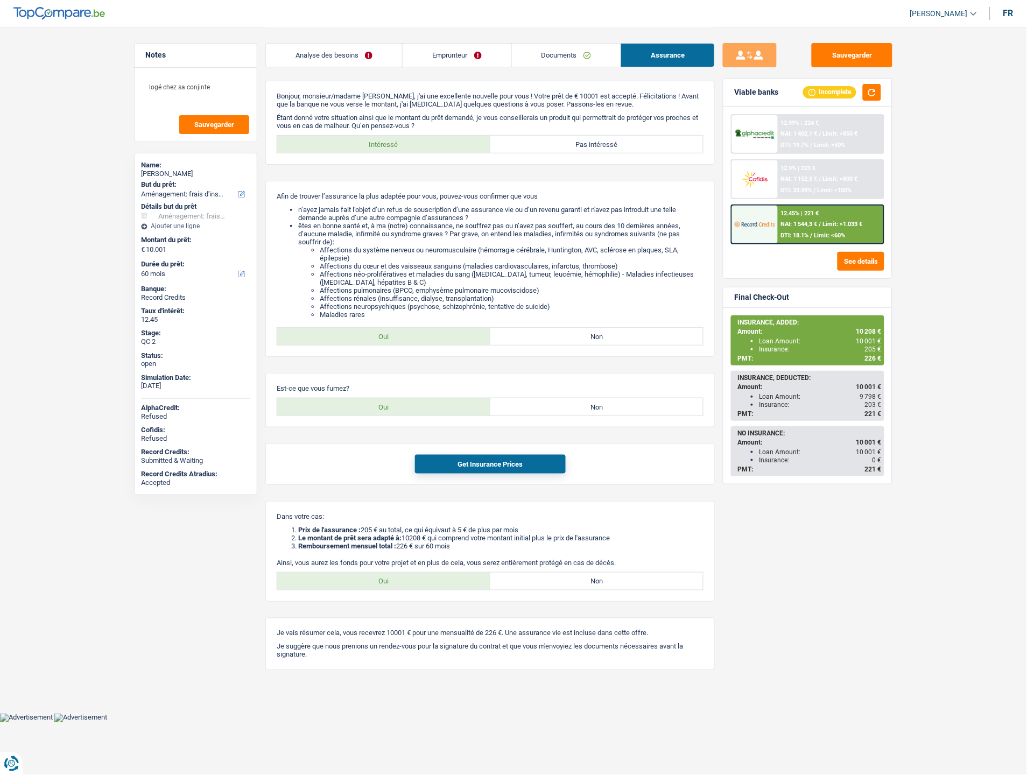
click at [126, 643] on div "Notes logé chez sa conjinte Sauvegarder Name: [PERSON_NAME] But du prêt: Confor…" at bounding box center [195, 400] width 139 height 715
click at [775, 551] on div "Sauvegarder Viable banks Incomplete 12.99% | 224 € NAI: 1 402,1 € / Limit: >850…" at bounding box center [808, 400] width 186 height 715
drag, startPoint x: 547, startPoint y: 55, endPoint x: 530, endPoint y: 61, distance: 17.5
click at [547, 55] on link "Documents" at bounding box center [566, 55] width 109 height 23
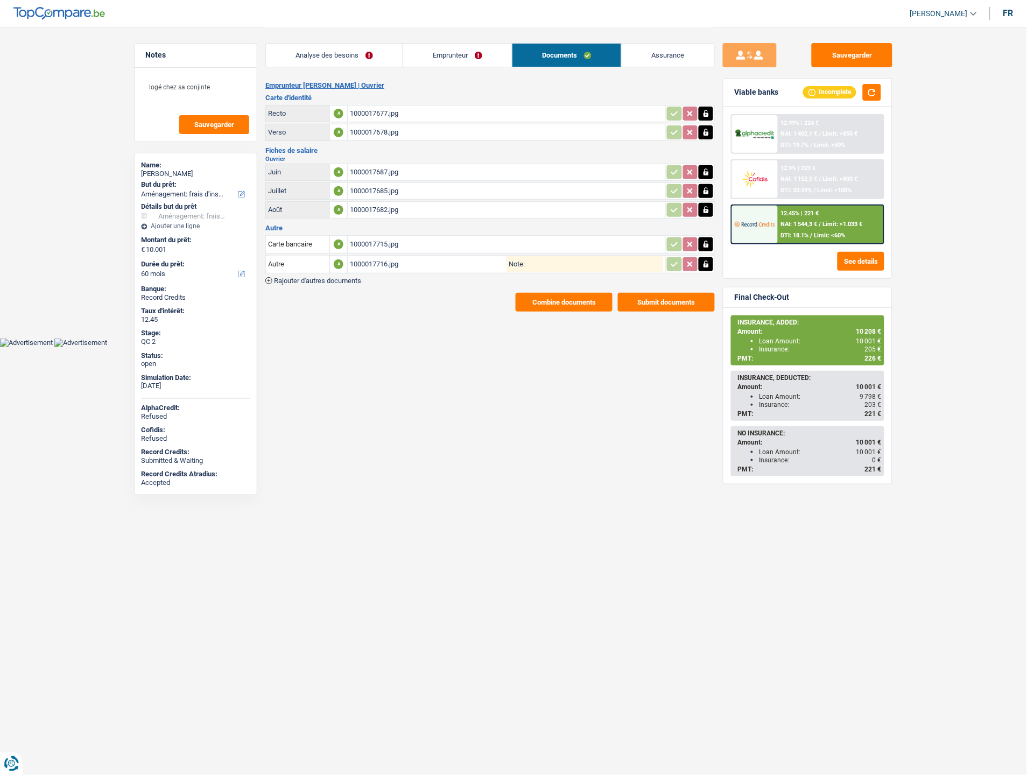
click at [533, 296] on button "Combine documents" at bounding box center [564, 302] width 97 height 19
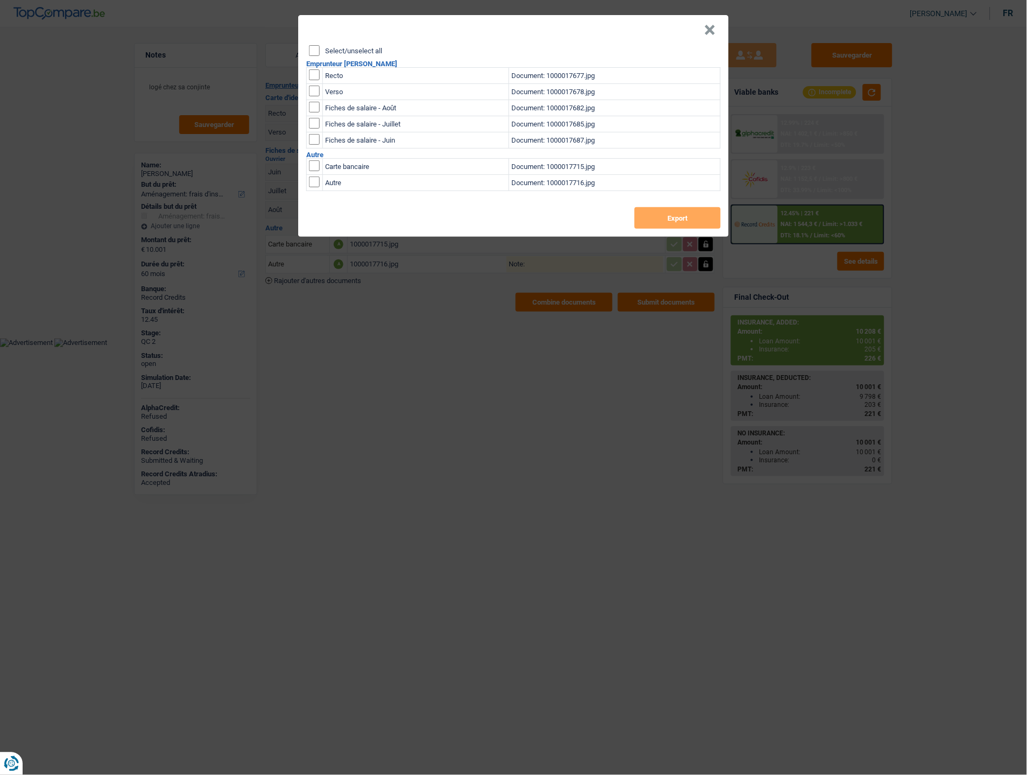
drag, startPoint x: 309, startPoint y: 75, endPoint x: 314, endPoint y: 82, distance: 8.4
click at [311, 75] on input "checkbox" at bounding box center [314, 74] width 11 height 11
checkbox input "true"
click at [316, 90] on input "checkbox" at bounding box center [314, 91] width 11 height 11
checkbox input "true"
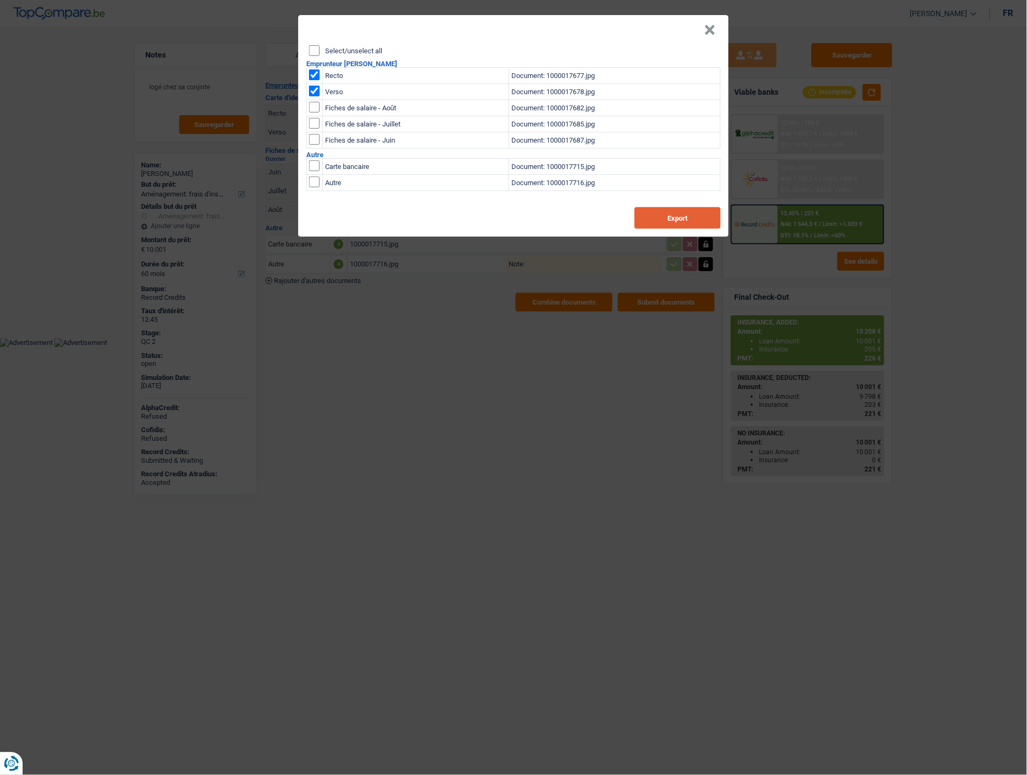
click at [648, 213] on button "Export" at bounding box center [678, 218] width 86 height 22
click at [711, 31] on button "×" at bounding box center [710, 30] width 11 height 11
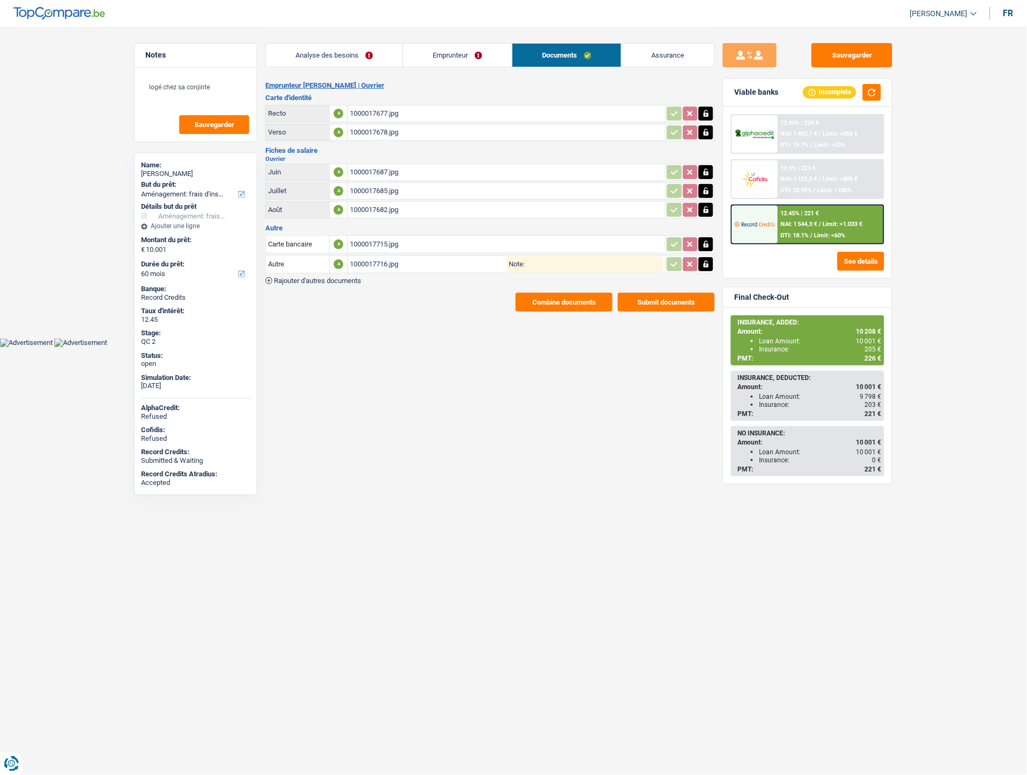
drag, startPoint x: 454, startPoint y: 50, endPoint x: 458, endPoint y: 54, distance: 6.1
click at [454, 50] on link "Emprunteur" at bounding box center [457, 55] width 109 height 23
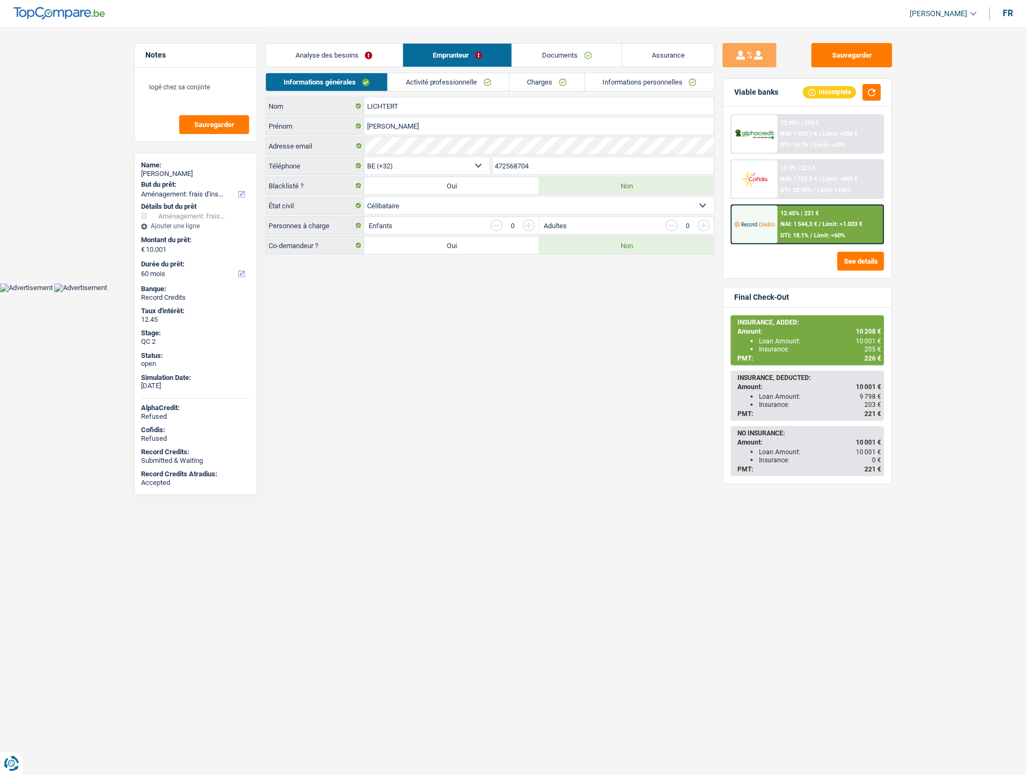
drag, startPoint x: 542, startPoint y: 167, endPoint x: 489, endPoint y: 167, distance: 53.3
click at [489, 167] on div "BE (+32) LU (+352) Sélectionner une option Téléphone 472568704 Téléphone" at bounding box center [490, 167] width 450 height 20
click at [577, 60] on link "Documents" at bounding box center [567, 55] width 109 height 23
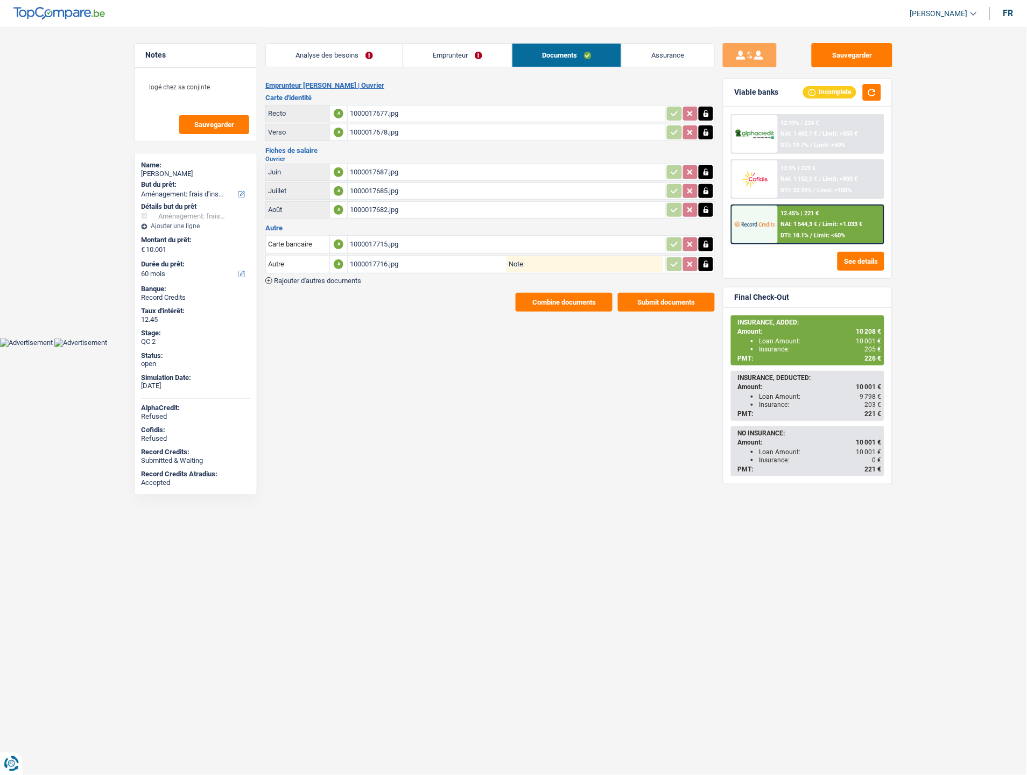
click at [356, 237] on div "1000017715.jpg" at bounding box center [506, 244] width 313 height 16
click at [847, 50] on button "Sauvegarder" at bounding box center [852, 55] width 81 height 24
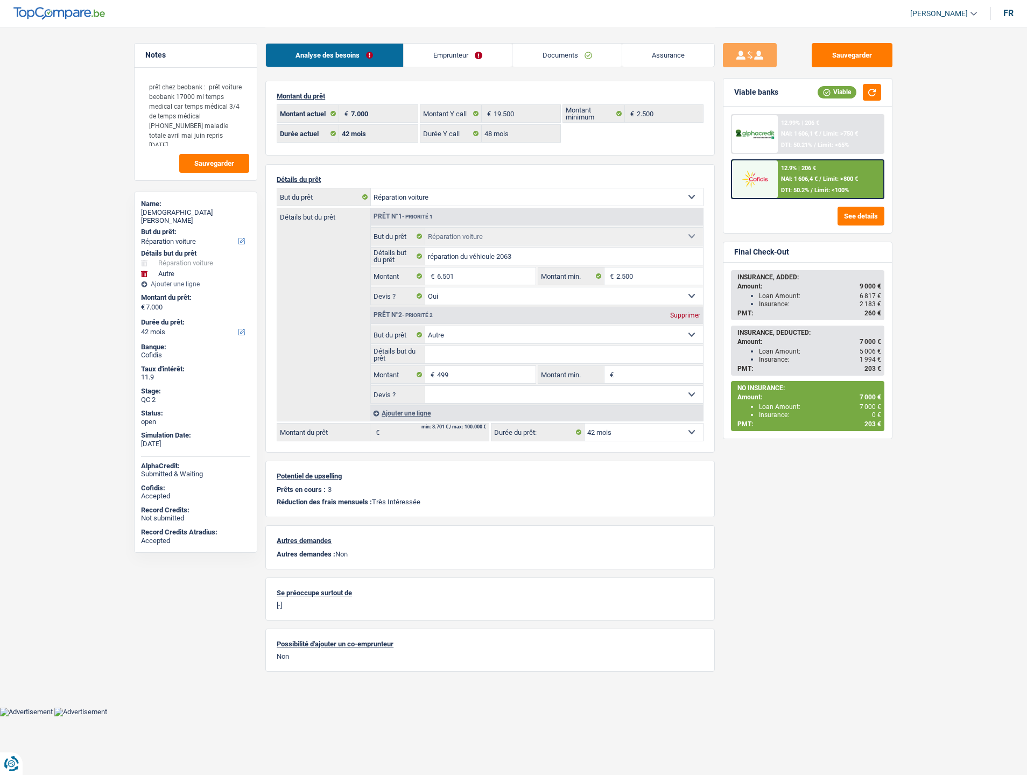
select select "carRepair"
select select "other"
select select "42"
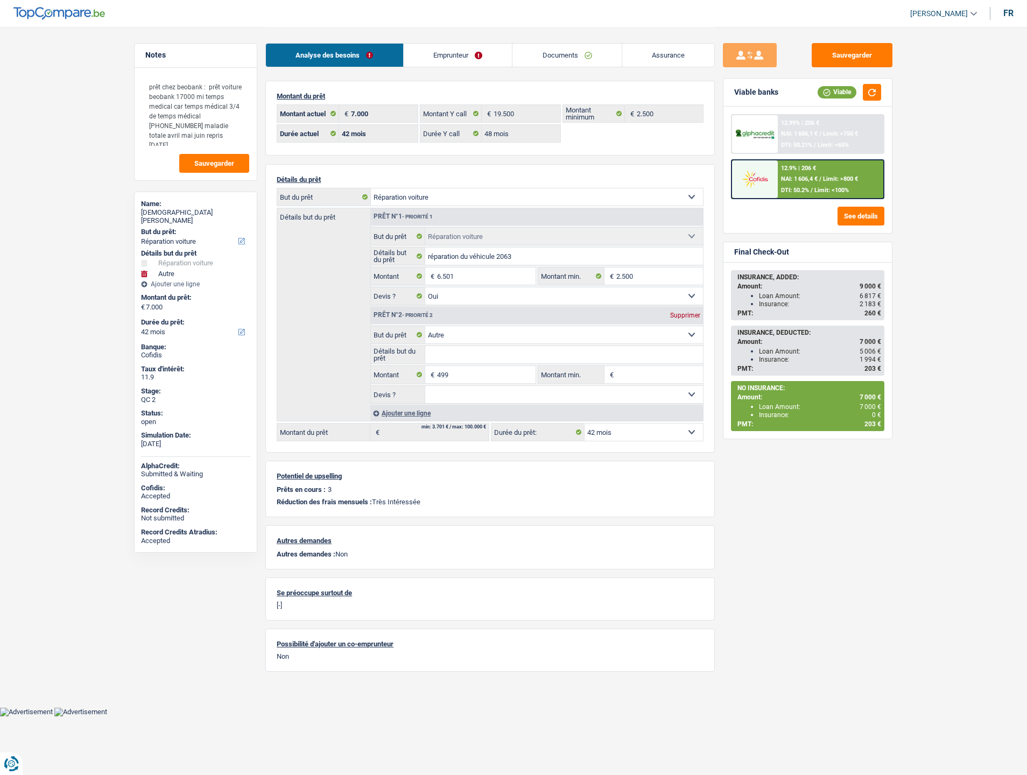
select select "48"
select select "carRepair"
select select "yes"
select select "other"
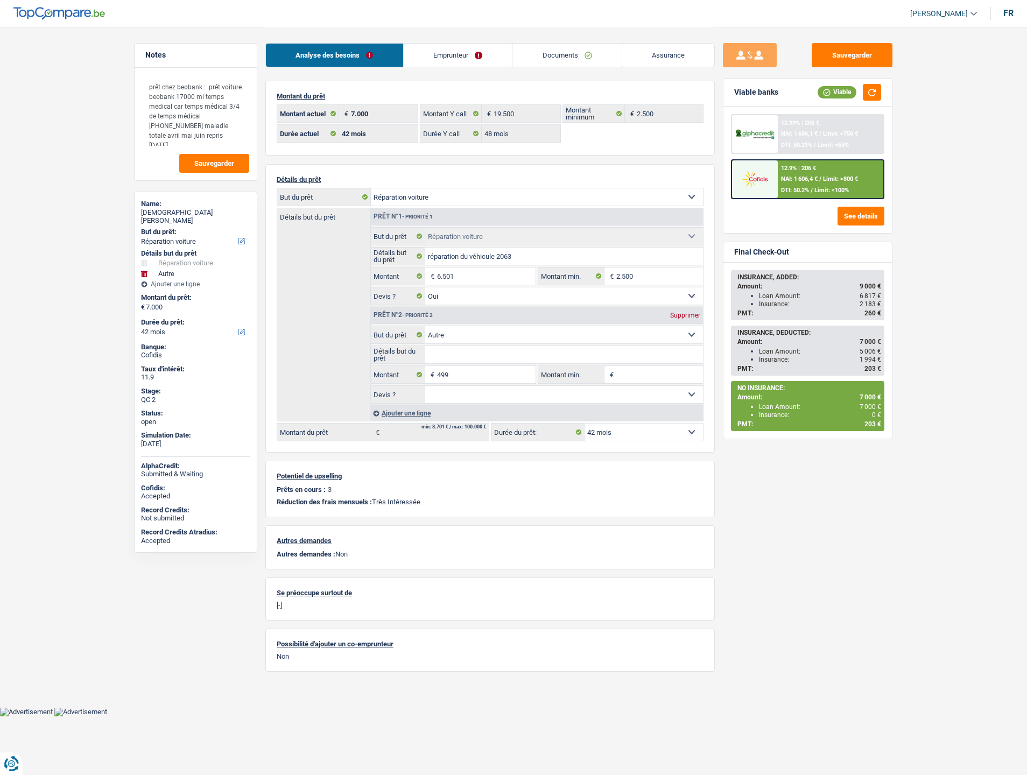
select select "42"
click at [462, 47] on link "Emprunteur" at bounding box center [458, 55] width 109 height 23
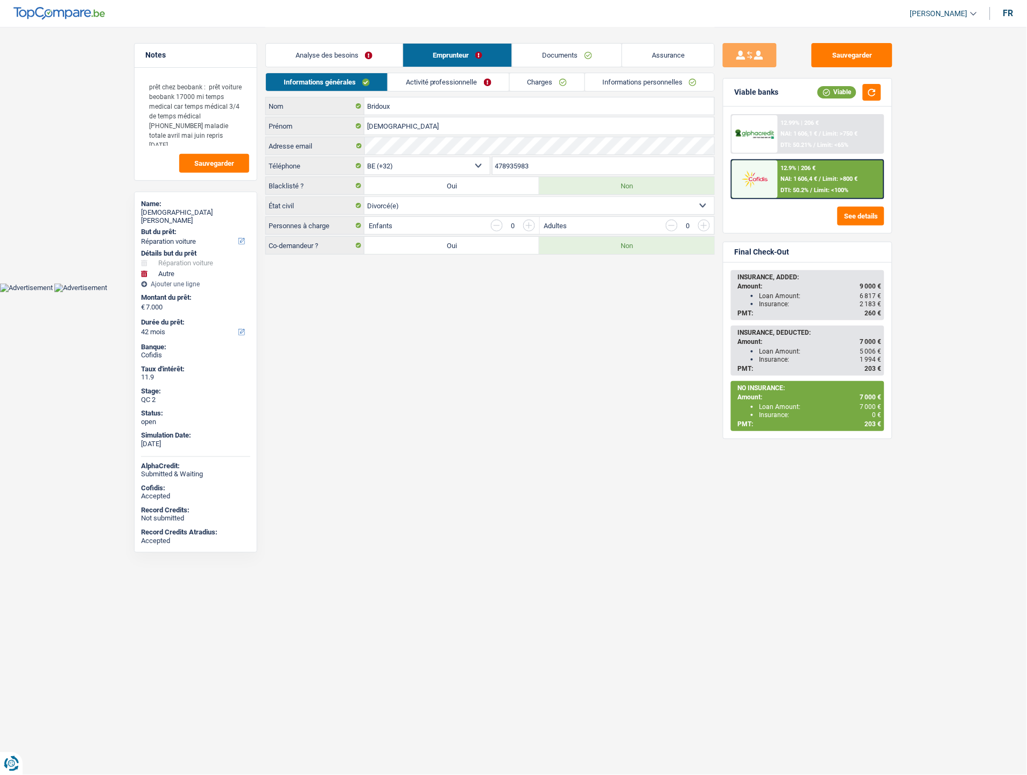
click at [668, 78] on link "Informations personnelles" at bounding box center [650, 82] width 130 height 18
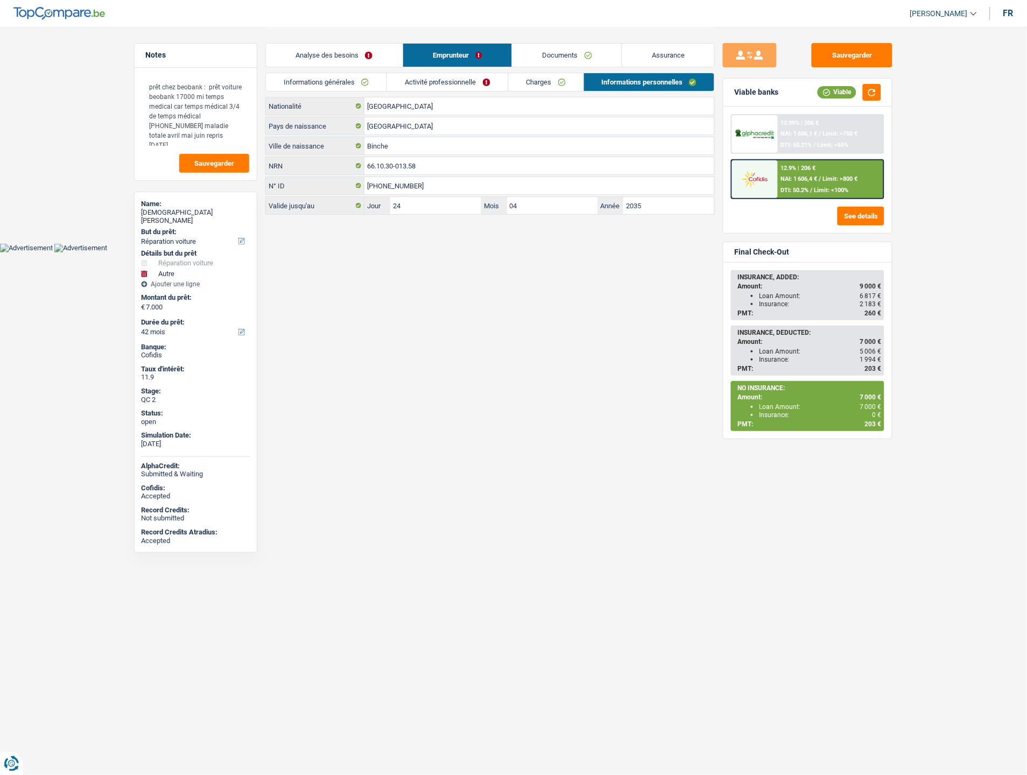
click at [577, 54] on link "Documents" at bounding box center [567, 55] width 109 height 23
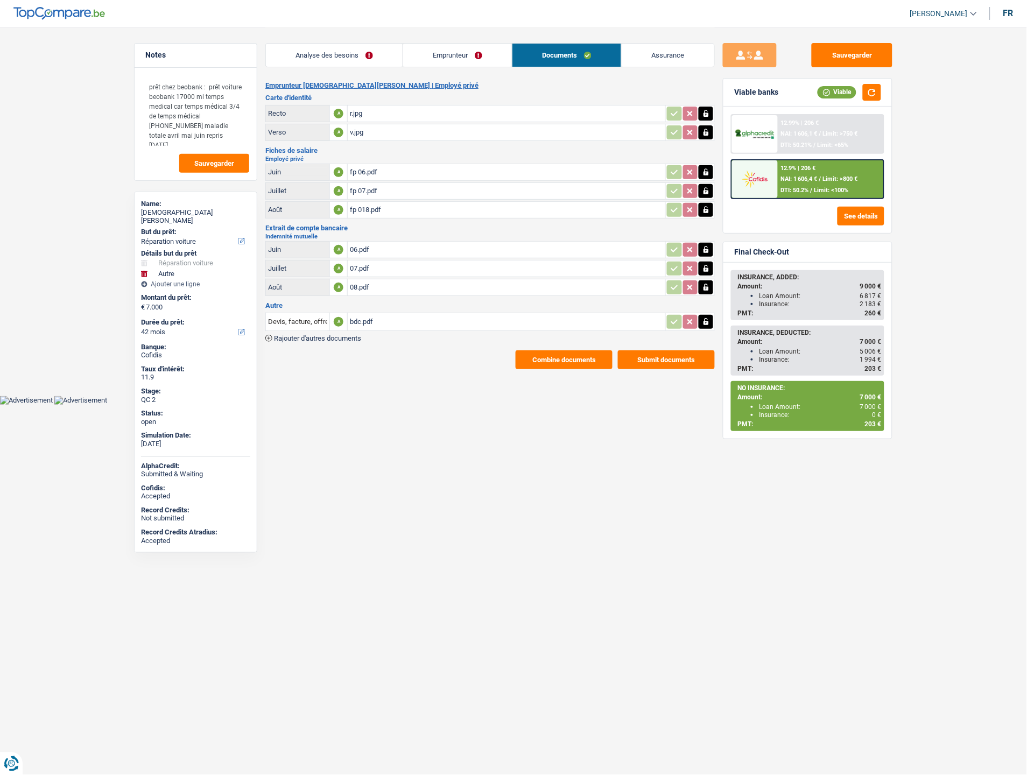
click at [645, 357] on button "Submit documents" at bounding box center [666, 359] width 97 height 19
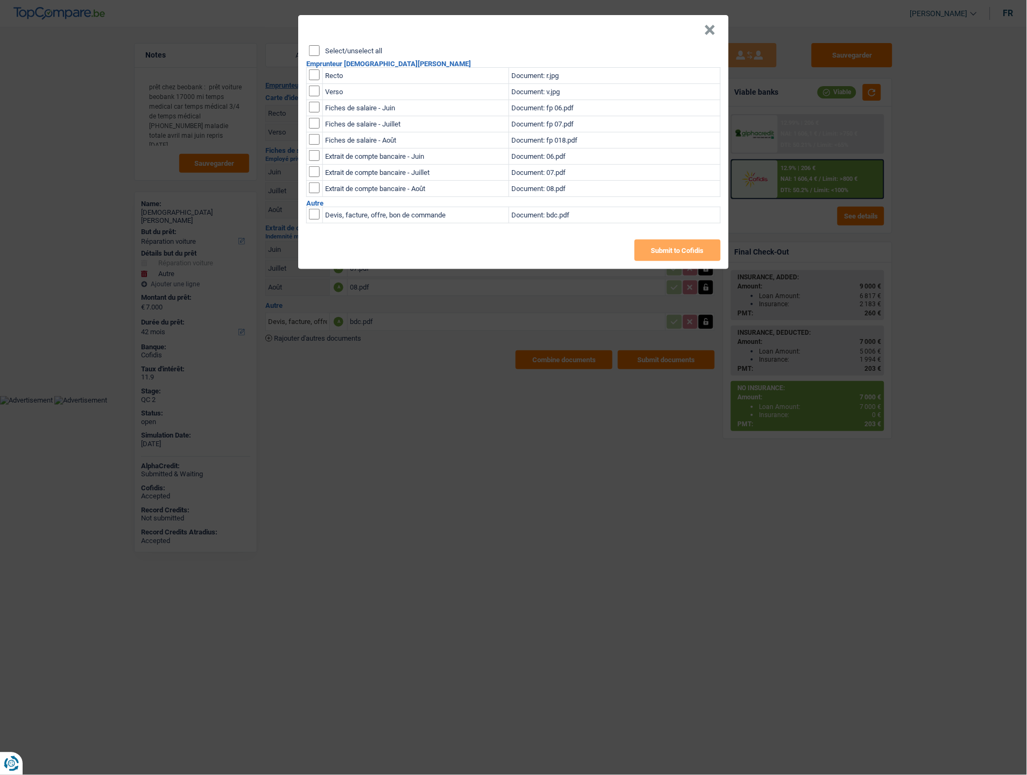
click at [318, 48] on input "Select/unselect all" at bounding box center [314, 50] width 11 height 11
checkbox input "true"
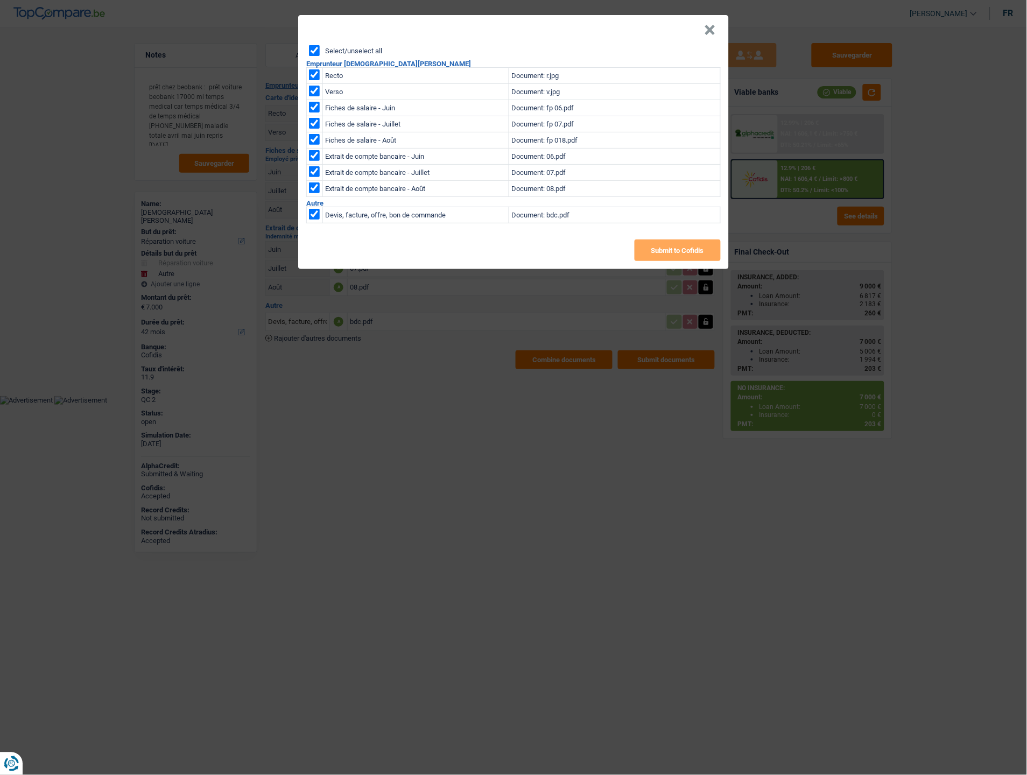
checkbox input "true"
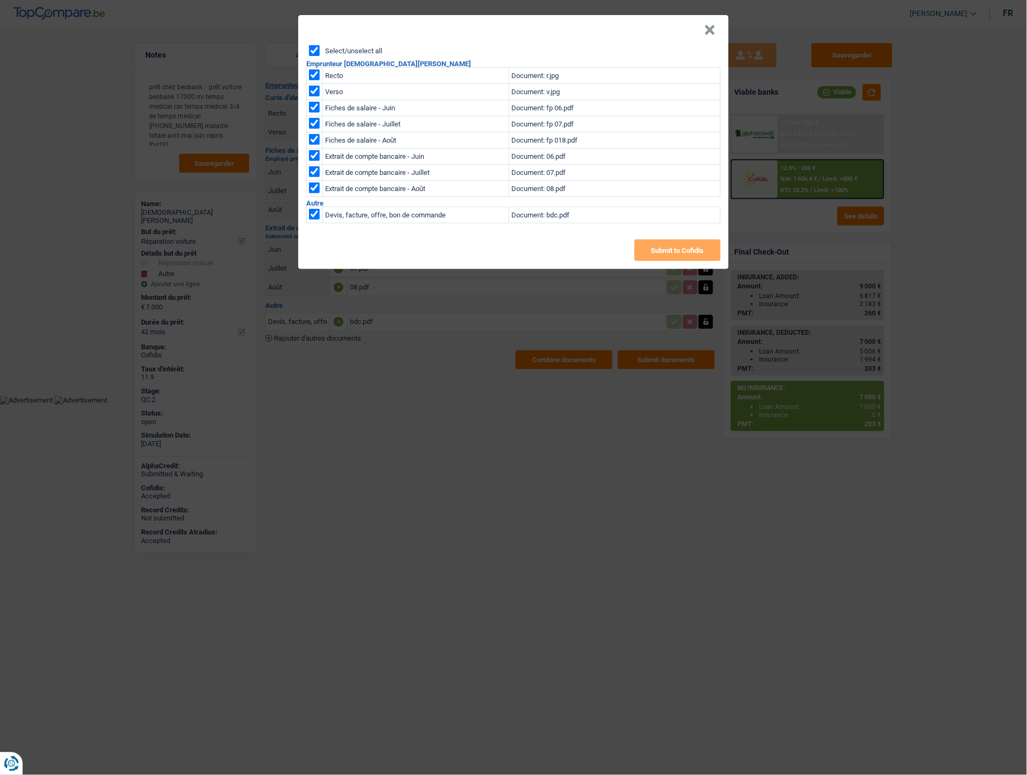
checkbox input "true"
click at [710, 31] on button "×" at bounding box center [710, 30] width 11 height 11
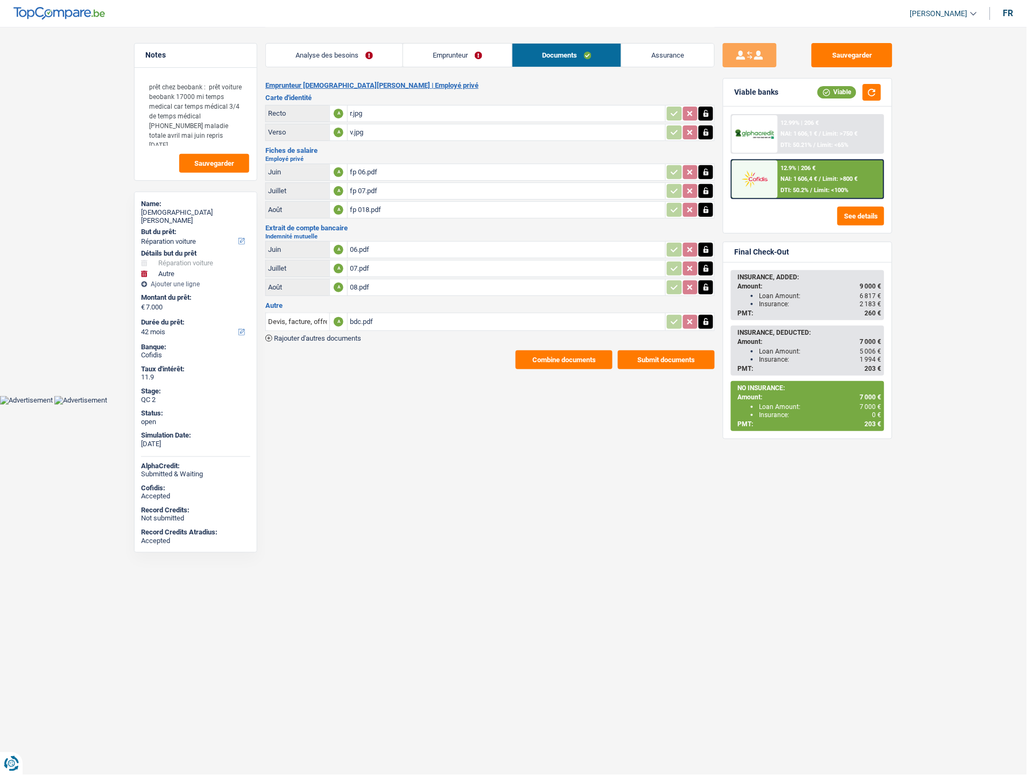
click at [366, 316] on div "bdc.pdf" at bounding box center [506, 322] width 313 height 16
click at [656, 350] on button "Submit documents" at bounding box center [666, 359] width 97 height 19
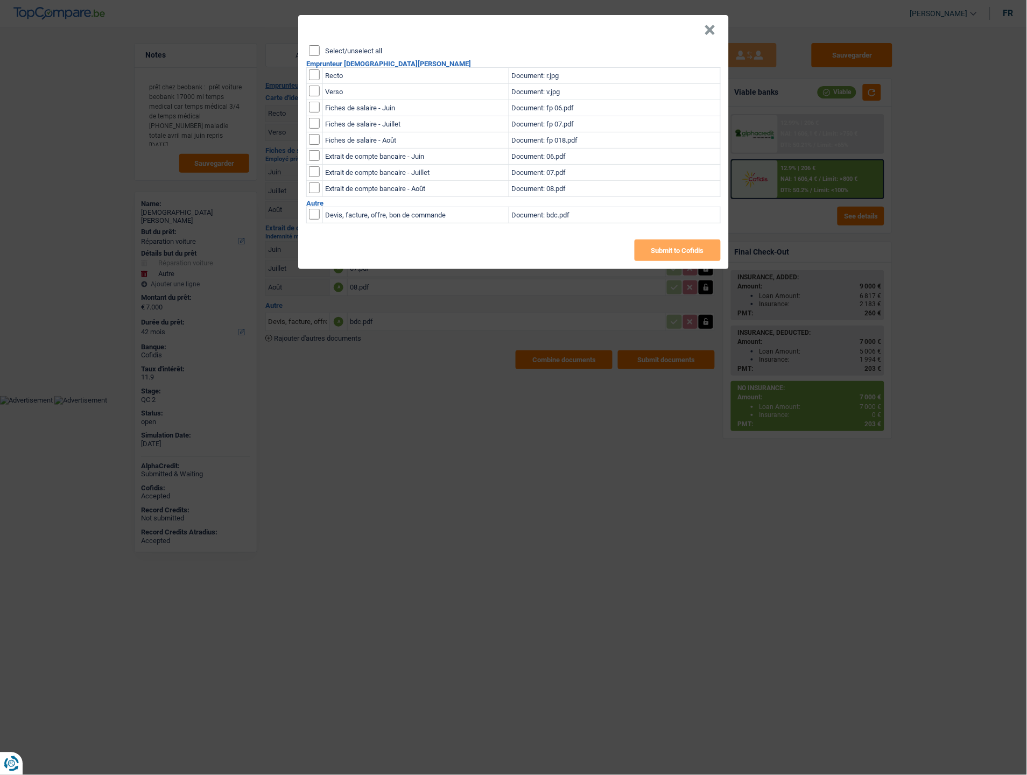
click at [310, 44] on header "×" at bounding box center [513, 30] width 431 height 30
click at [310, 50] on input "Select/unselect all" at bounding box center [314, 50] width 11 height 11
checkbox input "true"
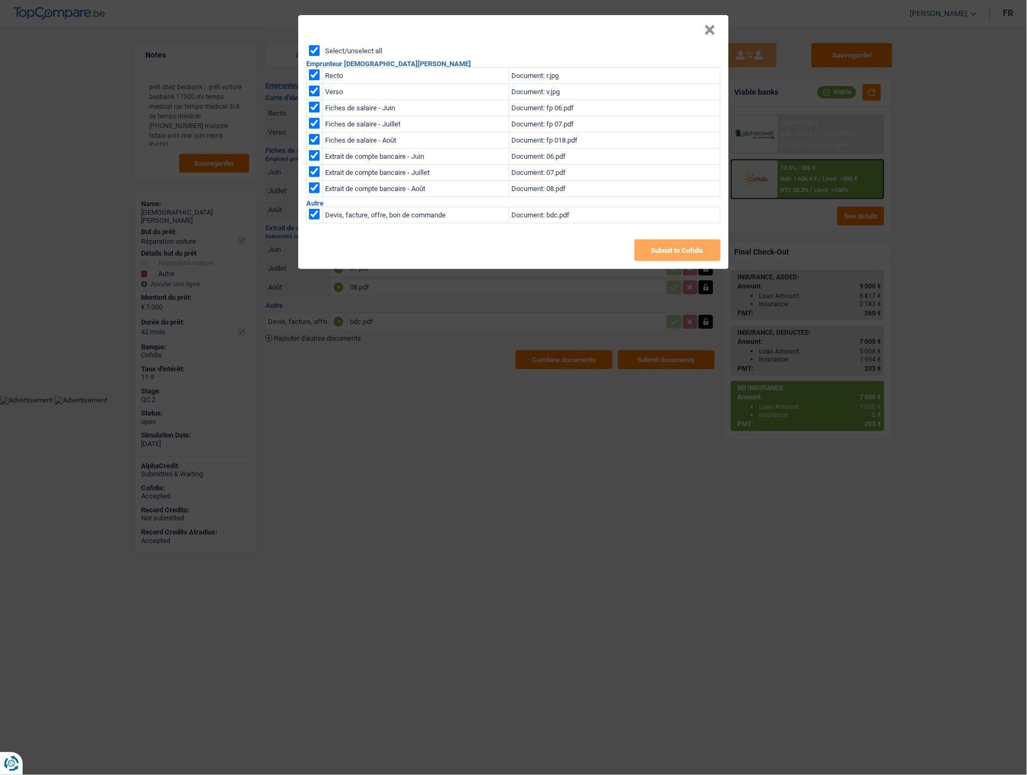
checkbox input "true"
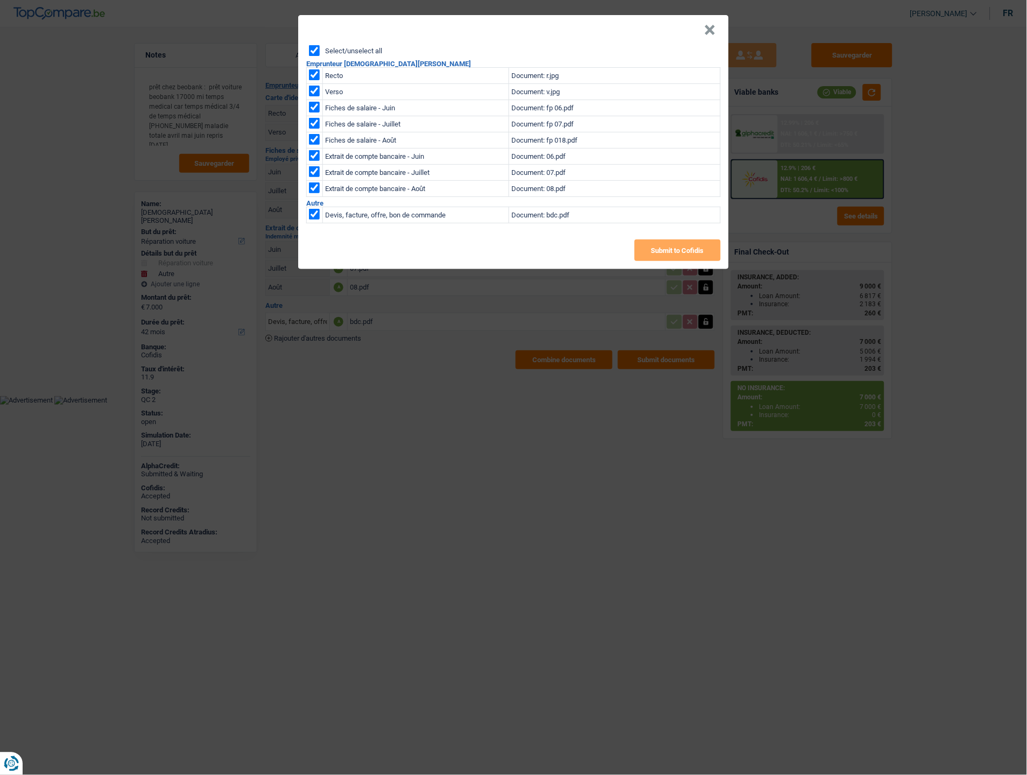
checkbox input "true"
click at [657, 250] on button "Submit to Cofidis" at bounding box center [678, 251] width 86 height 22
click at [708, 33] on button "×" at bounding box center [710, 30] width 11 height 11
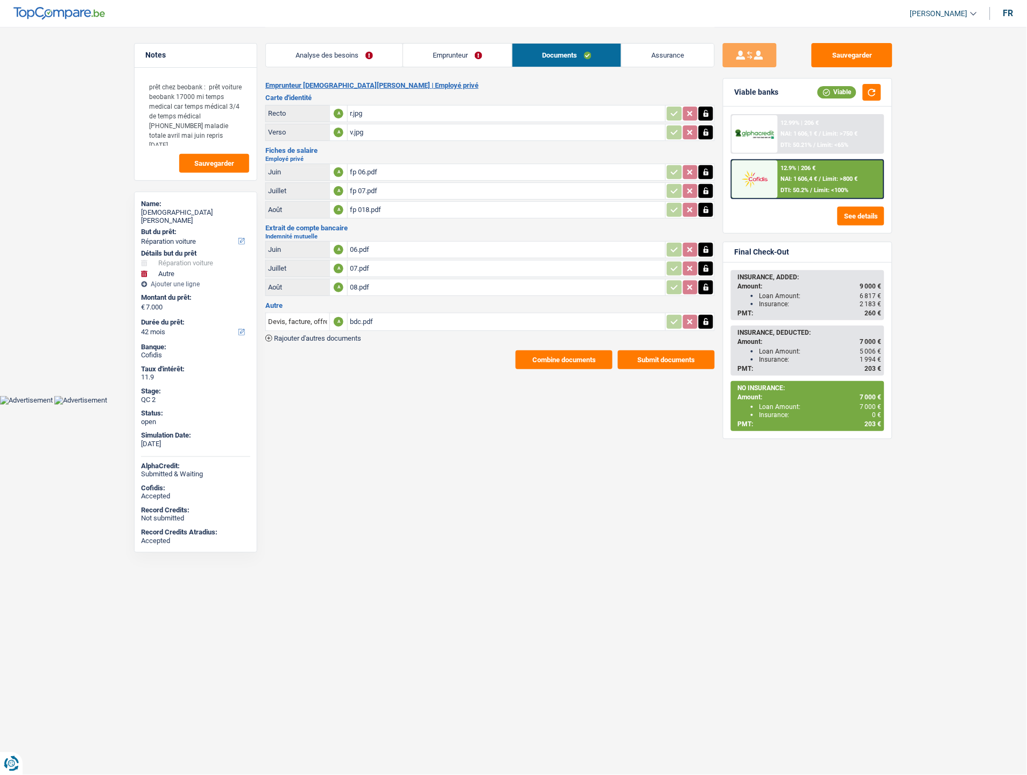
click at [579, 17] on header "Isabel Lopes Se déconnecter fr" at bounding box center [513, 13] width 1027 height 27
click at [359, 242] on div "06.pdf" at bounding box center [506, 250] width 313 height 16
click at [359, 267] on div "07.pdf" at bounding box center [506, 269] width 313 height 16
click at [357, 282] on div "08.pdf" at bounding box center [506, 287] width 313 height 16
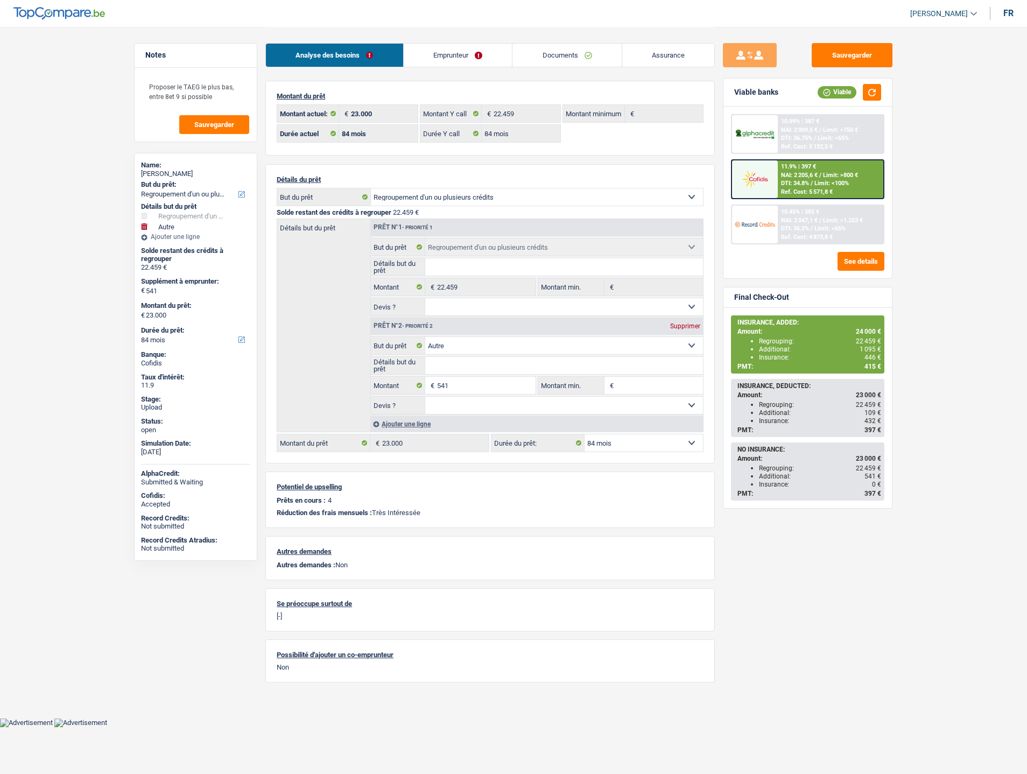
select select "refinancing"
select select "other"
select select "84"
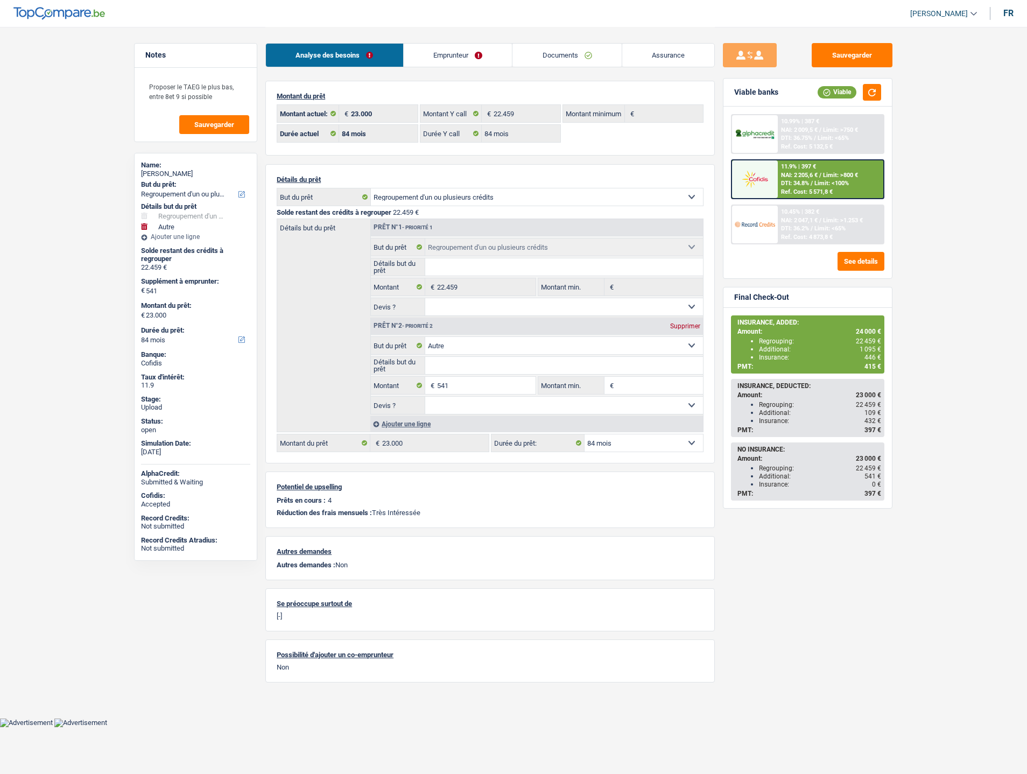
select select "84"
select select "refinancing"
select select "other"
select select "84"
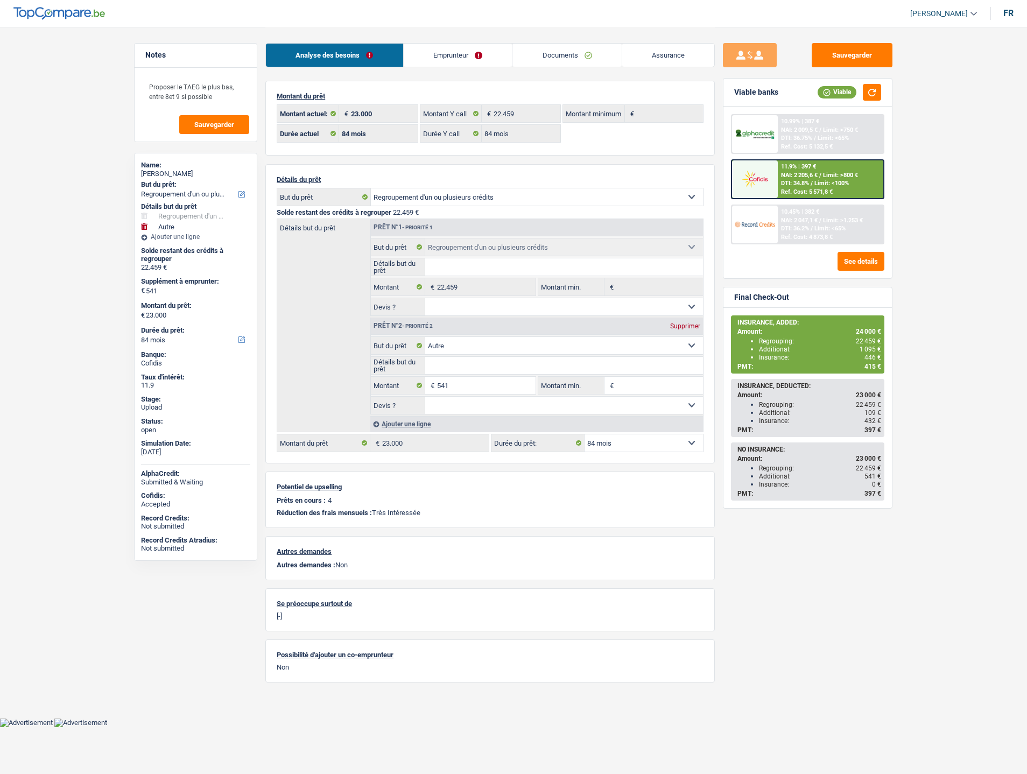
select select "ownerWithMortgage"
select select "BE"
select select "mortgage"
select select "240"
select select "personalSale"
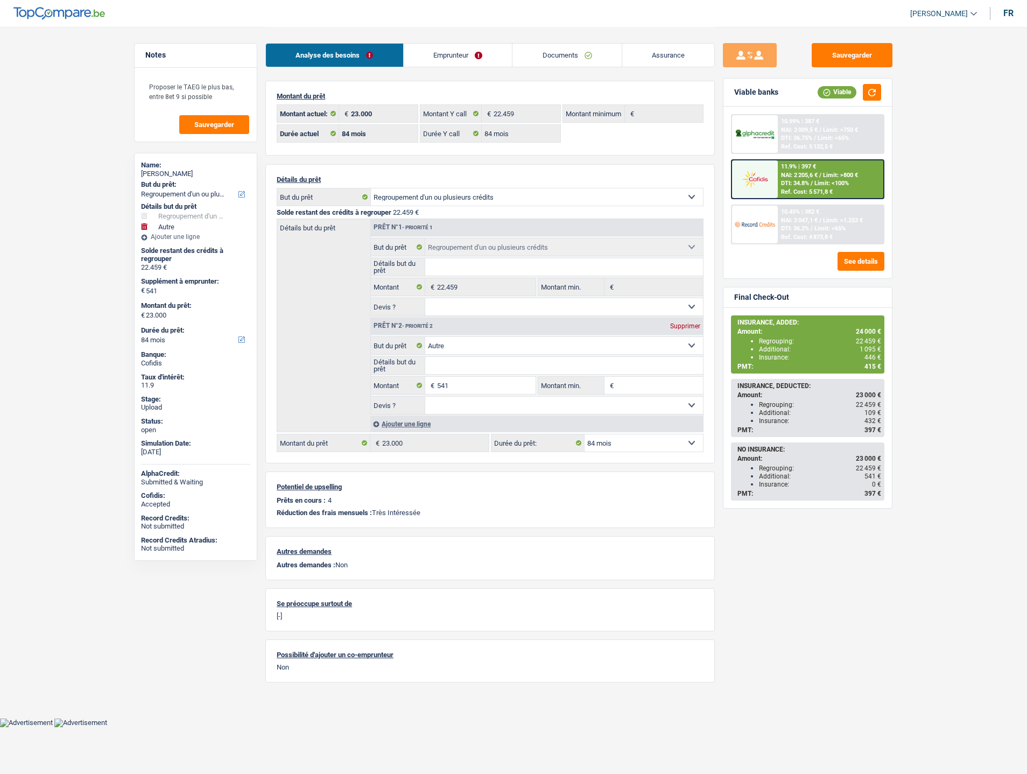
select select "84"
select select "cardOrCredit"
click at [548, 56] on link "Documents" at bounding box center [567, 55] width 109 height 23
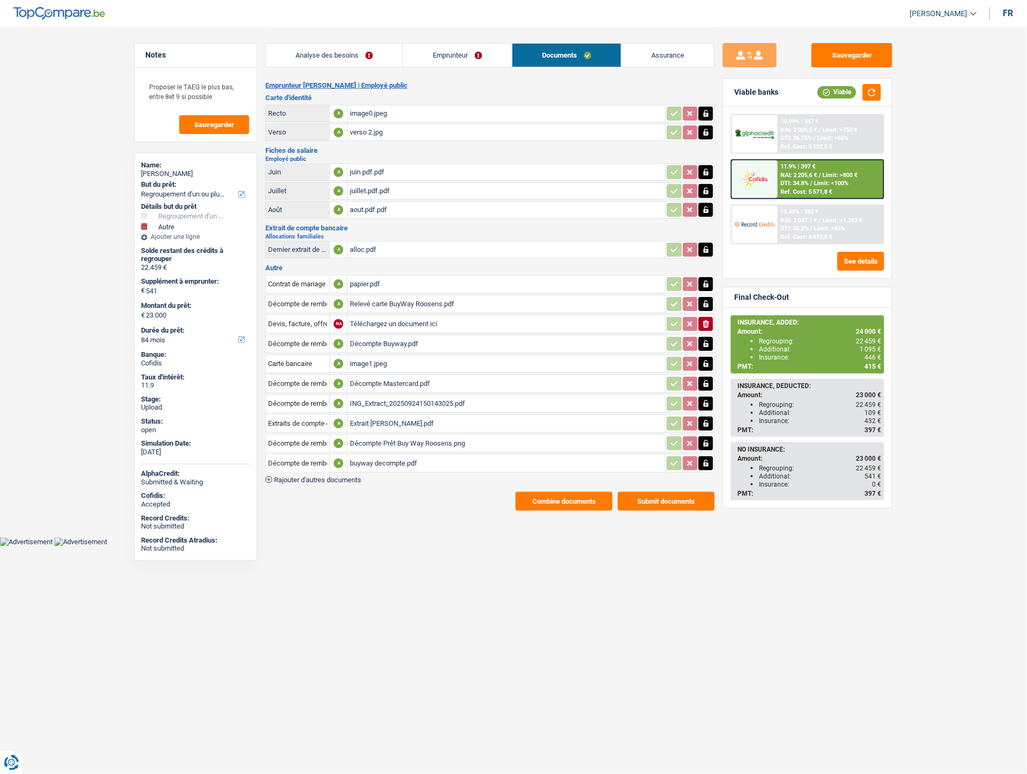
click at [459, 51] on link "Emprunteur" at bounding box center [457, 55] width 109 height 23
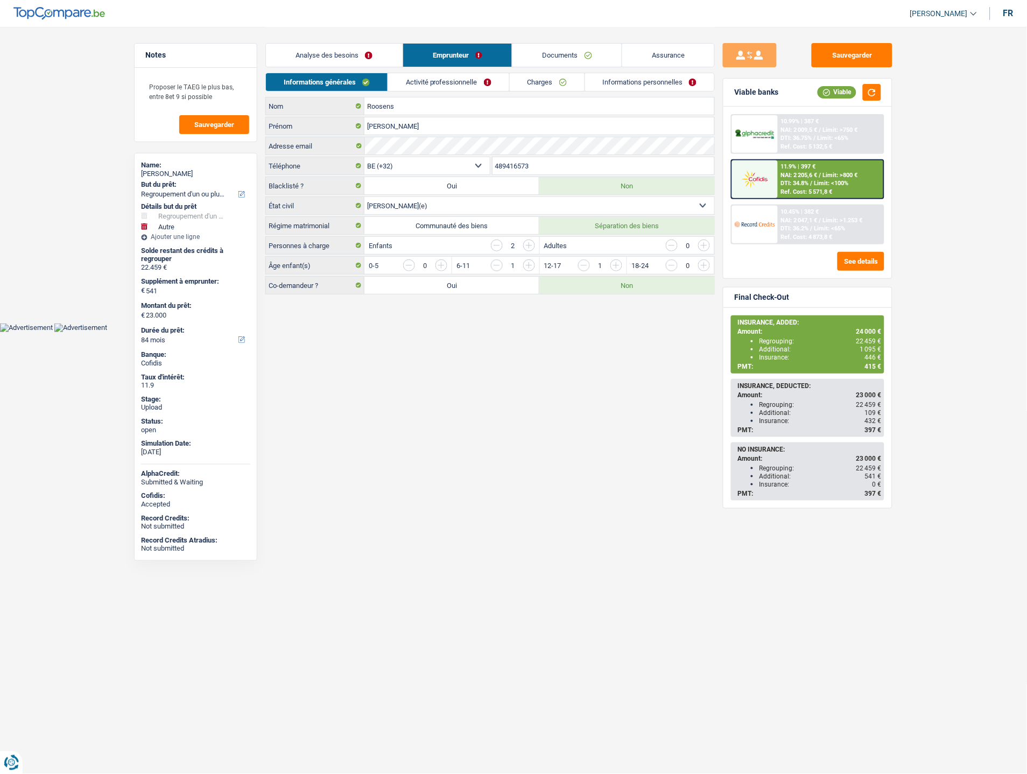
click at [529, 79] on link "Charges" at bounding box center [547, 82] width 75 height 18
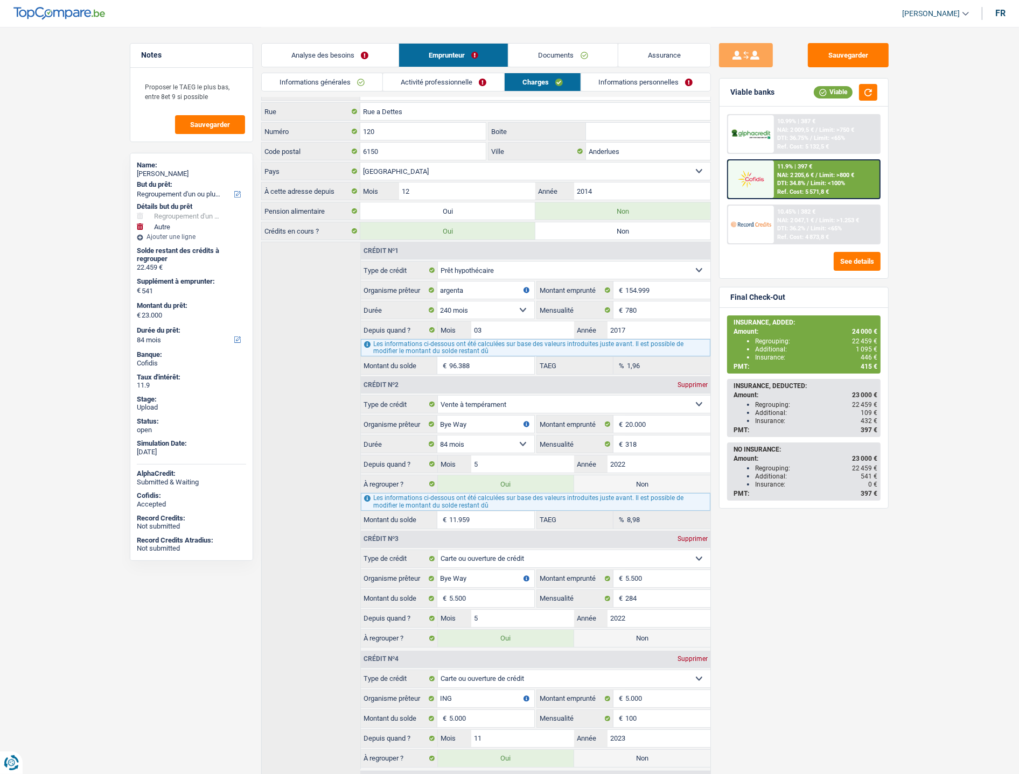
scroll to position [60, 0]
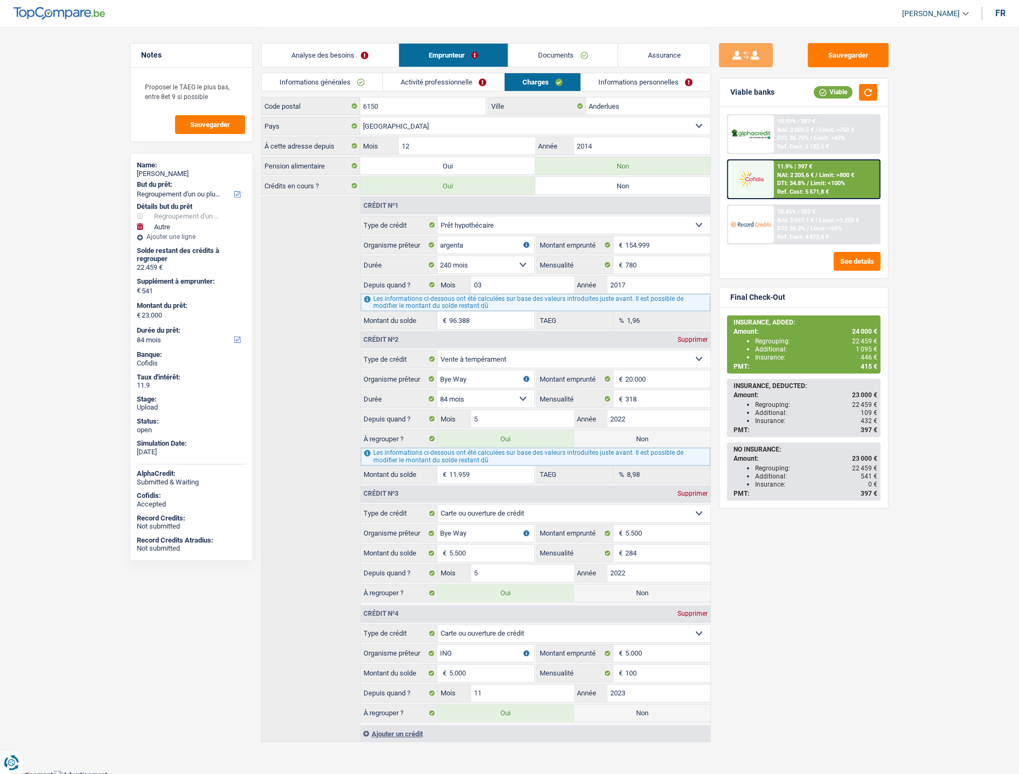
click at [541, 60] on link "Documents" at bounding box center [562, 55] width 109 height 23
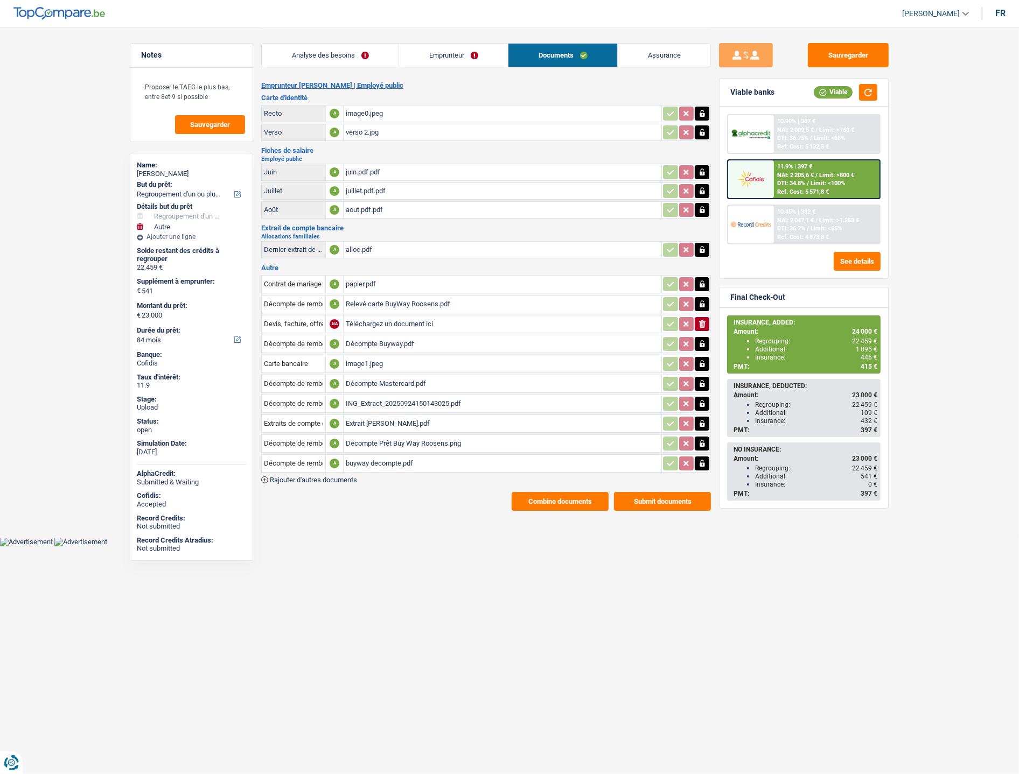
scroll to position [0, 0]
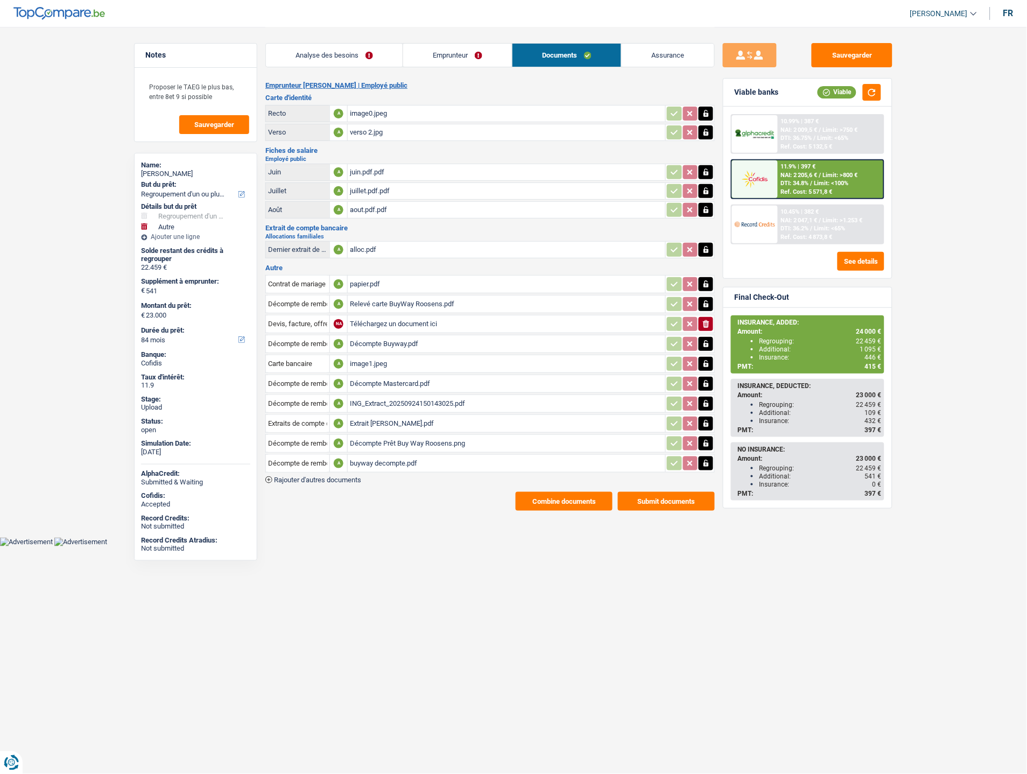
click at [326, 476] on span "Rajouter d'autres documents" at bounding box center [317, 479] width 87 height 7
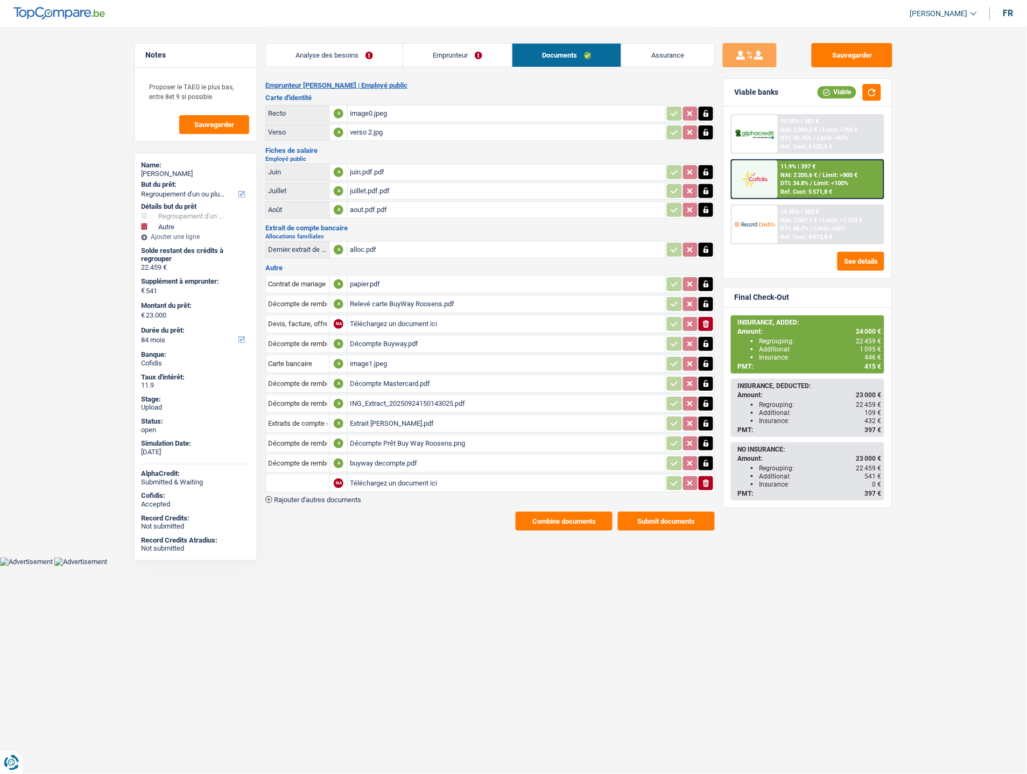
click at [361, 479] on input "Téléchargez un document ici" at bounding box center [506, 483] width 313 height 16
type input "C:\fakepath\asrd ROOSENS.pdf"
click at [321, 481] on input "text" at bounding box center [297, 483] width 59 height 17
click at [309, 518] on li "Information paiement assurance" at bounding box center [333, 517] width 125 height 13
type input "Information paiement assurance"
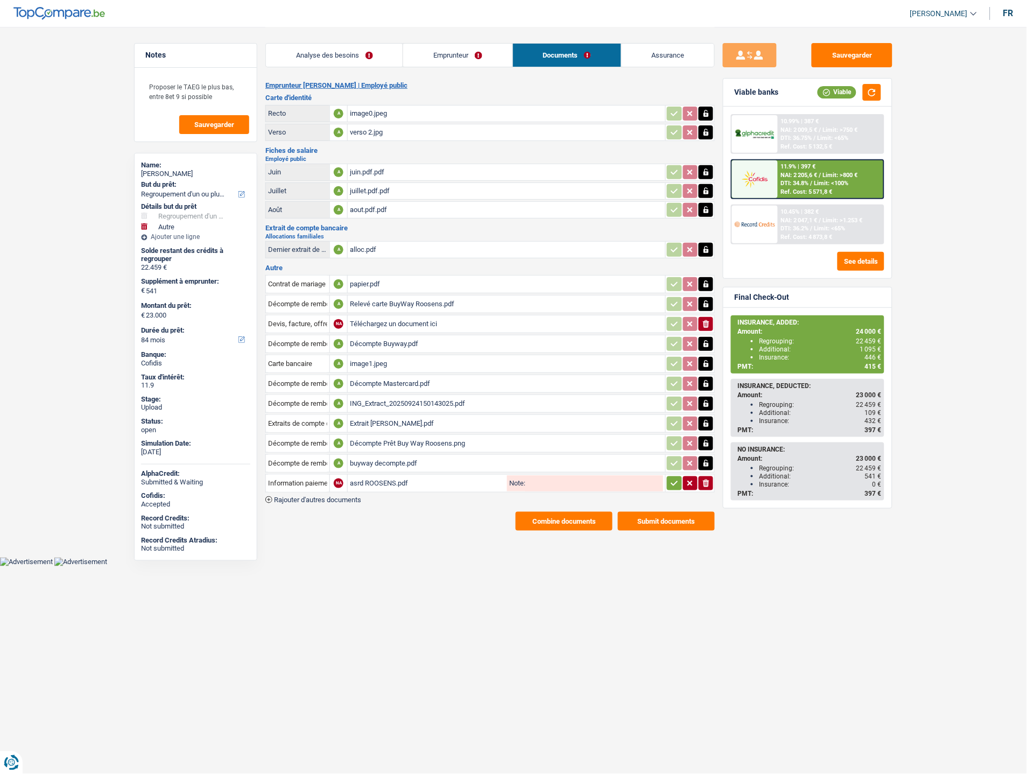
click at [671, 478] on icon "button" at bounding box center [674, 483] width 9 height 11
click at [646, 513] on button "Submit documents" at bounding box center [666, 521] width 97 height 19
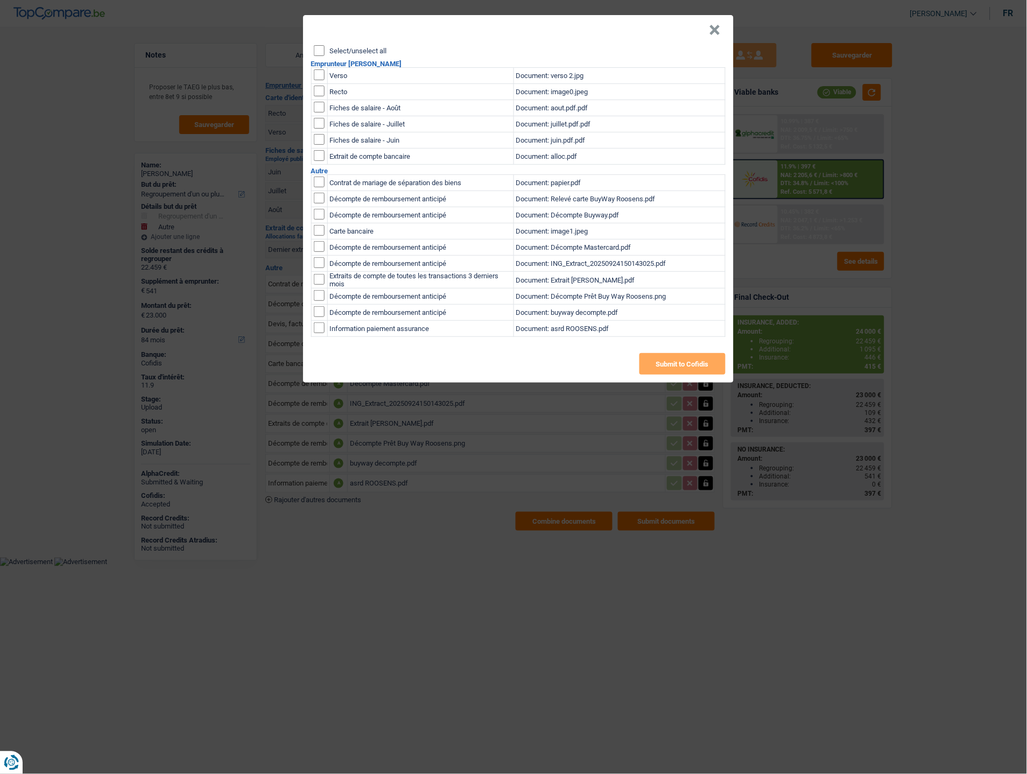
click at [315, 333] on input "checkbox" at bounding box center [319, 328] width 11 height 11
checkbox input "true"
click at [661, 356] on button "Submit to Cofidis" at bounding box center [683, 364] width 86 height 22
click at [711, 32] on button "×" at bounding box center [715, 30] width 11 height 11
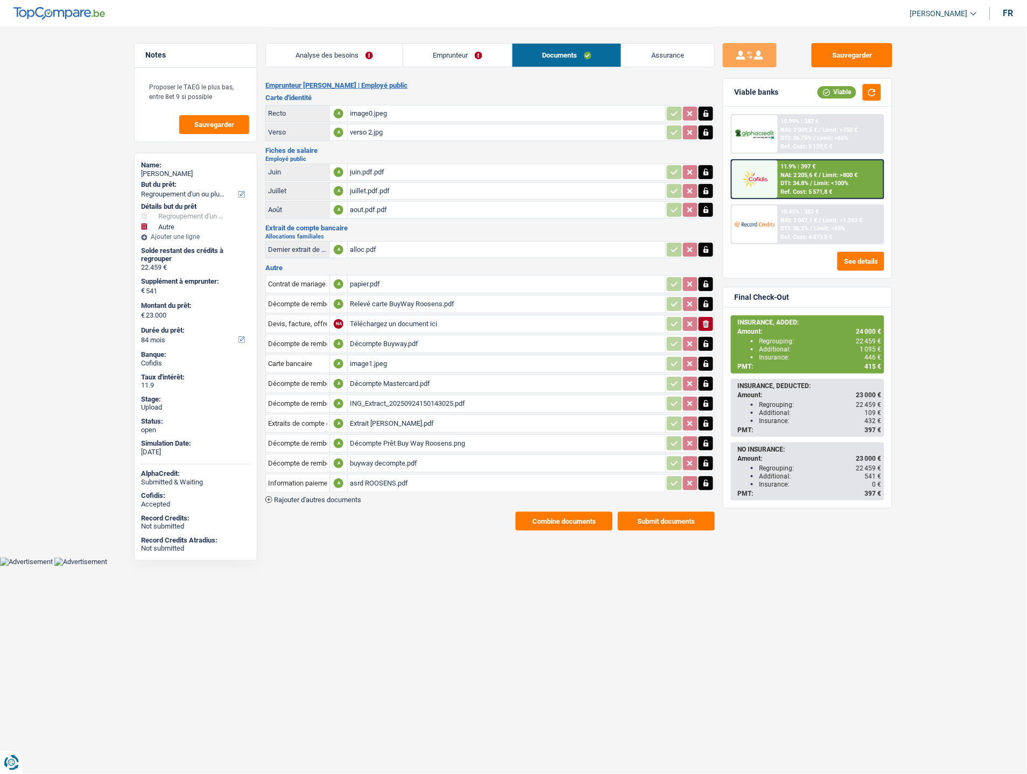
click at [450, 54] on link "Emprunteur" at bounding box center [457, 55] width 109 height 23
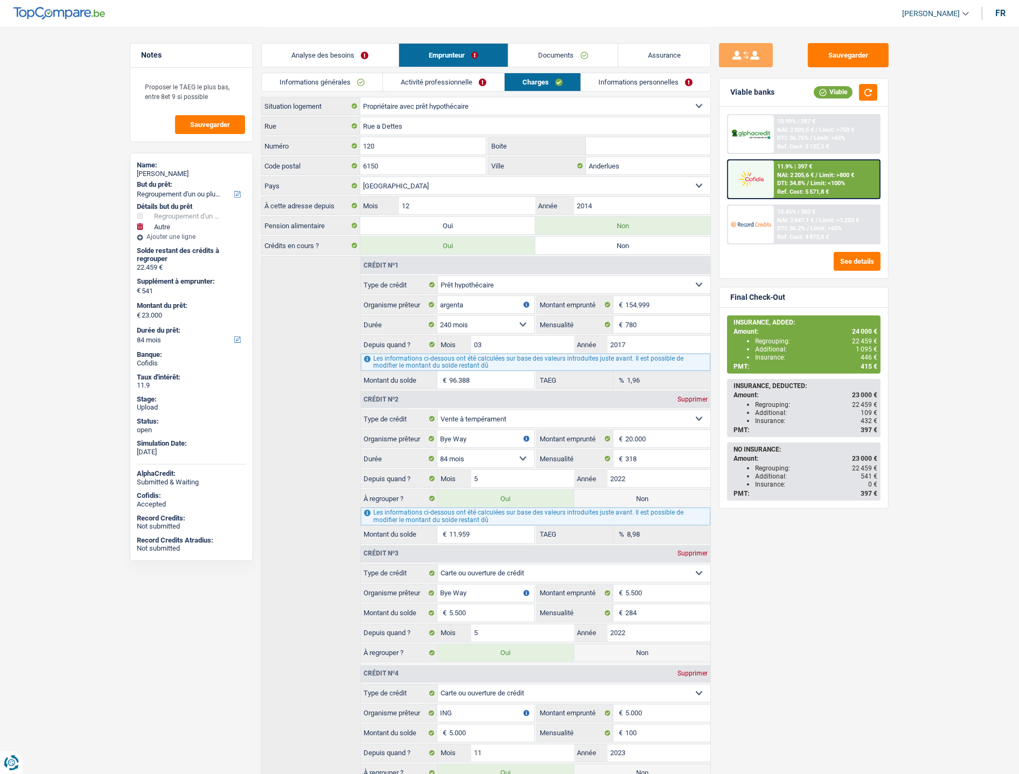
click at [645, 85] on link "Informations personnelles" at bounding box center [646, 82] width 130 height 18
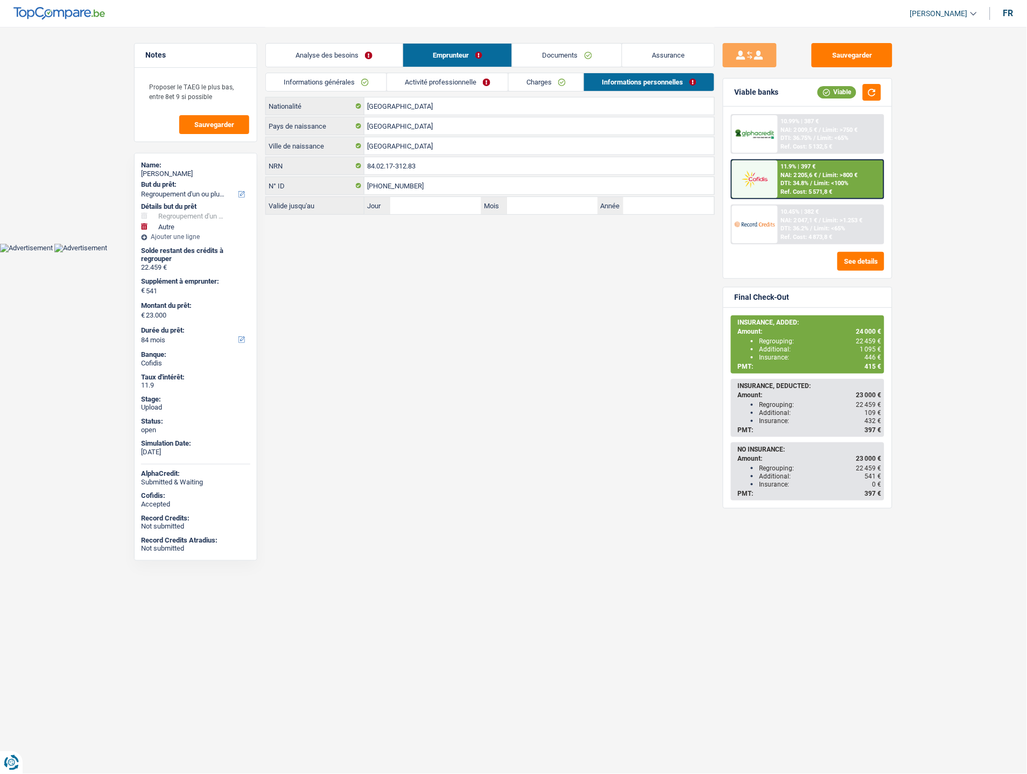
click at [536, 83] on link "Charges" at bounding box center [546, 82] width 75 height 18
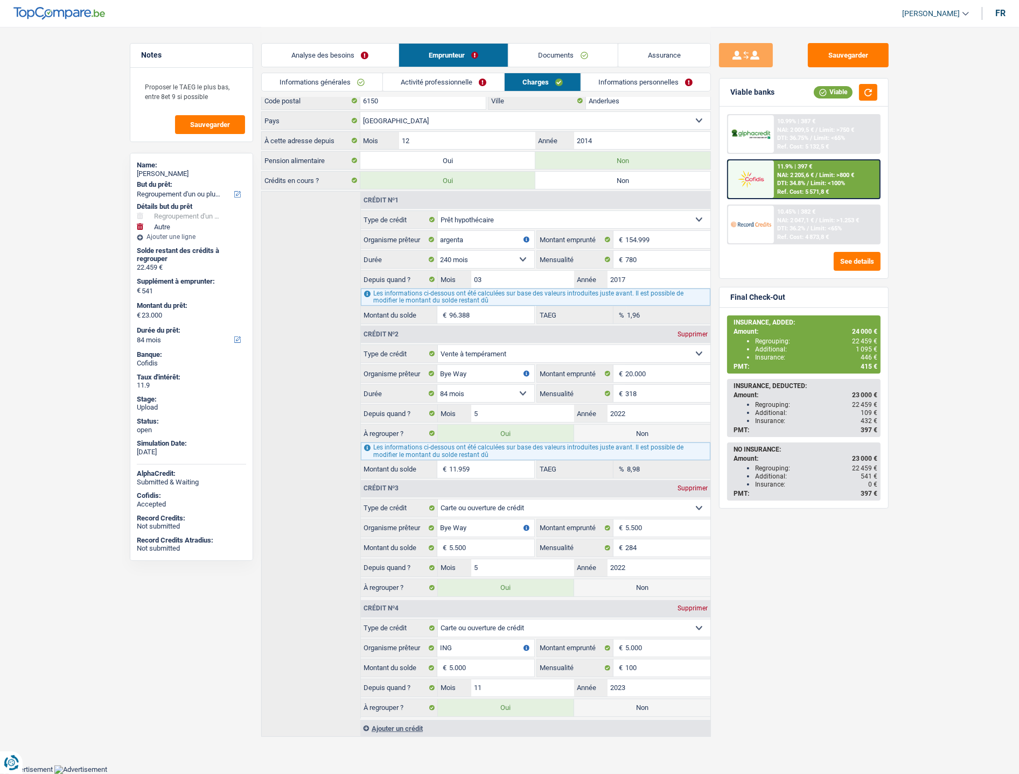
scroll to position [67, 0]
click at [814, 546] on div "Sauvegarder Viable banks Viable 10.99% | 387 € NAI: 2 009,5 € / Limit: >750 € D…" at bounding box center [804, 400] width 186 height 714
click at [581, 59] on link "Documents" at bounding box center [562, 55] width 109 height 23
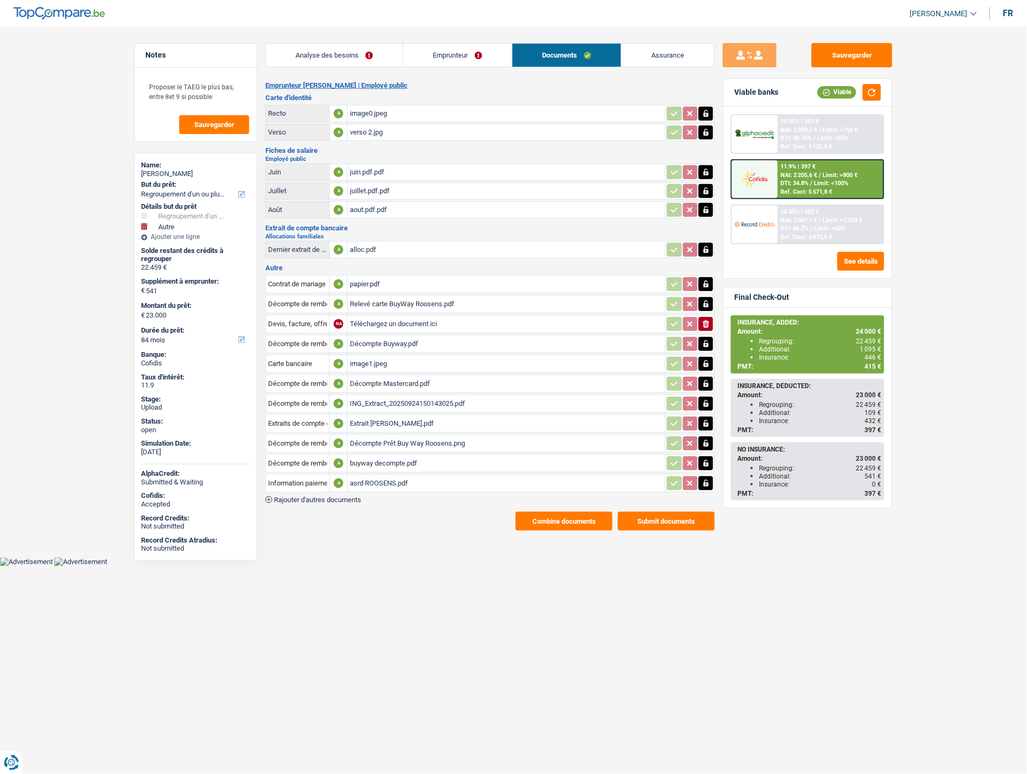
click at [465, 52] on link "Emprunteur" at bounding box center [457, 55] width 109 height 23
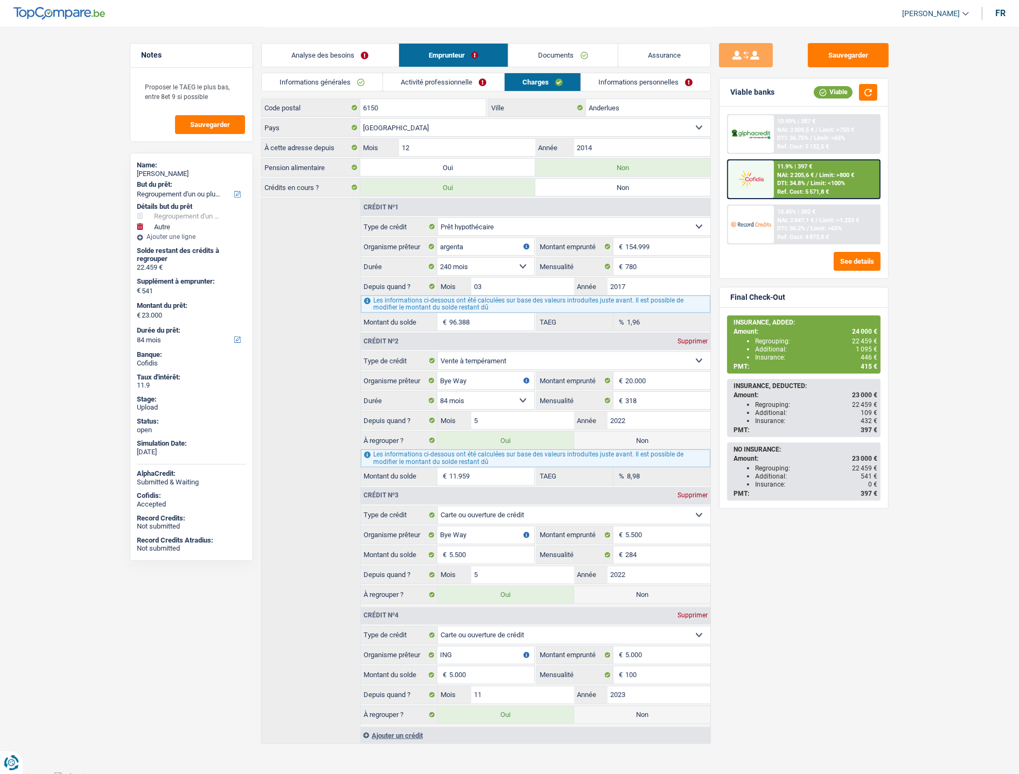
scroll to position [67, 0]
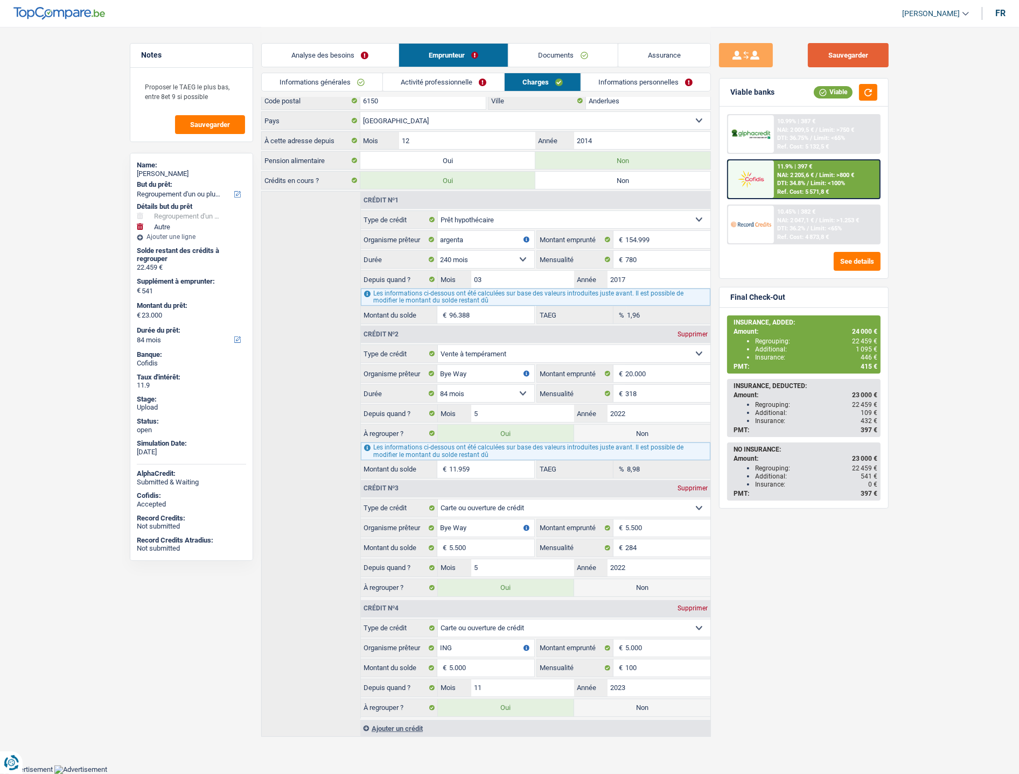
click at [835, 58] on button "Sauvegarder" at bounding box center [848, 55] width 81 height 24
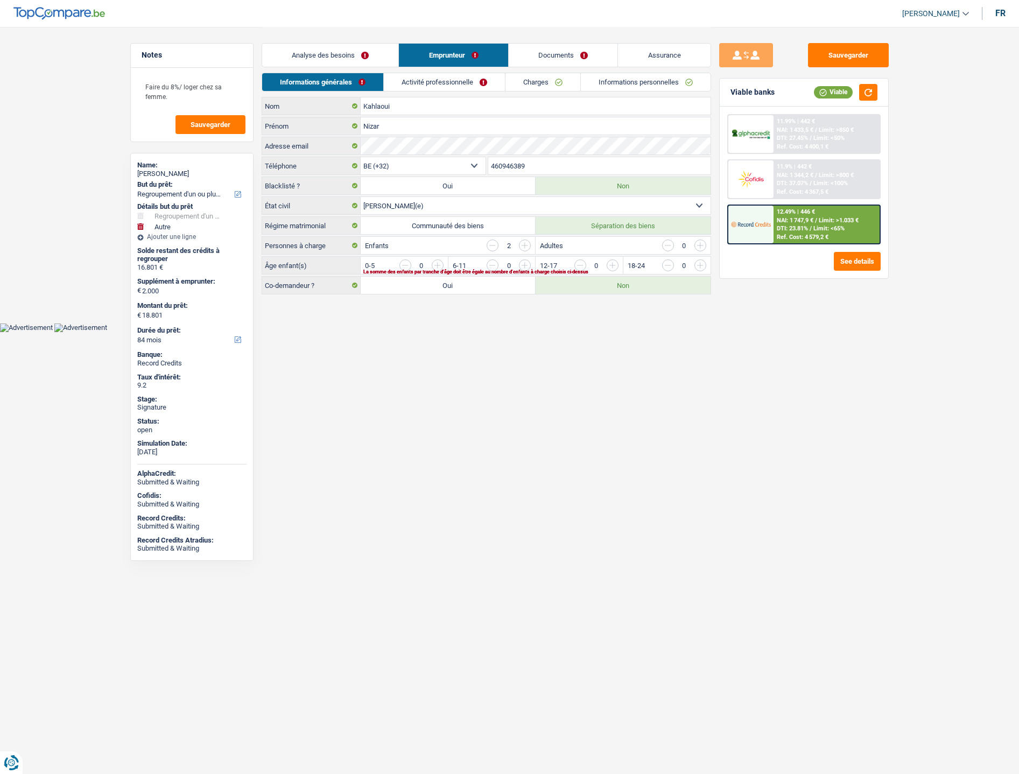
select select "refinancing"
select select "other"
select select "84"
select select "32"
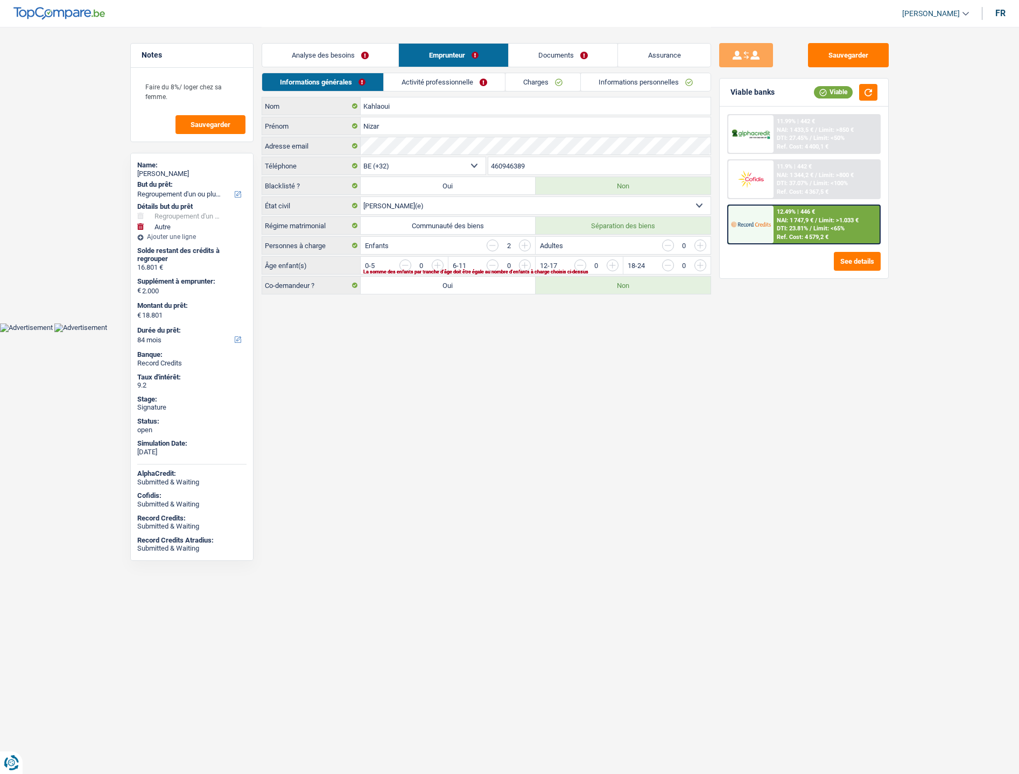
select select "married"
click at [357, 143] on div "Adresse email" at bounding box center [486, 145] width 448 height 17
drag, startPoint x: 540, startPoint y: 157, endPoint x: 476, endPoint y: 160, distance: 64.2
click at [476, 160] on div "BE (+32) LU (+352) Sélectionner une option Téléphone 460946389 Téléphone" at bounding box center [487, 167] width 450 height 20
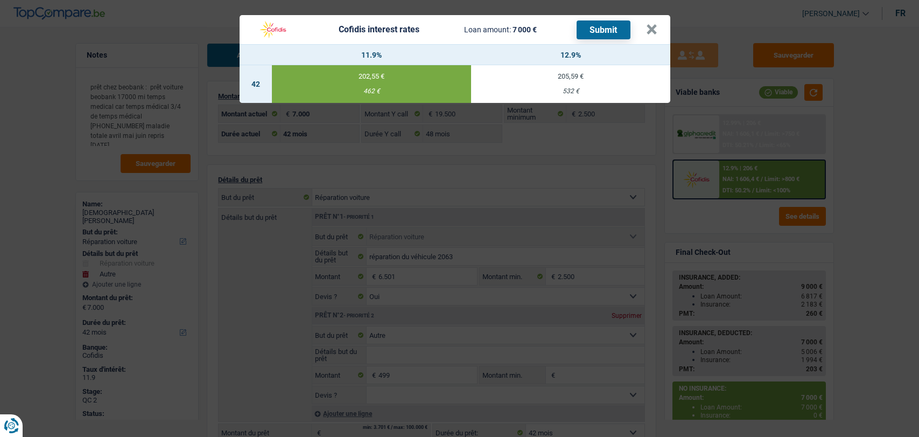
select select "carRepair"
select select "other"
select select "42"
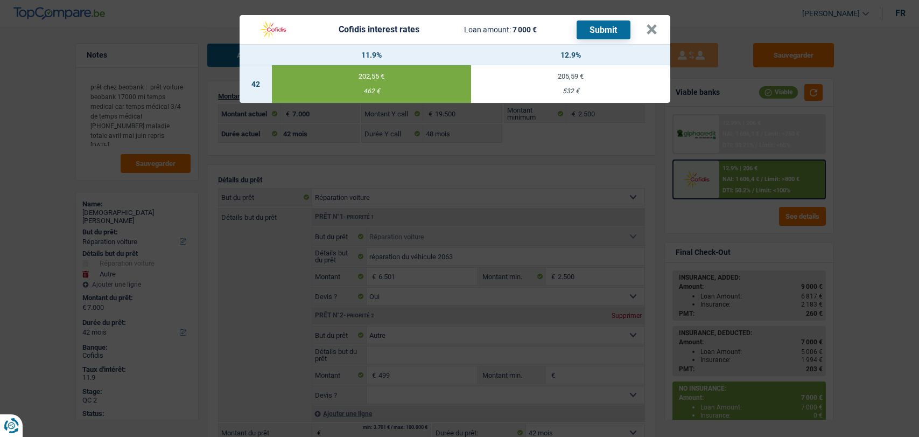
select select "48"
select select "carRepair"
select select "yes"
select select "other"
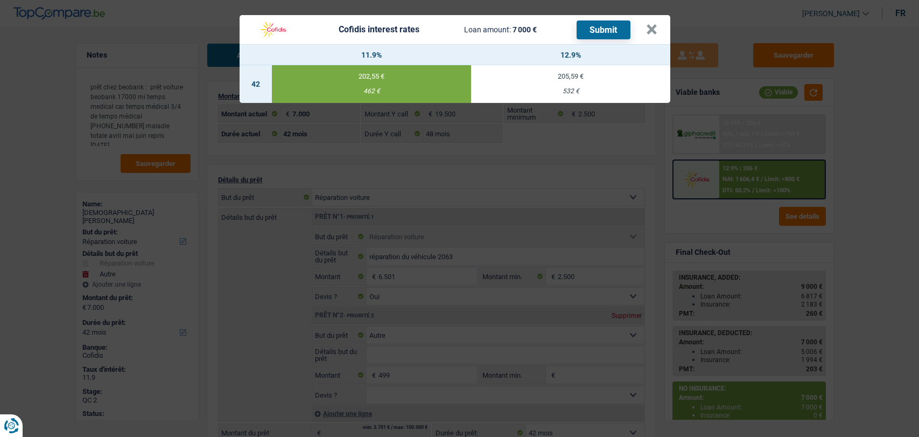
select select "42"
click at [655, 24] on button "×" at bounding box center [651, 29] width 11 height 11
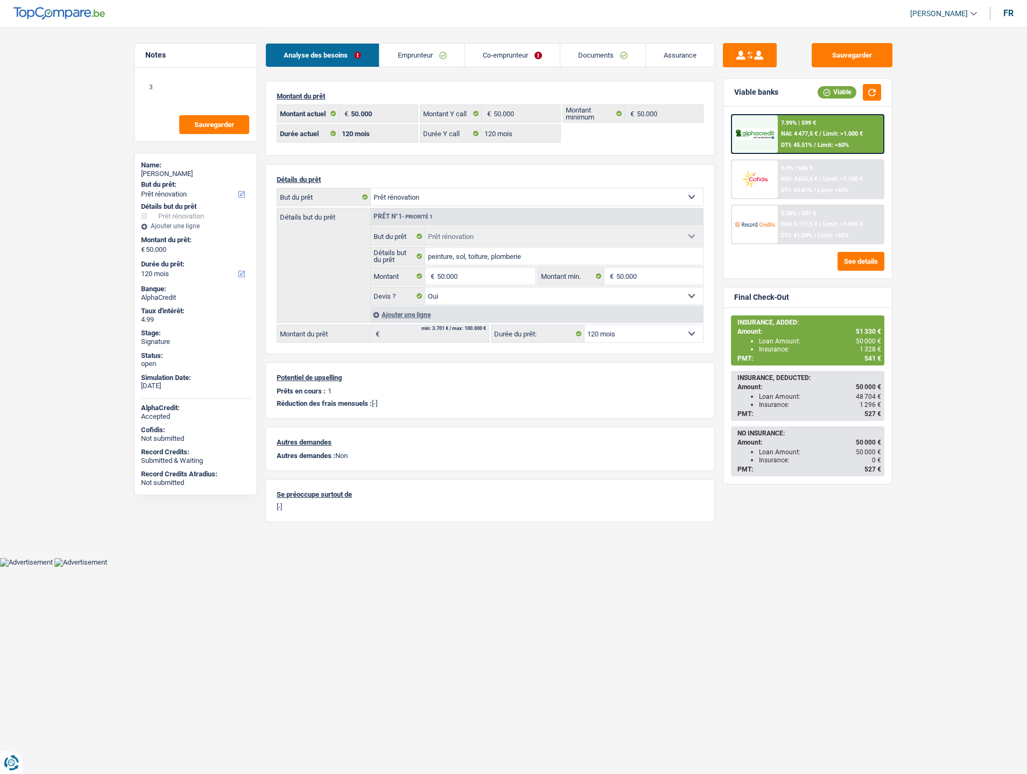
select select "renovation"
select select "120"
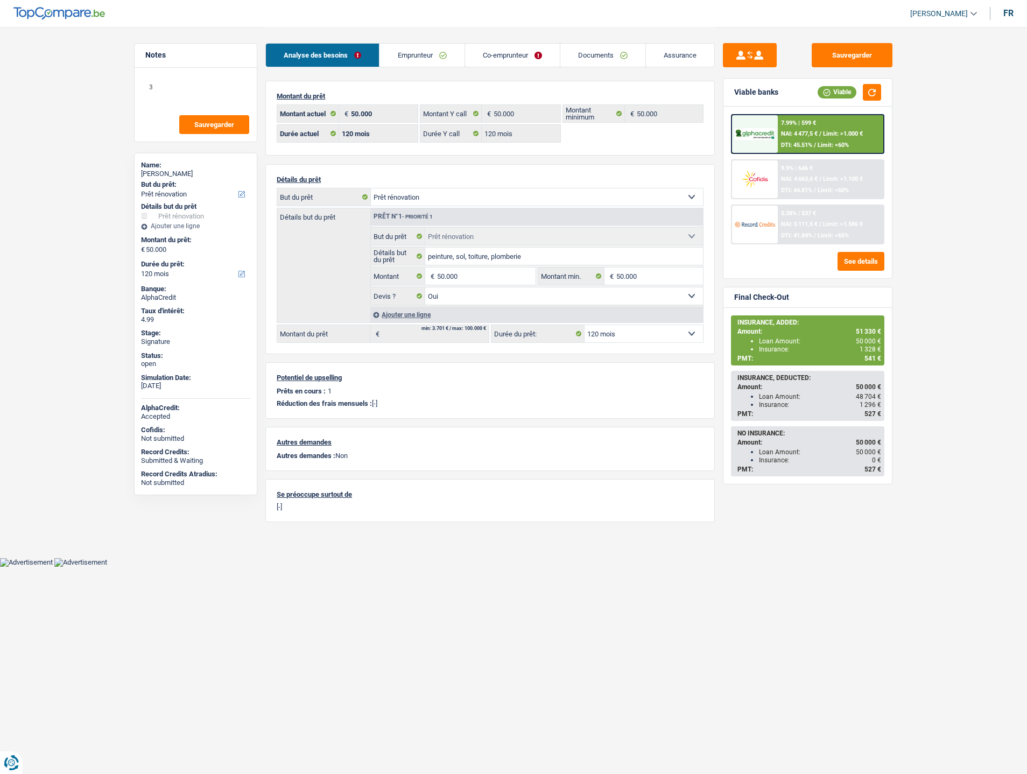
select select "renovation"
select select "yes"
select select "120"
select select "352"
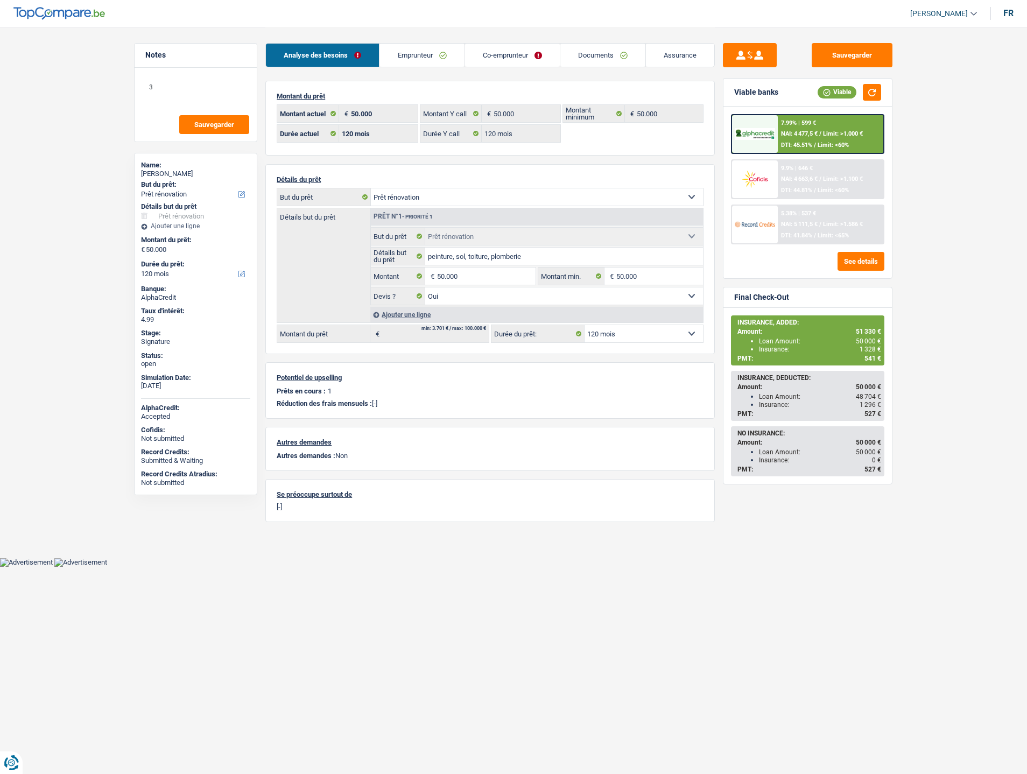
select select "cohabitation"
click at [427, 60] on link "Emprunteur" at bounding box center [422, 55] width 85 height 23
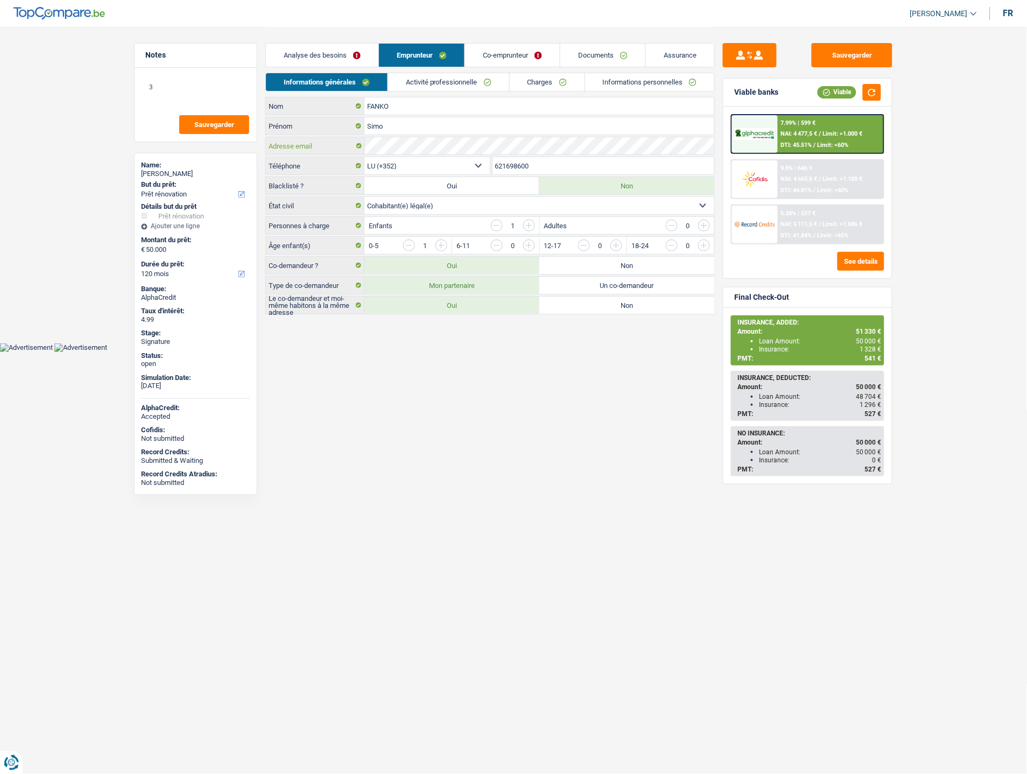
click at [357, 148] on div "Adresse email" at bounding box center [490, 145] width 448 height 17
click at [520, 160] on input "621698600" at bounding box center [604, 165] width 222 height 17
drag, startPoint x: 578, startPoint y: 170, endPoint x: 494, endPoint y: 168, distance: 83.5
click at [494, 168] on input "621698600" at bounding box center [604, 165] width 222 height 17
drag, startPoint x: 503, startPoint y: 167, endPoint x: 502, endPoint y: 158, distance: 9.3
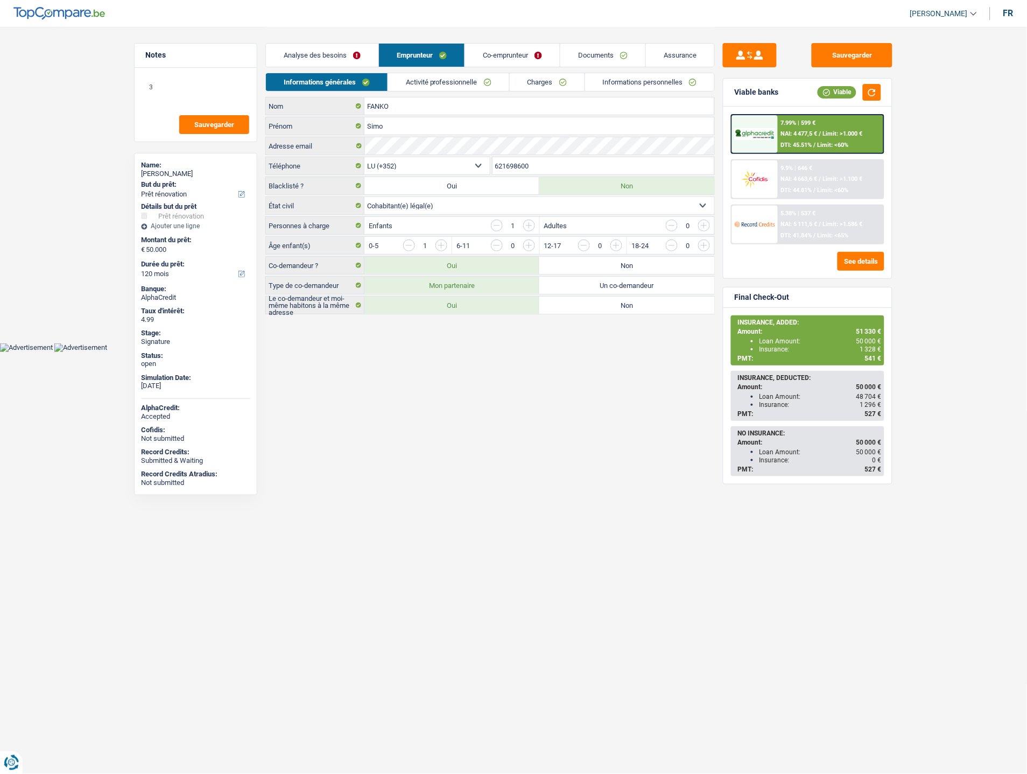
click at [502, 158] on input "621698600" at bounding box center [604, 165] width 222 height 17
